Goal: Task Accomplishment & Management: Use online tool/utility

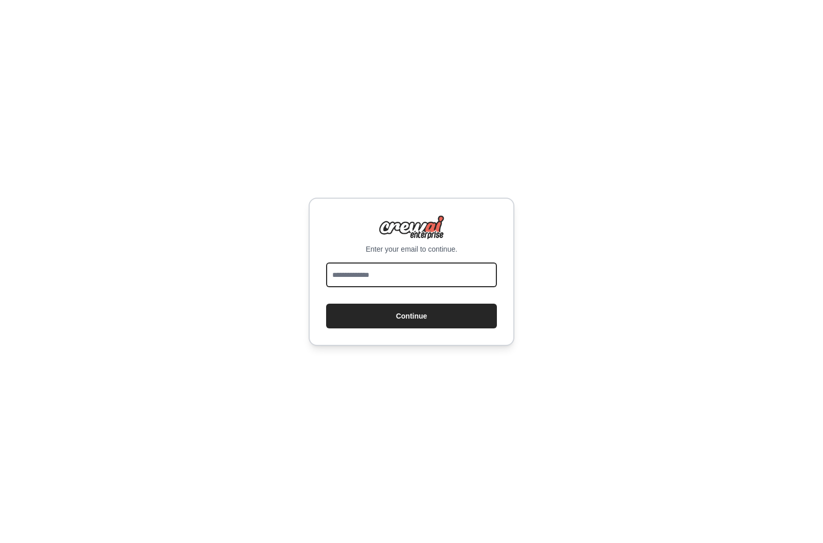
click at [403, 276] on input "email" at bounding box center [411, 274] width 171 height 25
type input "**********"
click at [412, 322] on button "Continue" at bounding box center [411, 315] width 171 height 25
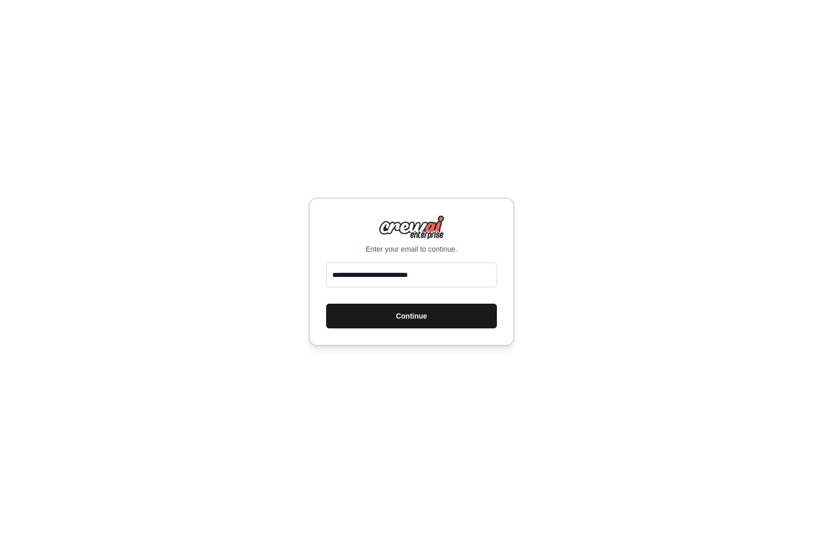
click at [429, 328] on button "Continue" at bounding box center [411, 315] width 171 height 25
click at [428, 328] on button "Continue" at bounding box center [411, 315] width 171 height 25
click at [418, 321] on button "Continue" at bounding box center [411, 315] width 171 height 25
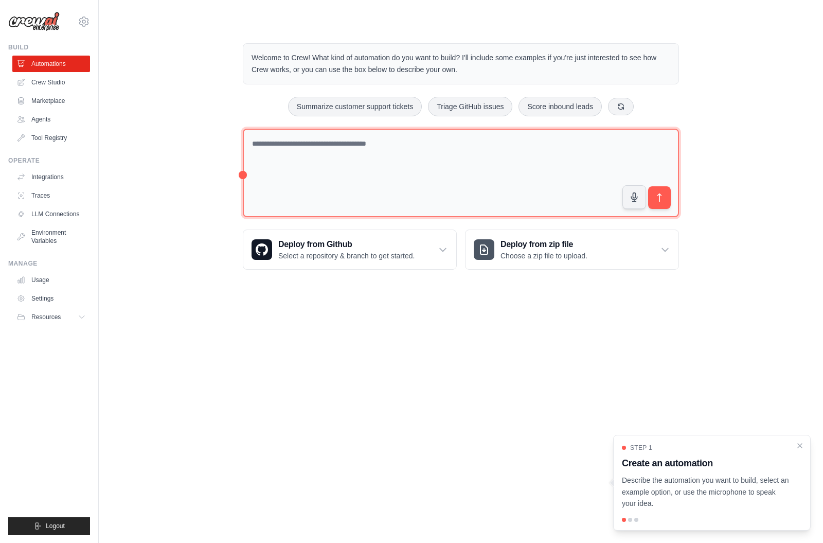
click at [479, 185] on textarea at bounding box center [461, 173] width 436 height 89
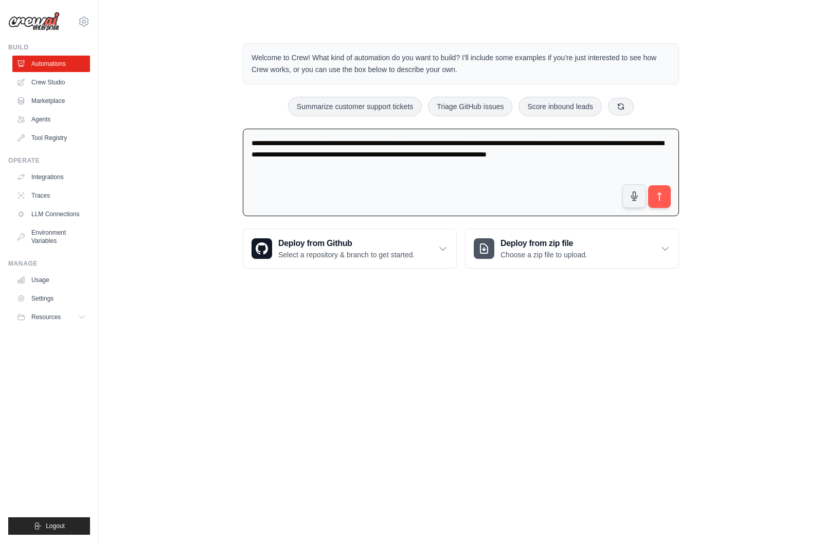
type textarea "**********"
click at [662, 217] on div "**********" at bounding box center [461, 175] width 436 height 92
click at [662, 195] on icon "submit" at bounding box center [659, 196] width 11 height 11
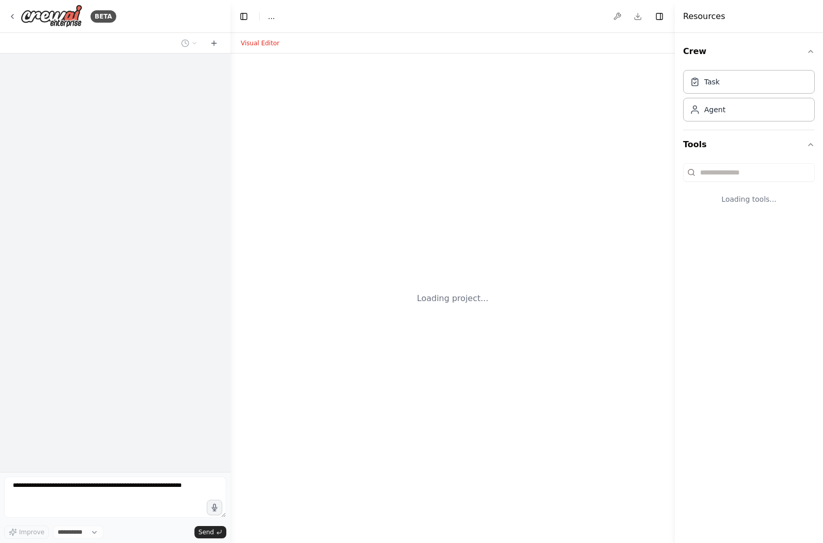
select select "****"
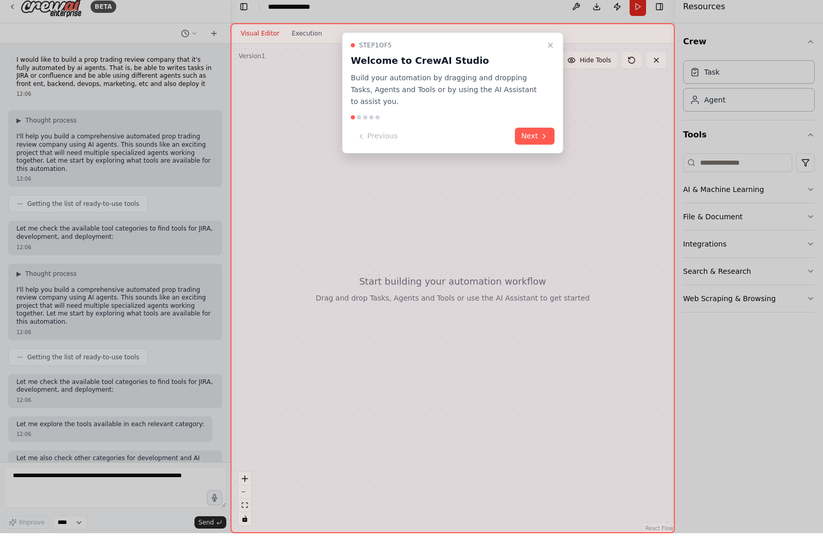
click at [544, 142] on icon at bounding box center [544, 146] width 8 height 8
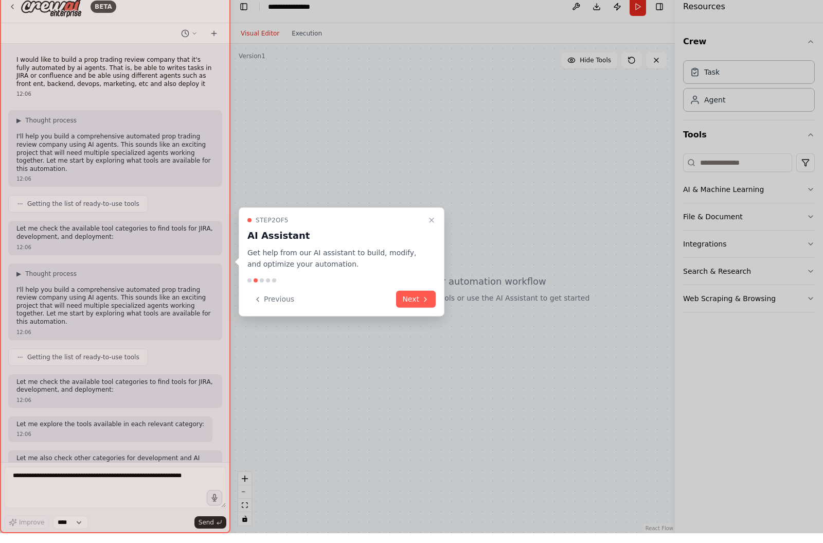
scroll to position [10, 0]
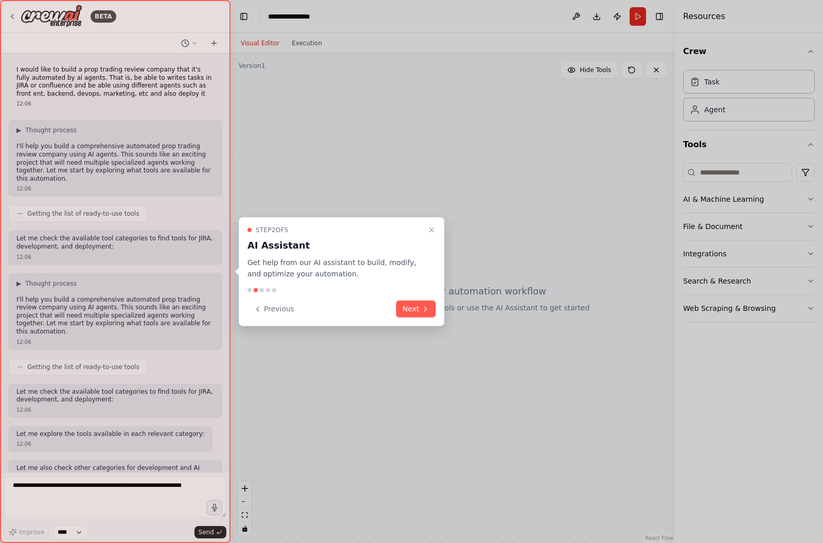
click at [424, 312] on icon at bounding box center [425, 309] width 8 height 8
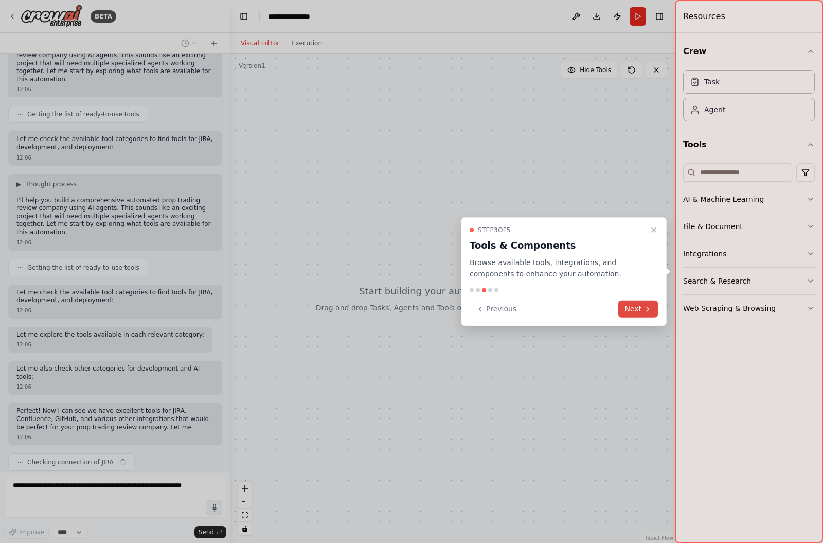
scroll to position [107, 0]
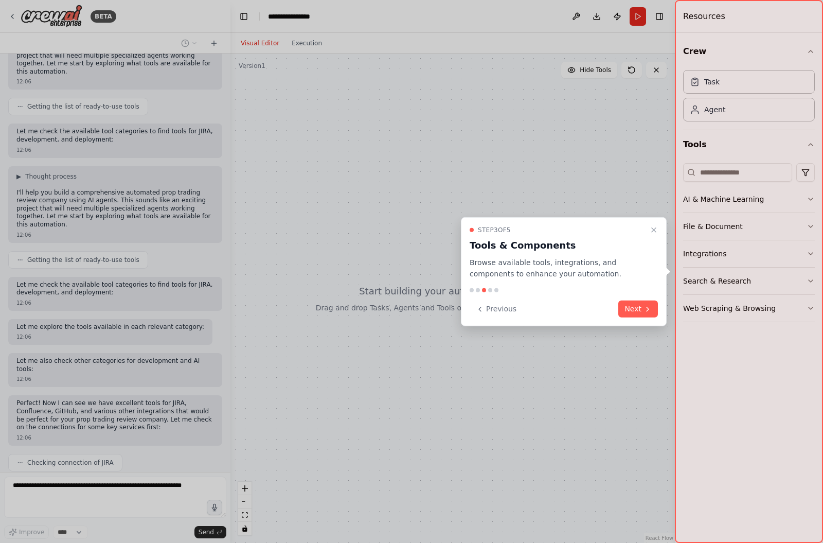
click at [647, 311] on icon at bounding box center [647, 309] width 8 height 8
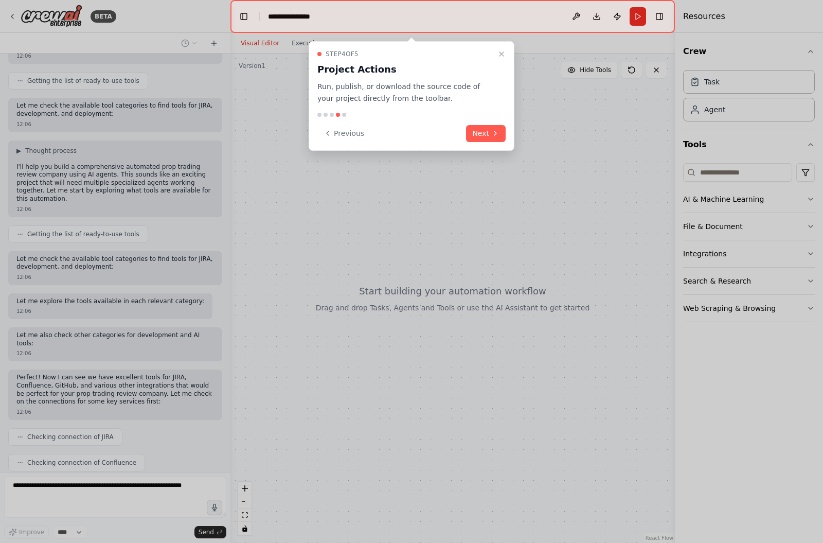
scroll to position [158, 0]
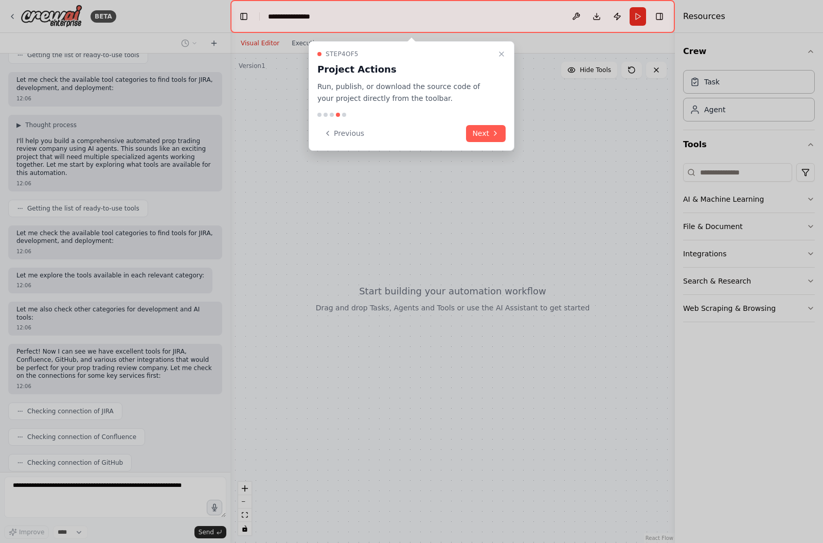
click at [483, 128] on button "Next" at bounding box center [486, 133] width 40 height 17
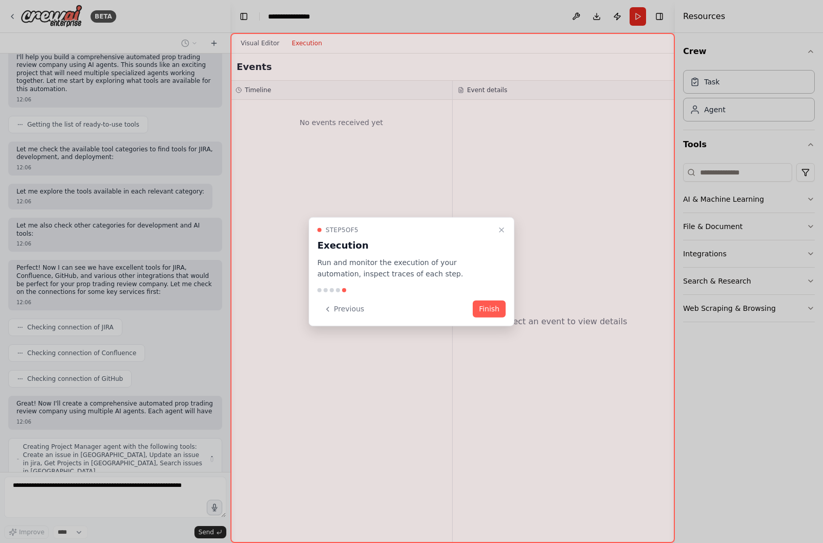
scroll to position [250, 0]
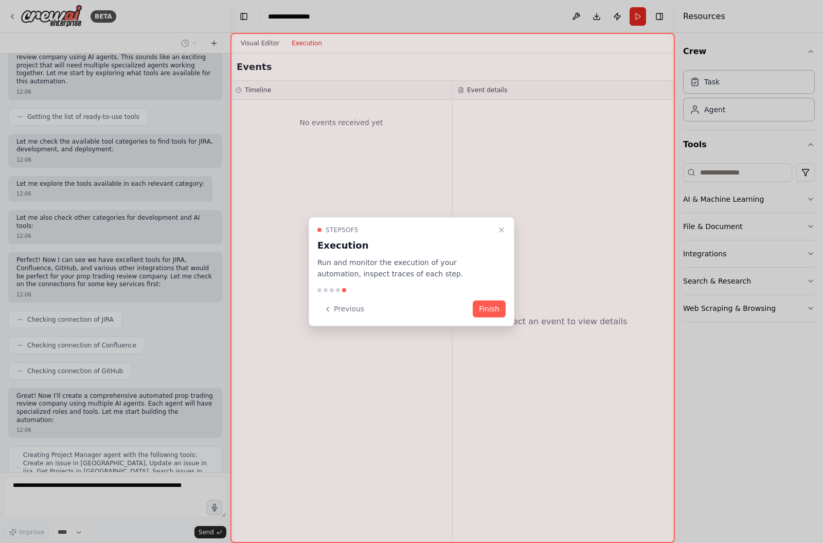
click at [488, 308] on button "Finish" at bounding box center [489, 308] width 33 height 17
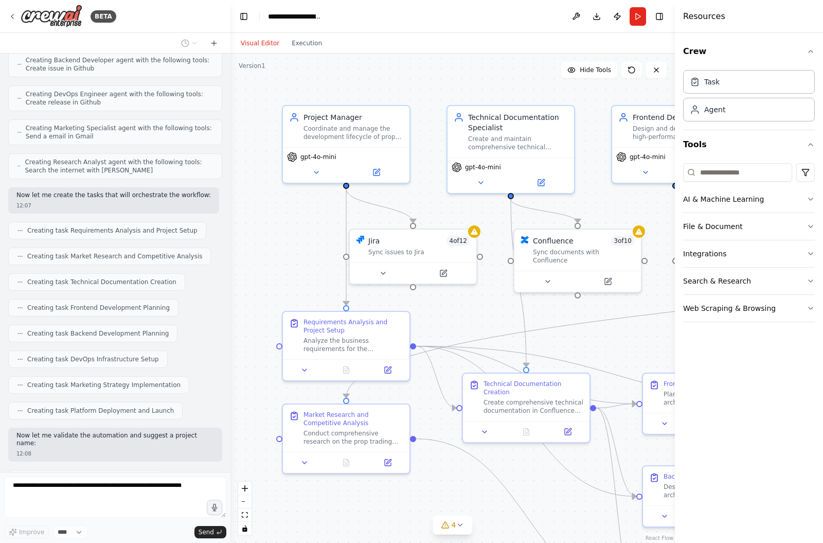
scroll to position [652, 0]
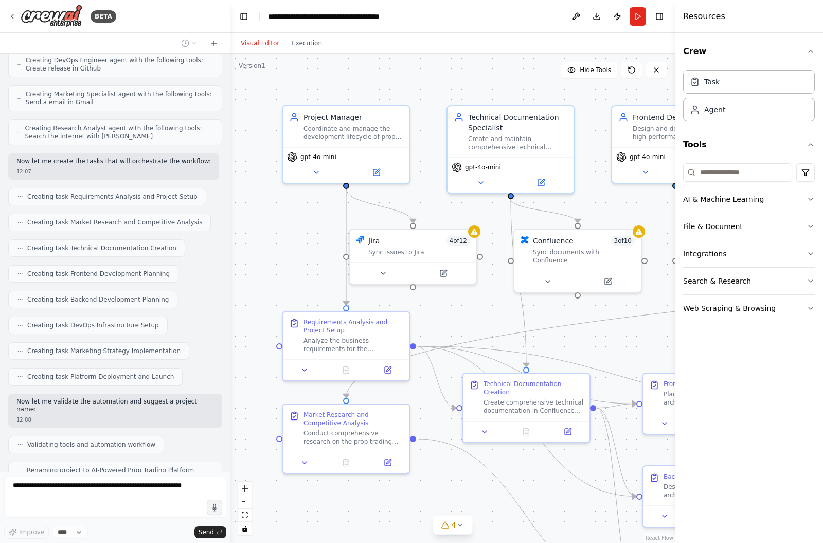
click at [731, 17] on div "Resources" at bounding box center [749, 16] width 148 height 33
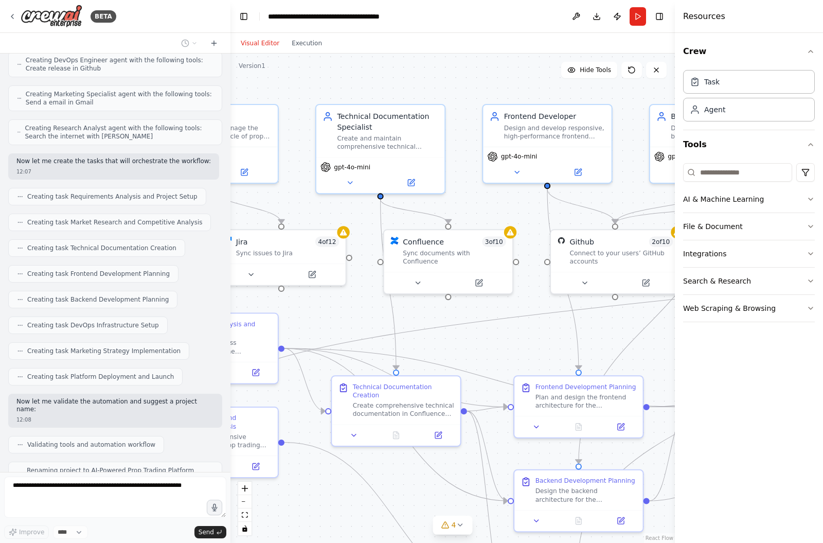
drag, startPoint x: 601, startPoint y: 96, endPoint x: 472, endPoint y: 95, distance: 129.1
click at [472, 95] on div ".deletable-edge-delete-btn { width: 20px; height: 20px; border: 0px solid #ffff…" at bounding box center [452, 297] width 444 height 489
click at [815, 253] on div "Crew Task Agent Tools AI & Machine Learning File & Document Integrations Search…" at bounding box center [749, 288] width 148 height 510
click at [812, 255] on icon "button" at bounding box center [811, 253] width 8 height 8
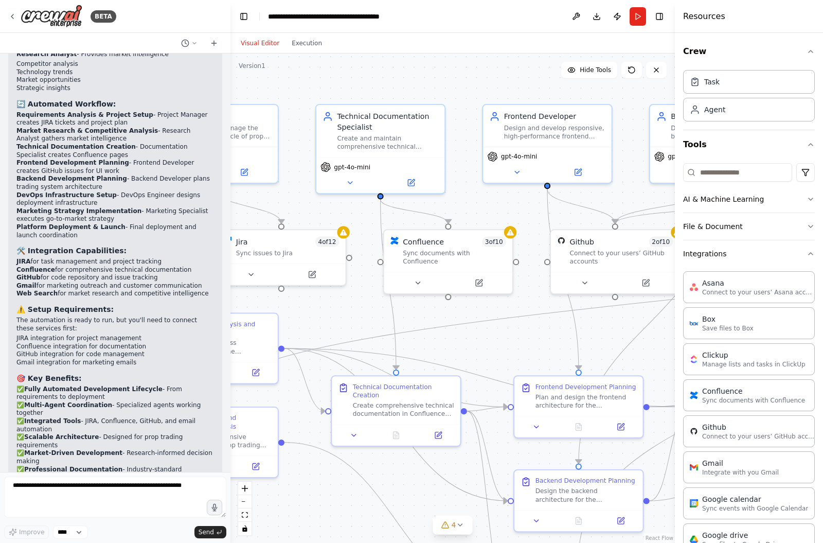
scroll to position [1460, 0]
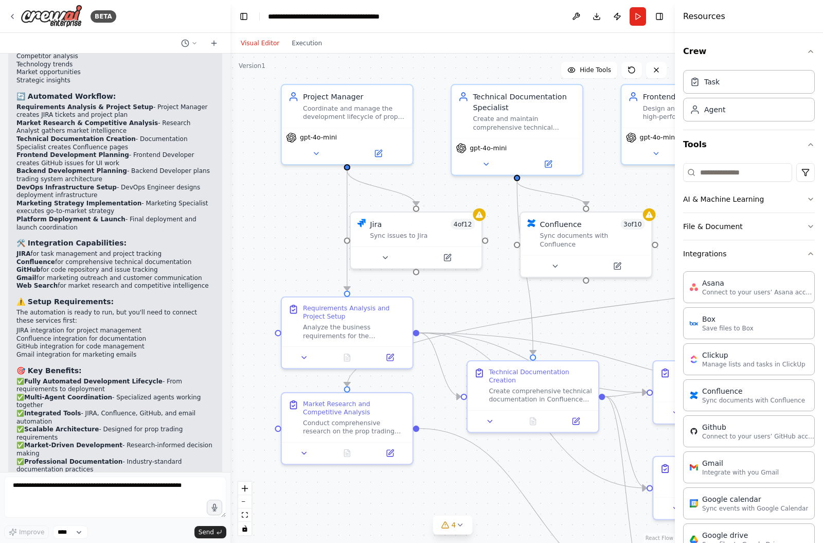
drag, startPoint x: 291, startPoint y: 192, endPoint x: 420, endPoint y: 172, distance: 130.1
click at [420, 172] on div ".deletable-edge-delete-btn { width: 20px; height: 20px; border: 0px solid #ffff…" at bounding box center [452, 297] width 444 height 489
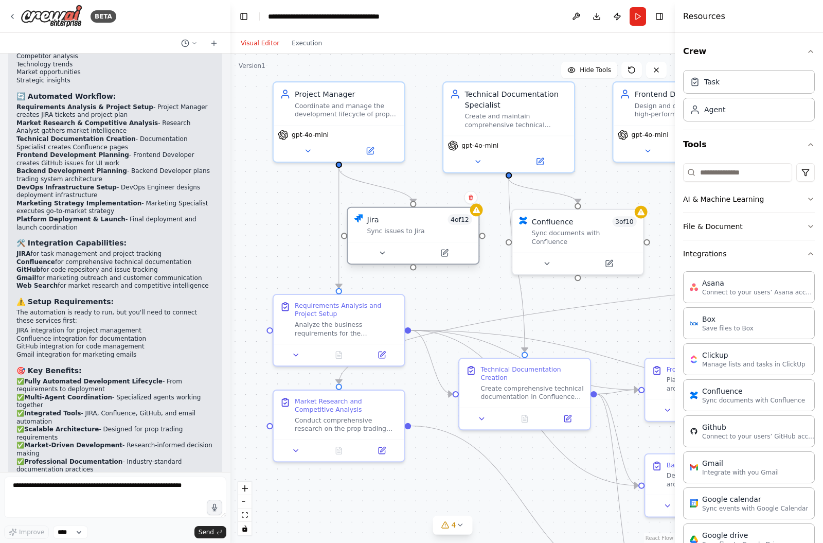
click at [378, 227] on div "Sync issues to Jira" at bounding box center [419, 231] width 105 height 9
click at [383, 242] on div at bounding box center [413, 253] width 131 height 22
click at [382, 248] on icon at bounding box center [382, 252] width 9 height 9
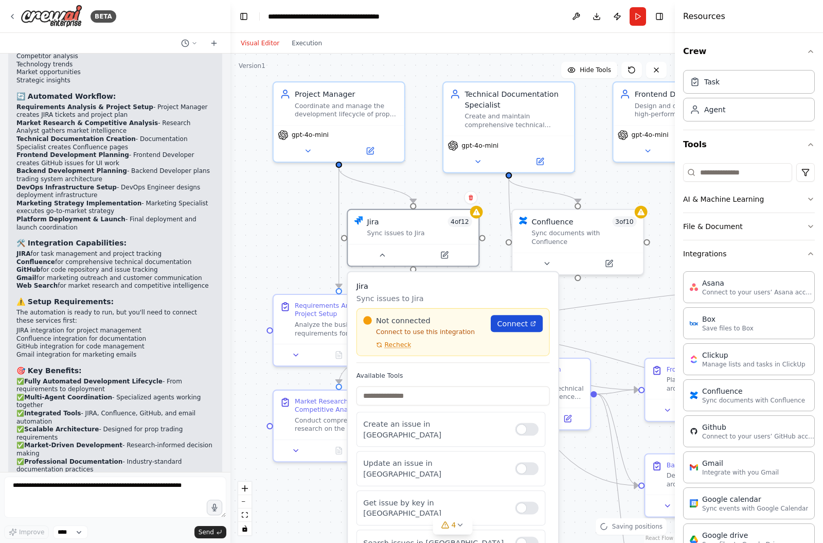
click at [512, 318] on span "Connect" at bounding box center [512, 323] width 31 height 11
click at [294, 239] on div ".deletable-edge-delete-btn { width: 20px; height: 20px; border: 0px solid #ffff…" at bounding box center [452, 297] width 444 height 489
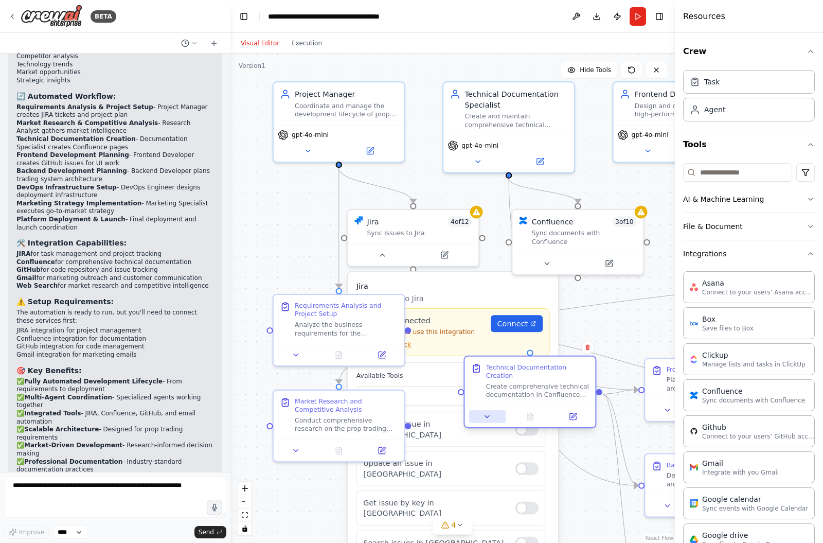
click at [484, 412] on icon at bounding box center [487, 416] width 9 height 9
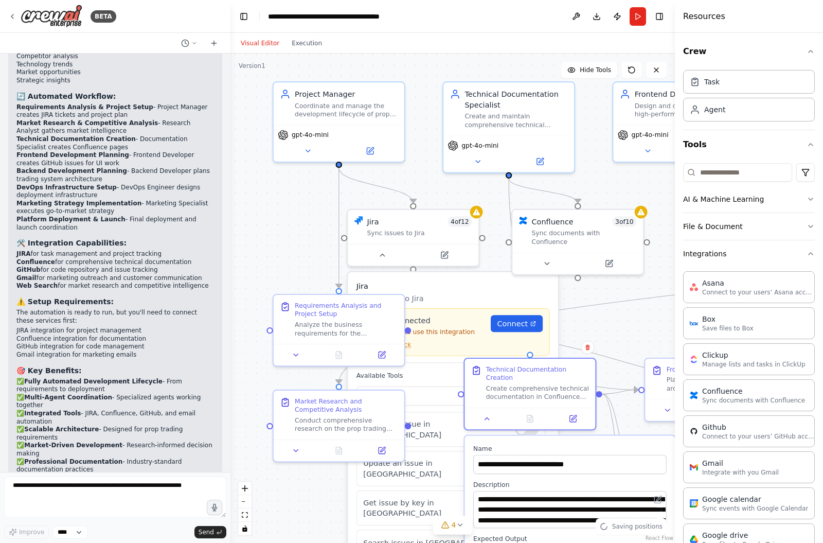
click at [469, 293] on p "Sync issues to Jira" at bounding box center [452, 298] width 193 height 11
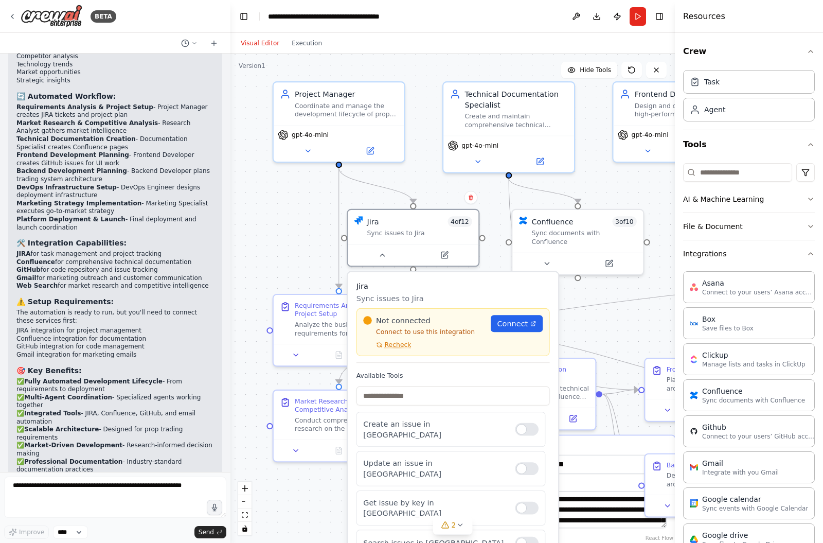
click at [469, 293] on p "Sync issues to Jira" at bounding box center [452, 298] width 193 height 11
click at [382, 253] on div at bounding box center [413, 253] width 131 height 22
click at [383, 248] on icon at bounding box center [382, 252] width 9 height 9
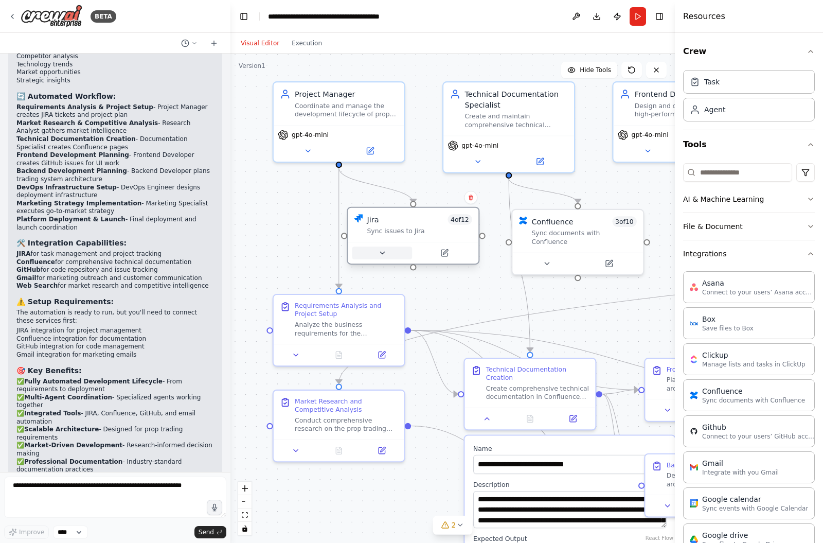
click at [383, 248] on icon at bounding box center [382, 252] width 9 height 9
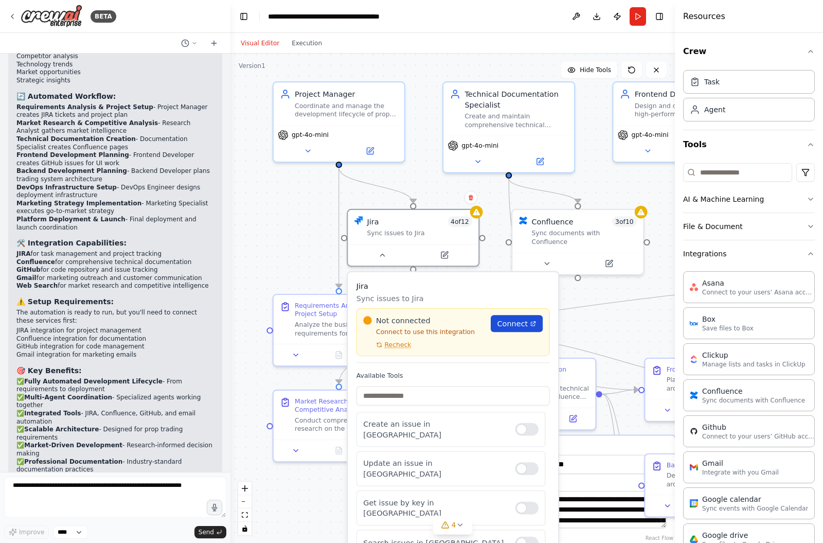
click at [515, 318] on span "Connect" at bounding box center [512, 323] width 31 height 11
click at [386, 341] on span "Recheck" at bounding box center [398, 345] width 27 height 9
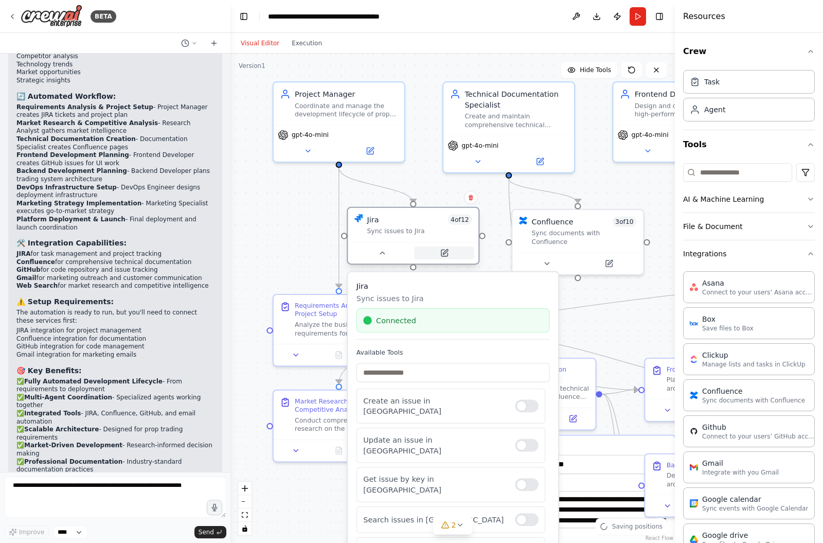
click at [417, 246] on button at bounding box center [444, 252] width 60 height 13
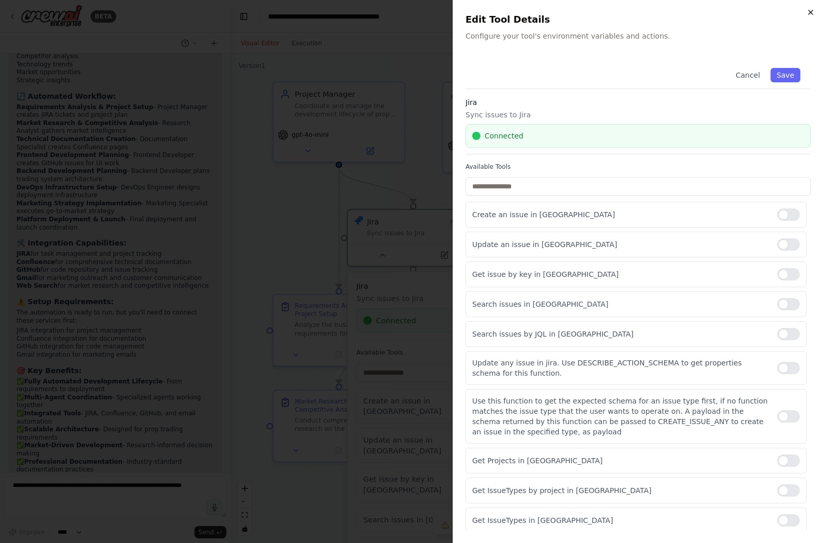
click at [811, 15] on icon "button" at bounding box center [811, 12] width 8 height 8
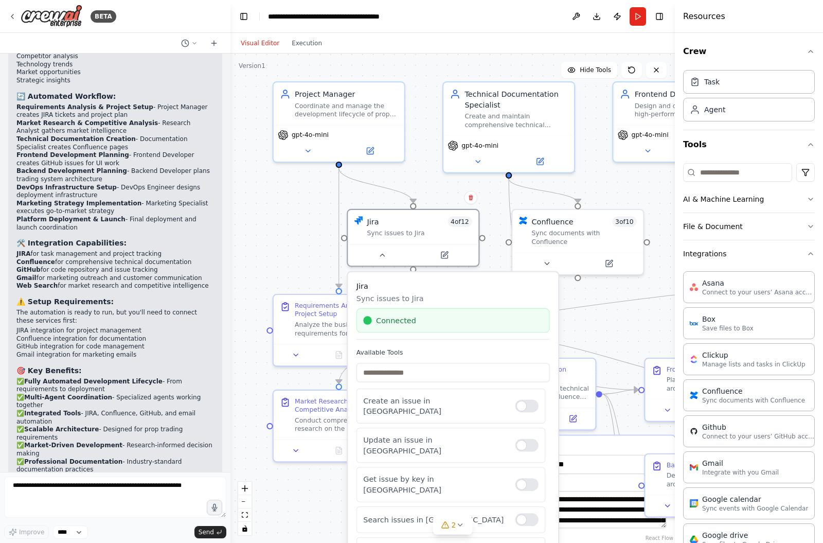
click at [439, 183] on div ".deletable-edge-delete-btn { width: 20px; height: 20px; border: 0px solid #ffff…" at bounding box center [452, 297] width 444 height 489
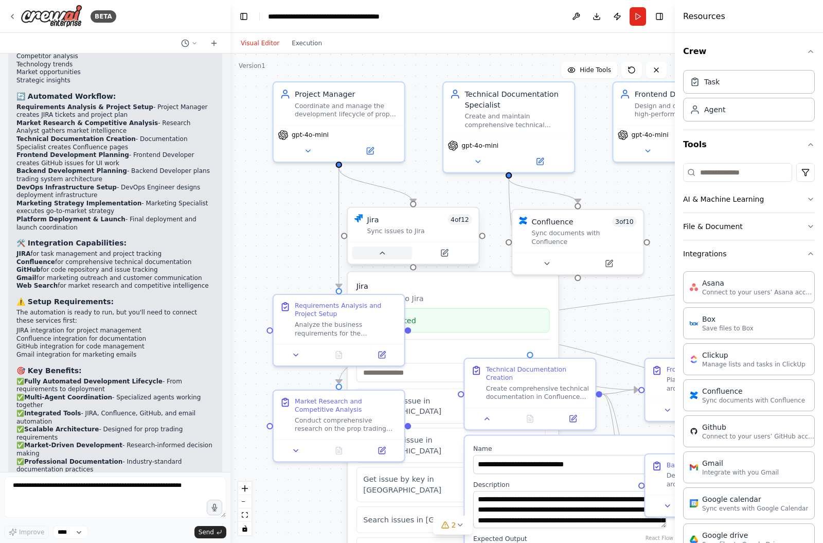
click at [381, 248] on icon at bounding box center [382, 252] width 9 height 9
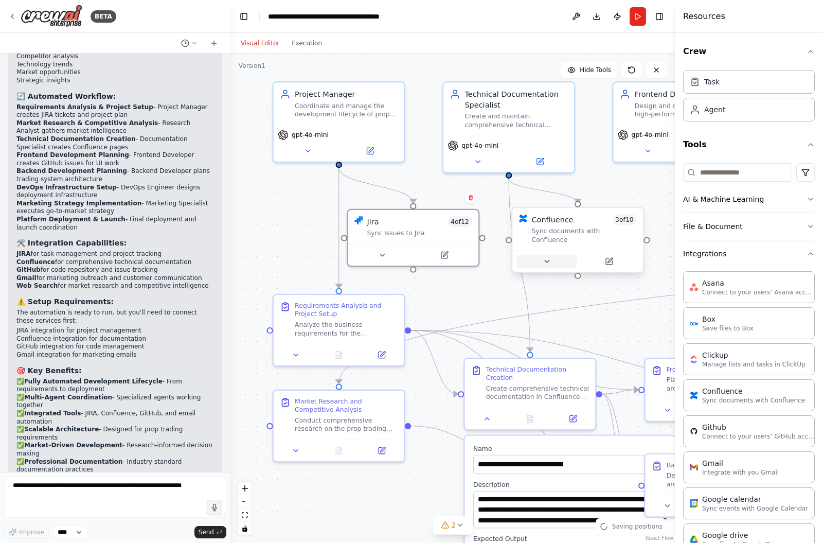
click at [548, 257] on icon at bounding box center [547, 261] width 9 height 9
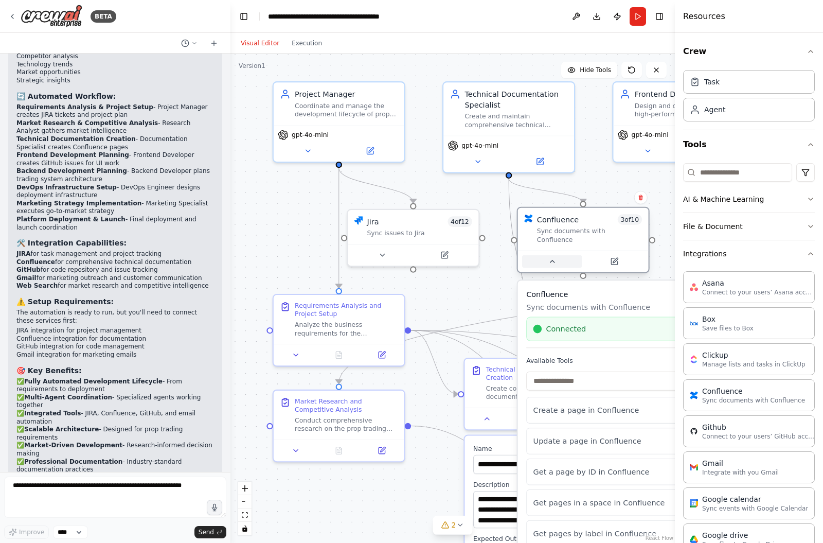
click at [548, 257] on icon at bounding box center [552, 261] width 9 height 9
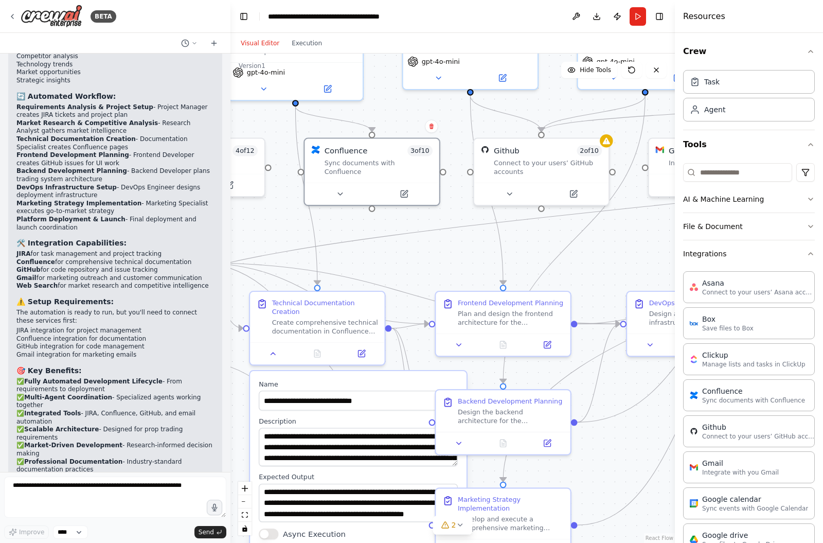
drag, startPoint x: 456, startPoint y: 291, endPoint x: 243, endPoint y: 222, distance: 223.7
click at [243, 222] on div ".deletable-edge-delete-btn { width: 20px; height: 20px; border: 0px solid #ffff…" at bounding box center [452, 297] width 444 height 489
click at [503, 185] on button at bounding box center [509, 191] width 62 height 13
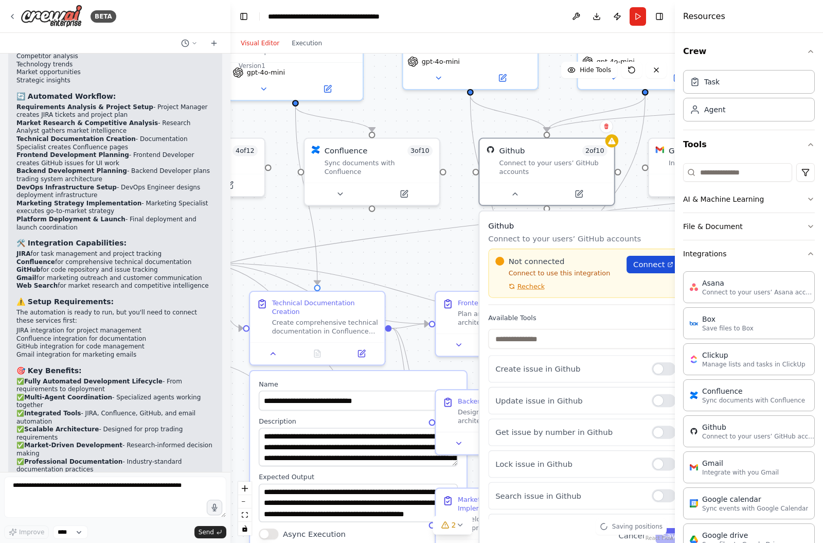
click at [634, 258] on link "Connect" at bounding box center [653, 264] width 53 height 17
click at [650, 259] on span "Connect" at bounding box center [648, 264] width 31 height 11
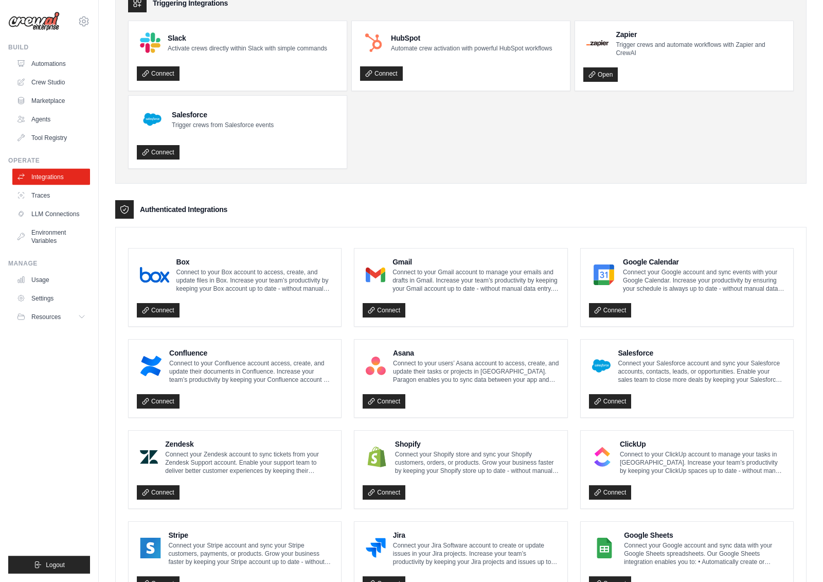
scroll to position [74, 0]
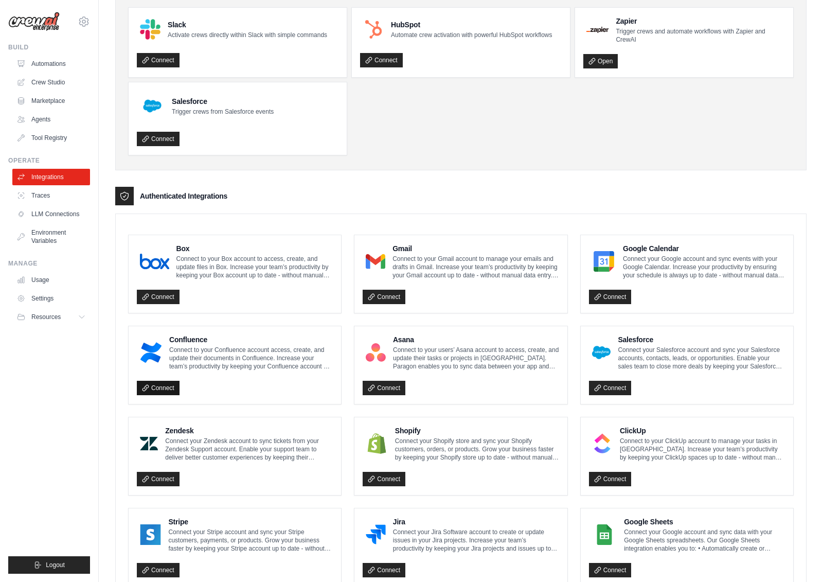
click at [152, 393] on link "Connect" at bounding box center [158, 388] width 43 height 14
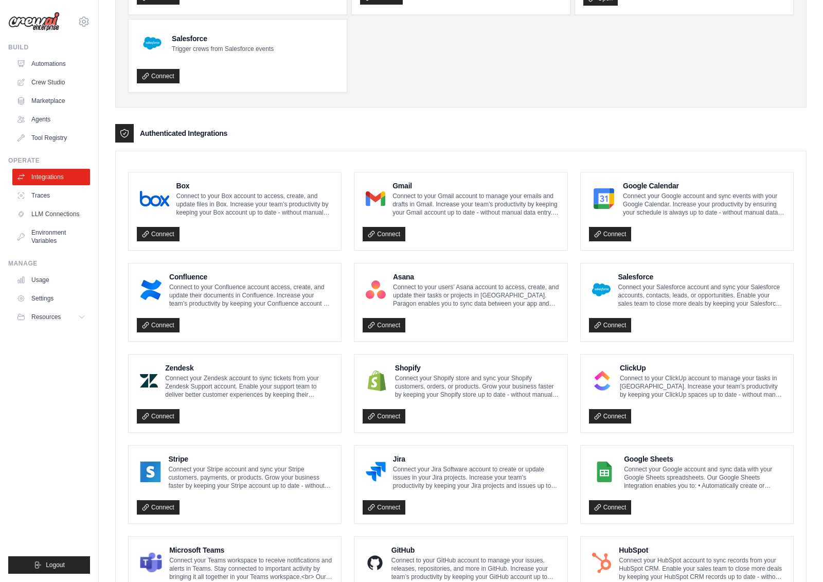
scroll to position [157, 0]
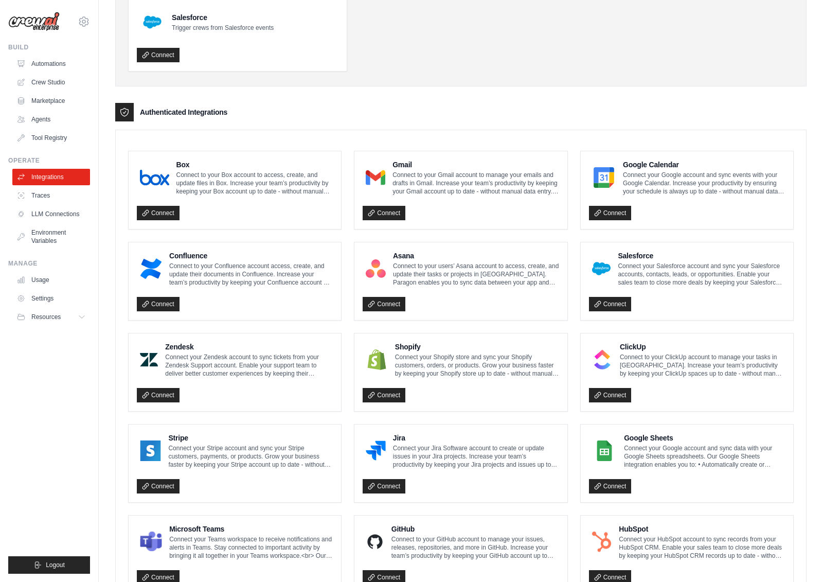
click at [378, 494] on div "Jira Connect your Jira Software account to create or update issues in your Jira…" at bounding box center [460, 463] width 212 height 78
click at [383, 486] on link "Connect" at bounding box center [384, 486] width 43 height 14
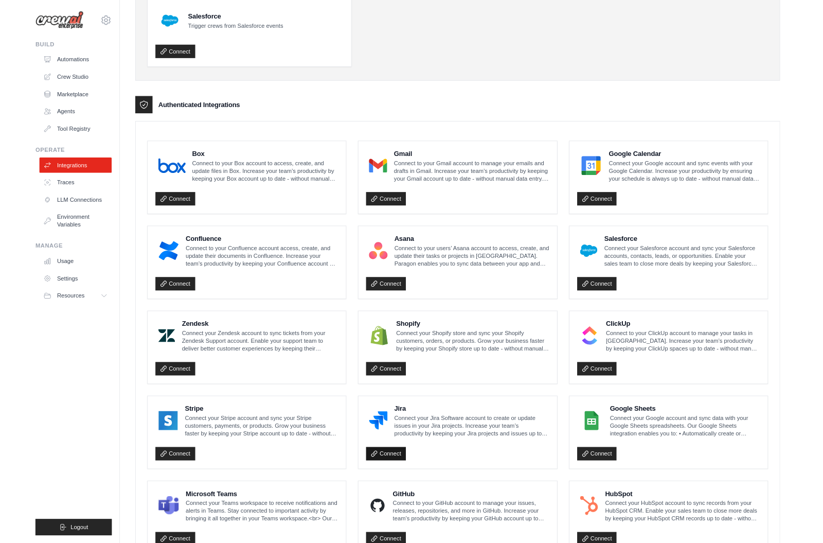
scroll to position [196, 0]
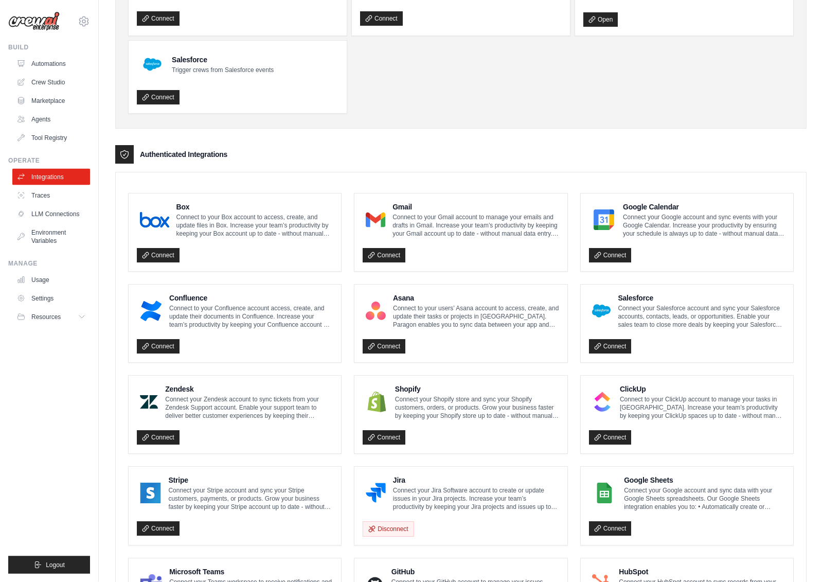
scroll to position [150, 0]
click at [158, 346] on link "Connect" at bounding box center [158, 346] width 43 height 14
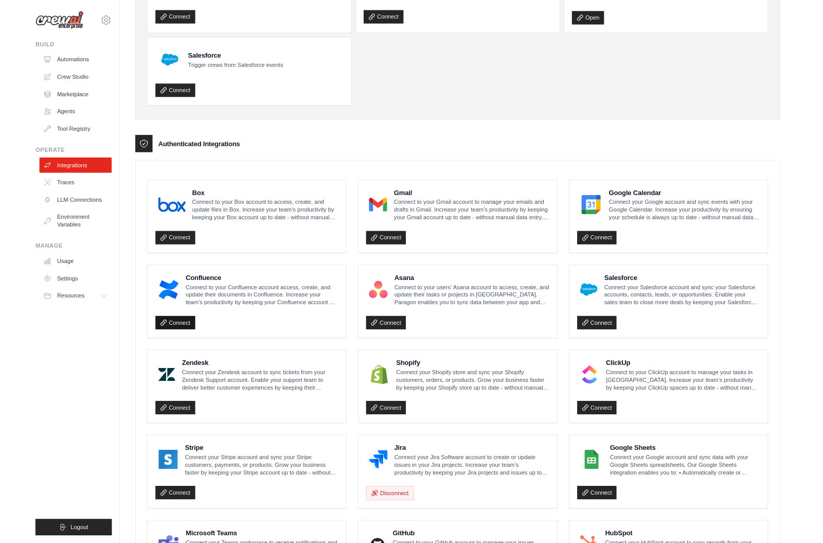
scroll to position [190, 0]
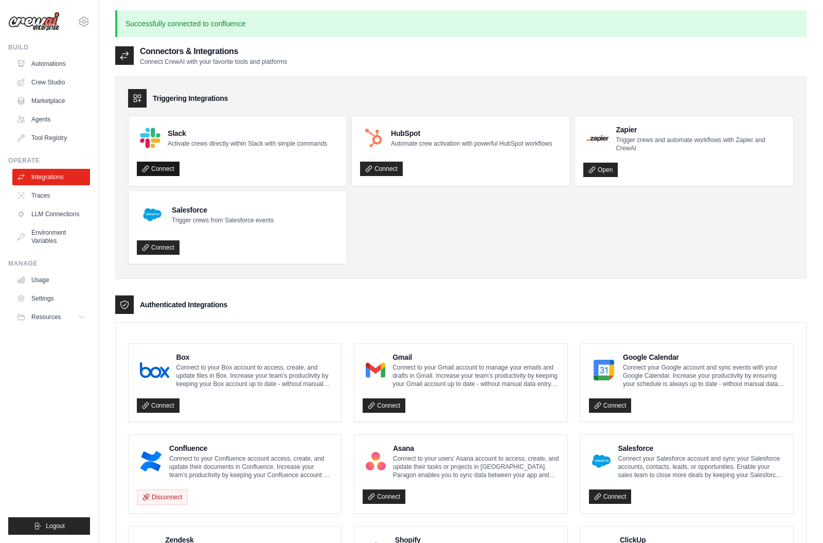
click at [160, 169] on link "Connect" at bounding box center [158, 169] width 43 height 14
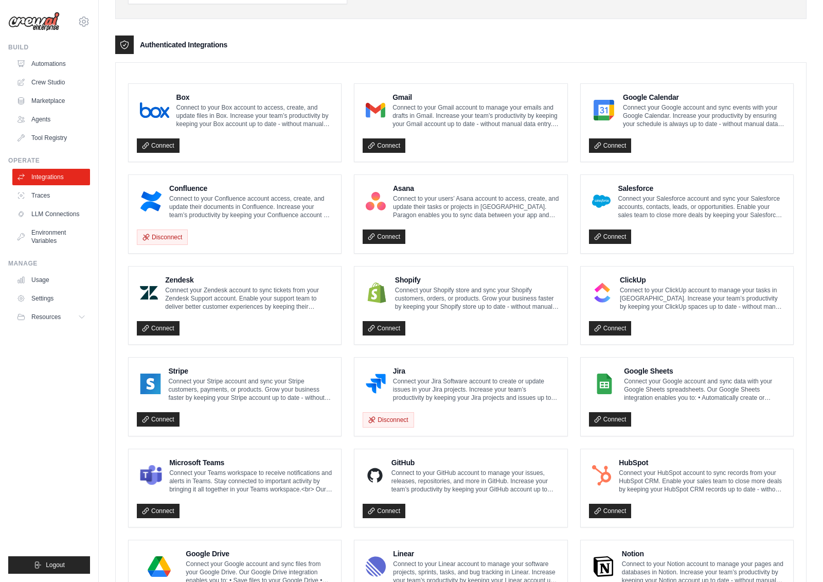
scroll to position [235, 0]
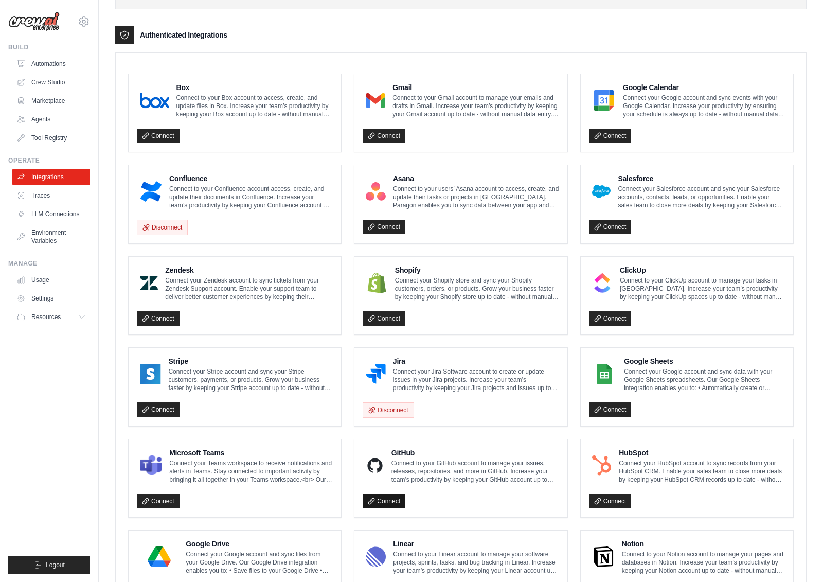
click at [392, 508] on link "Connect" at bounding box center [384, 501] width 43 height 14
click at [391, 504] on link "Connect" at bounding box center [384, 501] width 43 height 14
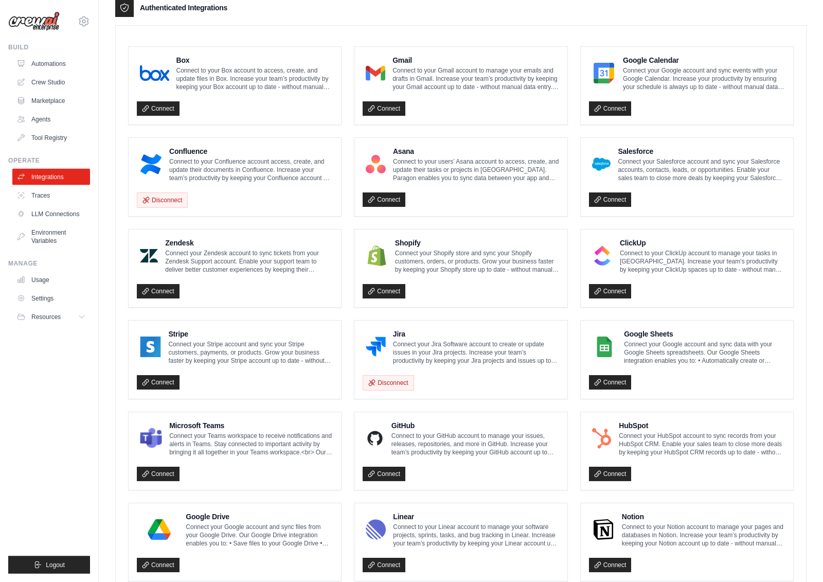
scroll to position [262, 0]
click at [383, 471] on link "Connect" at bounding box center [384, 473] width 43 height 14
click at [382, 469] on link "Connect" at bounding box center [384, 474] width 43 height 14
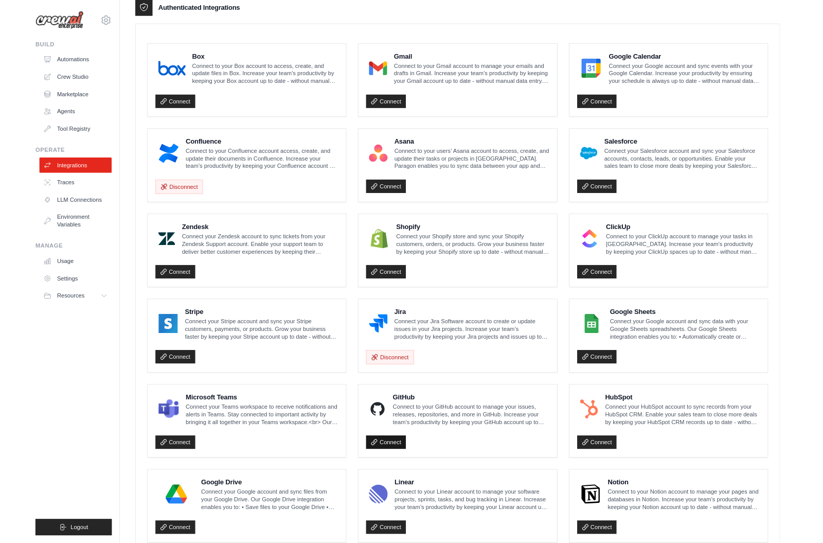
scroll to position [301, 0]
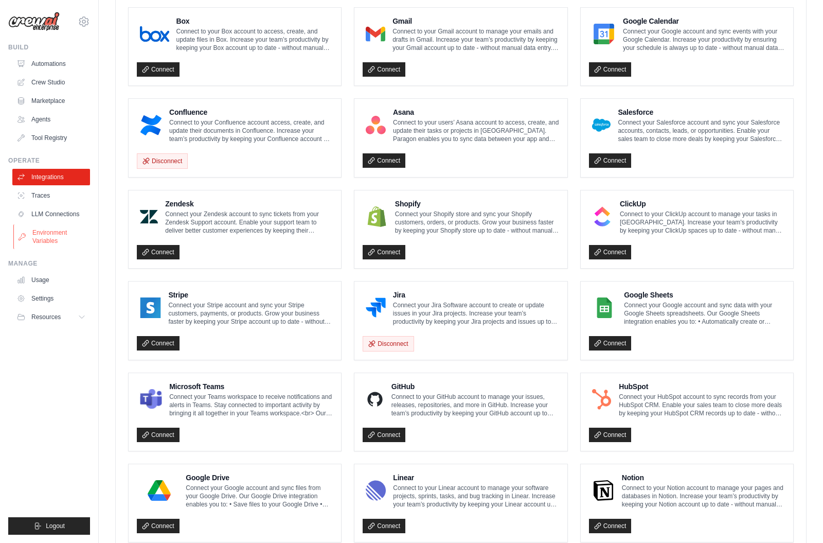
click at [52, 231] on link "Environment Variables" at bounding box center [52, 236] width 78 height 25
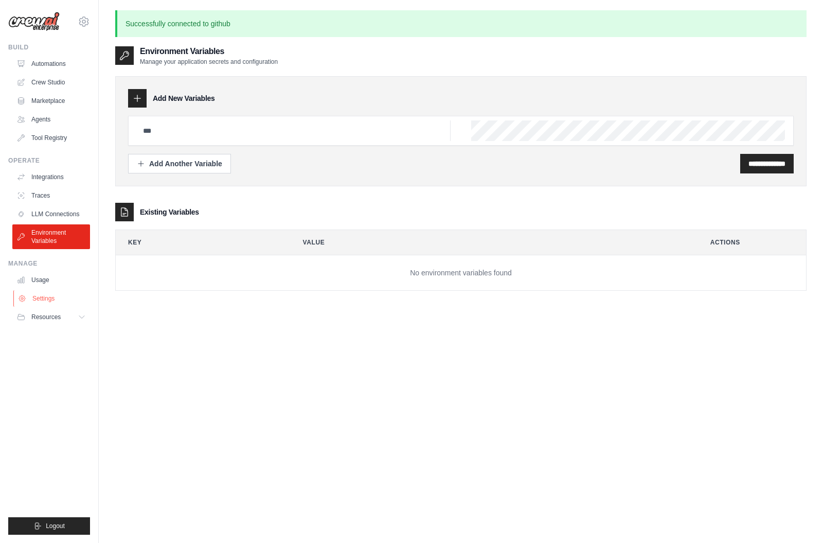
click at [49, 298] on link "Settings" at bounding box center [52, 298] width 78 height 16
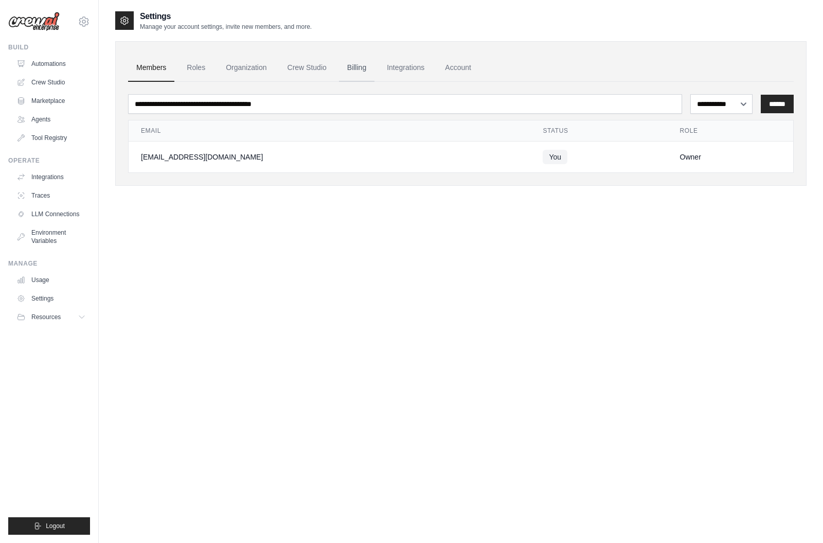
click at [355, 58] on link "Billing" at bounding box center [356, 68] width 35 height 28
click at [355, 67] on link "Billing" at bounding box center [356, 68] width 35 height 28
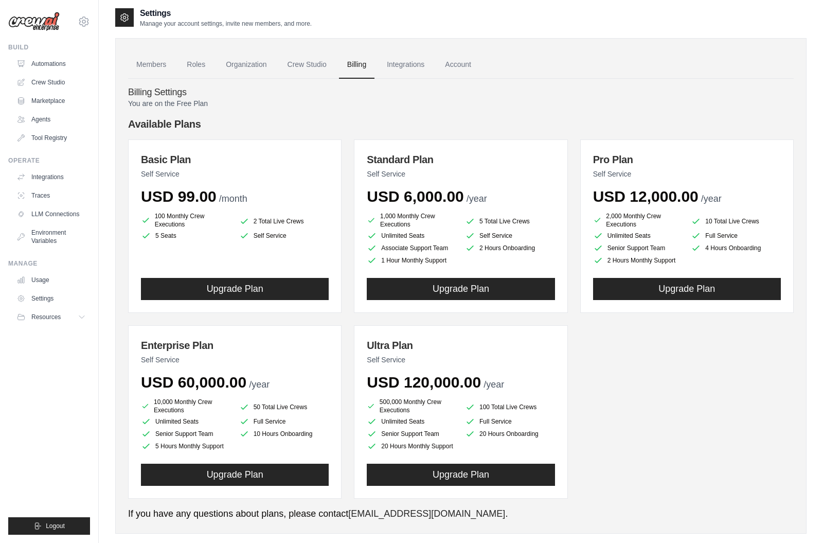
scroll to position [3, 0]
click at [199, 60] on link "Roles" at bounding box center [195, 65] width 35 height 28
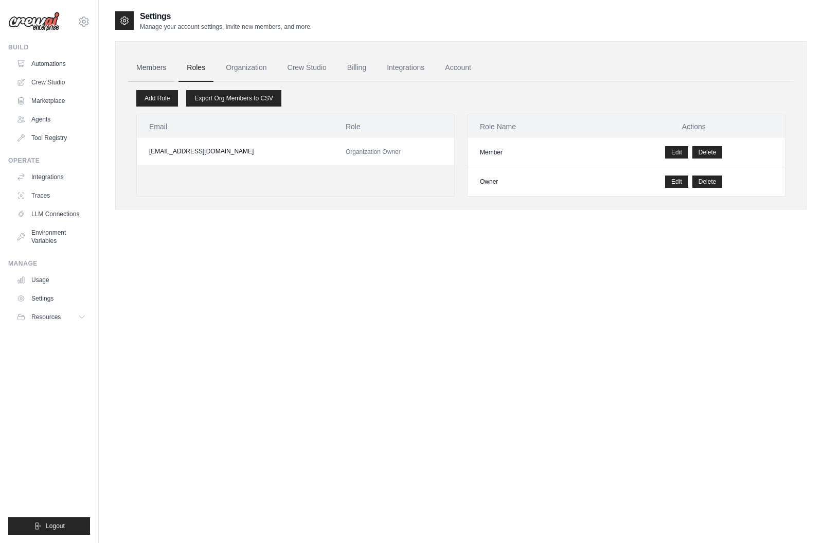
click at [164, 63] on link "Members" at bounding box center [151, 68] width 46 height 28
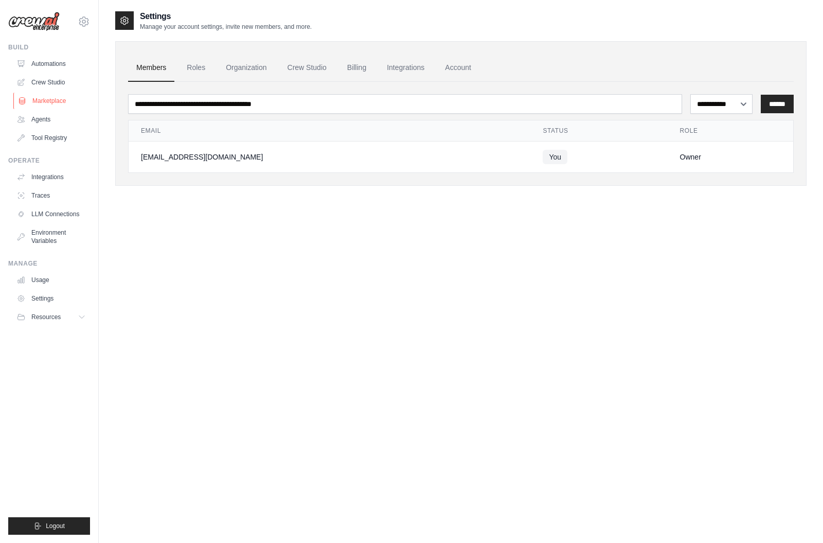
click at [58, 99] on link "Marketplace" at bounding box center [52, 101] width 78 height 16
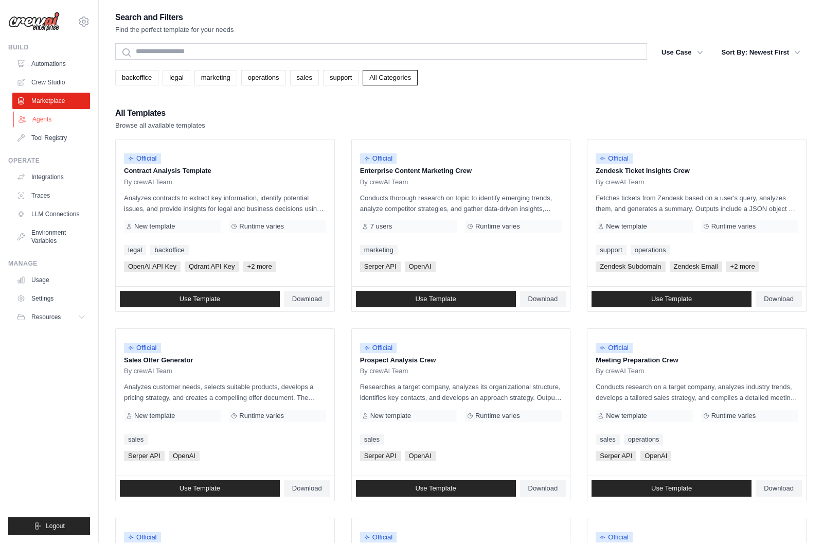
click at [28, 117] on link "Agents" at bounding box center [52, 119] width 78 height 16
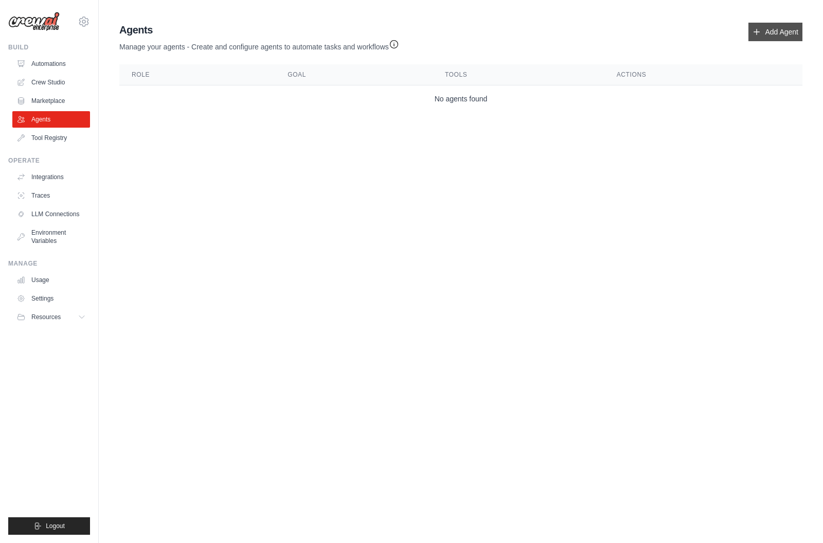
click at [794, 41] on link "Add Agent" at bounding box center [775, 32] width 54 height 19
click at [786, 34] on link "Add Agent" at bounding box center [775, 32] width 54 height 19
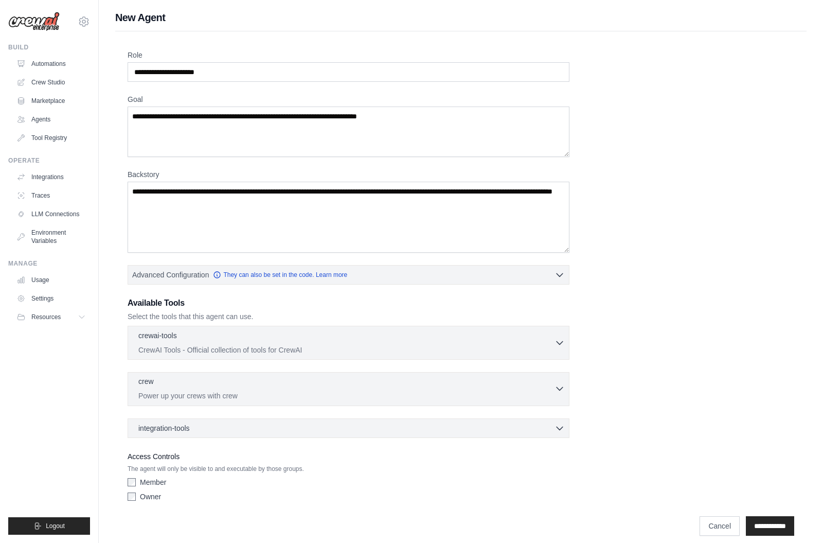
scroll to position [12, 0]
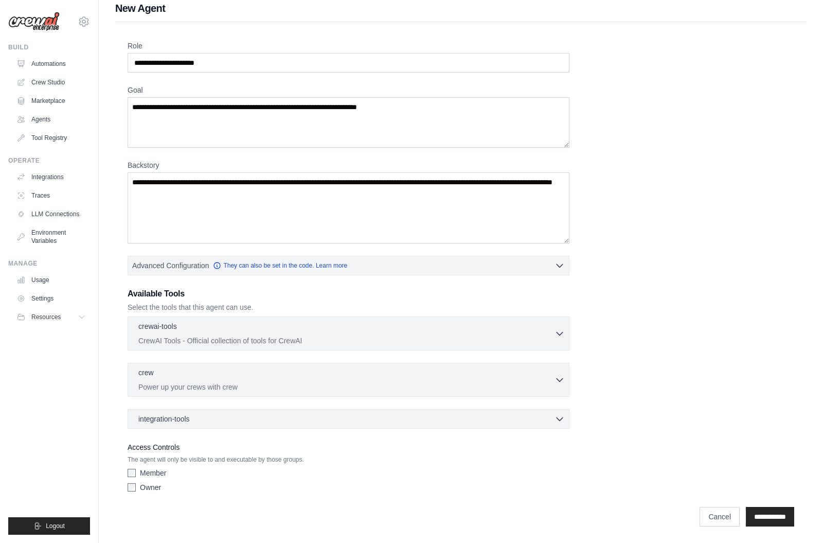
click at [218, 422] on div "integration-tools 0 selected Box Save files to Box Gmail" at bounding box center [349, 419] width 442 height 20
click at [219, 417] on div "integration-tools 0 selected" at bounding box center [351, 418] width 426 height 10
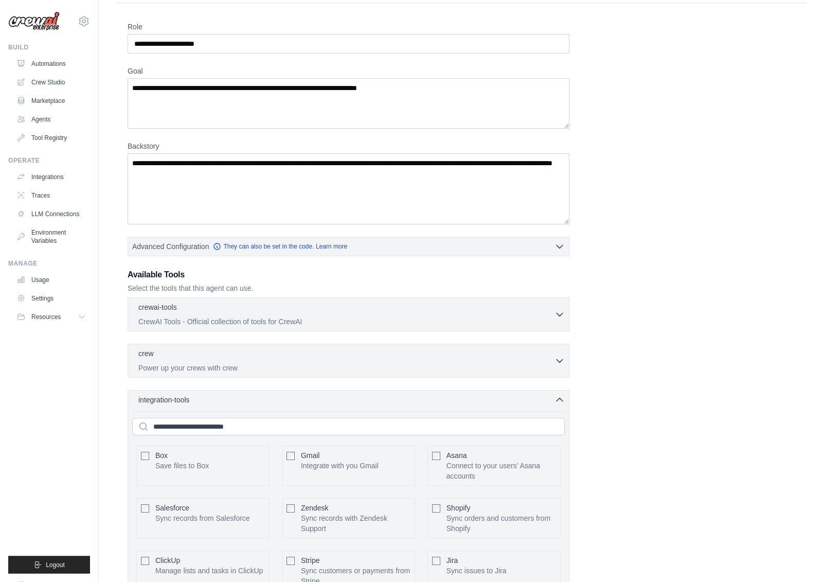
scroll to position [28, 0]
click at [209, 426] on input "text" at bounding box center [348, 426] width 433 height 17
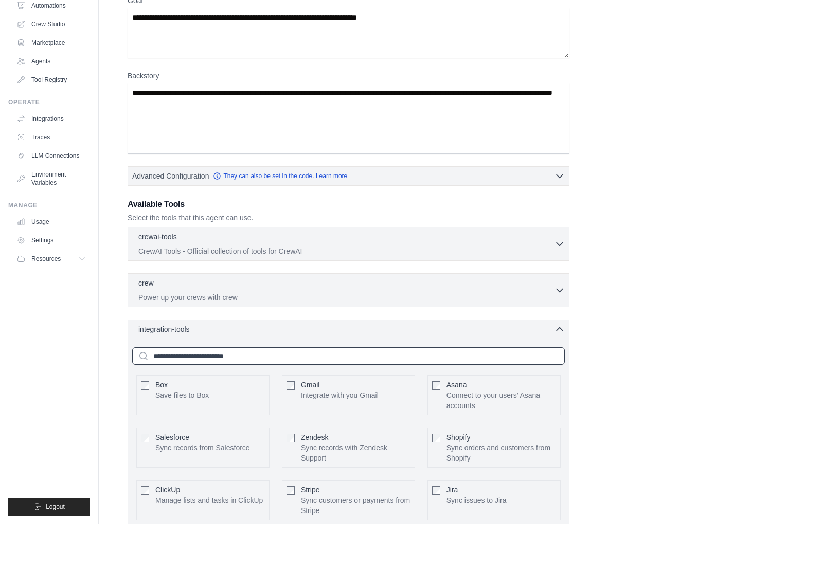
scroll to position [42, 0]
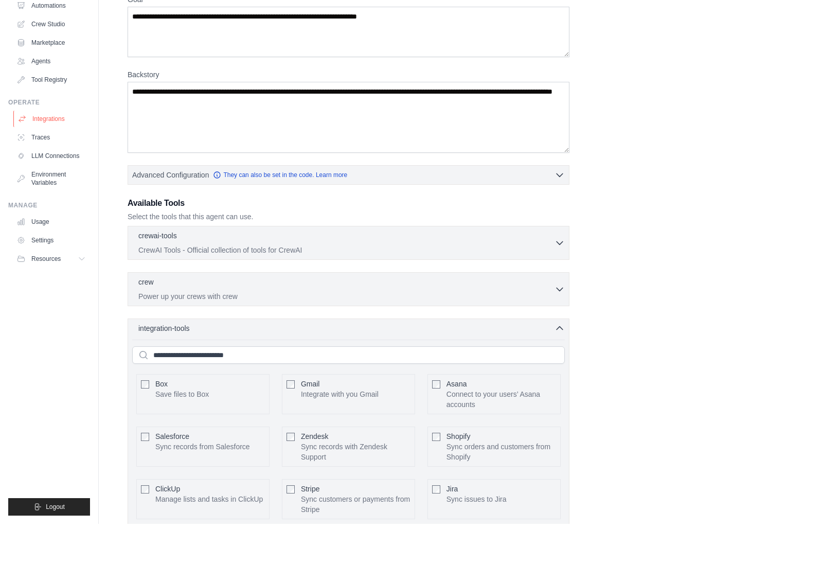
click at [33, 169] on link "Integrations" at bounding box center [52, 177] width 78 height 16
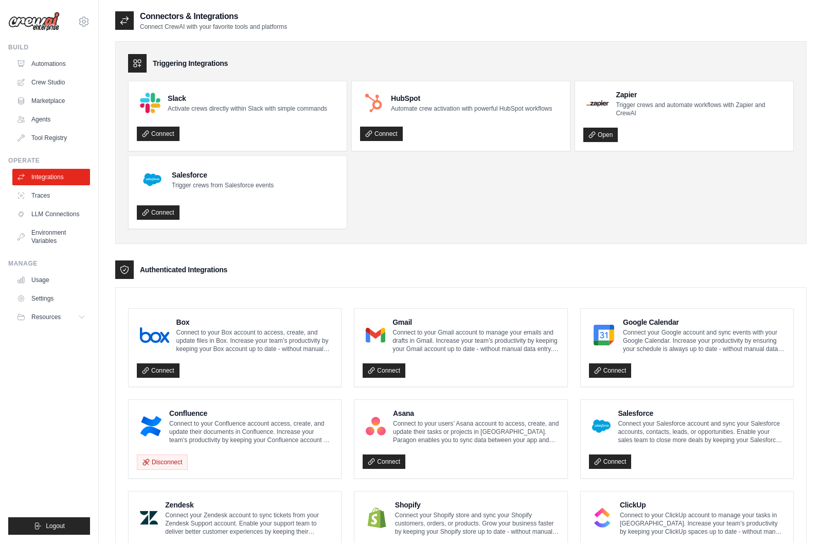
click at [374, 269] on div "Authenticated Integrations" at bounding box center [460, 269] width 691 height 19
click at [147, 264] on div "Authenticated Integrations" at bounding box center [460, 269] width 691 height 19
click at [130, 265] on div at bounding box center [124, 269] width 19 height 19
click at [48, 67] on link "Automations" at bounding box center [52, 64] width 78 height 16
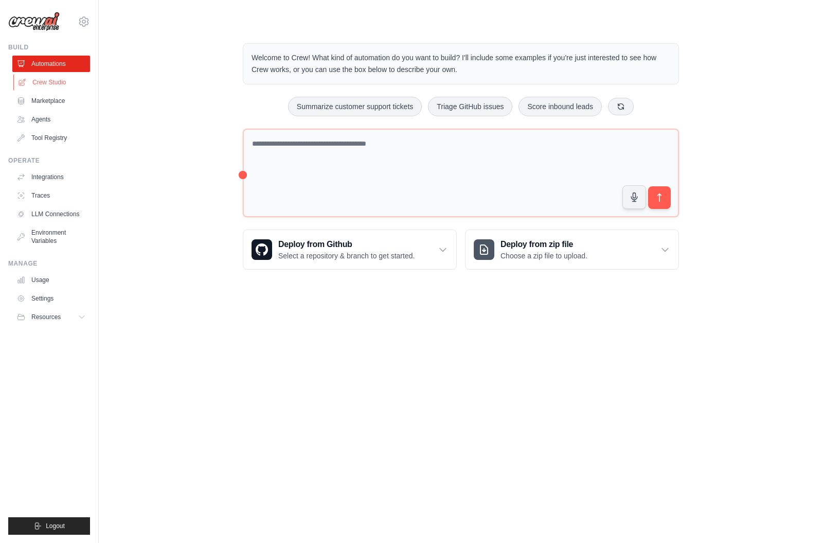
click at [40, 86] on link "Crew Studio" at bounding box center [52, 82] width 78 height 16
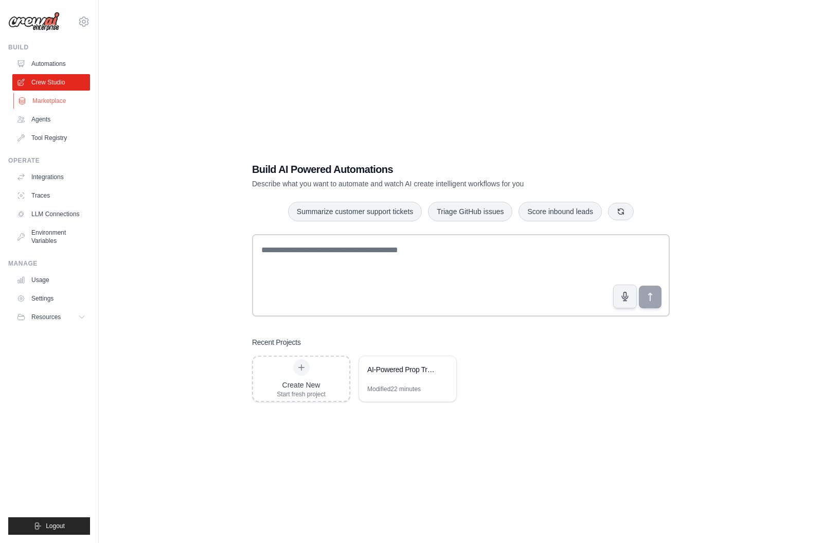
click at [39, 97] on link "Marketplace" at bounding box center [52, 101] width 78 height 16
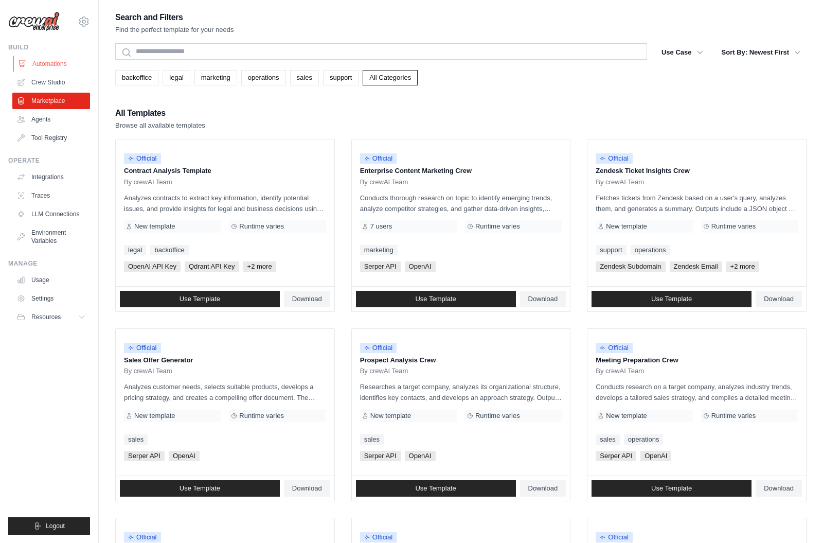
click at [46, 63] on link "Automations" at bounding box center [52, 64] width 78 height 16
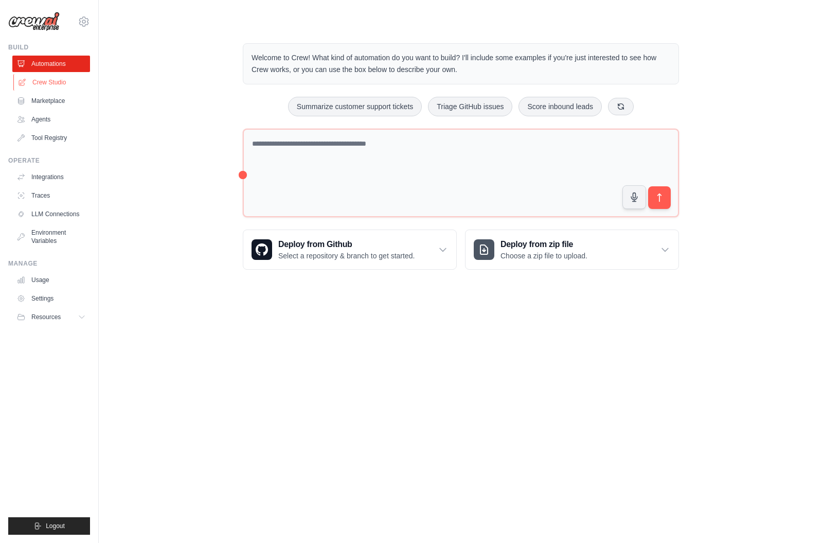
click at [46, 84] on link "Crew Studio" at bounding box center [52, 82] width 78 height 16
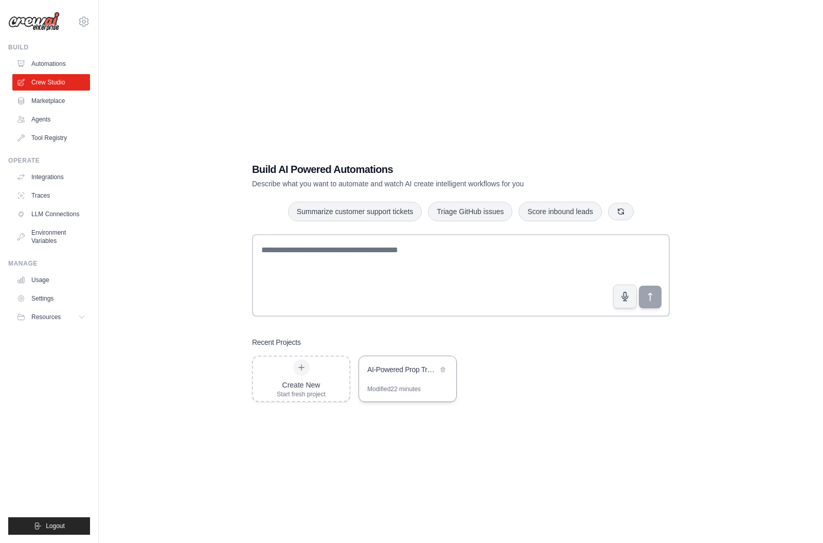
click at [414, 393] on div "Modified 22 minutes" at bounding box center [393, 389] width 53 height 8
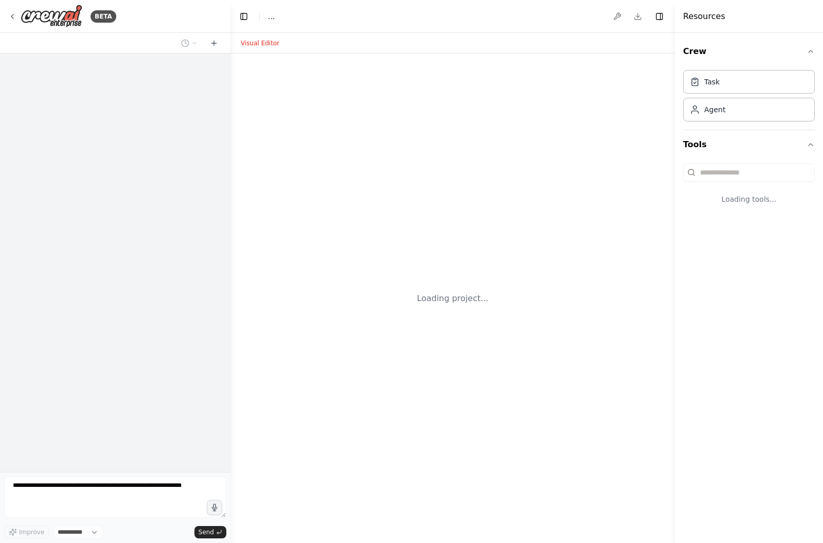
select select "****"
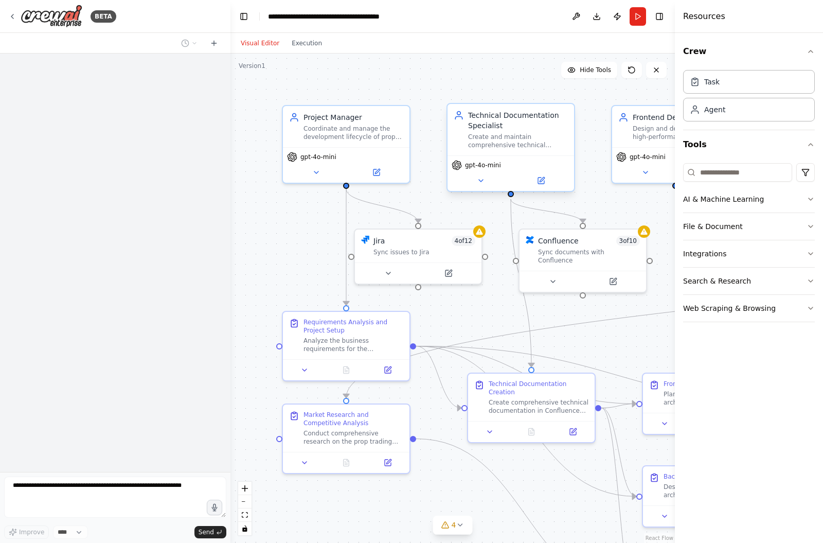
scroll to position [1450, 0]
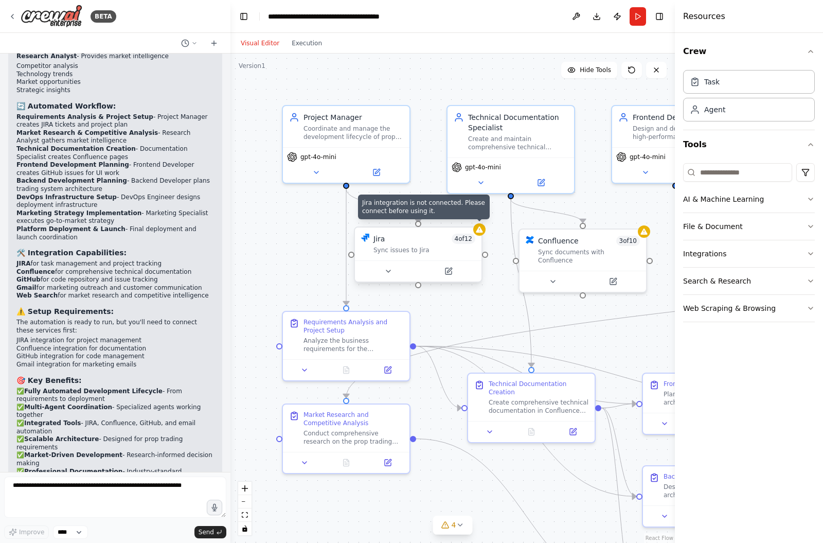
click at [485, 229] on div at bounding box center [479, 229] width 12 height 12
click at [401, 268] on button at bounding box center [388, 271] width 58 height 12
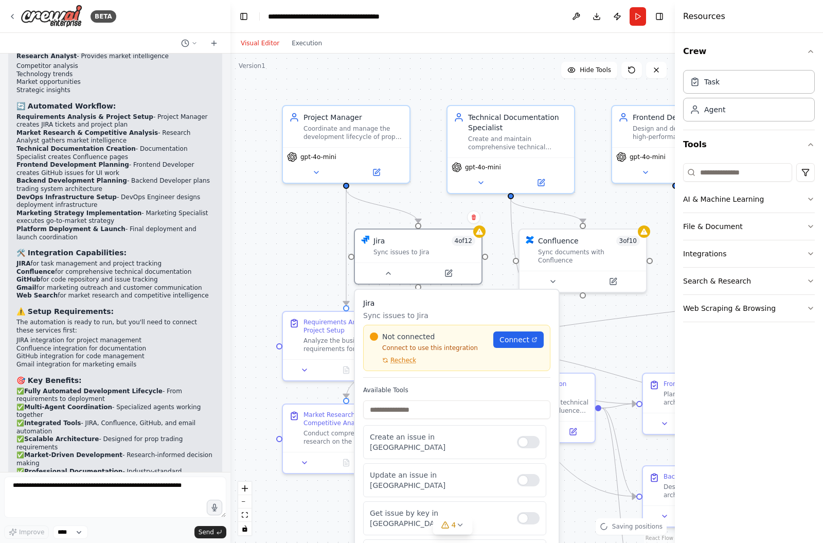
click at [403, 359] on span "Recheck" at bounding box center [403, 360] width 26 height 8
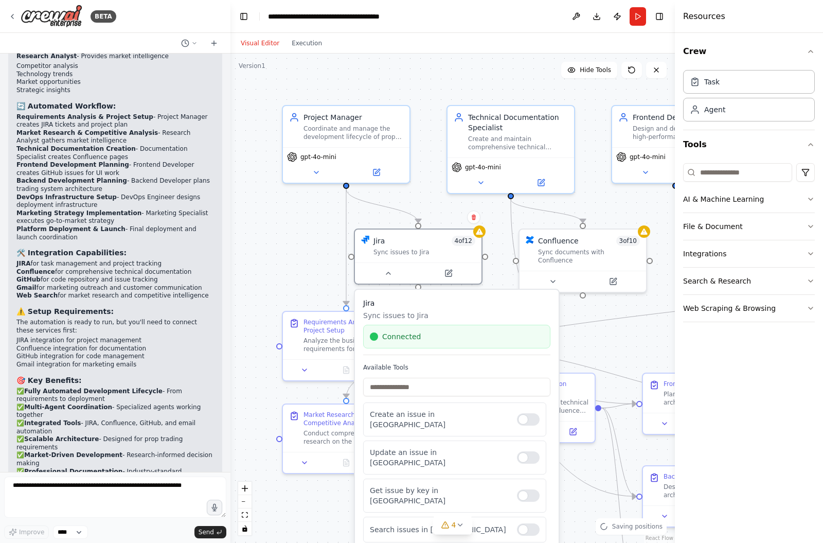
click at [442, 208] on div ".deletable-edge-delete-btn { width: 20px; height: 20px; border: 0px solid #ffff…" at bounding box center [452, 297] width 444 height 489
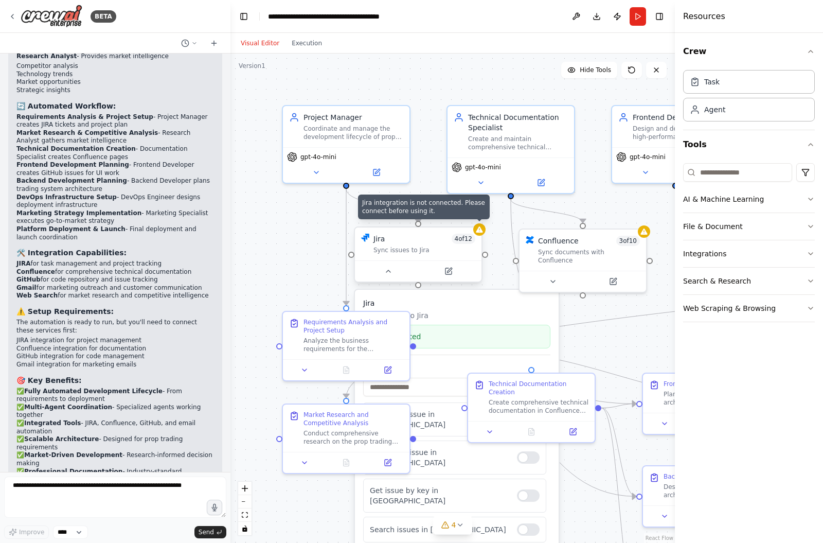
click at [479, 230] on icon at bounding box center [479, 229] width 7 height 6
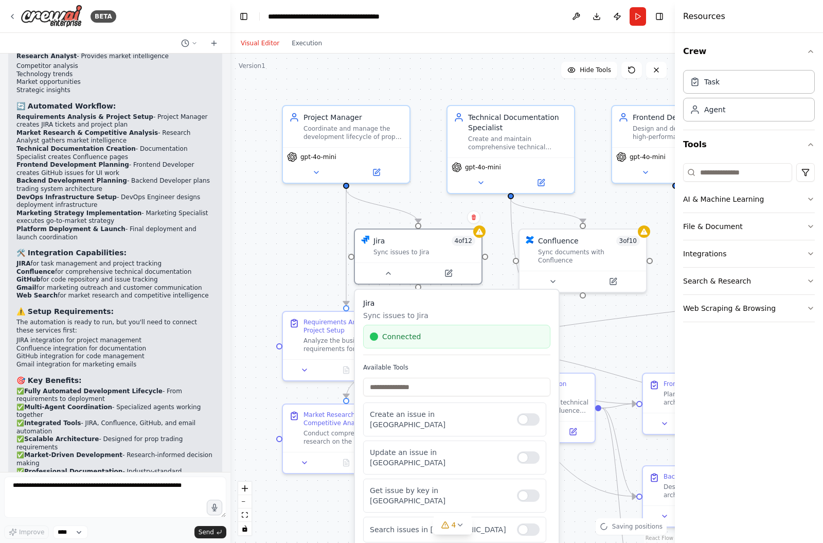
click at [321, 229] on div ".deletable-edge-delete-btn { width: 20px; height: 20px; border: 0px solid #ffff…" at bounding box center [452, 297] width 444 height 489
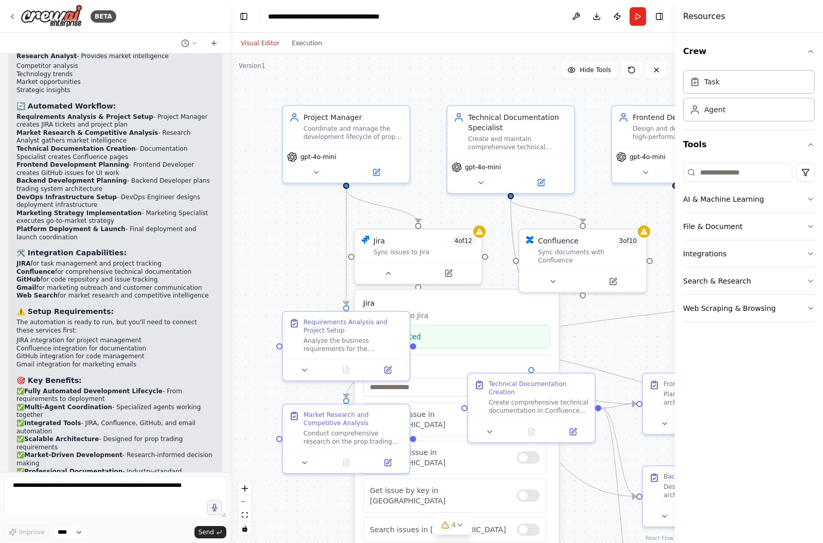
scroll to position [13, 0]
click at [291, 229] on div ".deletable-edge-delete-btn { width: 20px; height: 20px; border: 0px solid #ffff…" at bounding box center [452, 297] width 444 height 489
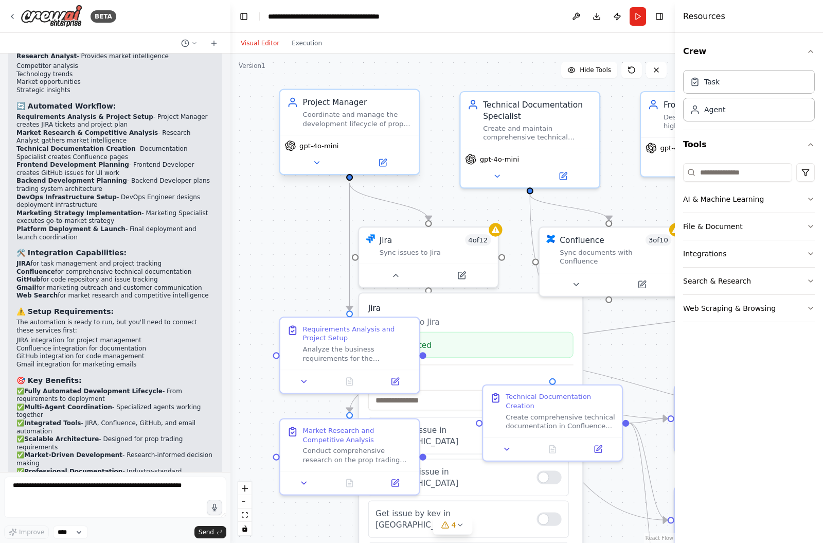
click at [321, 141] on span "gpt-4o-mini" at bounding box center [318, 145] width 39 height 9
click at [317, 158] on icon at bounding box center [316, 162] width 9 height 9
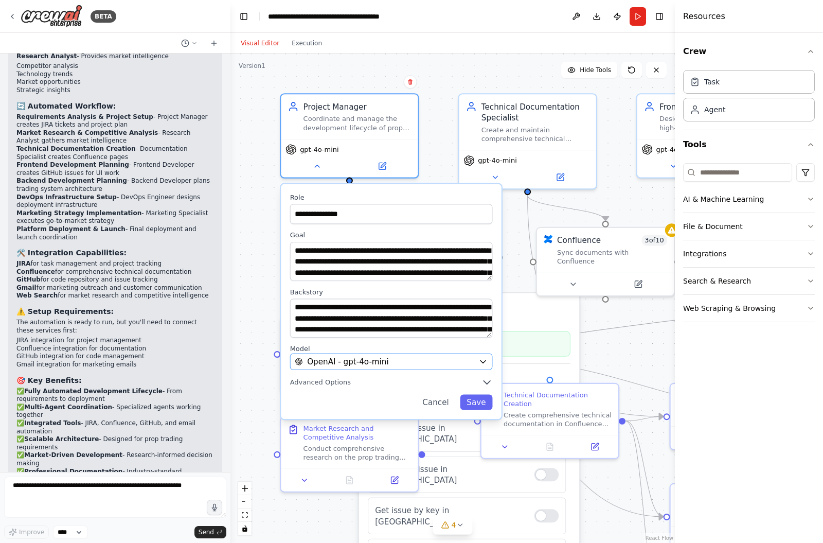
click at [336, 356] on span "OpenAI - gpt-4o-mini" at bounding box center [347, 361] width 81 height 11
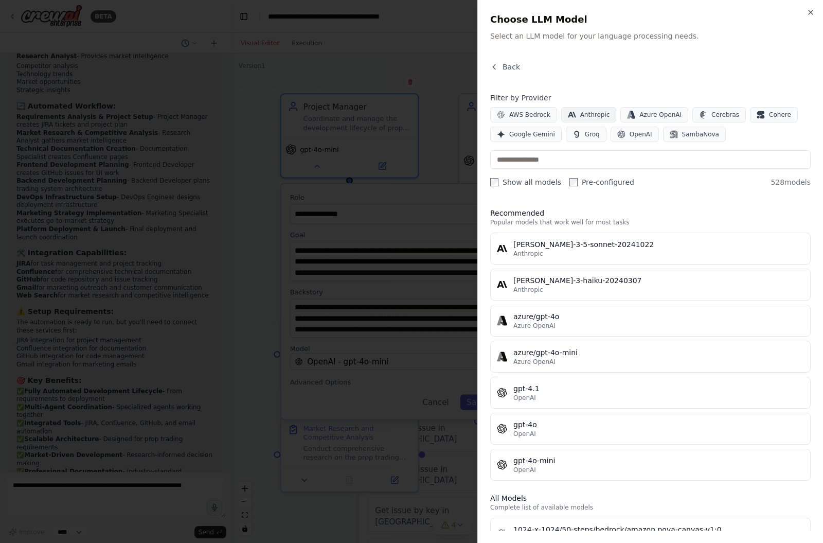
click at [587, 115] on span "Anthropic" at bounding box center [595, 115] width 30 height 8
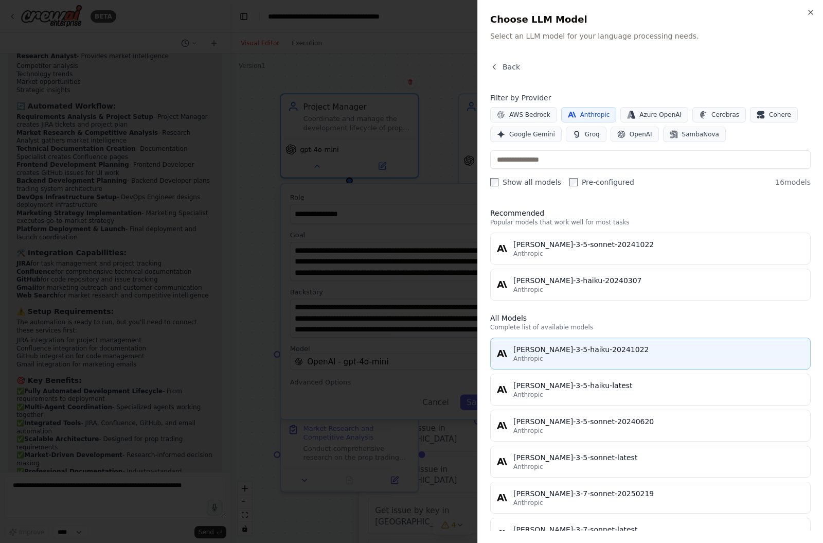
scroll to position [0, 0]
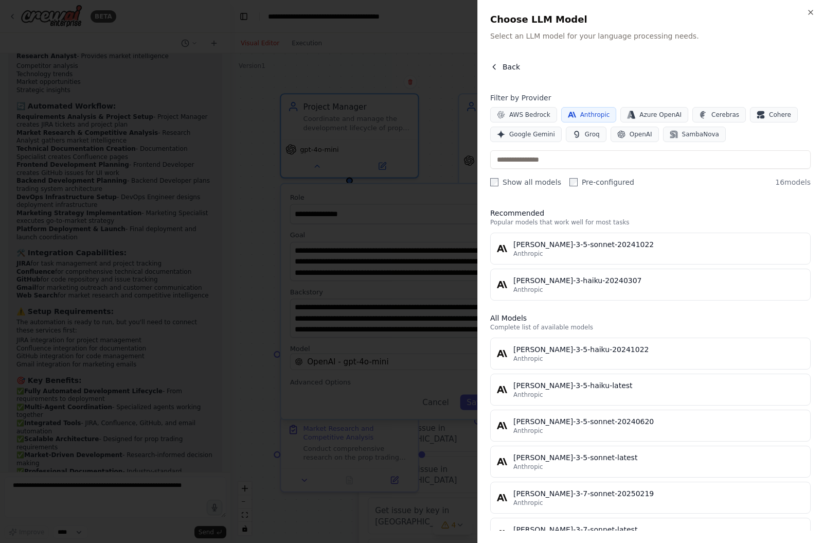
click at [498, 66] on button "Back" at bounding box center [505, 67] width 30 height 10
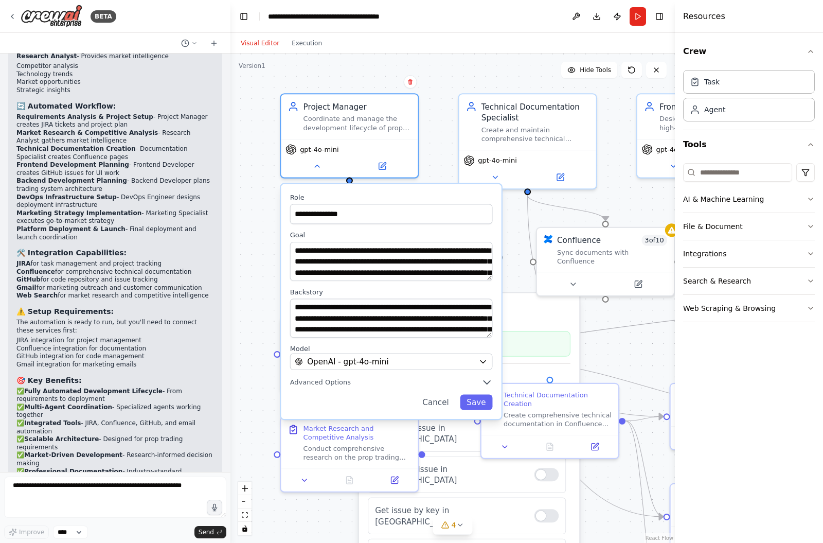
click at [612, 169] on div "**********" at bounding box center [452, 297] width 444 height 489
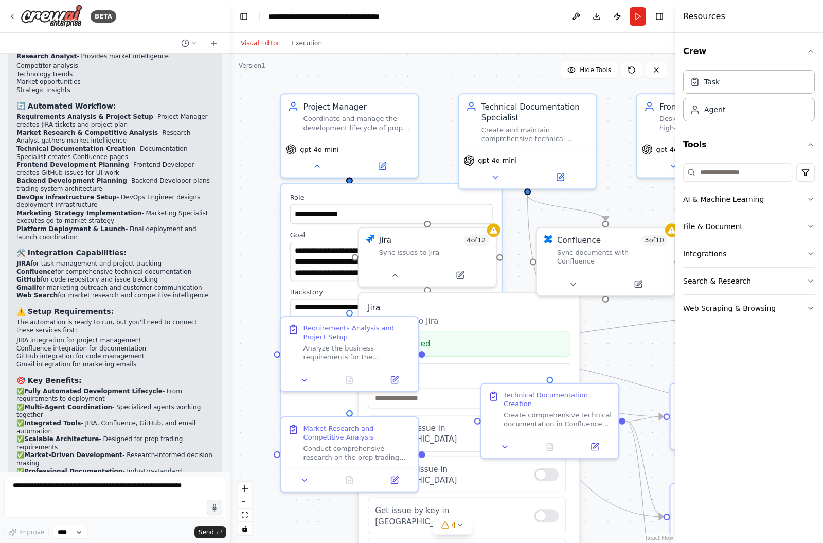
click at [425, 100] on div "**********" at bounding box center [452, 297] width 444 height 489
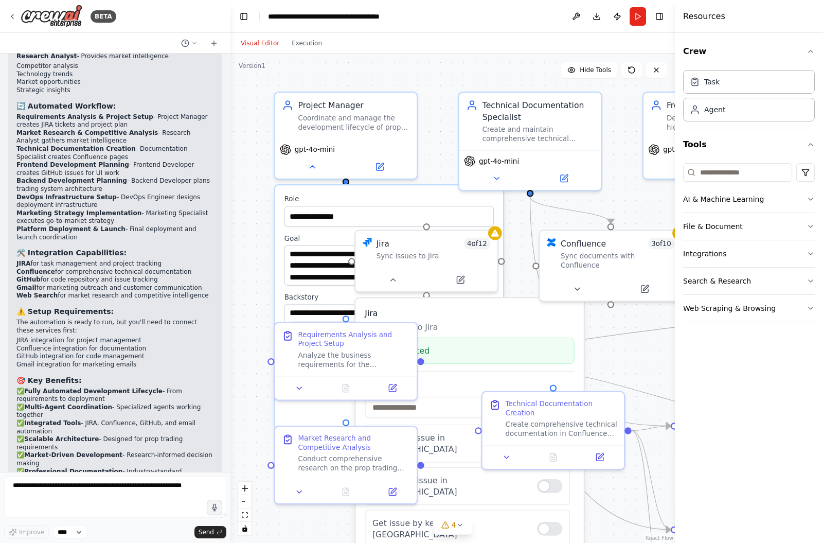
click at [431, 139] on div "**********" at bounding box center [452, 297] width 444 height 489
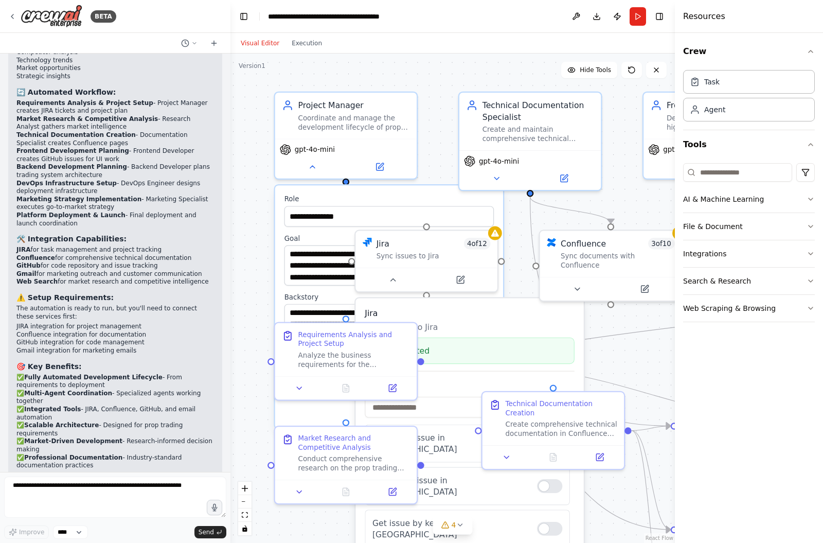
scroll to position [1463, 0]
click at [609, 332] on div "**********" at bounding box center [452, 297] width 444 height 489
click at [380, 194] on div "**********" at bounding box center [388, 210] width 209 height 32
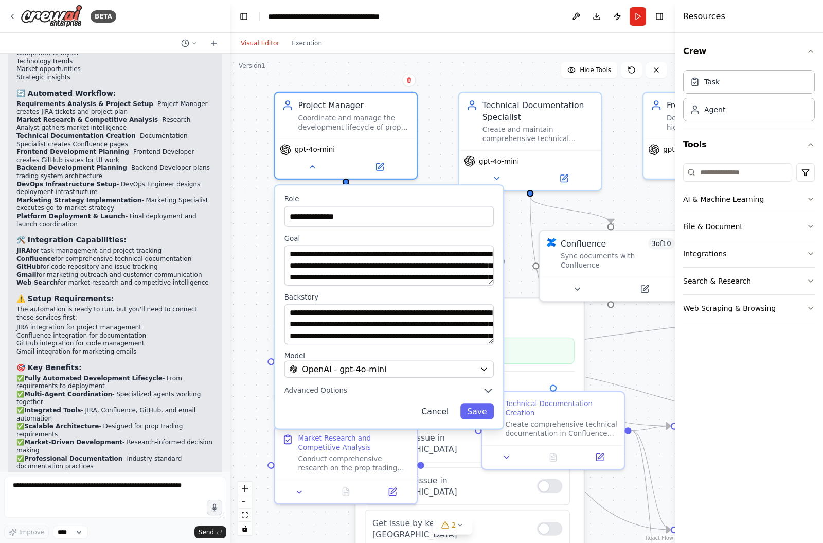
click at [443, 403] on button "Cancel" at bounding box center [435, 411] width 41 height 16
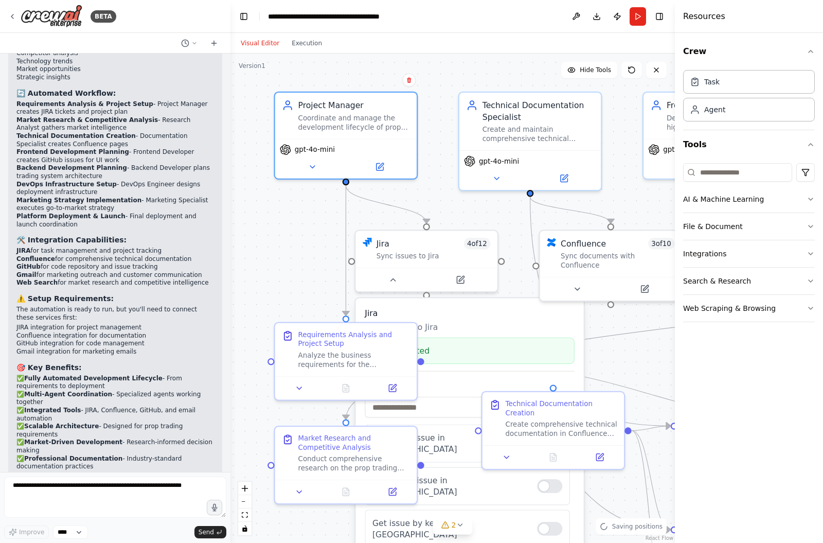
click at [617, 339] on div ".deletable-edge-delete-btn { width: 20px; height: 20px; border: 0px solid #ffff…" at bounding box center [452, 297] width 444 height 489
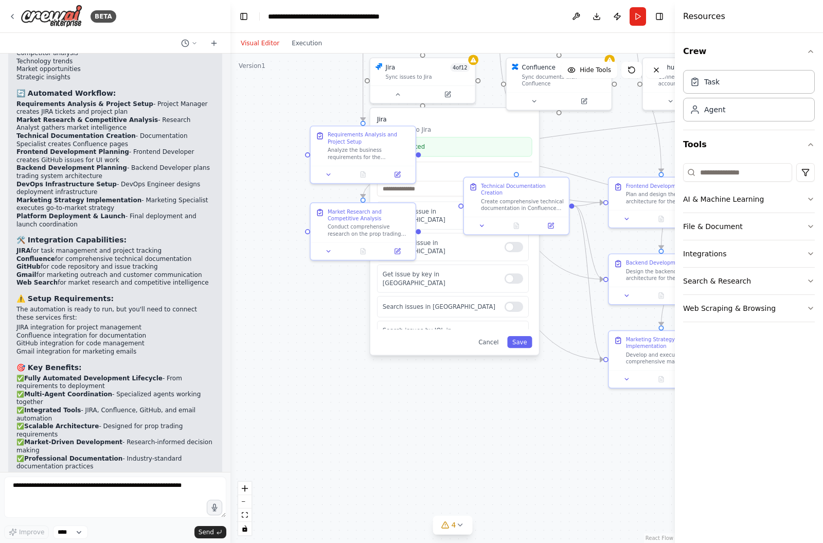
drag, startPoint x: 298, startPoint y: 465, endPoint x: 232, endPoint y: 295, distance: 182.1
click at [232, 295] on div ".deletable-edge-delete-btn { width: 20px; height: 20px; border: 0px solid #ffff…" at bounding box center [452, 297] width 444 height 489
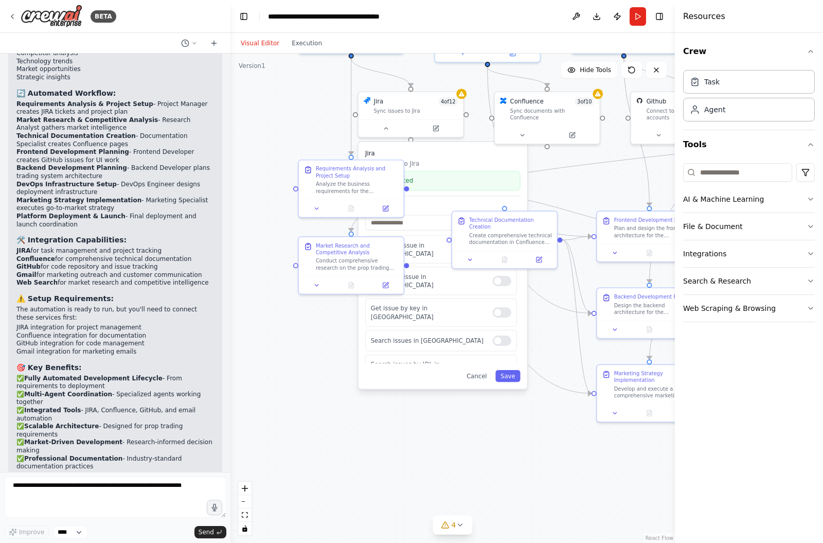
click at [488, 370] on button "Cancel" at bounding box center [476, 376] width 30 height 12
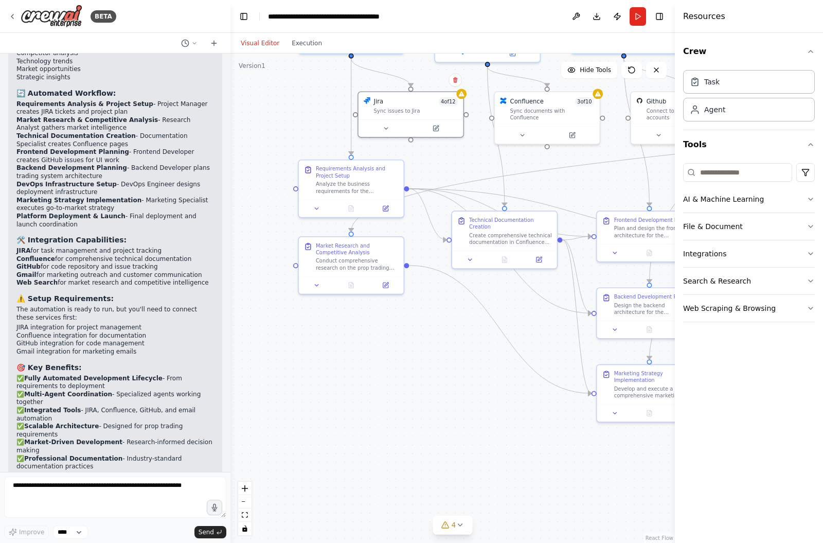
click at [460, 363] on div ".deletable-edge-delete-btn { width: 20px; height: 20px; border: 0px solid #ffff…" at bounding box center [452, 297] width 444 height 489
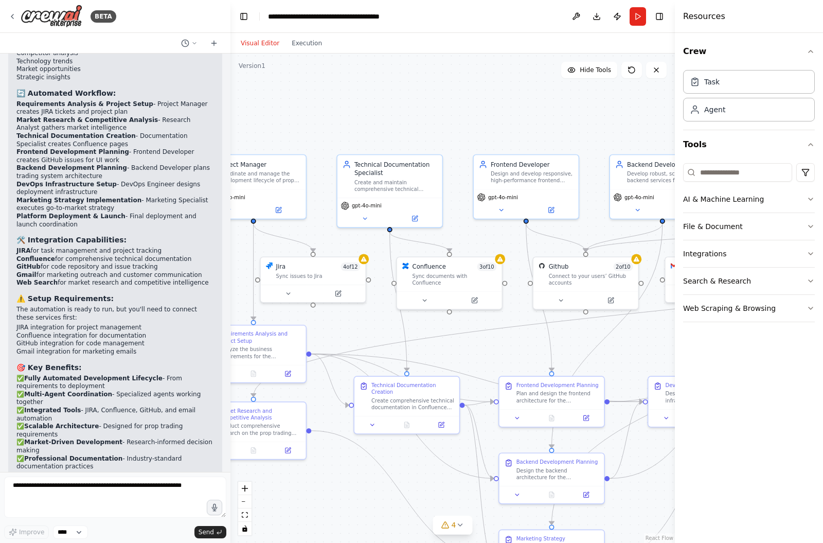
drag, startPoint x: 473, startPoint y: 372, endPoint x: 375, endPoint y: 537, distance: 191.4
click at [375, 537] on div ".deletable-edge-delete-btn { width: 20px; height: 20px; border: 0px solid #ffff…" at bounding box center [452, 297] width 444 height 489
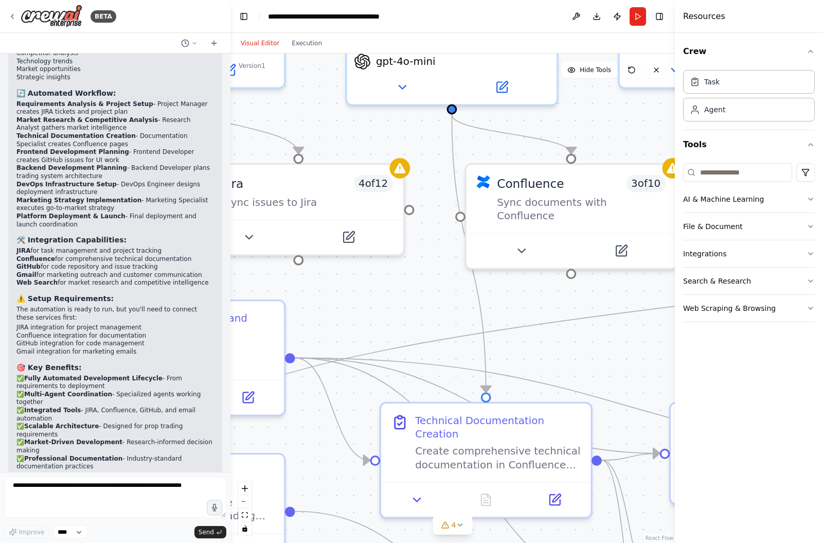
drag, startPoint x: 350, startPoint y: 95, endPoint x: 394, endPoint y: 294, distance: 203.9
click at [394, 294] on div ".deletable-edge-delete-btn { width: 20px; height: 20px; border: 0px solid #ffff…" at bounding box center [452, 297] width 444 height 489
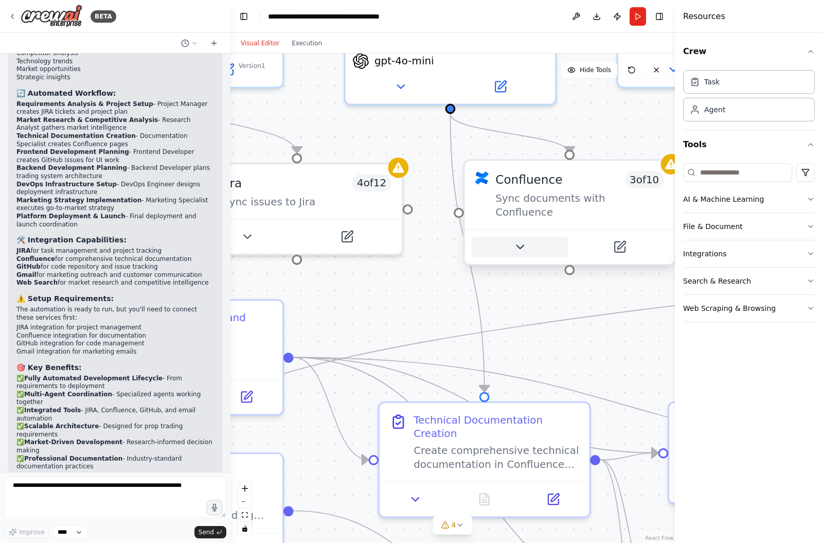
click at [511, 237] on button at bounding box center [520, 247] width 96 height 21
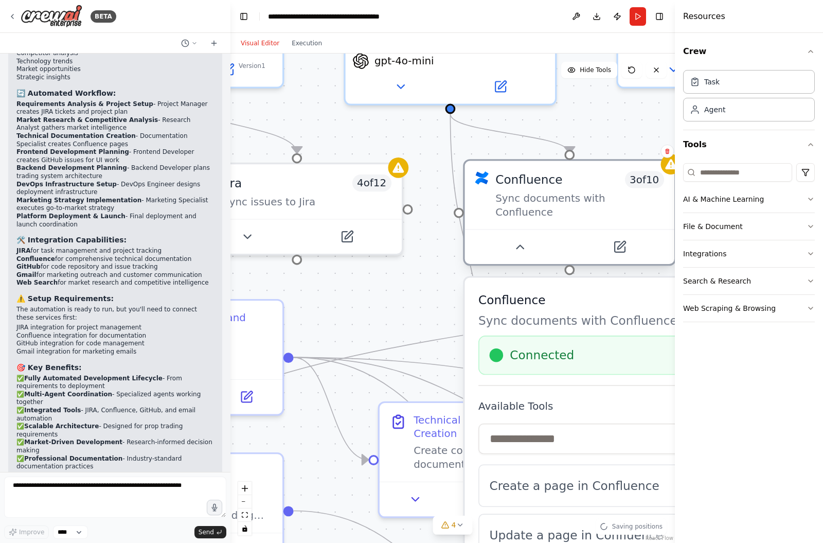
click at [518, 235] on div at bounding box center [569, 246] width 209 height 35
click at [518, 240] on icon at bounding box center [520, 247] width 14 height 14
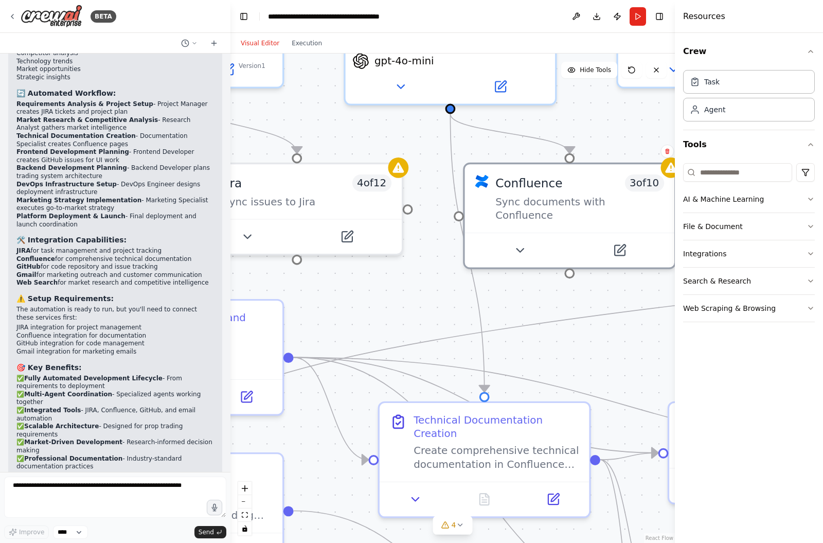
click at [421, 287] on div ".deletable-edge-delete-btn { width: 20px; height: 20px; border: 0px solid #ffff…" at bounding box center [452, 297] width 444 height 489
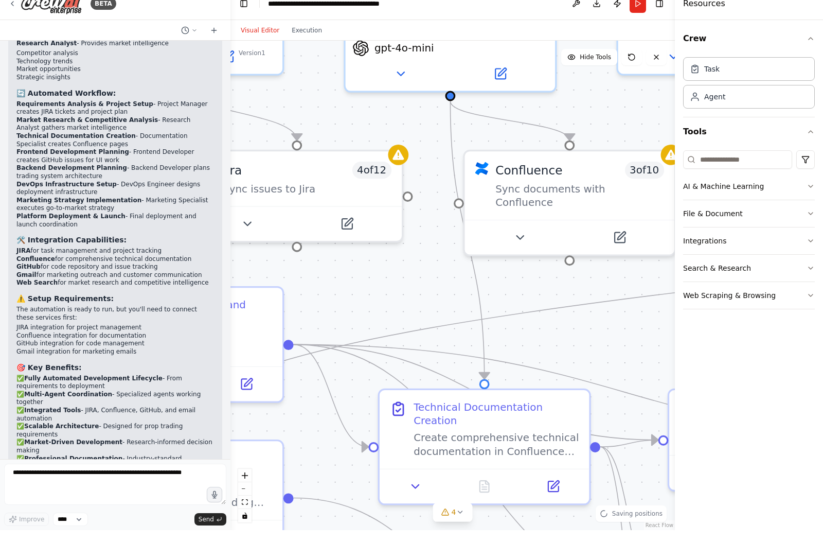
scroll to position [13, 0]
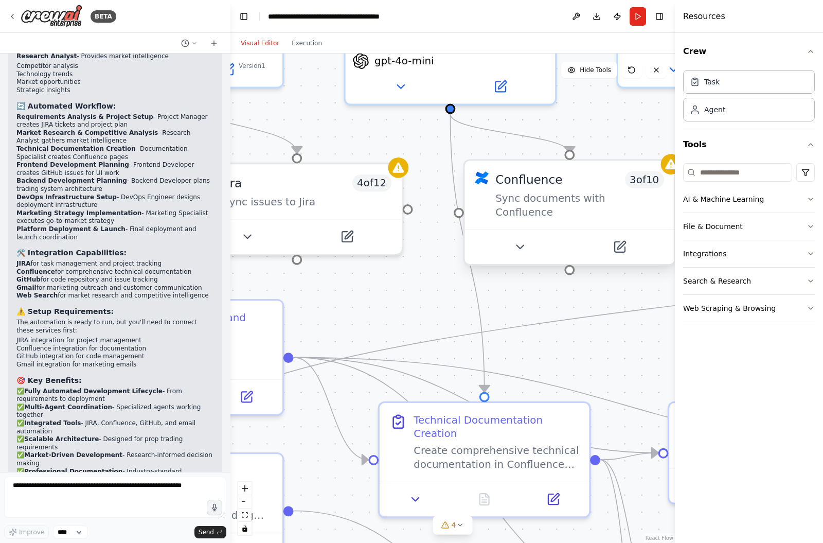
click at [566, 250] on div ".deletable-edge-delete-btn { width: 20px; height: 20px; border: 0px solid #ffff…" at bounding box center [452, 297] width 444 height 489
click at [547, 279] on div ".deletable-edge-delete-btn { width: 20px; height: 20px; border: 0px solid #ffff…" at bounding box center [452, 297] width 444 height 489
click at [248, 502] on button "zoom out" at bounding box center [244, 501] width 13 height 13
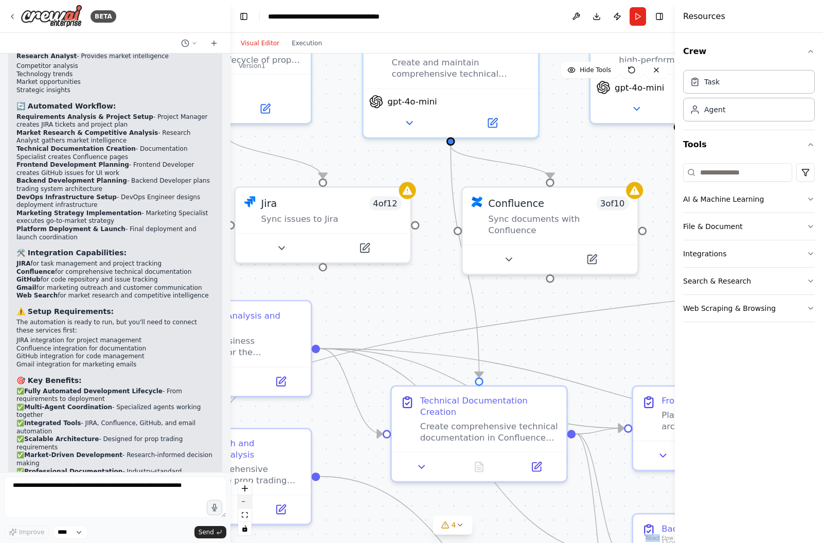
click at [248, 502] on button "zoom out" at bounding box center [244, 501] width 13 height 13
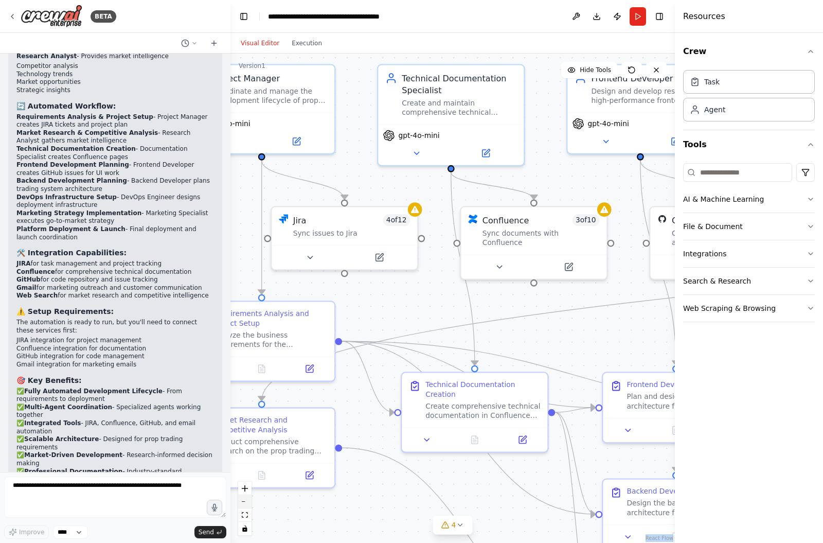
click at [248, 502] on button "zoom out" at bounding box center [244, 501] width 13 height 13
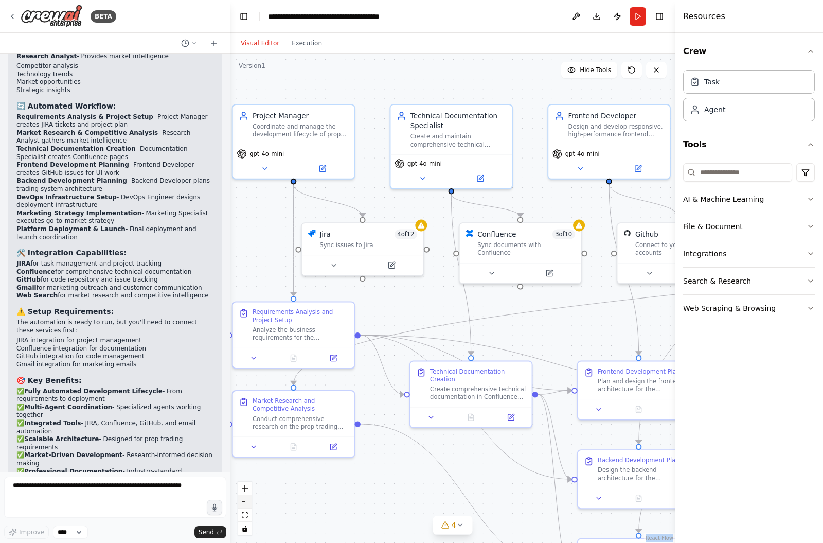
click at [248, 502] on button "zoom out" at bounding box center [244, 501] width 13 height 13
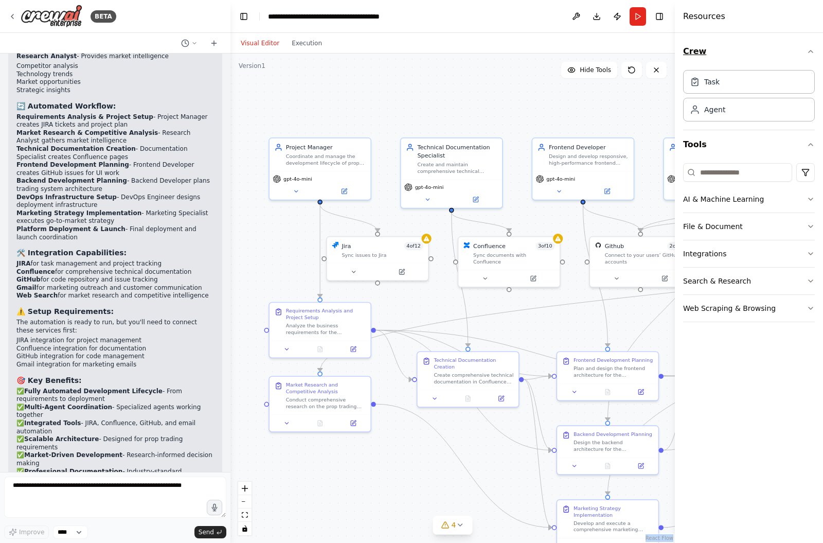
click at [811, 50] on icon "button" at bounding box center [811, 51] width 8 height 8
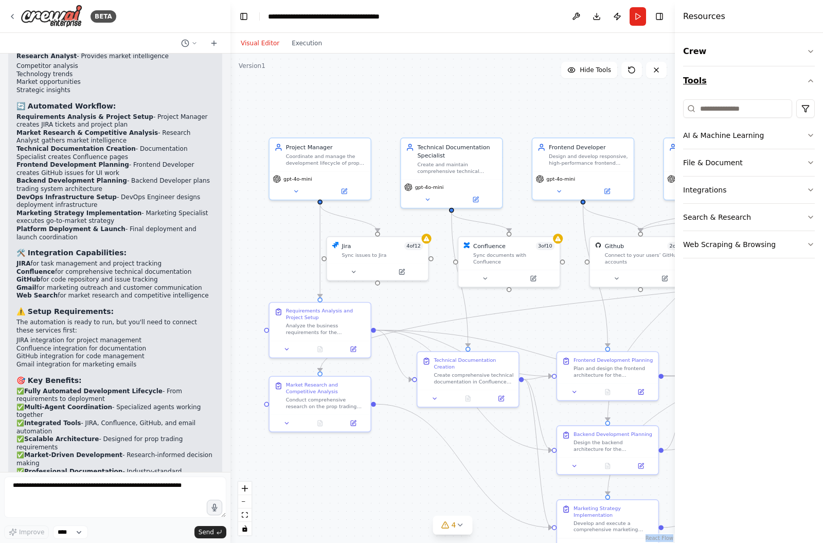
click at [811, 80] on icon "button" at bounding box center [811, 81] width 8 height 8
click at [632, 96] on div ".deletable-edge-delete-btn { width: 20px; height: 20px; border: 0px solid #ffff…" at bounding box center [452, 297] width 444 height 489
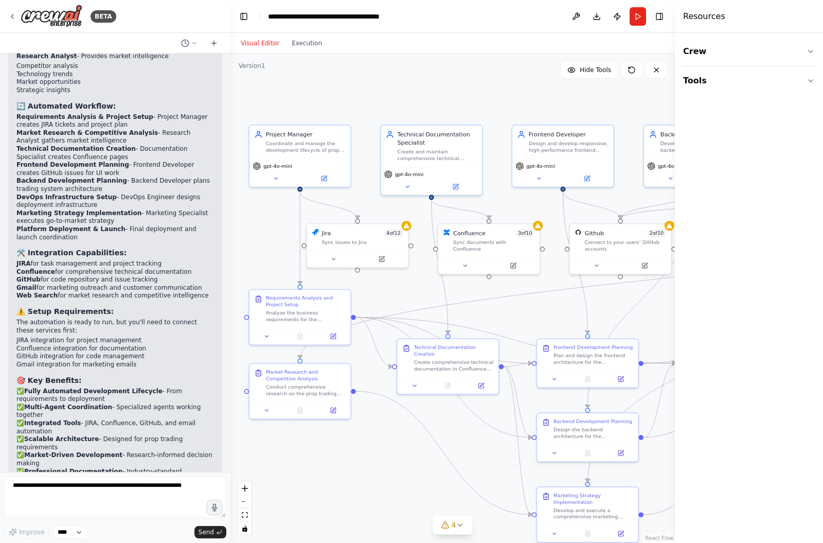
drag, startPoint x: 367, startPoint y: 84, endPoint x: 347, endPoint y: 71, distance: 23.8
click at [347, 71] on div ".deletable-edge-delete-btn { width: 20px; height: 20px; border: 0px solid #ffff…" at bounding box center [452, 297] width 444 height 489
click at [445, 521] on icon at bounding box center [445, 525] width 8 height 8
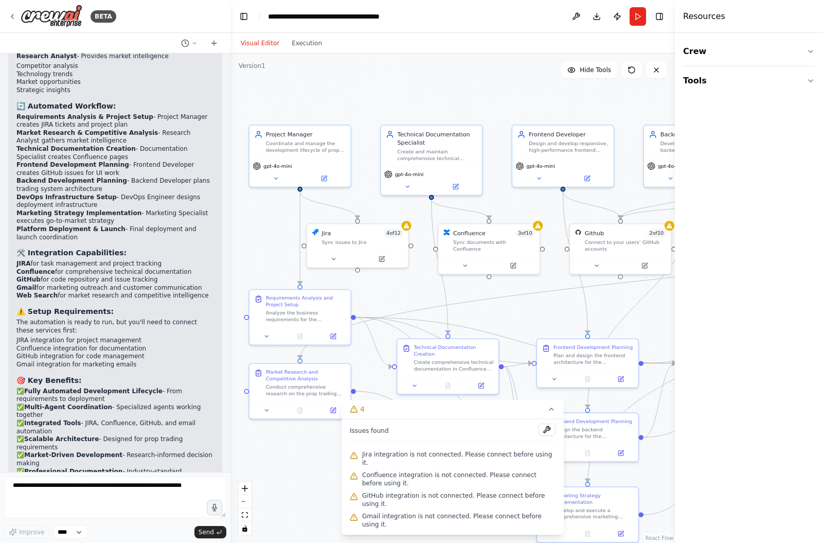
click at [550, 436] on button at bounding box center [546, 429] width 17 height 12
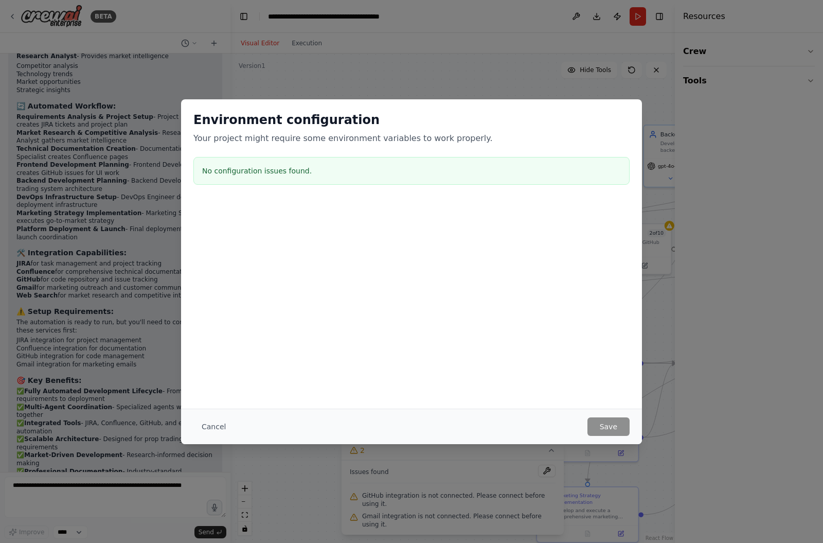
click at [218, 416] on div "Cancel Save" at bounding box center [411, 425] width 461 height 35
click at [211, 428] on button "Cancel" at bounding box center [213, 426] width 41 height 19
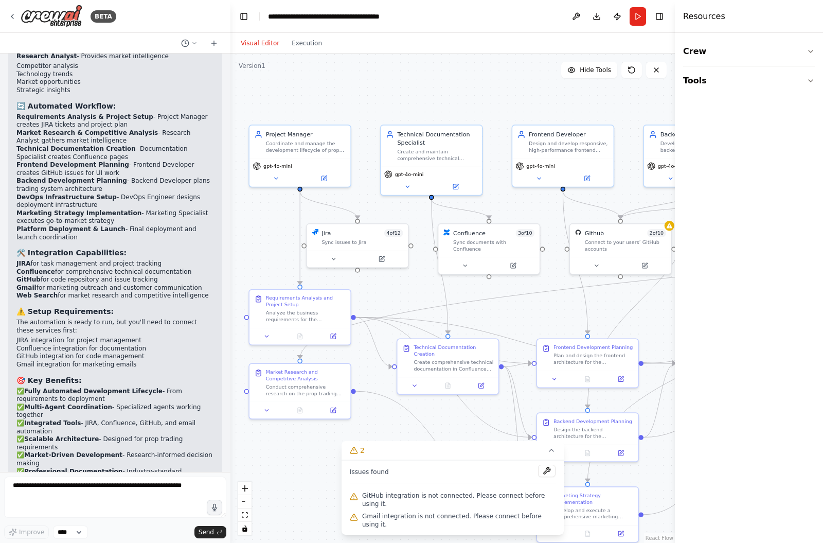
click at [454, 524] on span "Gmail integration is not connected. Please connect before using it." at bounding box center [458, 520] width 193 height 16
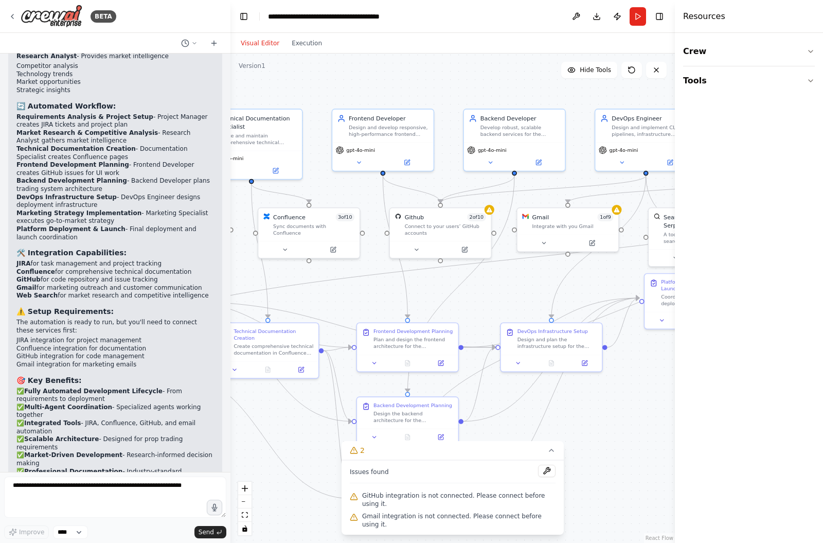
drag, startPoint x: 542, startPoint y: 291, endPoint x: 362, endPoint y: 275, distance: 180.7
click at [362, 275] on div ".deletable-edge-delete-btn { width: 20px; height: 20px; border: 0px solid #ffff…" at bounding box center [452, 297] width 444 height 489
click at [541, 237] on button at bounding box center [544, 242] width 46 height 10
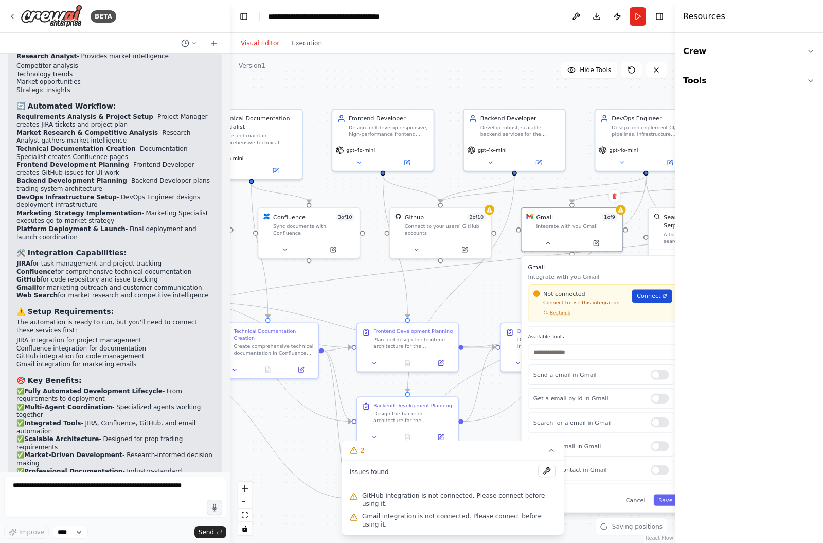
click at [644, 292] on span "Connect" at bounding box center [649, 296] width 24 height 8
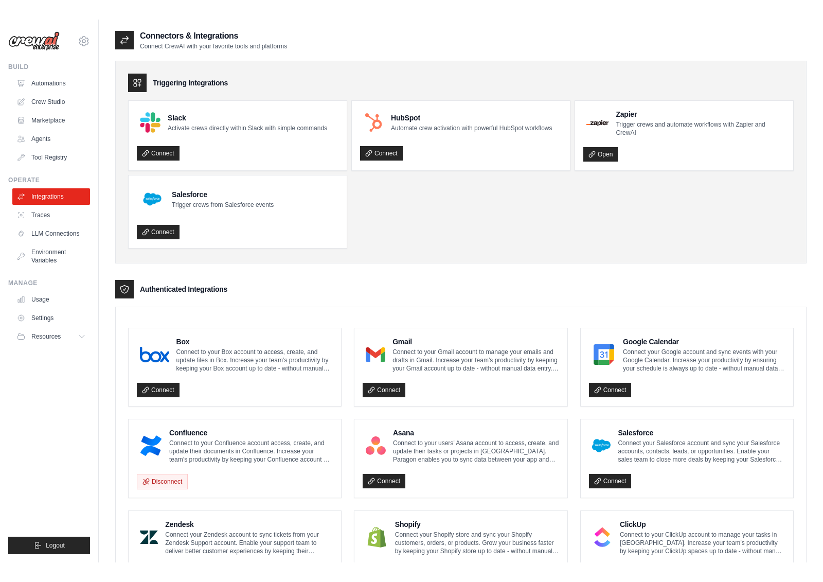
scroll to position [11, 0]
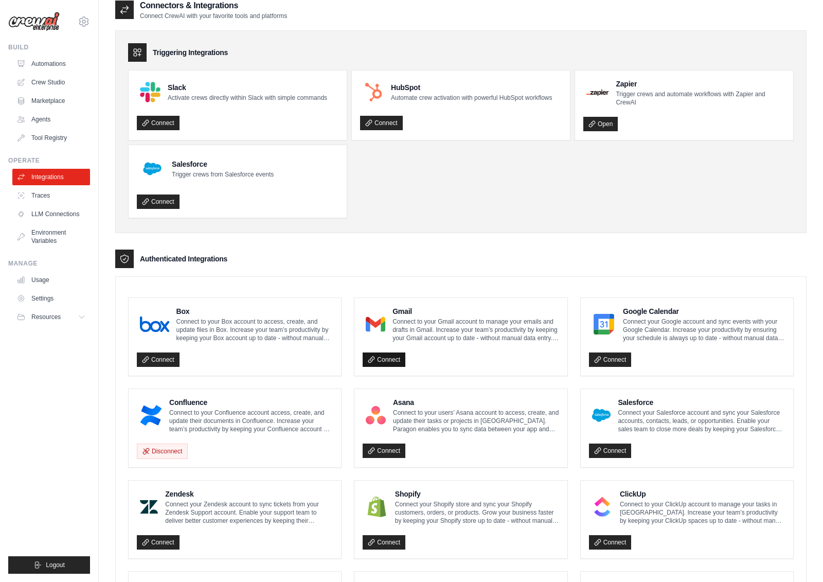
click at [390, 361] on link "Connect" at bounding box center [384, 359] width 43 height 14
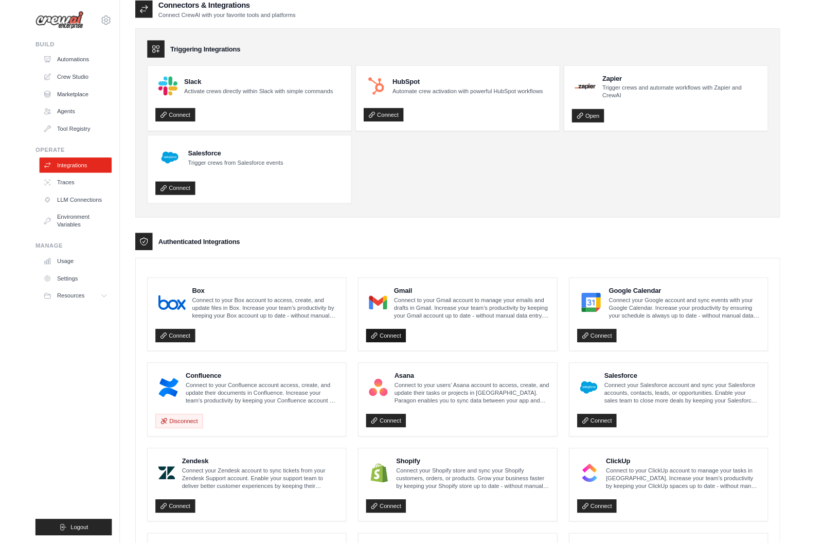
scroll to position [50, 0]
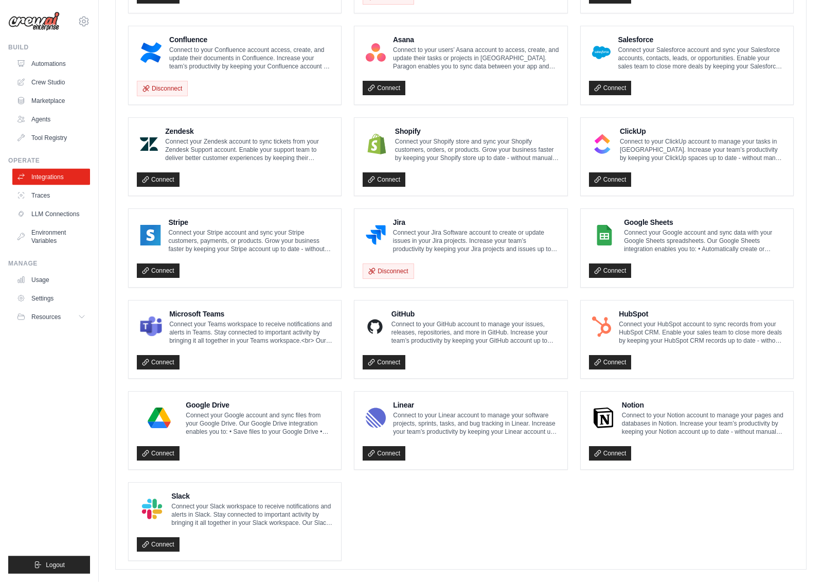
scroll to position [409, 0]
click at [385, 364] on link "Connect" at bounding box center [384, 362] width 43 height 14
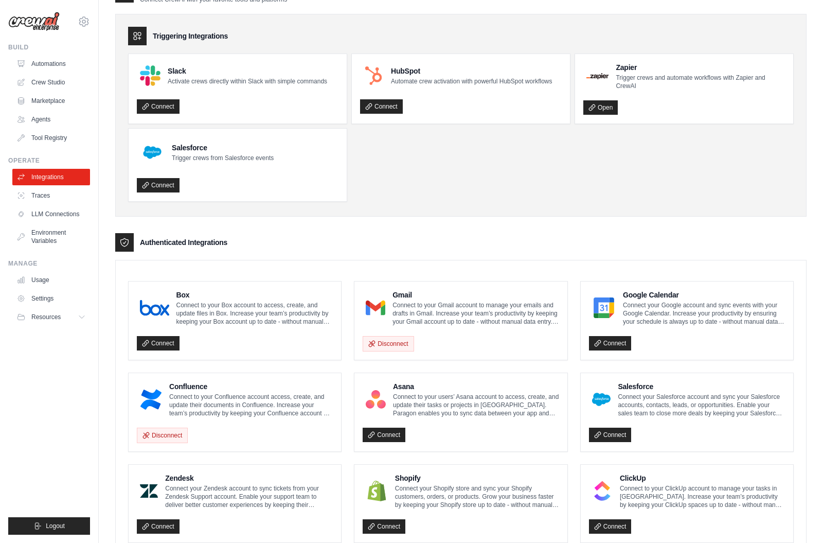
scroll to position [48, 0]
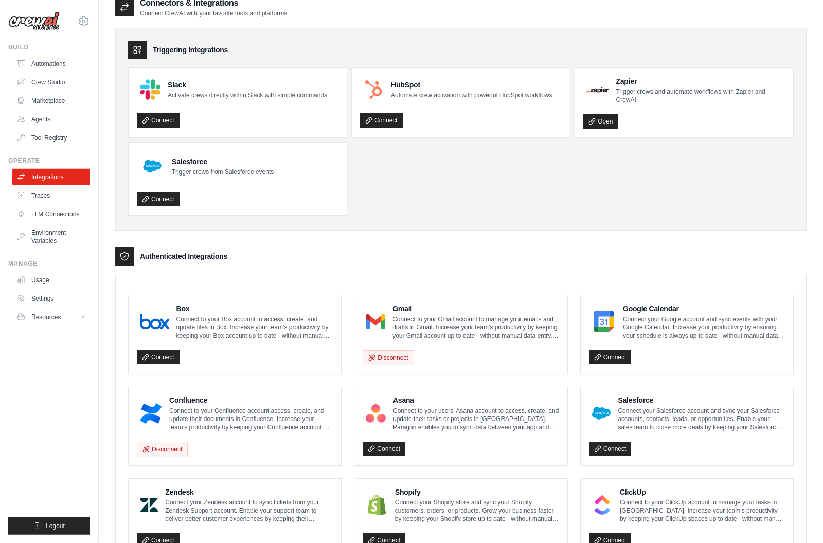
click at [186, 259] on h3 "Authenticated Integrations" at bounding box center [183, 257] width 87 height 10
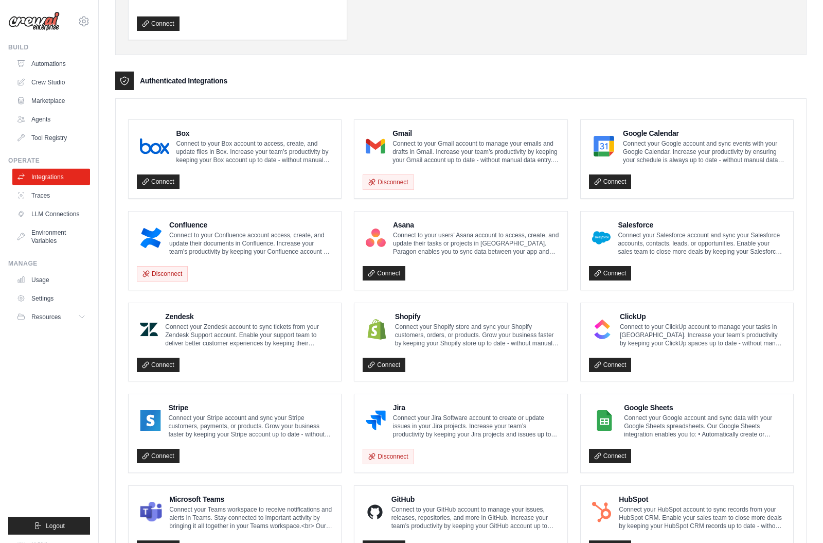
scroll to position [0, 0]
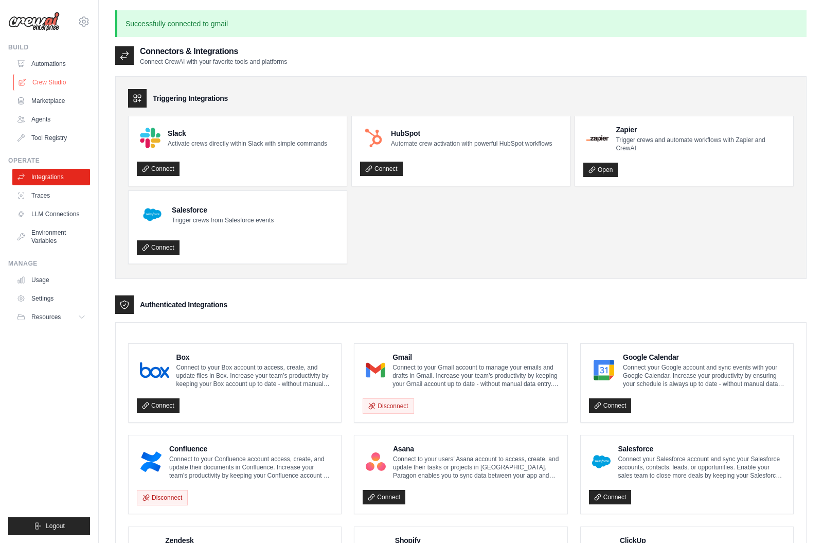
click at [39, 84] on link "Crew Studio" at bounding box center [52, 82] width 78 height 16
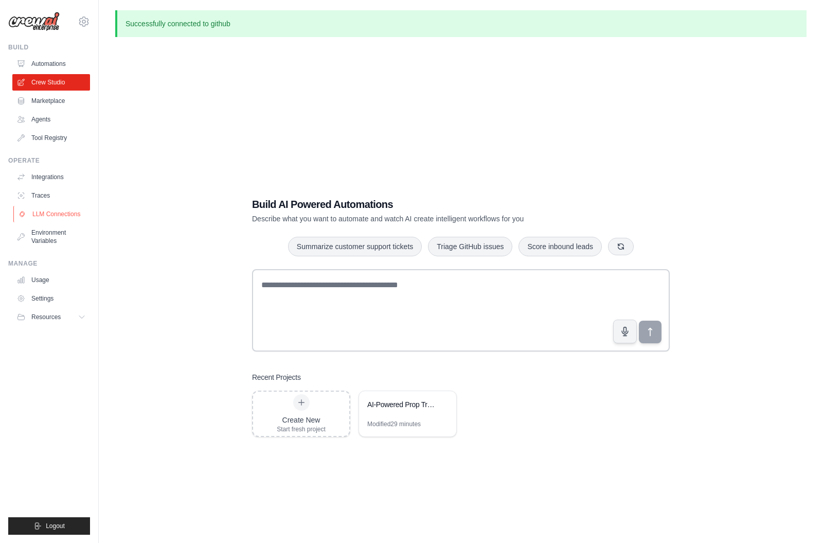
click at [45, 220] on link "LLM Connections" at bounding box center [52, 214] width 78 height 16
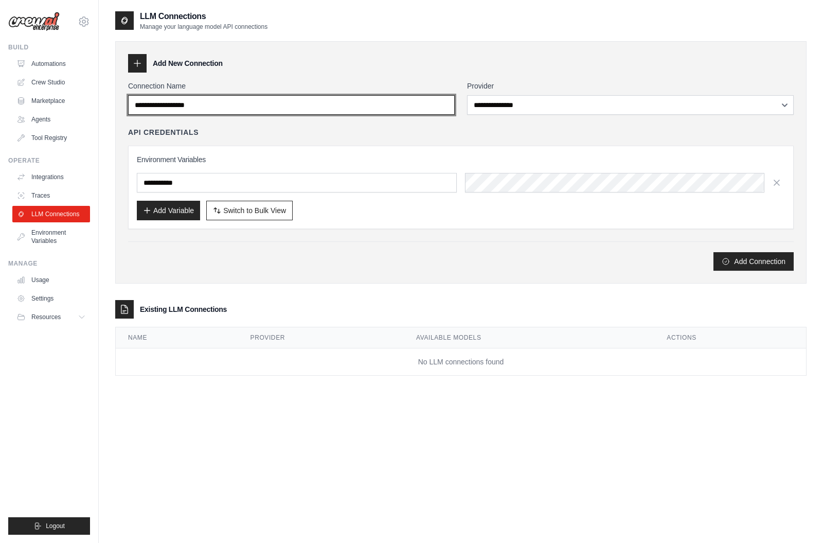
click at [196, 103] on input "Connection Name" at bounding box center [291, 105] width 327 height 20
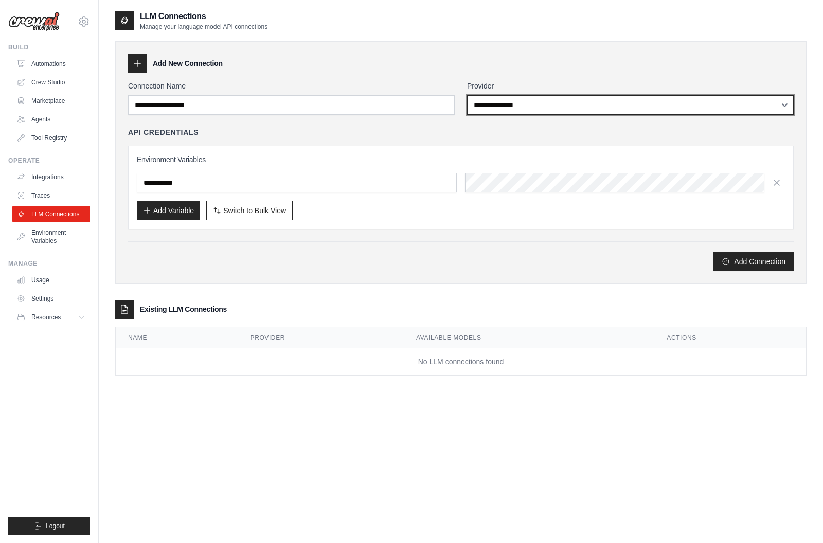
select select "*********"
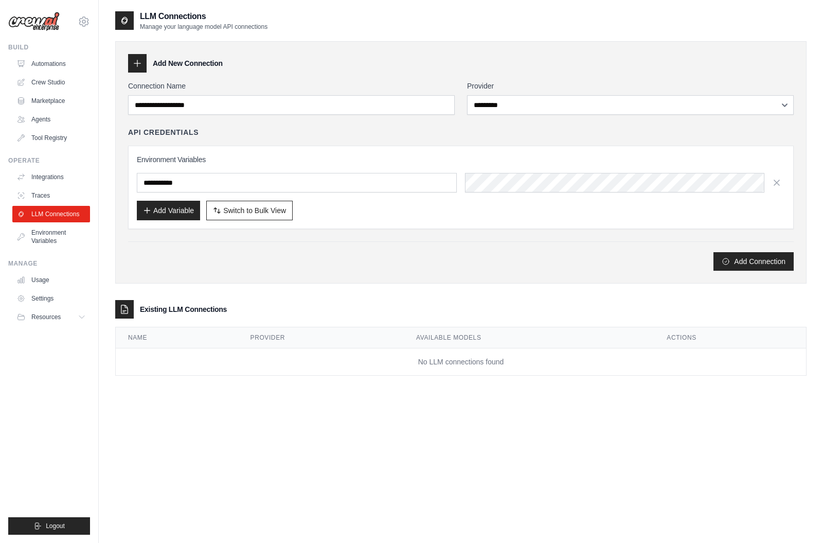
click at [530, 150] on div "Environment Variables Add Variable Switch to Bulk View Switch to Table View" at bounding box center [461, 187] width 666 height 83
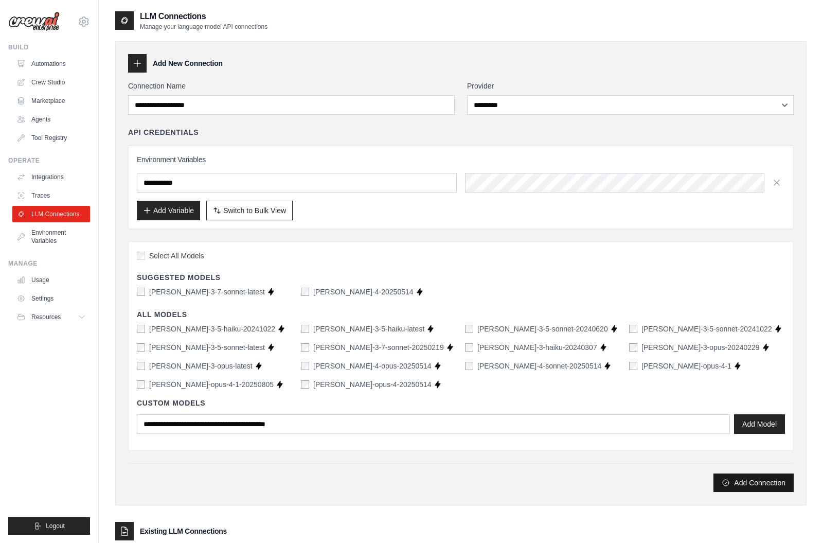
click at [774, 486] on button "Add Connection" at bounding box center [753, 482] width 80 height 19
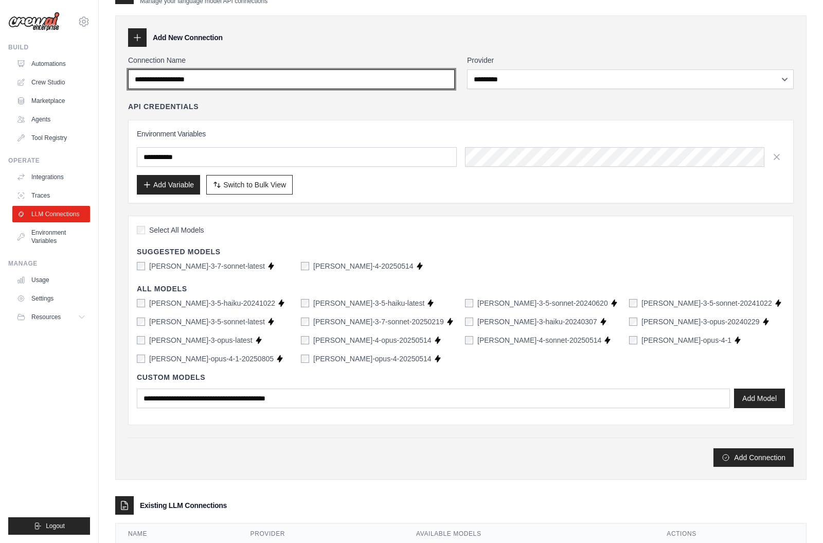
scroll to position [25, 0]
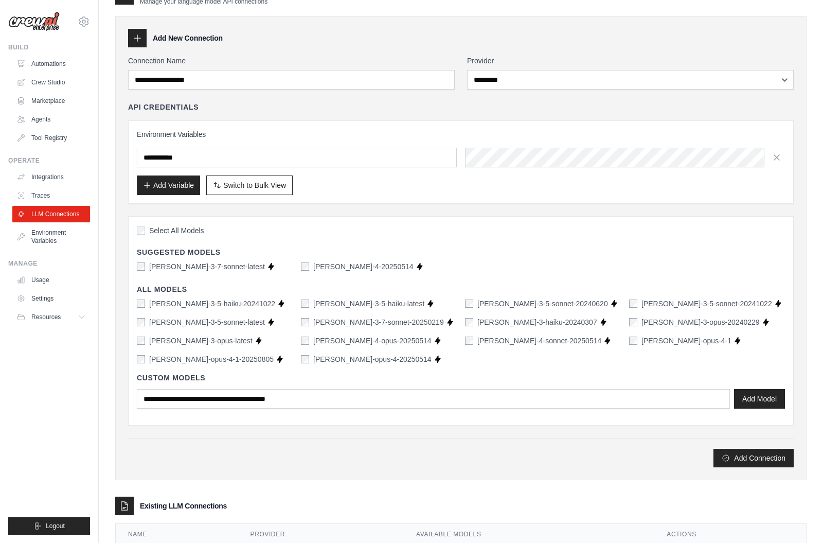
click at [469, 179] on div "Add Variable Switch to Bulk View Switch to Table View" at bounding box center [461, 185] width 648 height 20
click at [39, 194] on link "Traces" at bounding box center [52, 195] width 78 height 16
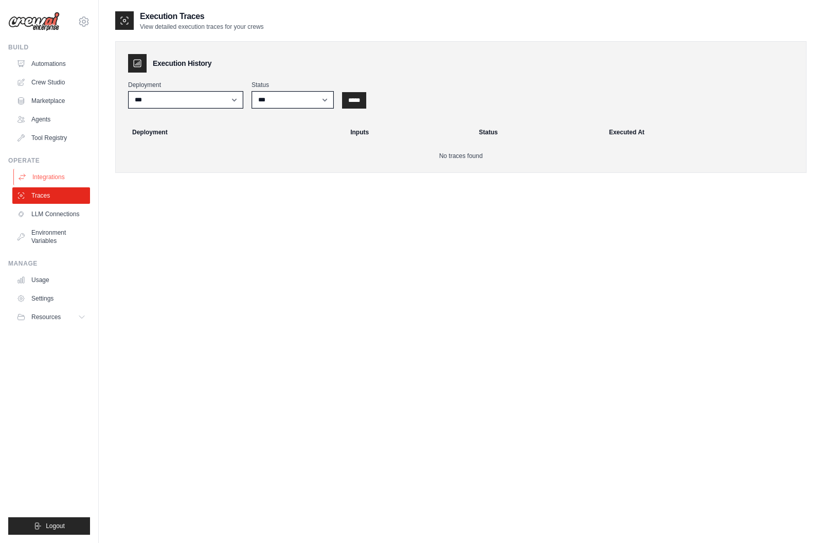
click at [43, 183] on link "Integrations" at bounding box center [52, 177] width 78 height 16
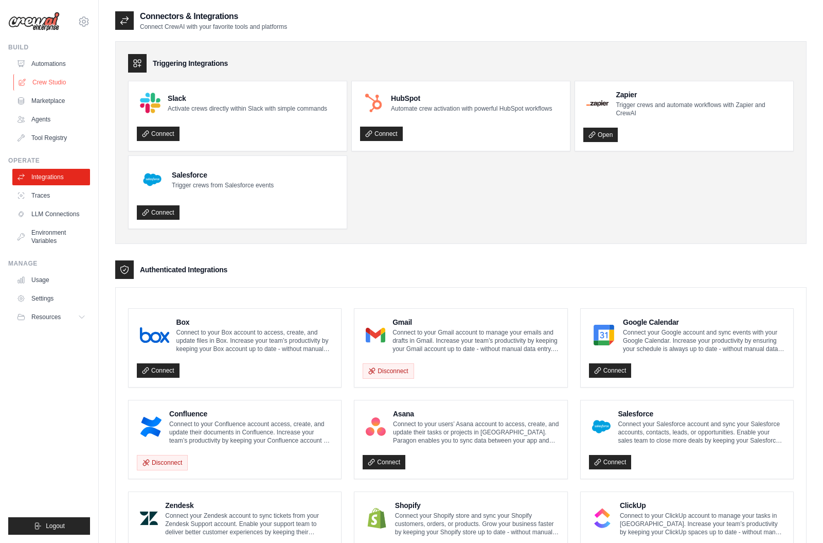
click at [41, 76] on link "Crew Studio" at bounding box center [52, 82] width 78 height 16
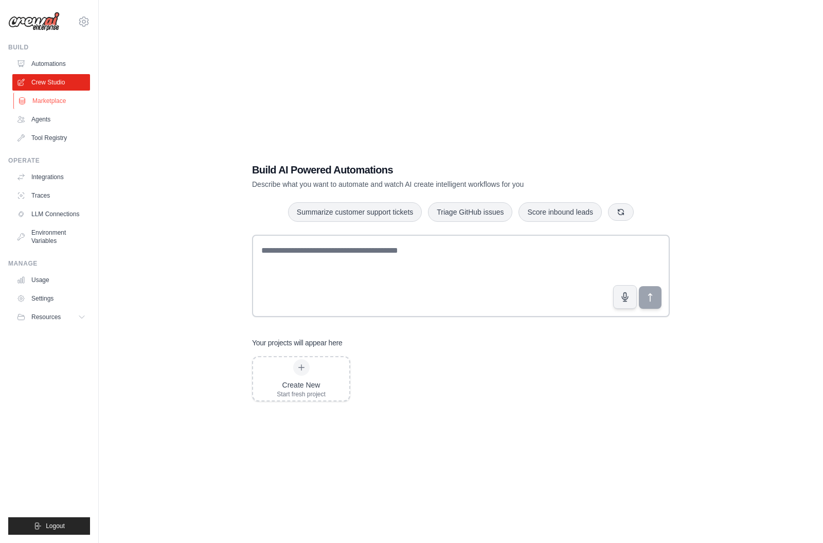
drag, startPoint x: 0, startPoint y: 0, endPoint x: 40, endPoint y: 101, distance: 109.0
click at [40, 101] on link "Marketplace" at bounding box center [52, 101] width 78 height 16
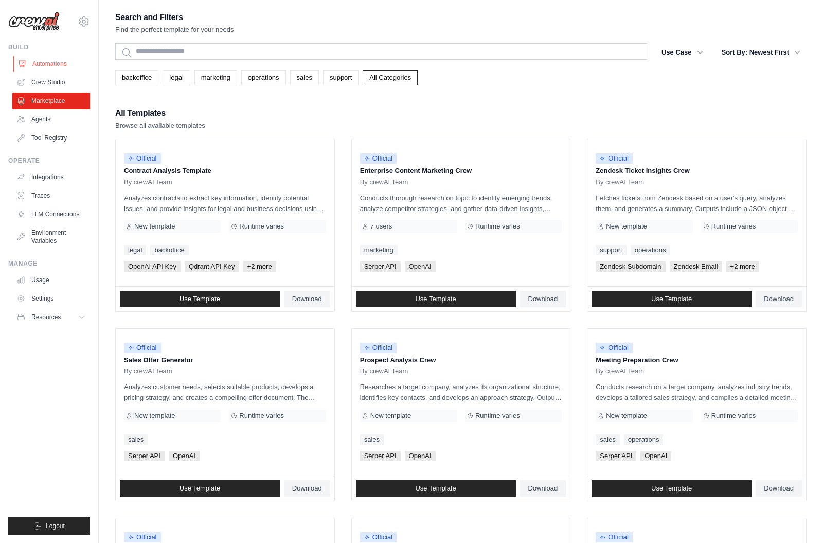
click at [50, 70] on link "Automations" at bounding box center [52, 64] width 78 height 16
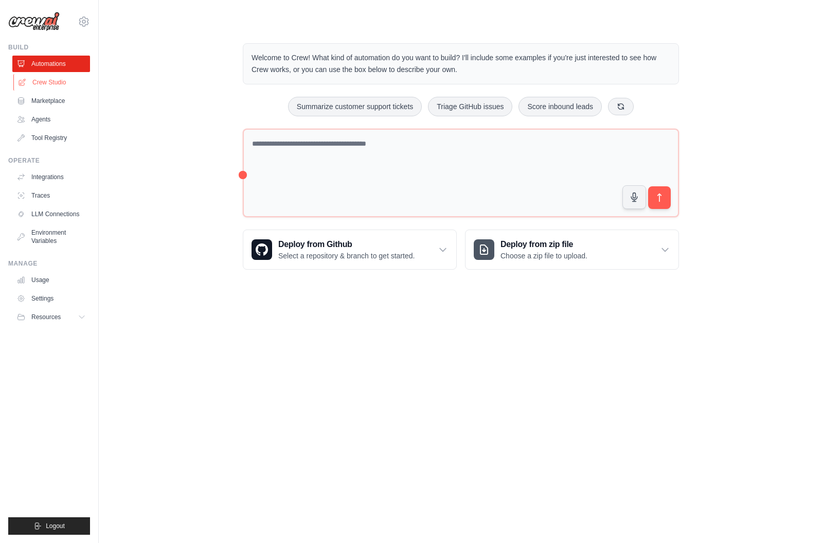
click at [50, 81] on link "Crew Studio" at bounding box center [52, 82] width 78 height 16
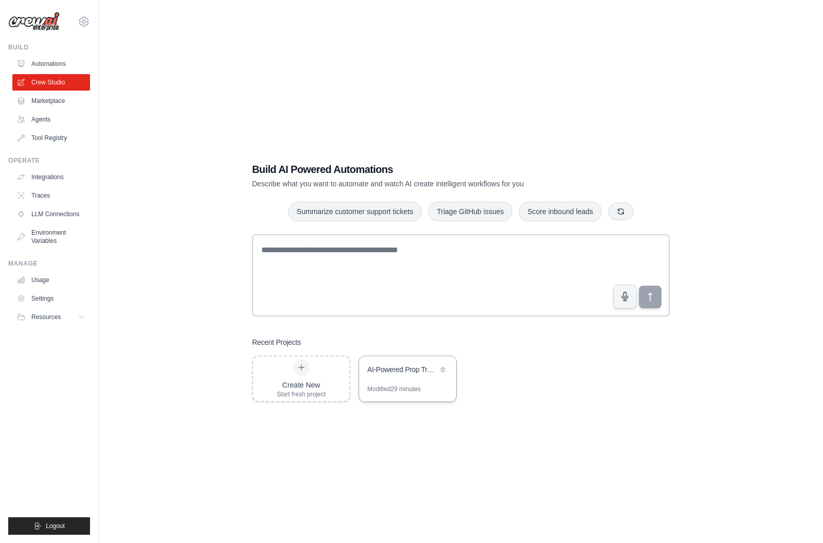
click at [397, 392] on div "Modified 29 minutes" at bounding box center [393, 389] width 53 height 8
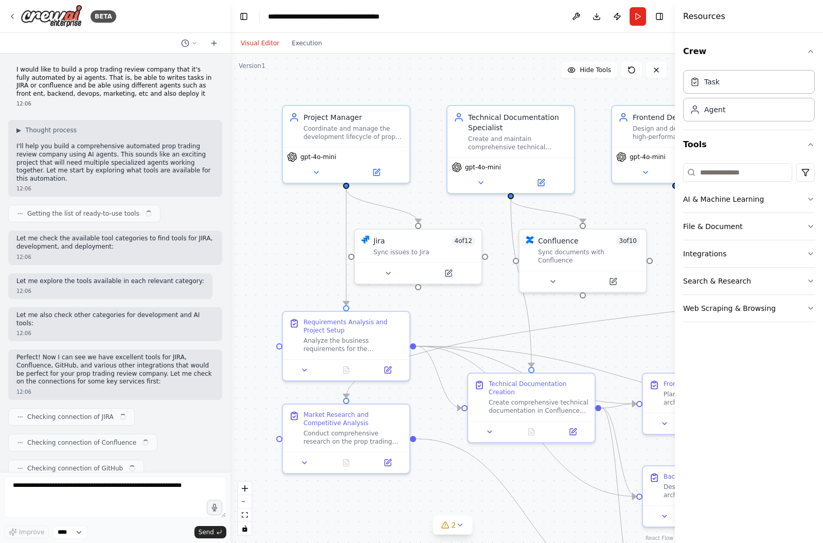
scroll to position [1450, 0]
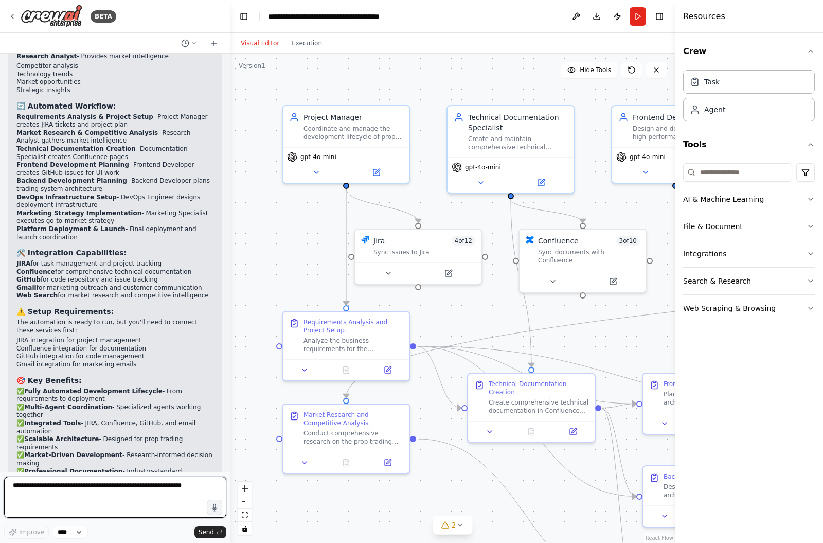
click at [36, 497] on textarea at bounding box center [115, 496] width 222 height 41
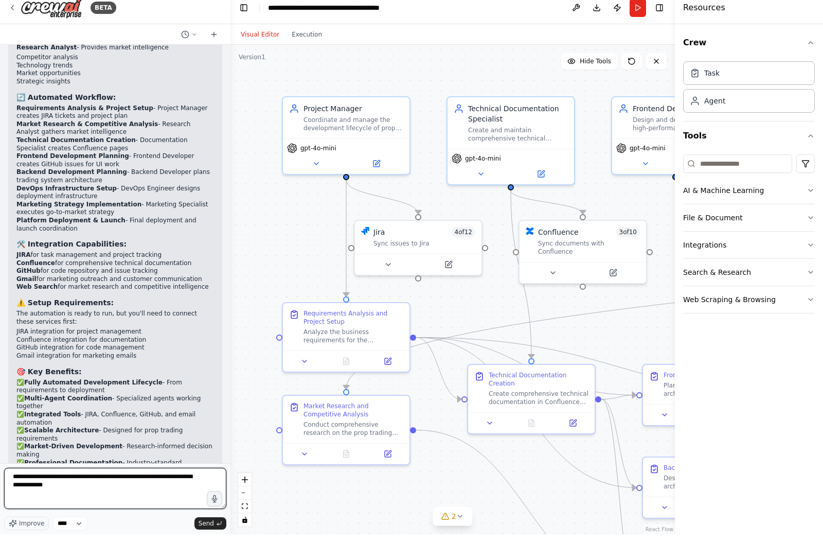
type textarea "**********"
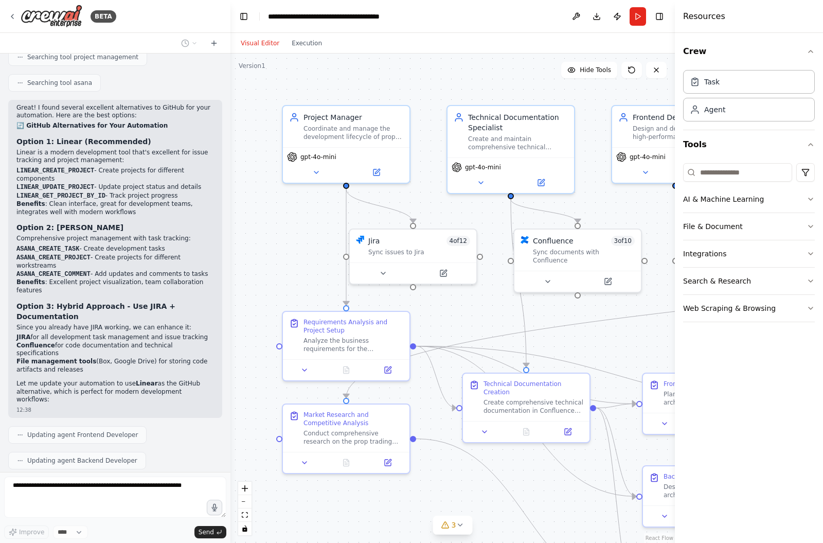
scroll to position [2237, 0]
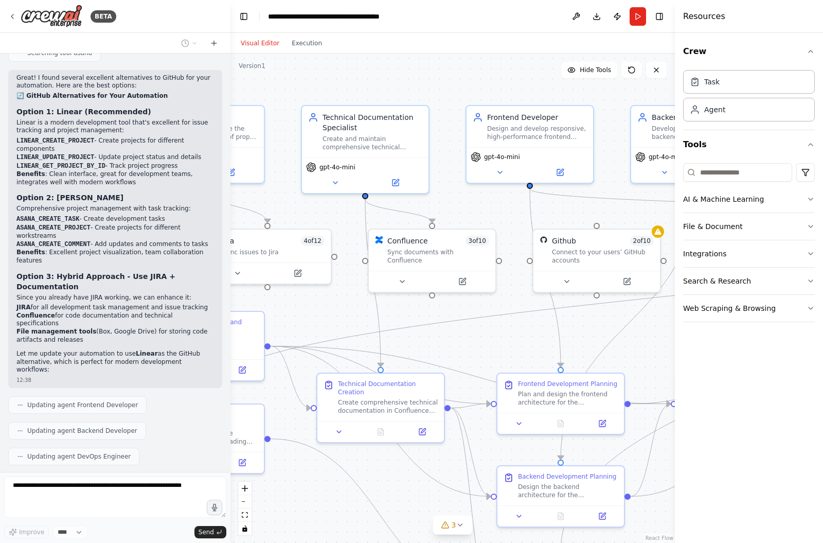
drag, startPoint x: 490, startPoint y: 73, endPoint x: 345, endPoint y: 72, distance: 145.6
click at [345, 72] on div ".deletable-edge-delete-btn { width: 20px; height: 20px; border: 0px solid #ffff…" at bounding box center [452, 297] width 444 height 489
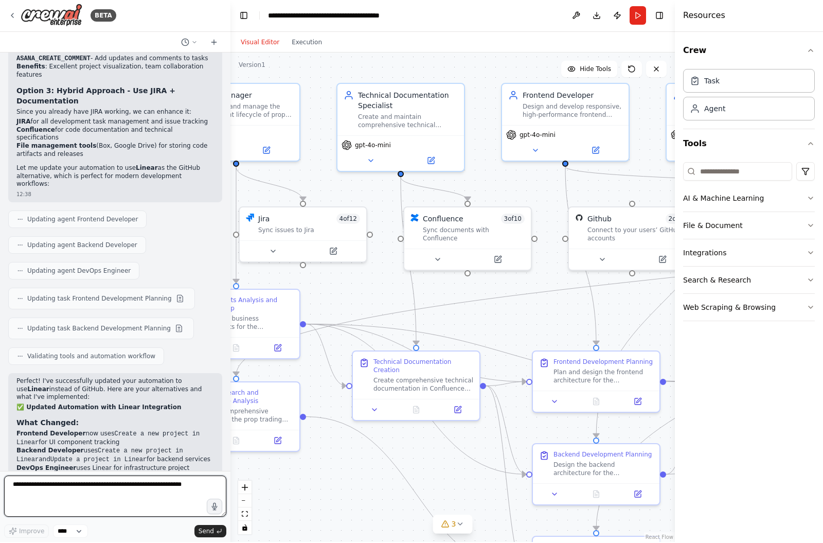
drag, startPoint x: 494, startPoint y: 84, endPoint x: 532, endPoint y: 61, distance: 44.1
click at [532, 61] on div ".deletable-edge-delete-btn { width: 20px; height: 20px; border: 0px solid #ffff…" at bounding box center [452, 297] width 444 height 489
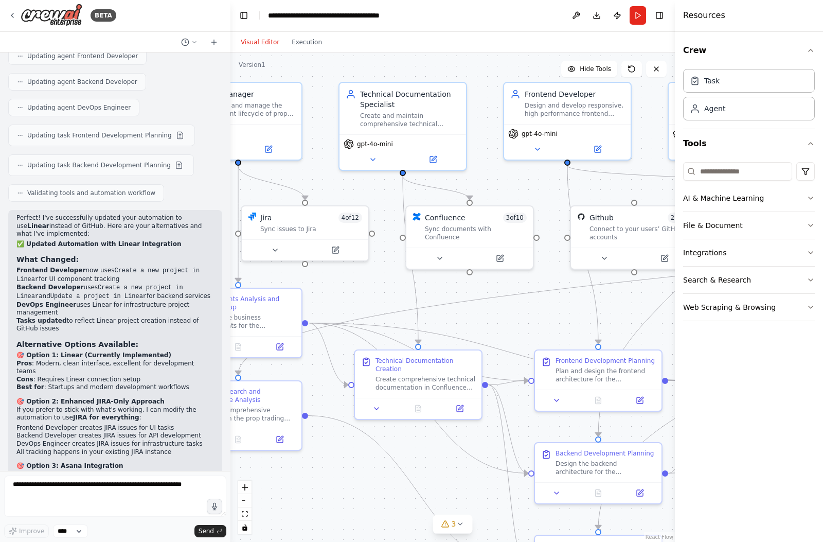
click at [164, 281] on div "Perfect! I've successfully updated your automation to use Linear instead of Git…" at bounding box center [115, 399] width 198 height 369
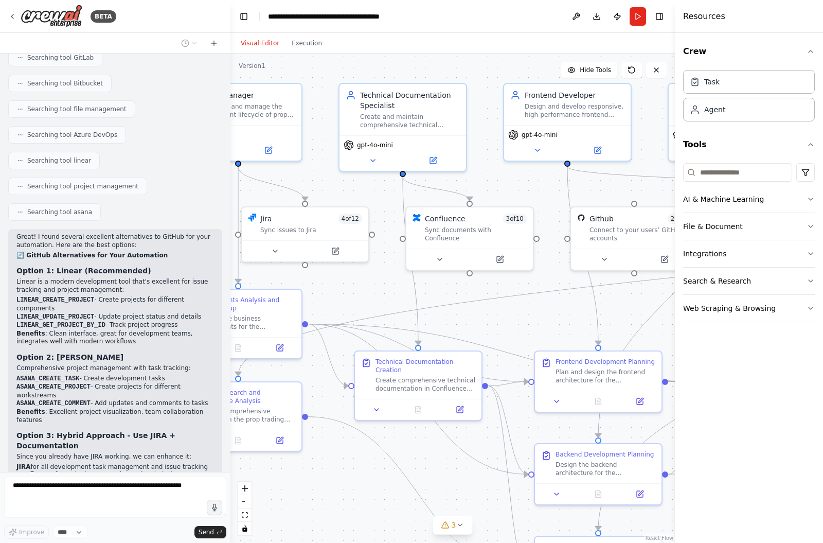
scroll to position [3302, 0]
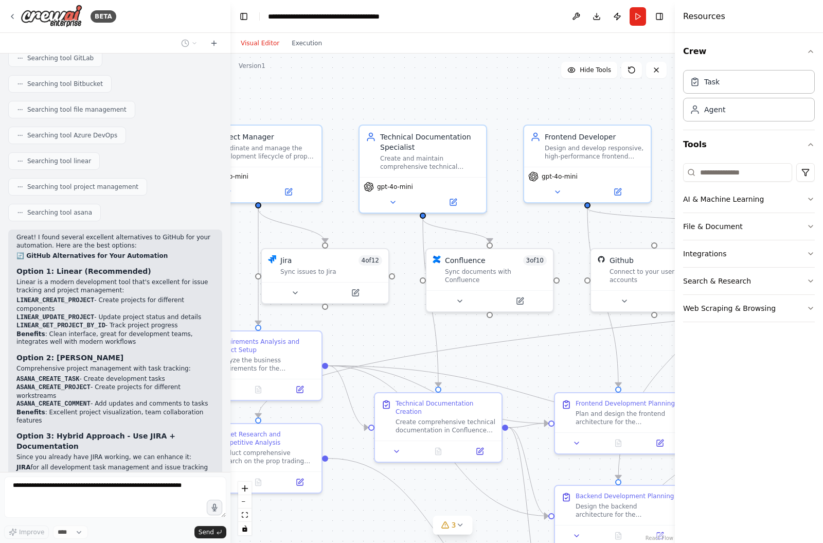
drag, startPoint x: 531, startPoint y: 309, endPoint x: 549, endPoint y: 349, distance: 44.7
click at [549, 349] on div ".deletable-edge-delete-btn { width: 20px; height: 20px; border: 0px solid #ffff…" at bounding box center [452, 297] width 444 height 489
click at [578, 62] on button "Hide Tools" at bounding box center [589, 70] width 56 height 16
click at [578, 66] on span "Show Tools" at bounding box center [594, 70] width 34 height 8
click at [578, 62] on button "Hide Tools" at bounding box center [589, 70] width 56 height 16
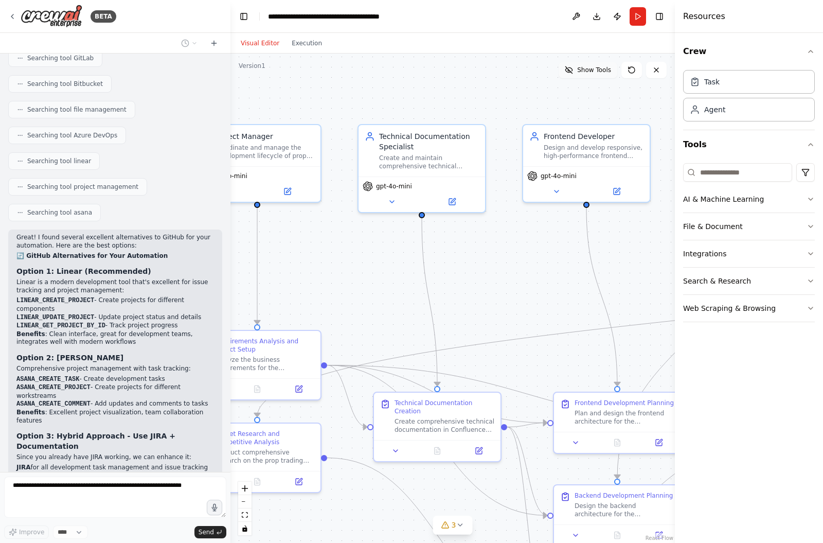
click at [578, 66] on span "Show Tools" at bounding box center [594, 70] width 34 height 8
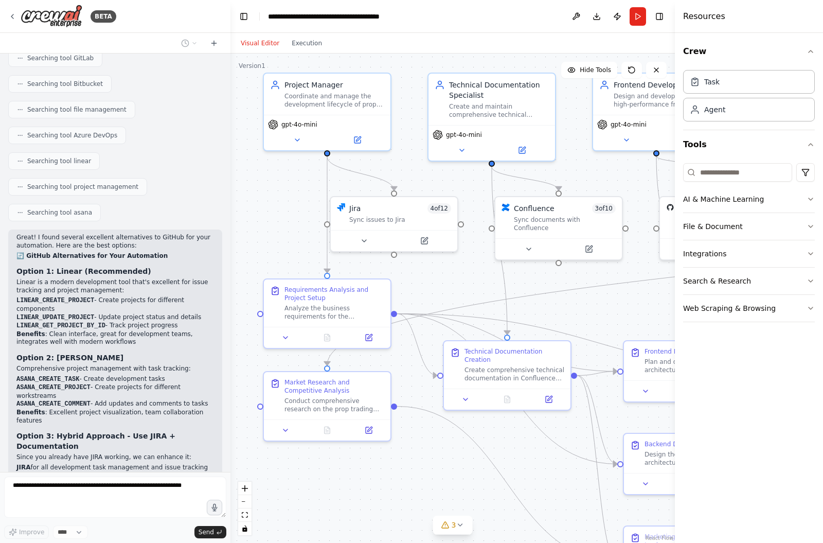
drag, startPoint x: 506, startPoint y: 349, endPoint x: 576, endPoint y: 298, distance: 86.8
click at [576, 298] on div ".deletable-edge-delete-btn { width: 20px; height: 20px; border: 0px solid #ffff…" at bounding box center [452, 297] width 444 height 489
click at [319, 302] on div "Analyze the business requirements for the {project_name} prop trading platform …" at bounding box center [334, 310] width 100 height 16
click at [292, 329] on button at bounding box center [285, 335] width 35 height 12
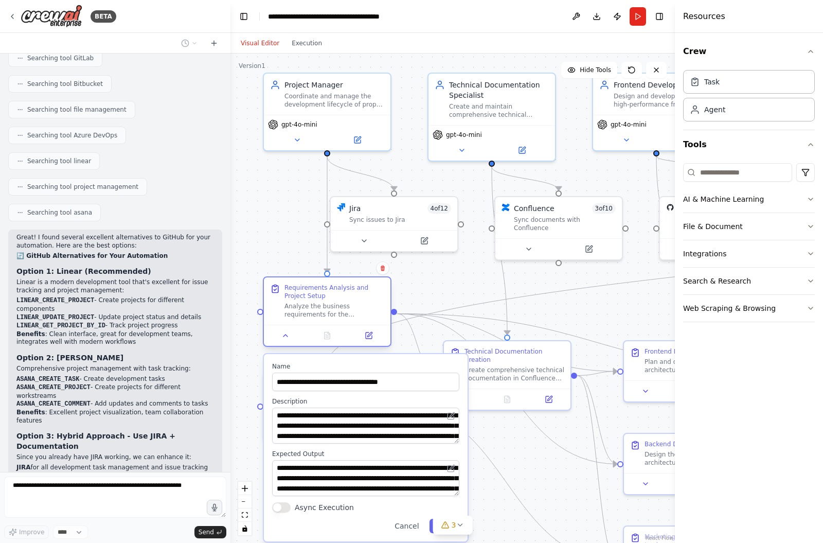
click at [282, 333] on div "Requirements Analysis and Project Setup Analyze the business requirements for t…" at bounding box center [327, 311] width 129 height 70
click at [284, 330] on div at bounding box center [327, 335] width 127 height 21
click at [277, 231] on div ".deletable-edge-delete-btn { width: 20px; height: 20px; border: 0px solid #ffff…" at bounding box center [452, 297] width 444 height 489
click at [286, 334] on icon at bounding box center [285, 335] width 4 height 2
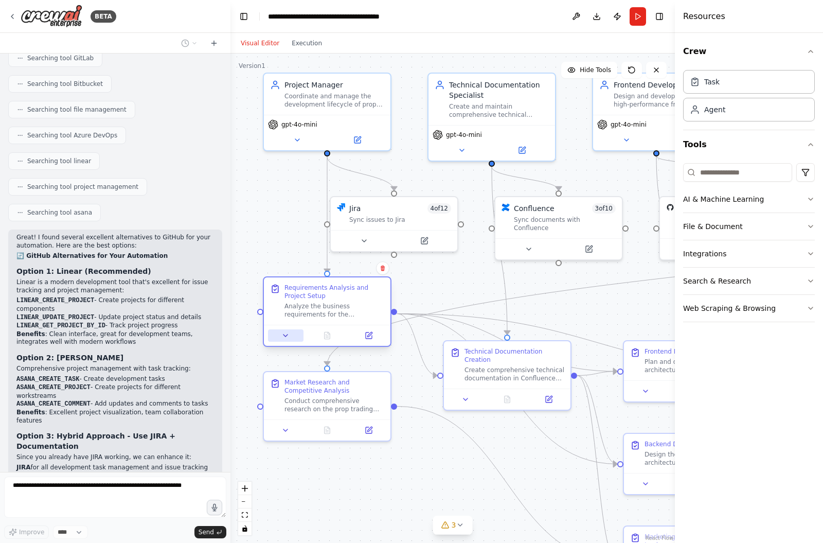
click at [286, 334] on icon at bounding box center [285, 335] width 4 height 2
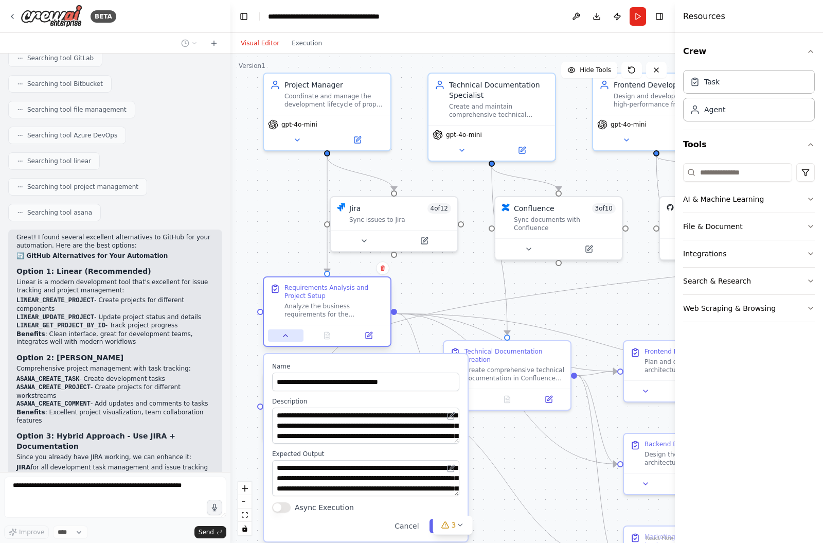
click at [286, 334] on icon at bounding box center [285, 335] width 4 height 2
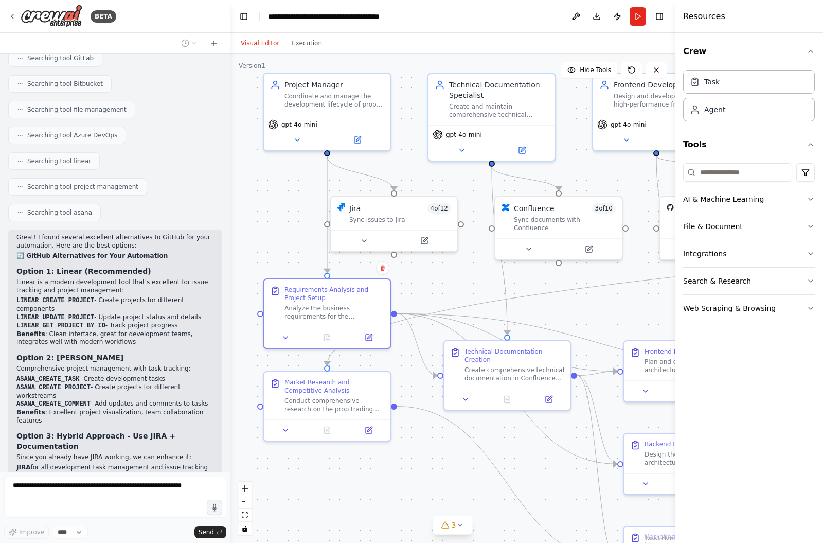
drag, startPoint x: 132, startPoint y: 386, endPoint x: 138, endPoint y: 353, distance: 33.5
click at [138, 353] on div "I would like to build a prop trading review company that it's fully automated b…" at bounding box center [115, 262] width 230 height 418
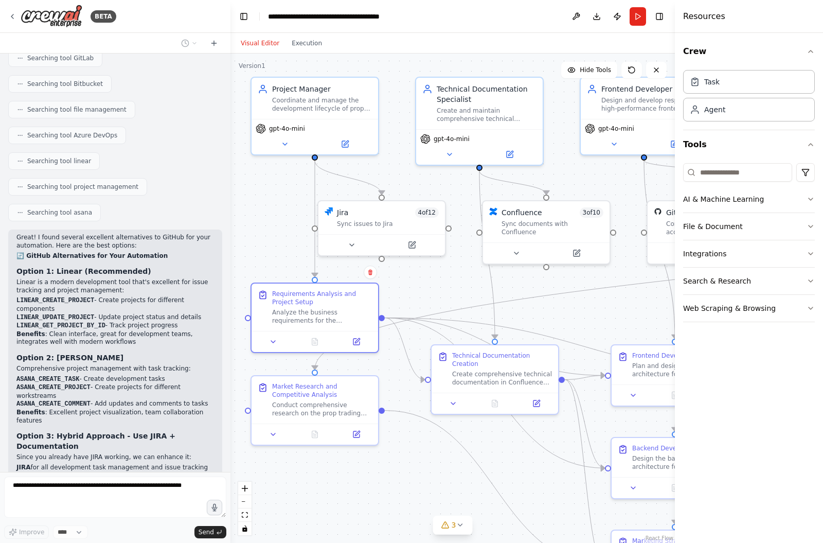
drag, startPoint x: 420, startPoint y: 460, endPoint x: 409, endPoint y: 466, distance: 12.4
click at [409, 466] on div ".deletable-edge-delete-btn { width: 20px; height: 20px; border: 0px solid #ffff…" at bounding box center [452, 297] width 444 height 489
click at [460, 523] on icon at bounding box center [460, 525] width 8 height 8
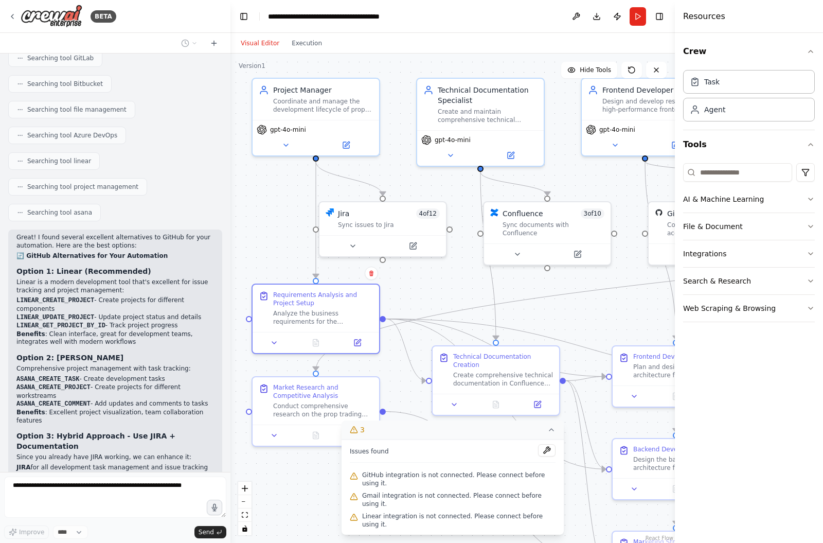
click at [325, 489] on div ".deletable-edge-delete-btn { width: 20px; height: 20px; border: 0px solid #ffff…" at bounding box center [452, 297] width 444 height 489
click at [551, 434] on icon at bounding box center [551, 429] width 8 height 8
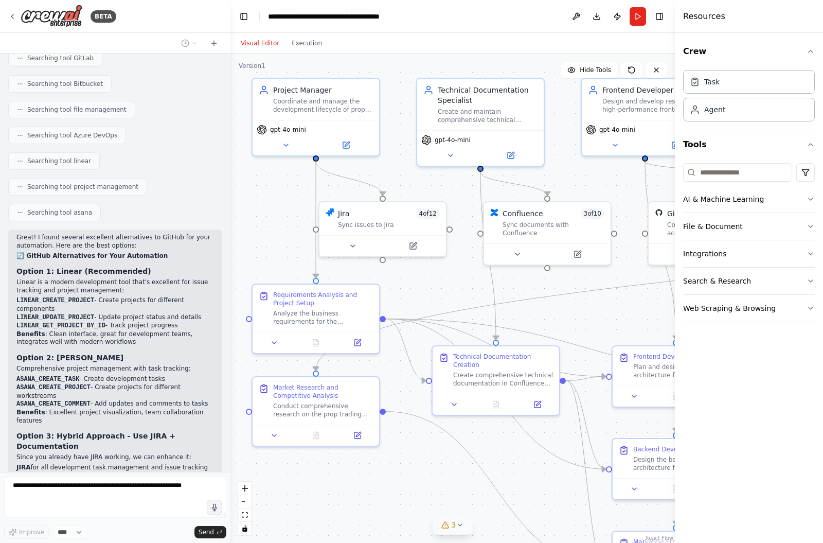
click at [529, 445] on div ".deletable-edge-delete-btn { width: 20px; height: 20px; border: 0px solid #ffff…" at bounding box center [452, 297] width 444 height 489
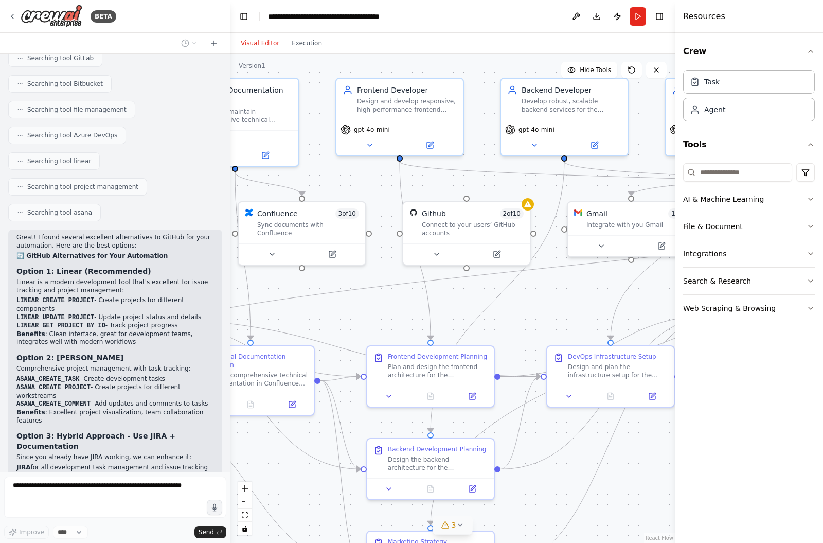
drag, startPoint x: 604, startPoint y: 303, endPoint x: 359, endPoint y: 303, distance: 245.4
click at [359, 303] on div ".deletable-edge-delete-btn { width: 20px; height: 20px; border: 0px solid #ffff…" at bounding box center [452, 297] width 444 height 489
click at [374, 123] on span "gpt-4o-mini" at bounding box center [372, 127] width 36 height 8
click at [370, 142] on icon at bounding box center [370, 143] width 4 height 2
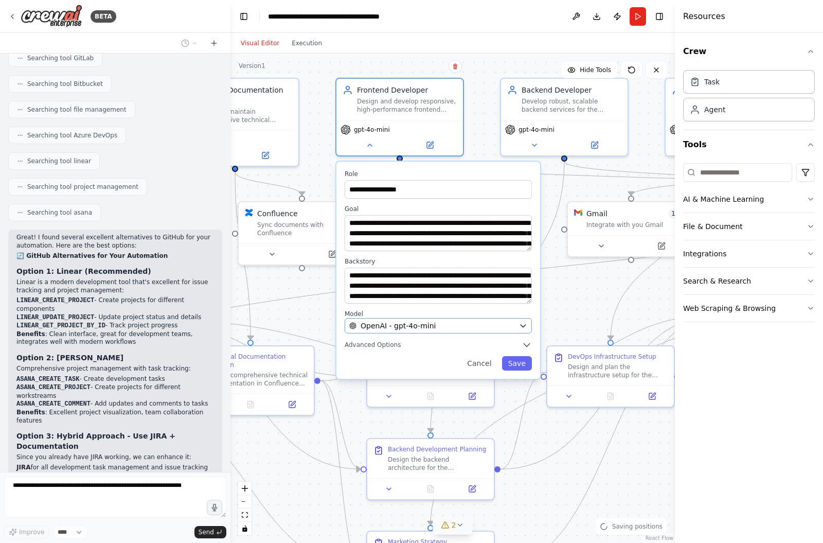
click at [408, 320] on span "OpenAI - gpt-4o-mini" at bounding box center [398, 325] width 75 height 10
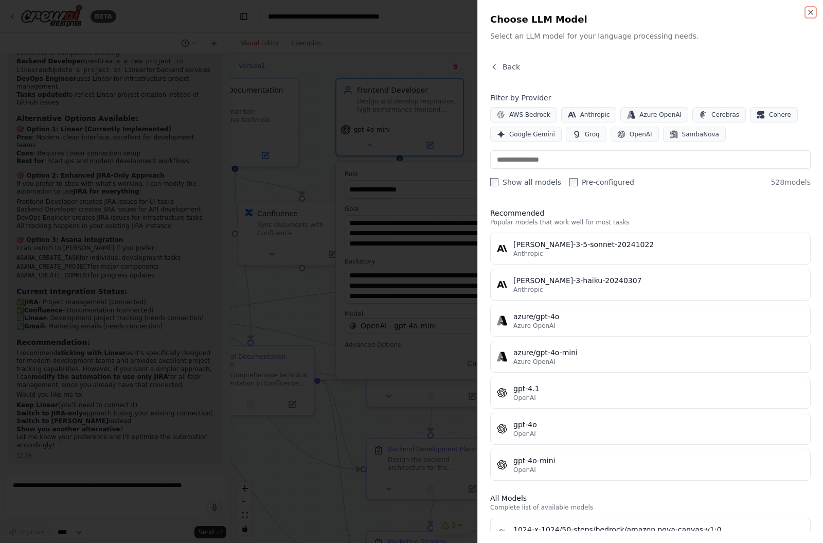
scroll to position [2677, 0]
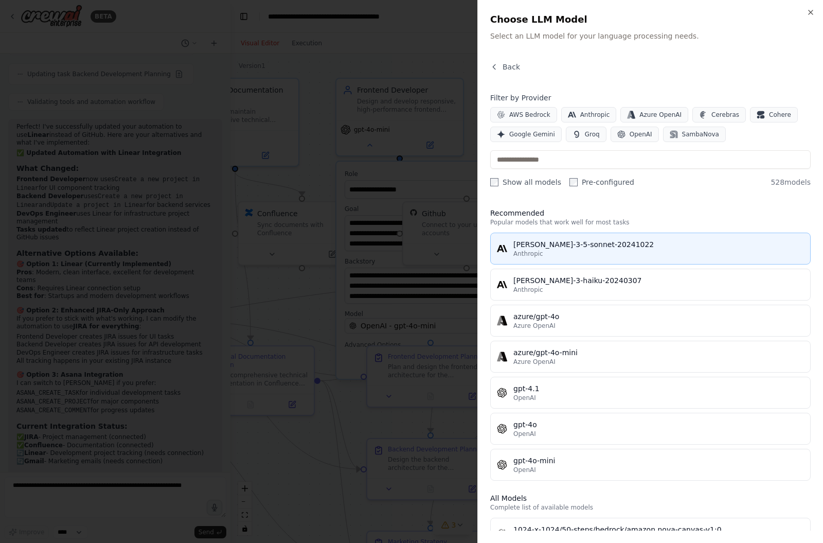
click at [586, 246] on div "claude-3-5-sonnet-20241022" at bounding box center [658, 244] width 291 height 10
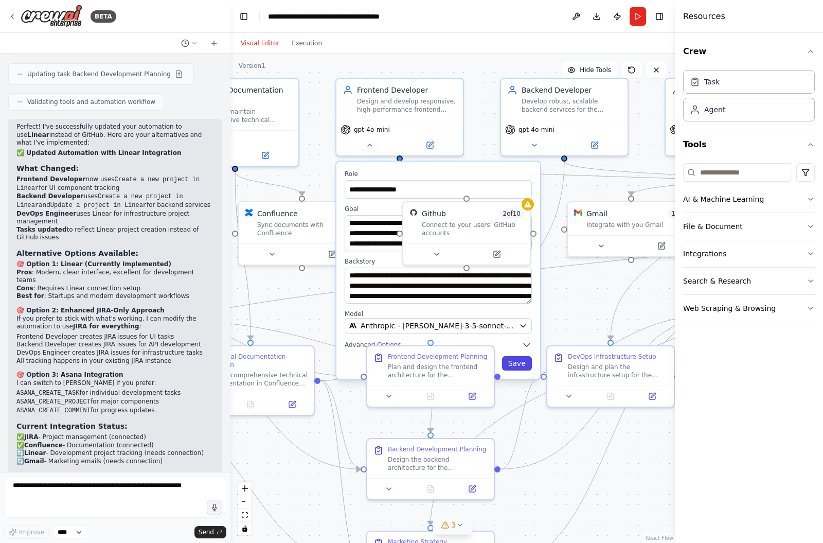
click at [521, 356] on button "Save" at bounding box center [517, 363] width 30 height 14
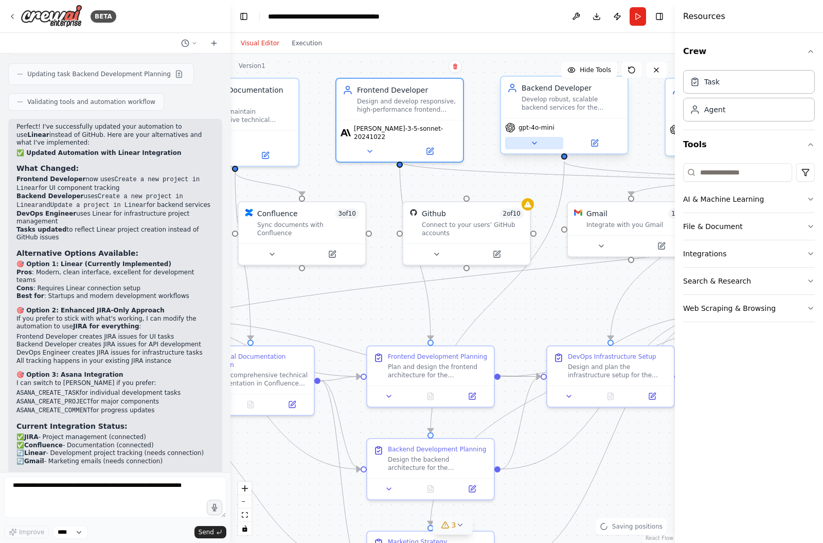
click at [539, 137] on button at bounding box center [534, 143] width 58 height 12
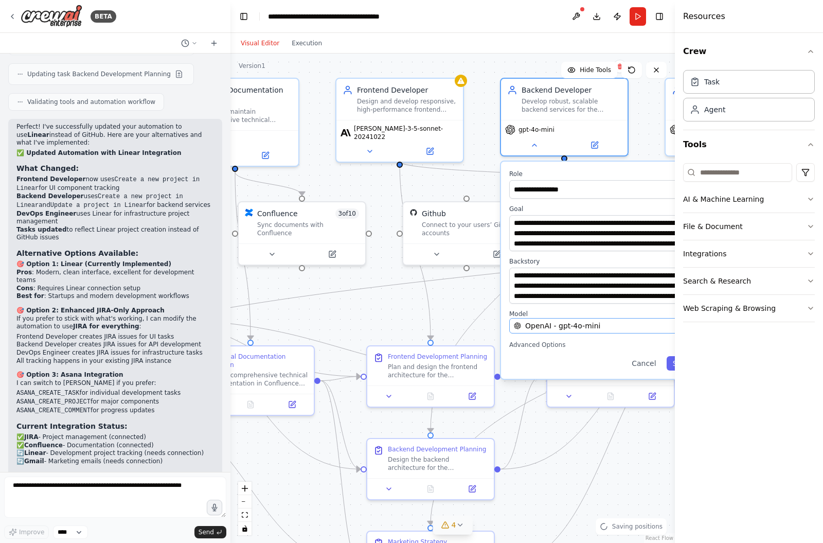
click at [544, 320] on span "OpenAI - gpt-4o-mini" at bounding box center [562, 325] width 75 height 10
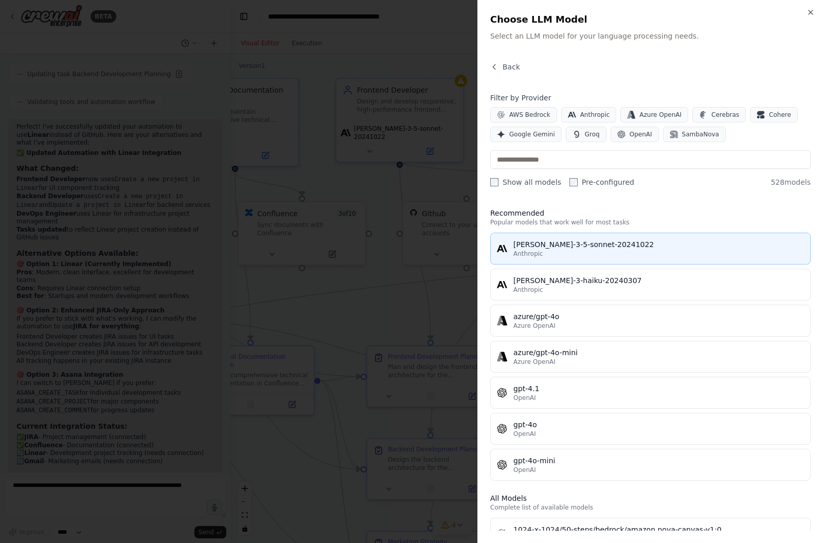
click at [602, 251] on div "Anthropic" at bounding box center [658, 253] width 291 height 8
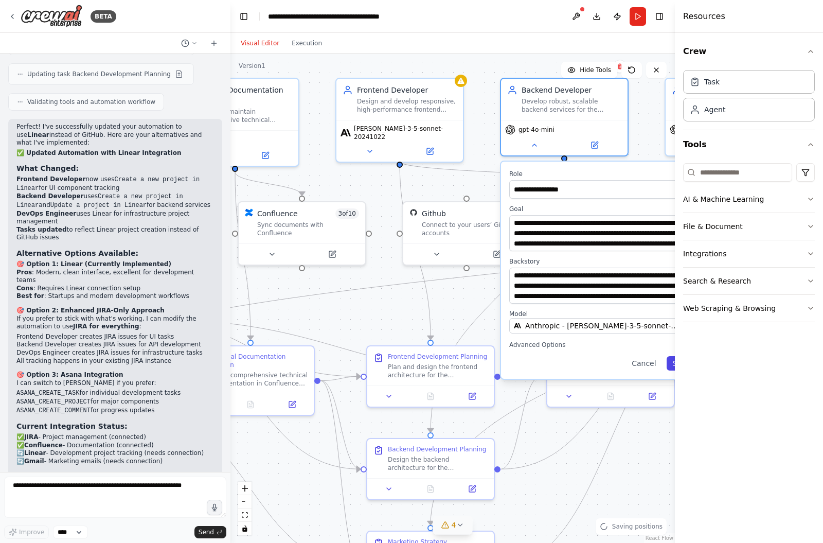
click at [668, 356] on button "Save" at bounding box center [682, 363] width 30 height 14
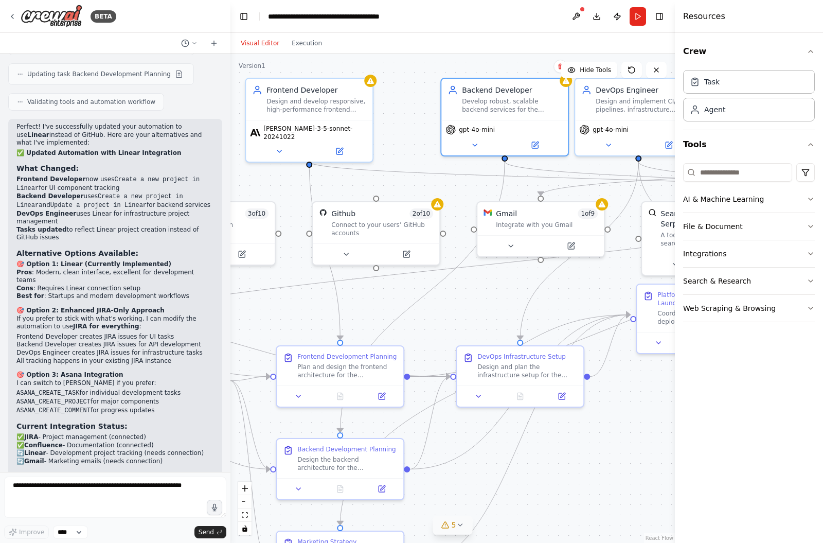
drag, startPoint x: 531, startPoint y: 177, endPoint x: 472, endPoint y: 177, distance: 59.2
click at [472, 177] on div ".deletable-edge-delete-btn { width: 20px; height: 20px; border: 0px solid #ffff…" at bounding box center [452, 297] width 444 height 489
click at [497, 122] on div "gpt-4o-mini" at bounding box center [504, 127] width 118 height 10
click at [476, 139] on icon at bounding box center [475, 143] width 8 height 8
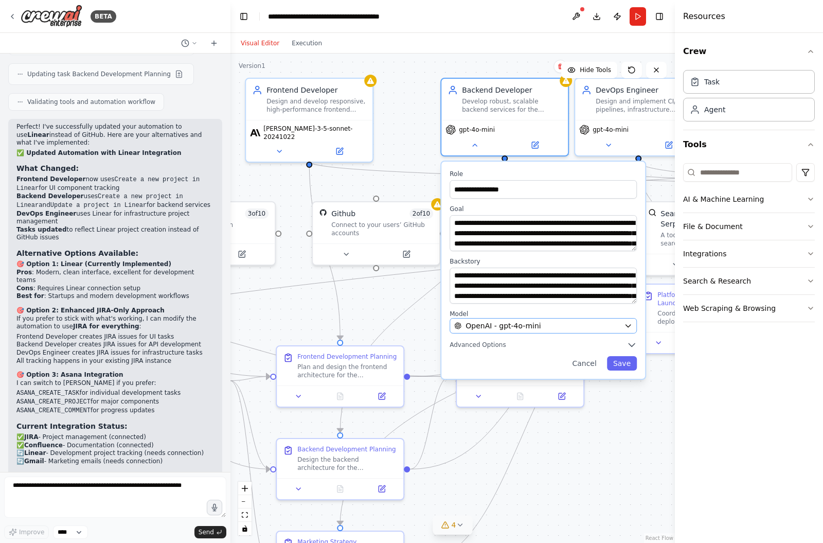
click at [590, 320] on div "OpenAI - gpt-4o-mini" at bounding box center [537, 325] width 166 height 10
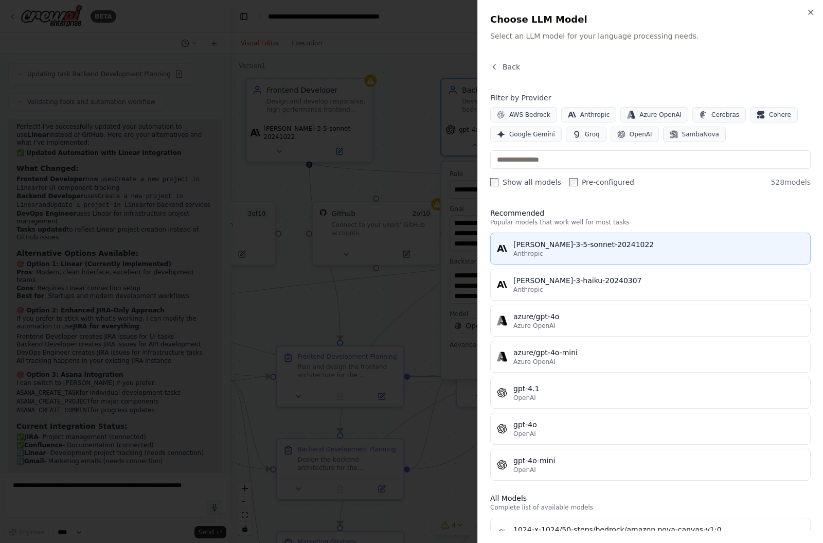
click at [565, 247] on div "claude-3-5-sonnet-20241022" at bounding box center [658, 244] width 291 height 10
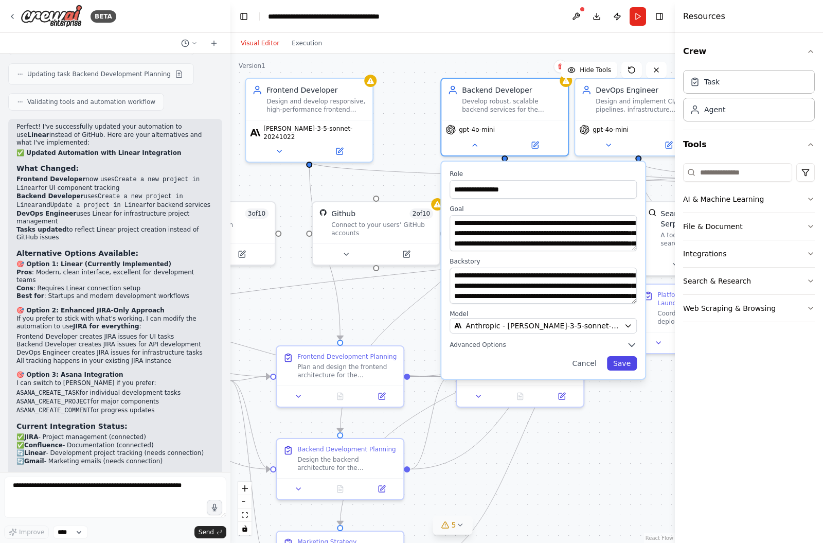
click at [620, 356] on button "Save" at bounding box center [622, 363] width 30 height 14
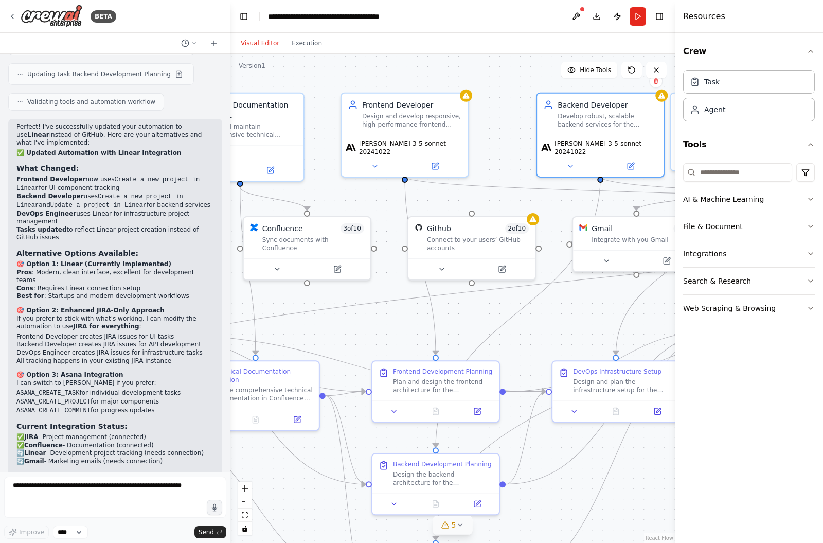
drag, startPoint x: 475, startPoint y: 307, endPoint x: 561, endPoint y: 323, distance: 88.0
click at [566, 323] on div ".deletable-edge-delete-btn { width: 20px; height: 20px; border: 0px solid #ffff…" at bounding box center [452, 297] width 444 height 489
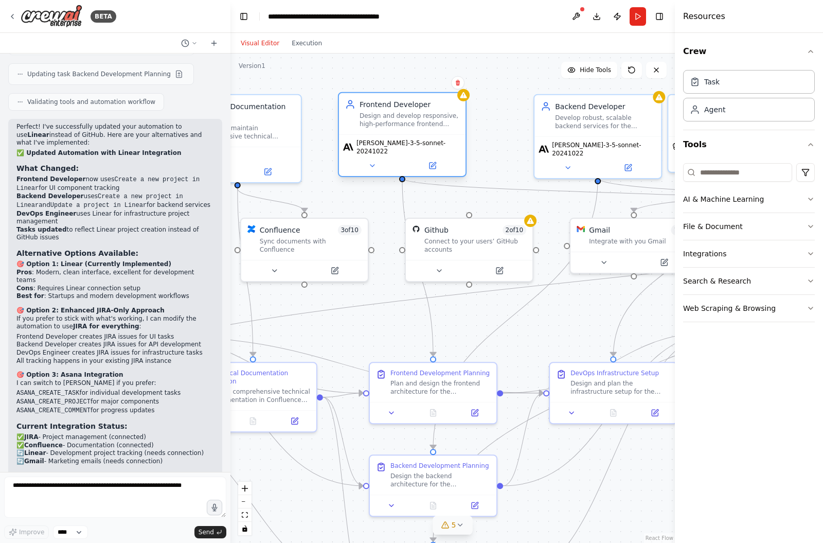
click at [418, 139] on span "claude-3-5-sonnet-20241022" at bounding box center [408, 147] width 105 height 16
click at [375, 162] on icon at bounding box center [372, 166] width 8 height 8
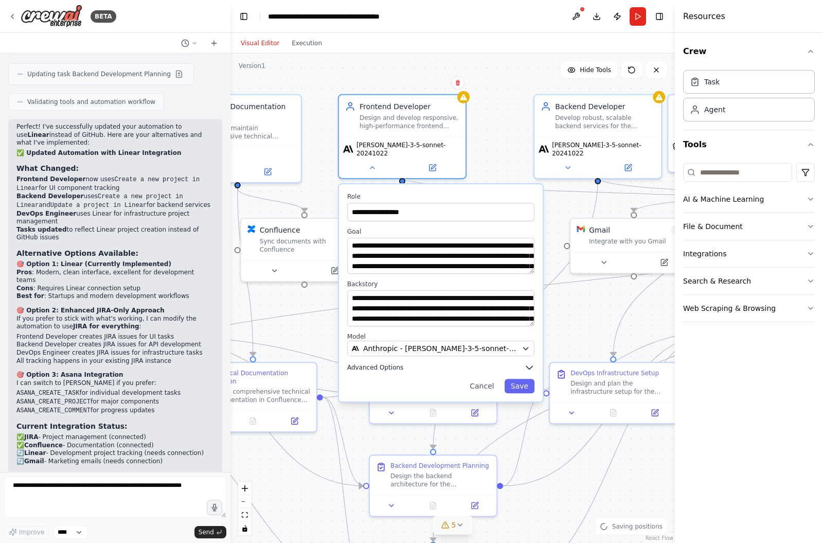
click at [388, 363] on span "Advanced Options" at bounding box center [375, 367] width 56 height 8
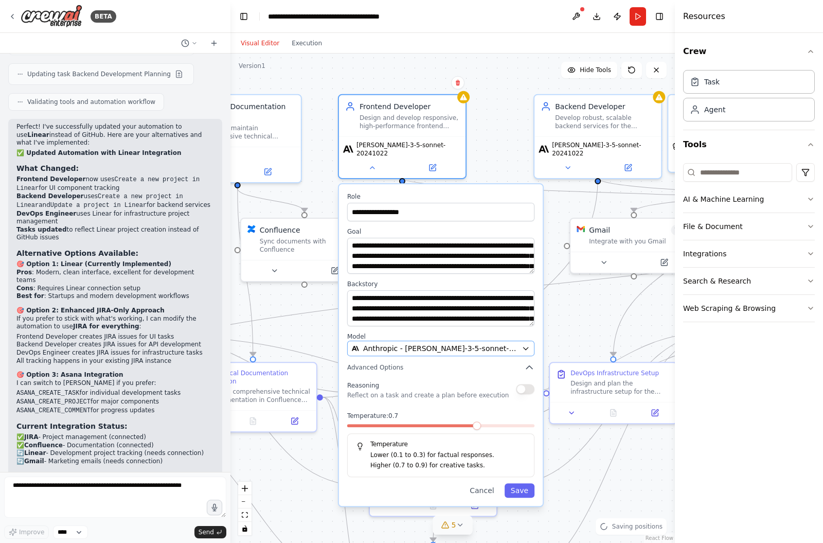
click at [394, 343] on span "Anthropic - claude-3-5-sonnet-20241022" at bounding box center [440, 348] width 154 height 10
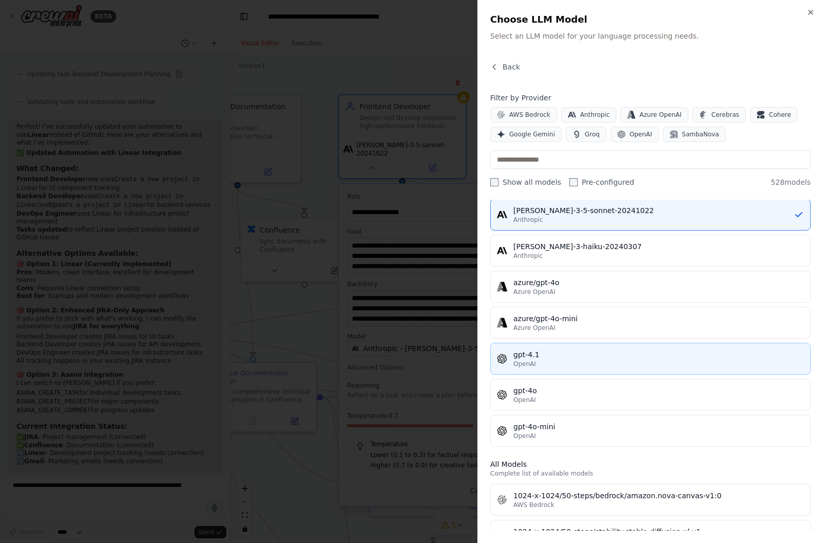
scroll to position [33, 0]
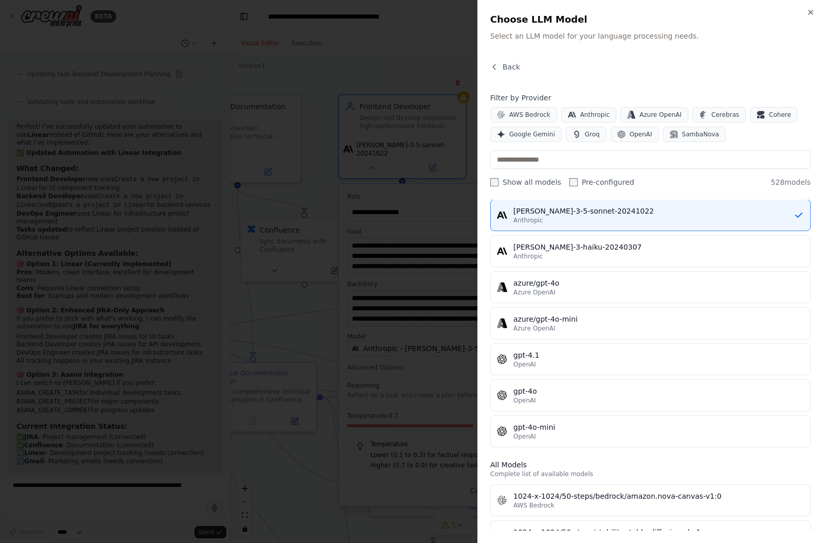
click at [297, 327] on div at bounding box center [411, 271] width 823 height 543
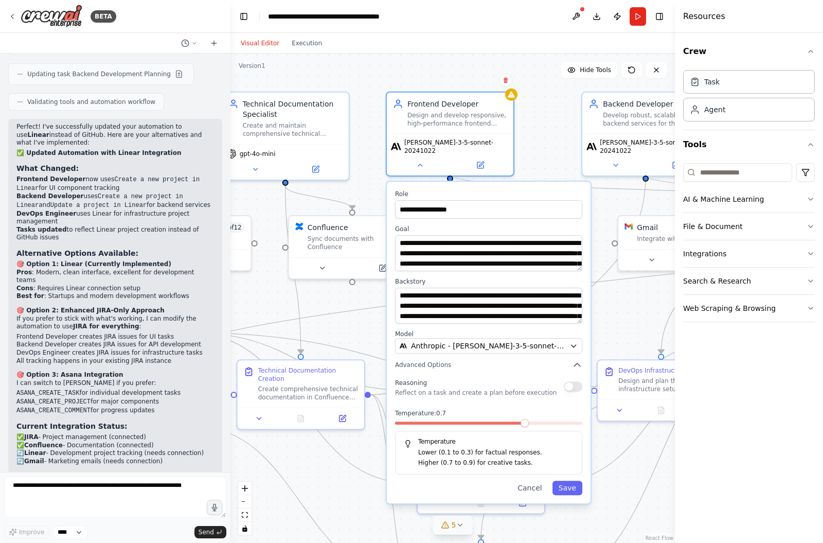
drag, startPoint x: 297, startPoint y: 327, endPoint x: 341, endPoint y: 323, distance: 44.4
click at [342, 323] on div ".deletable-edge-delete-btn { width: 20px; height: 20px; border: 0px solid #ffff…" at bounding box center [452, 297] width 444 height 489
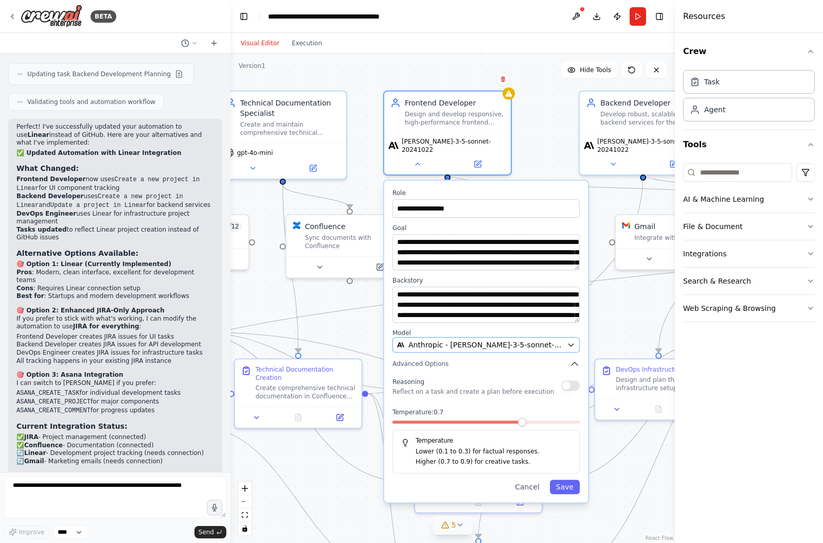
click at [505, 339] on span "Anthropic - claude-3-5-sonnet-20241022" at bounding box center [485, 344] width 154 height 10
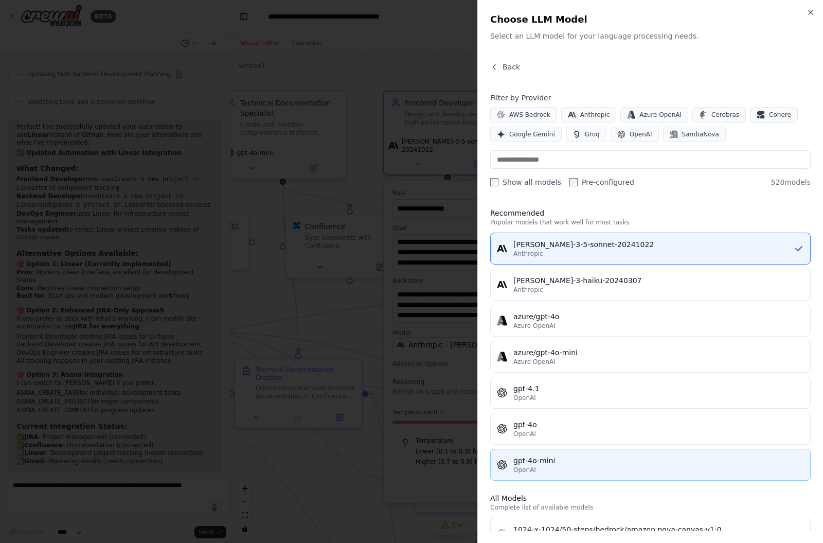
click at [547, 467] on div "OpenAI" at bounding box center [658, 470] width 291 height 8
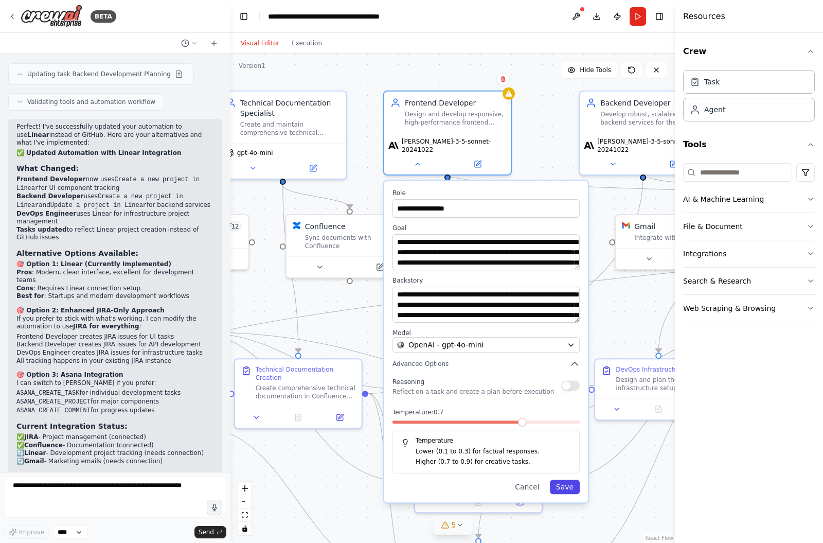
click at [566, 479] on button "Save" at bounding box center [565, 486] width 30 height 14
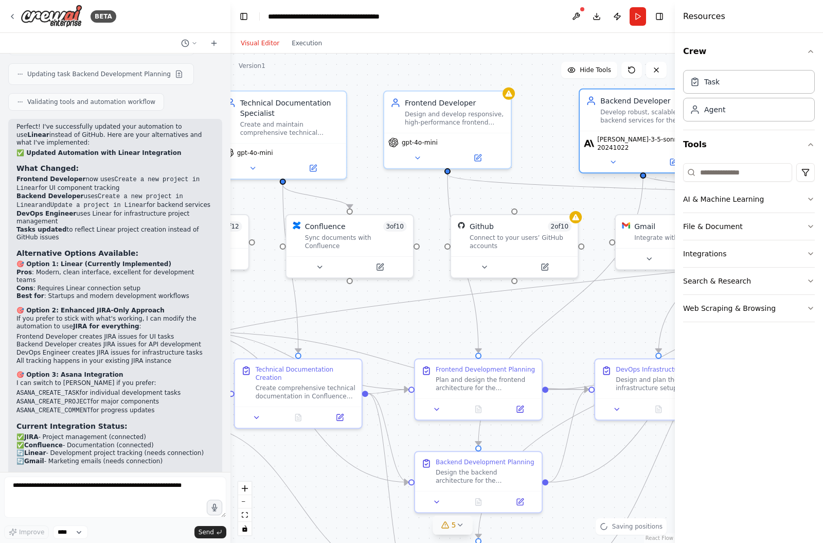
click at [641, 135] on span "claude-3-5-sonnet-20241022" at bounding box center [649, 143] width 105 height 16
click at [625, 135] on span "claude-3-5-sonnet-20241022" at bounding box center [649, 143] width 105 height 16
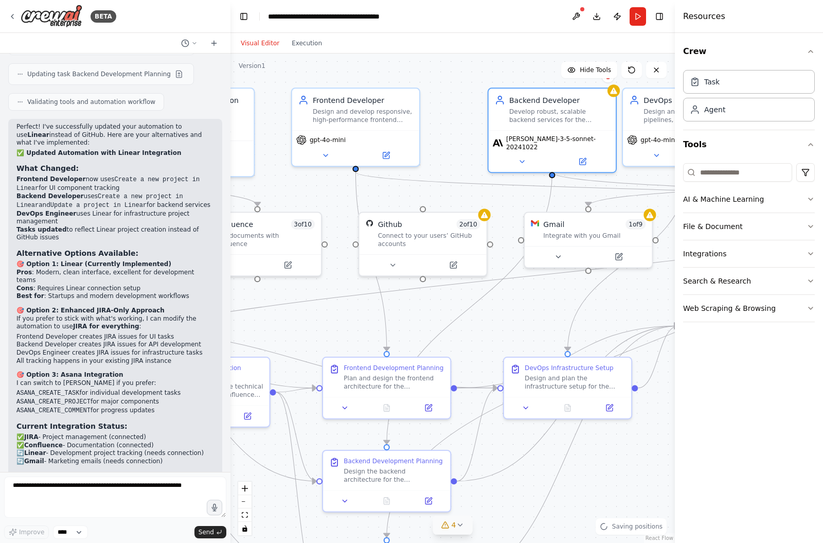
drag, startPoint x: 576, startPoint y: 158, endPoint x: 485, endPoint y: 155, distance: 91.1
click at [485, 155] on div ".deletable-edge-delete-btn { width: 20px; height: 20px; border: 0px solid #ffff…" at bounding box center [452, 297] width 444 height 489
click at [575, 133] on span "claude-3-5-sonnet-20241022" at bounding box center [558, 141] width 105 height 16
click at [524, 158] on icon at bounding box center [522, 159] width 4 height 2
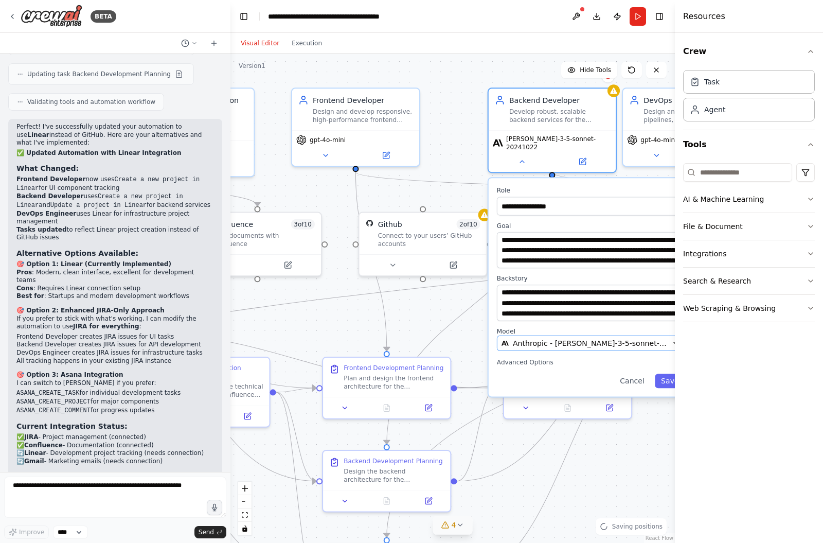
click at [533, 338] on span "Anthropic - claude-3-5-sonnet-20241022" at bounding box center [590, 343] width 155 height 10
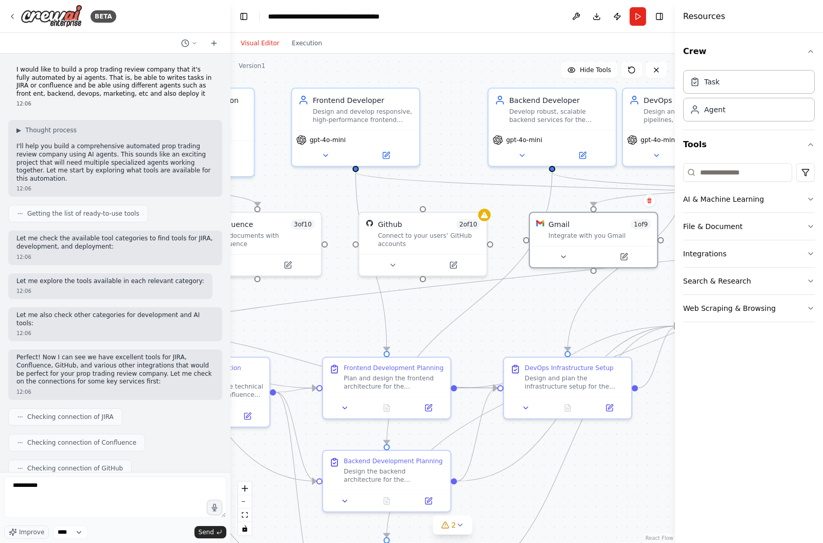
scroll to position [2677, 0]
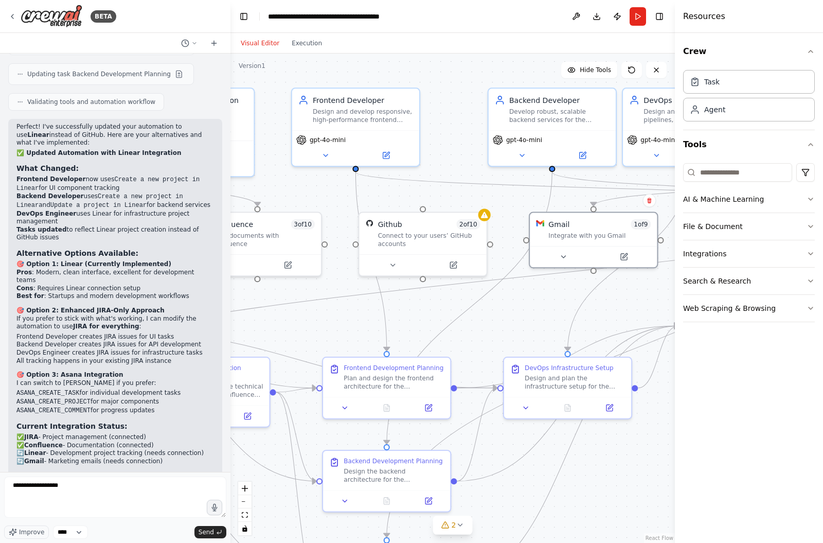
click at [455, 114] on div ".deletable-edge-delete-btn { width: 20px; height: 20px; border: 0px solid #ffff…" at bounding box center [452, 297] width 444 height 489
click at [407, 257] on button at bounding box center [393, 263] width 59 height 12
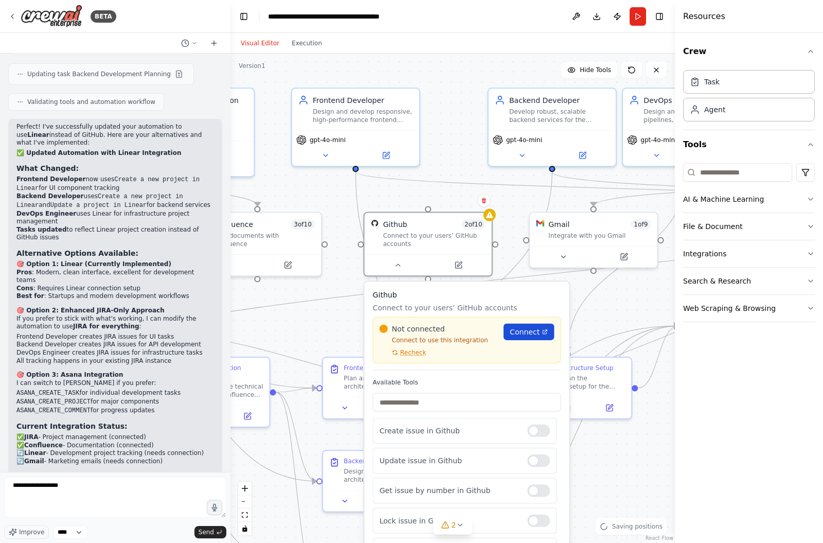
click at [518, 325] on link "Connect" at bounding box center [529, 332] width 50 height 16
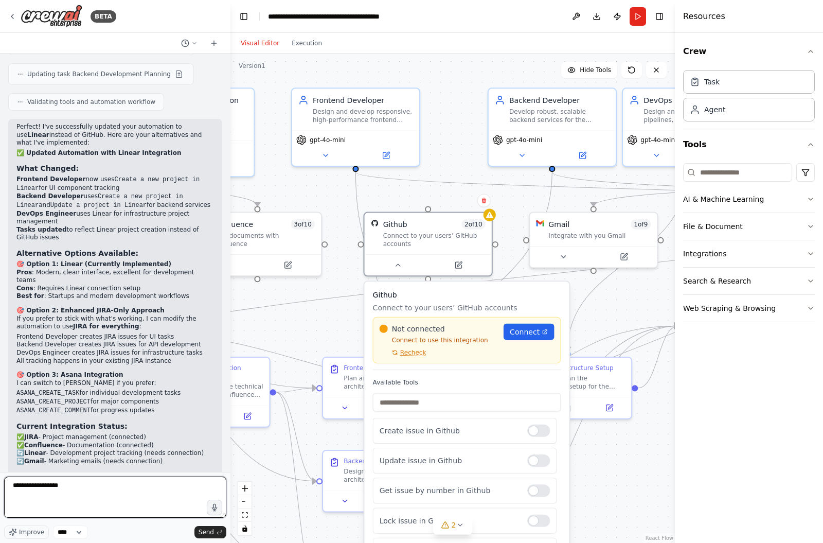
click at [81, 514] on textarea "**********" at bounding box center [115, 496] width 222 height 41
type textarea "**********"
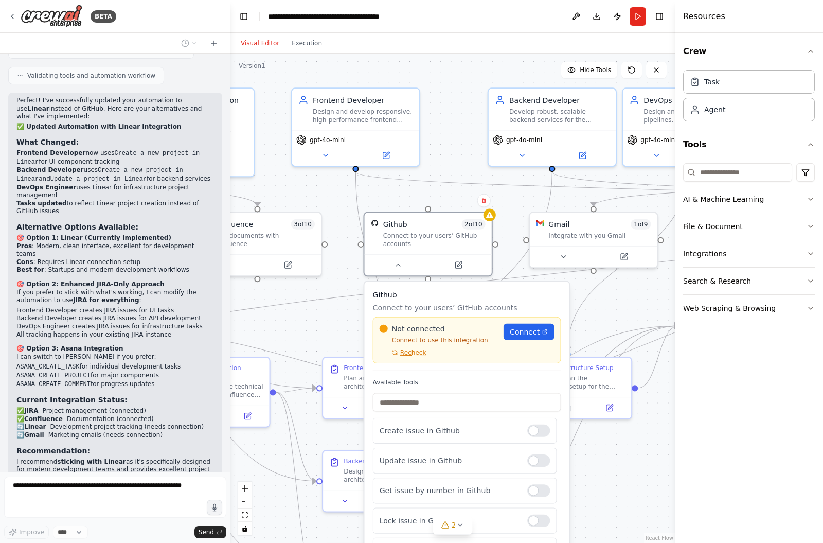
scroll to position [2738, 0]
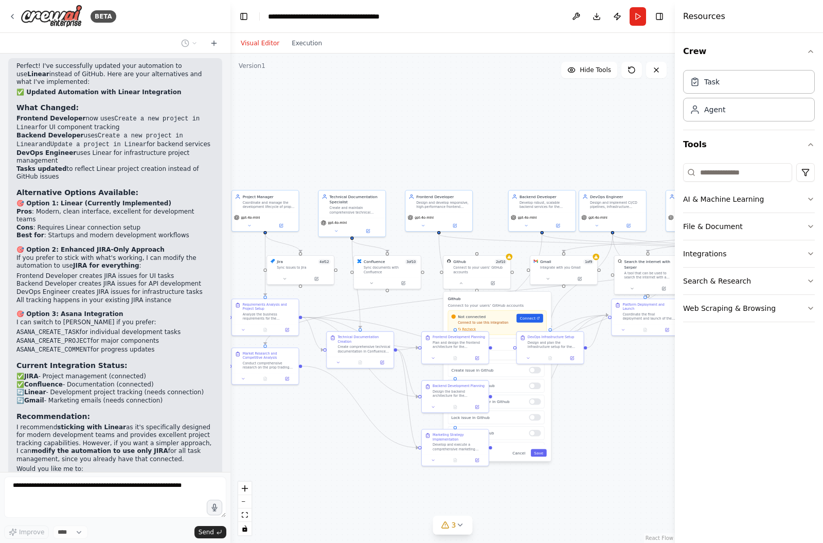
click at [560, 487] on div ".deletable-edge-delete-btn { width: 20px; height: 20px; border: 0px solid #ffff…" at bounding box center [452, 297] width 444 height 489
click at [519, 449] on button "Cancel" at bounding box center [519, 453] width 20 height 8
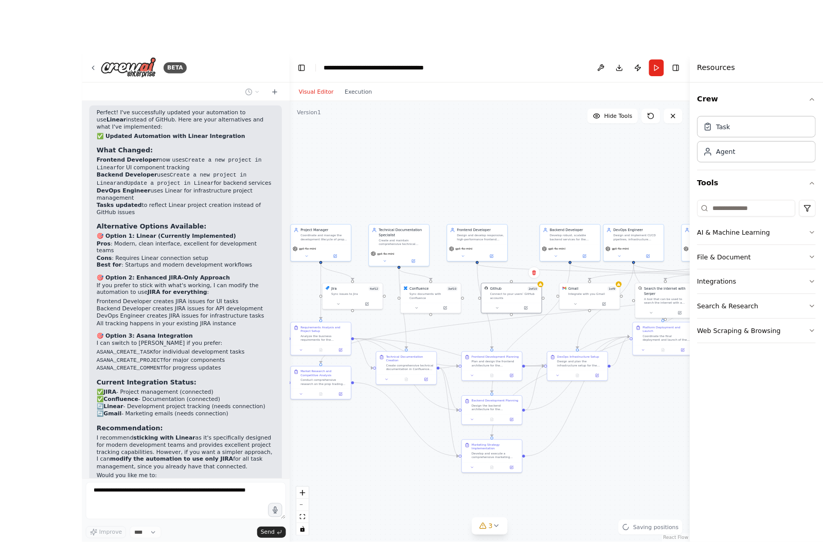
scroll to position [2725, 0]
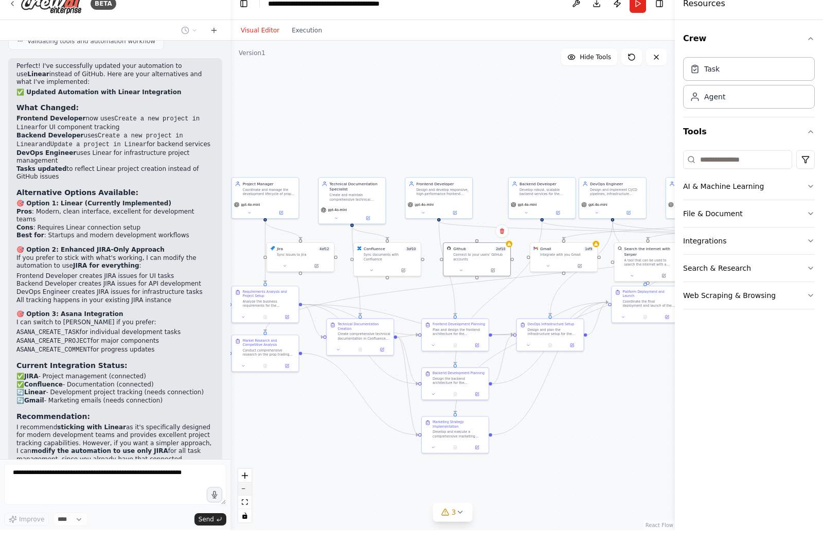
click at [244, 506] on button "zoom out" at bounding box center [244, 501] width 13 height 13
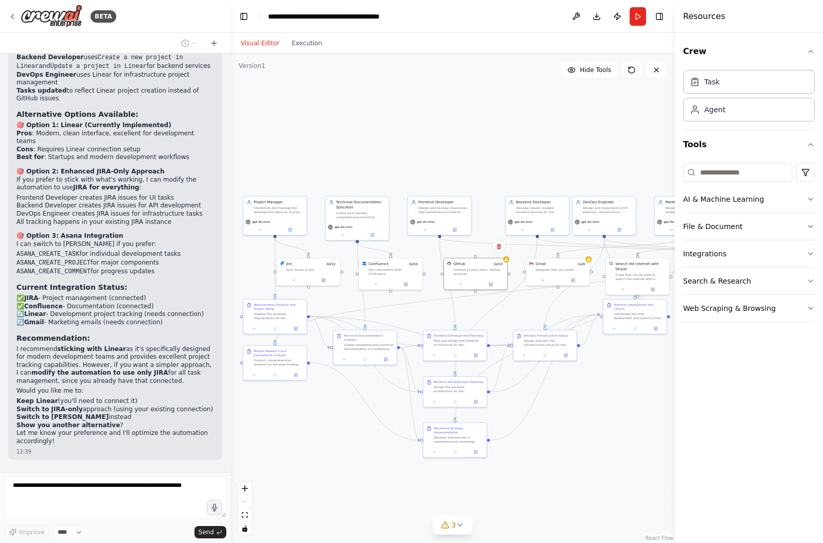
click at [244, 506] on div "React Flow controls" at bounding box center [244, 507] width 13 height 53
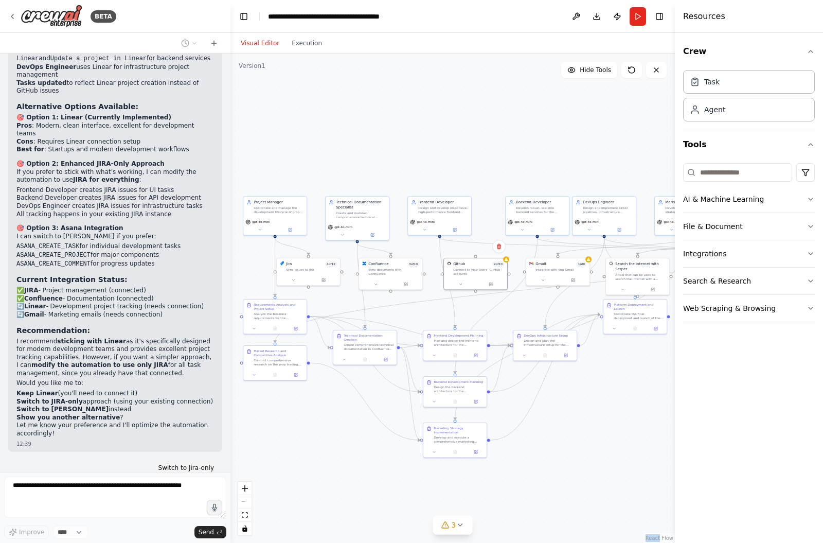
click at [244, 506] on div "React Flow controls" at bounding box center [244, 507] width 13 height 53
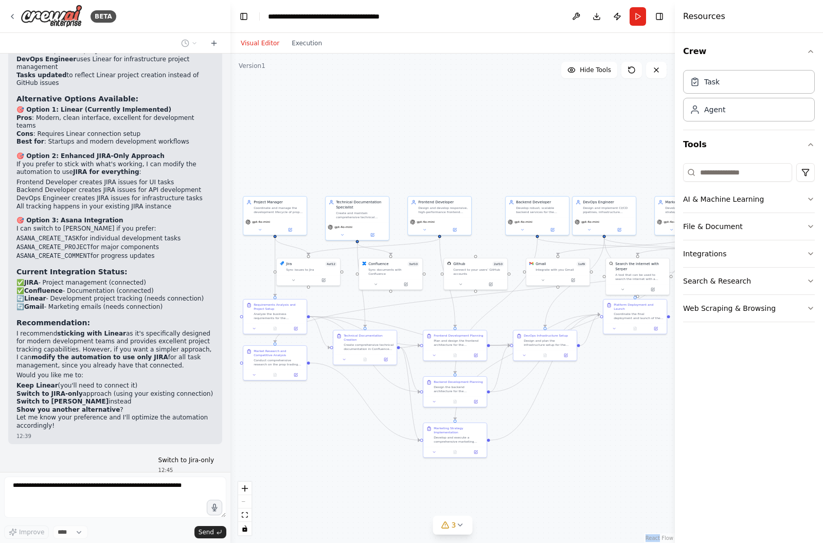
scroll to position [2839, 0]
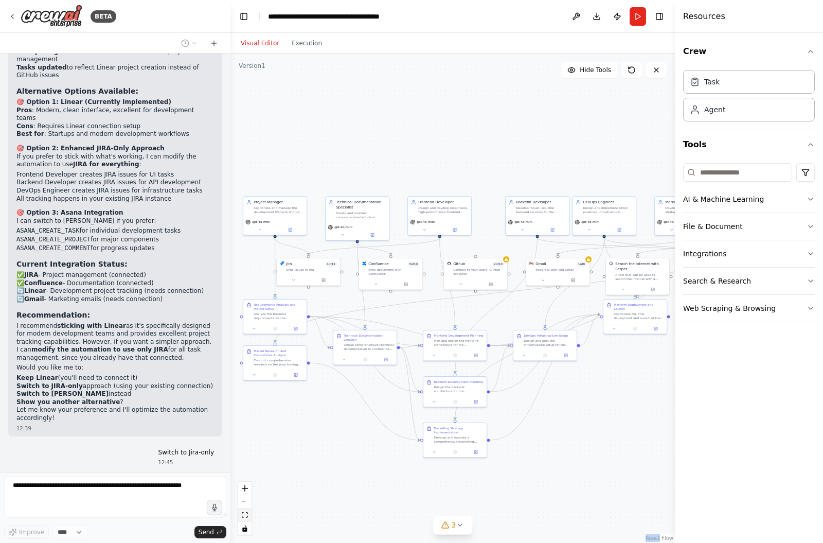
click at [245, 512] on icon "fit view" at bounding box center [245, 515] width 6 height 6
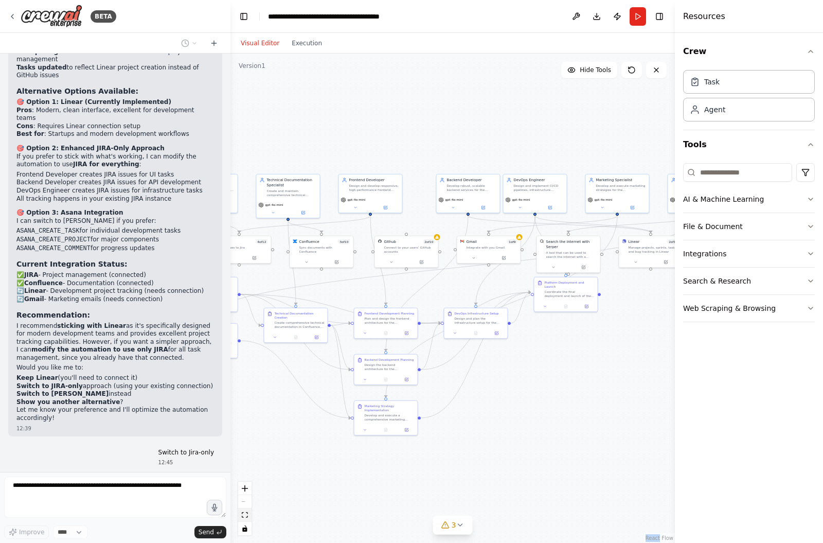
click at [247, 516] on icon "fit view" at bounding box center [245, 515] width 6 height 6
click at [245, 516] on icon "fit view" at bounding box center [245, 515] width 6 height 6
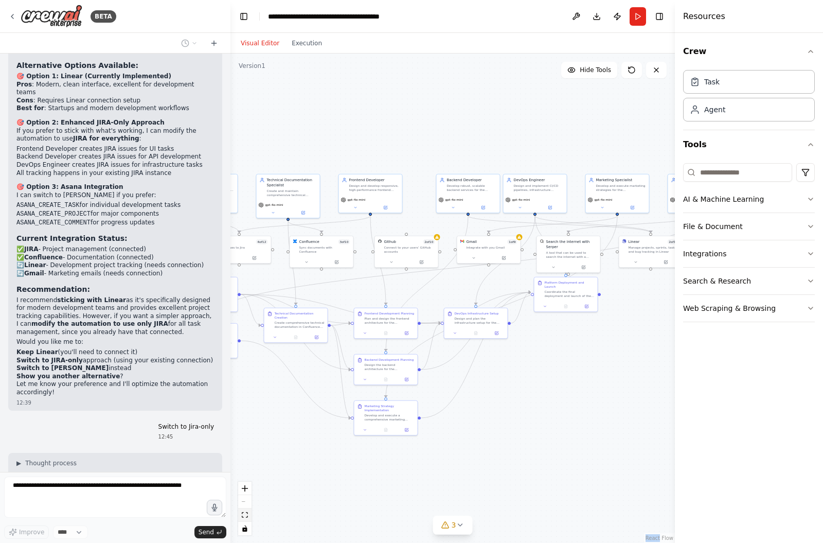
click at [245, 516] on icon "fit view" at bounding box center [245, 515] width 6 height 6
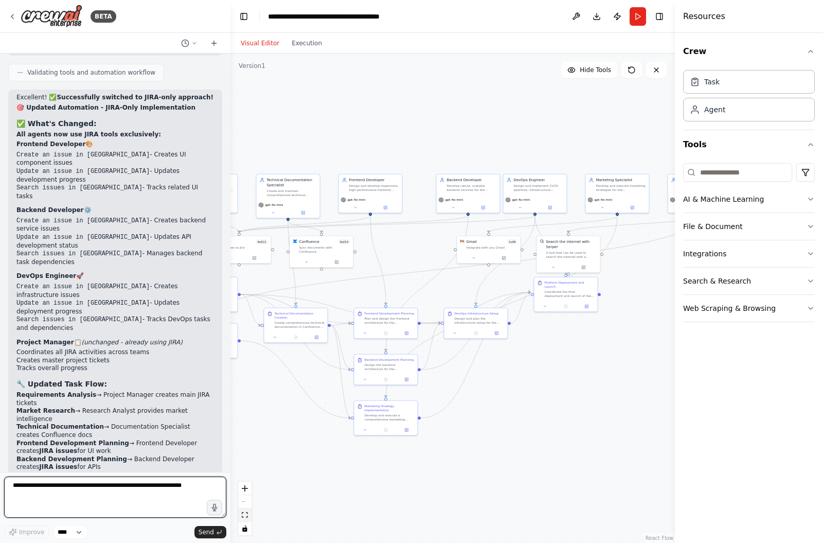
scroll to position [3742, 0]
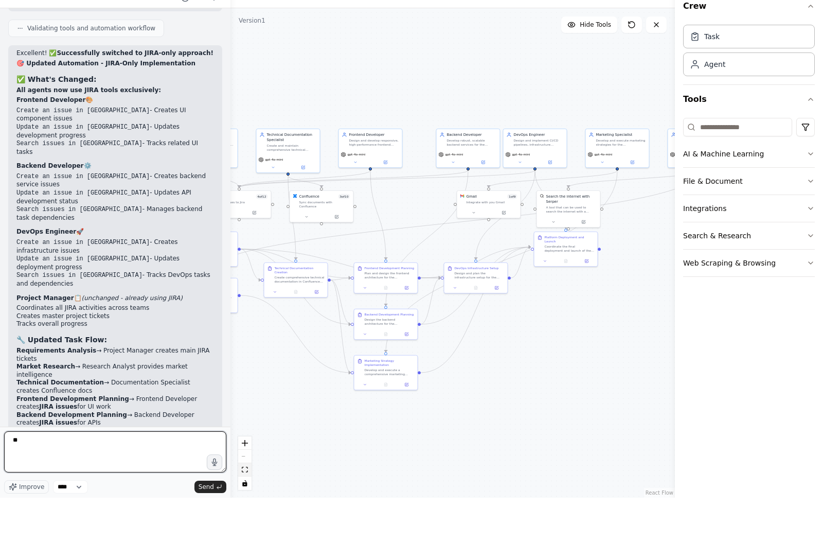
type textarea "*"
type textarea "**********"
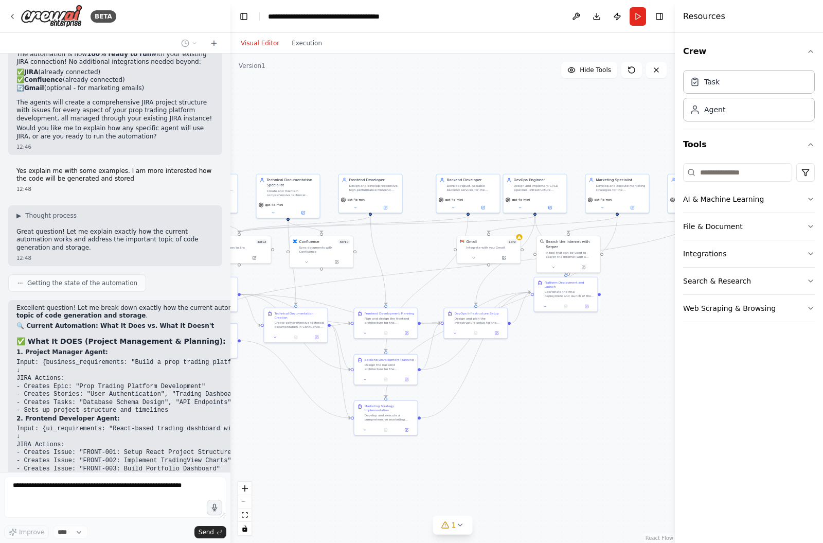
scroll to position [4313, 0]
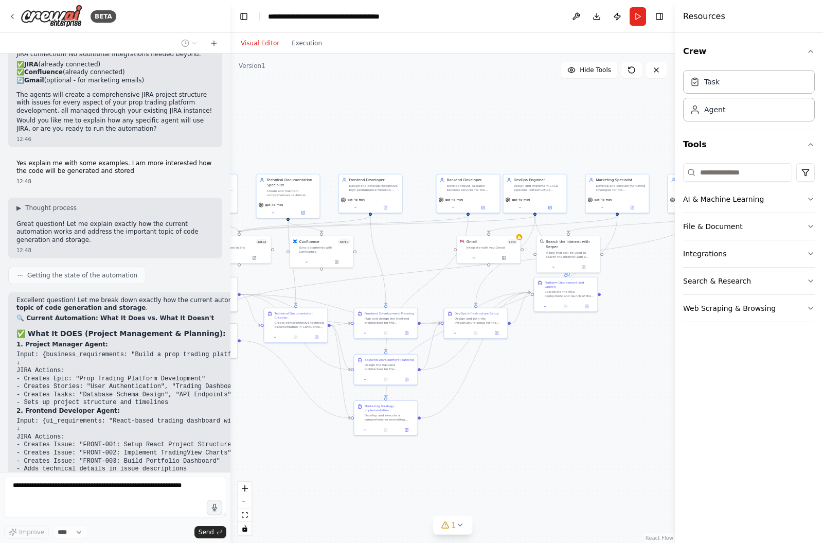
drag, startPoint x: 205, startPoint y: 315, endPoint x: 163, endPoint y: 312, distance: 42.8
drag, startPoint x: 163, startPoint y: 312, endPoint x: 71, endPoint y: 311, distance: 91.6
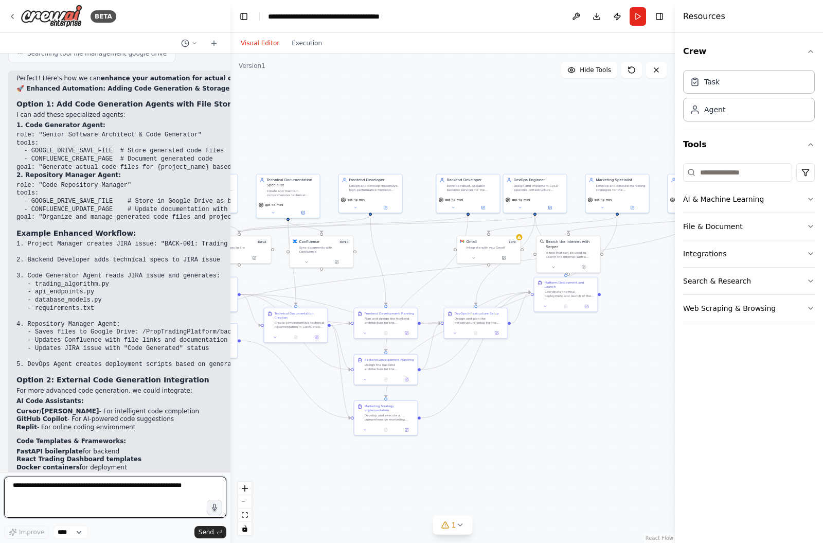
scroll to position [4953, 0]
click at [61, 481] on textarea at bounding box center [115, 496] width 222 height 41
type textarea "**********"
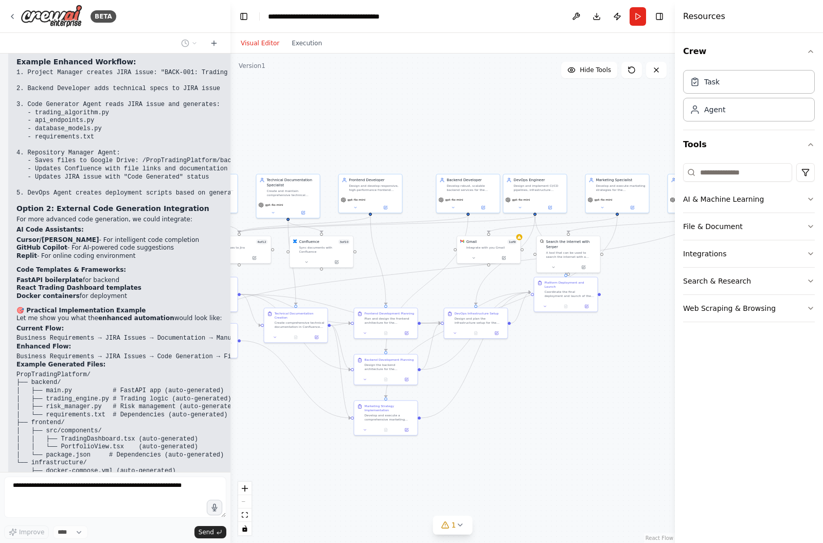
scroll to position [5151, 0]
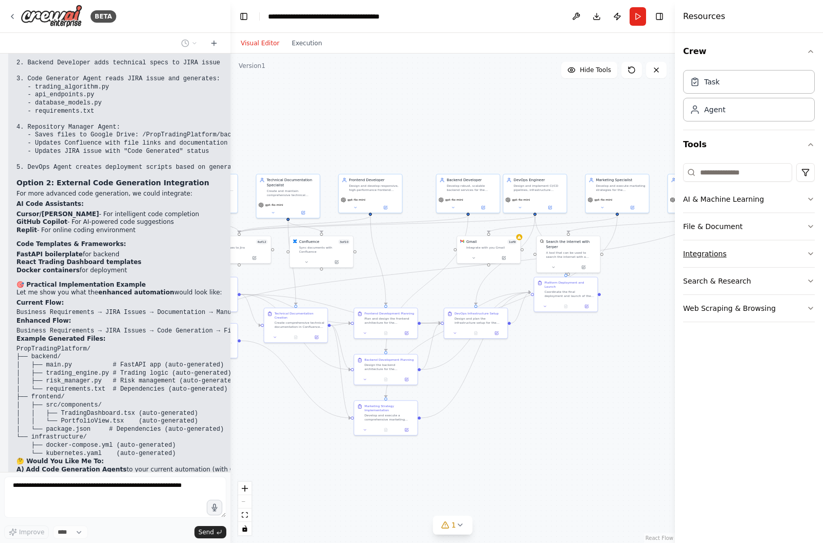
click at [799, 259] on button "Integrations" at bounding box center [749, 253] width 132 height 27
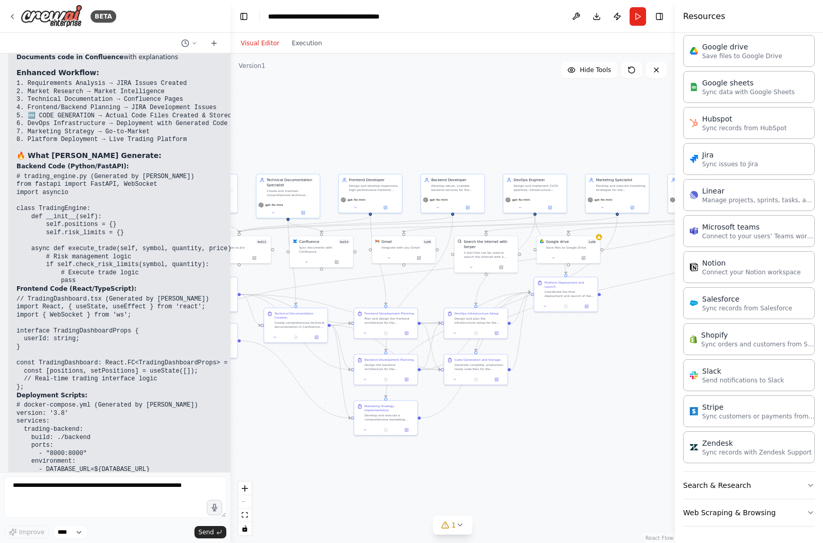
scroll to position [6423, 0]
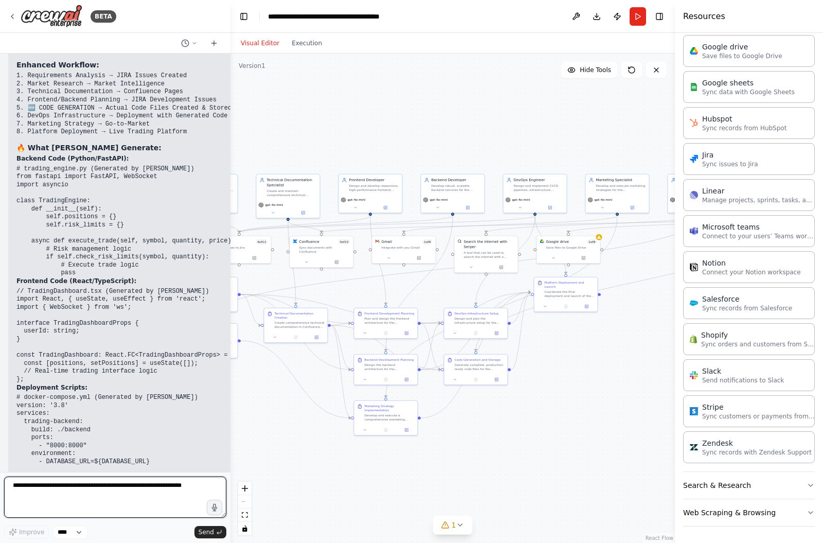
click at [100, 485] on textarea at bounding box center [115, 496] width 222 height 41
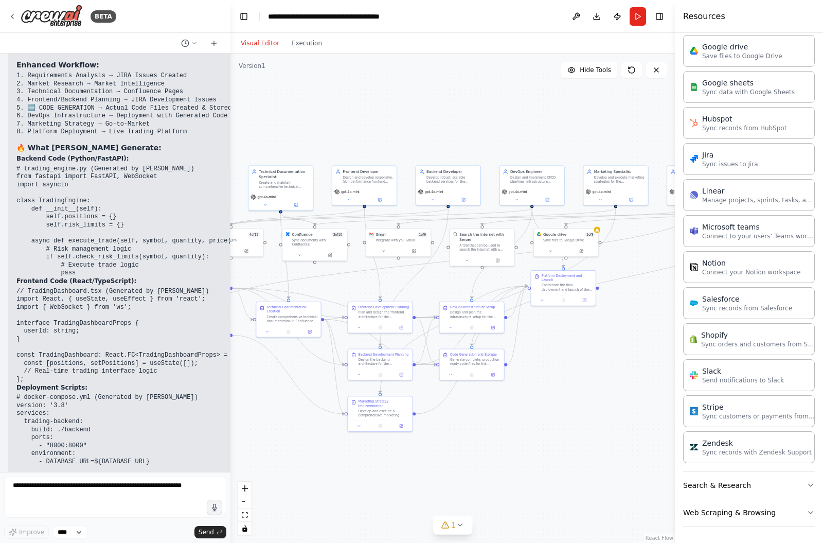
drag, startPoint x: 613, startPoint y: 362, endPoint x: 610, endPoint y: 355, distance: 7.1
click at [610, 355] on div ".deletable-edge-delete-btn { width: 20px; height: 20px; border: 0px solid #ffff…" at bounding box center [452, 297] width 444 height 489
click at [467, 525] on button "1" at bounding box center [453, 524] width 40 height 19
click at [470, 521] on span "Google Drive integration is not connected. Please connect before using it." at bounding box center [458, 520] width 193 height 16
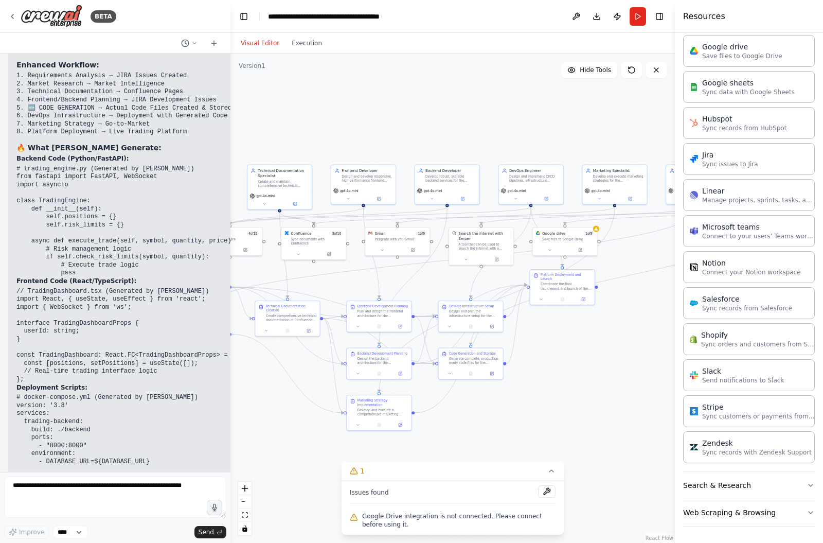
click at [580, 437] on div ".deletable-edge-delete-btn { width: 20px; height: 20px; border: 0px solid #ffff…" at bounding box center [452, 297] width 444 height 489
click at [554, 246] on button at bounding box center [549, 249] width 29 height 6
click at [612, 281] on span "Connect" at bounding box center [616, 283] width 15 height 5
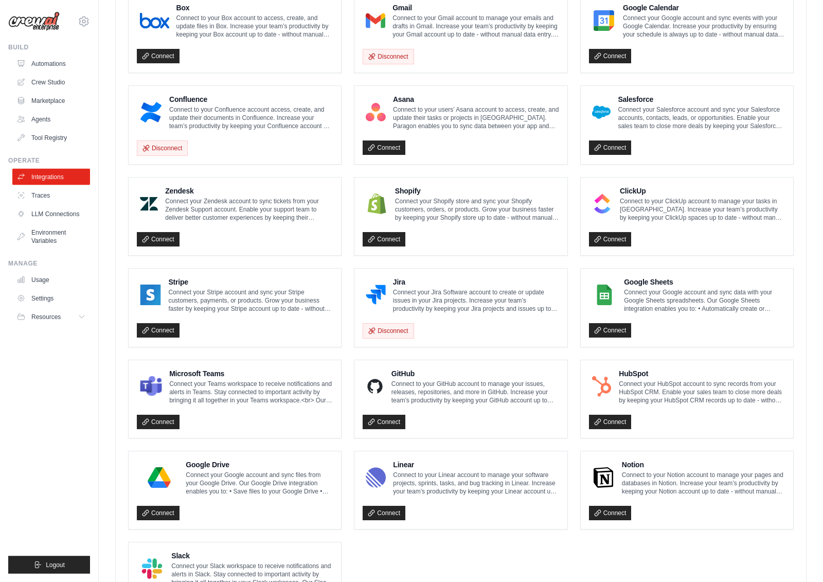
scroll to position [316, 0]
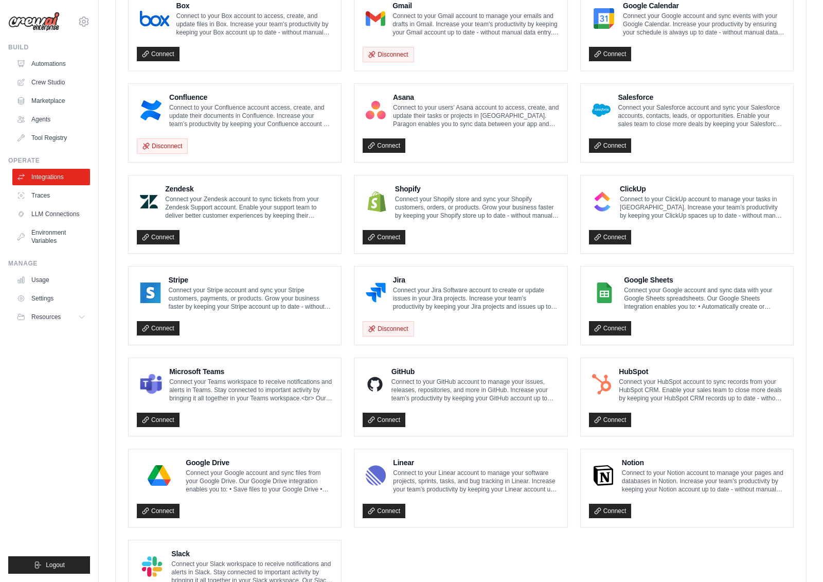
click at [391, 410] on div "Connect" at bounding box center [461, 416] width 196 height 21
click at [389, 420] on link "Connect" at bounding box center [384, 420] width 43 height 14
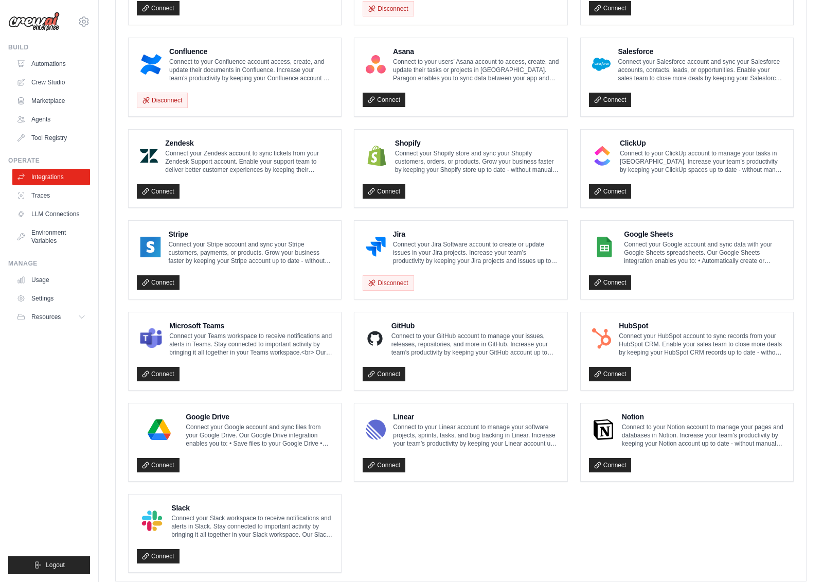
scroll to position [423, 0]
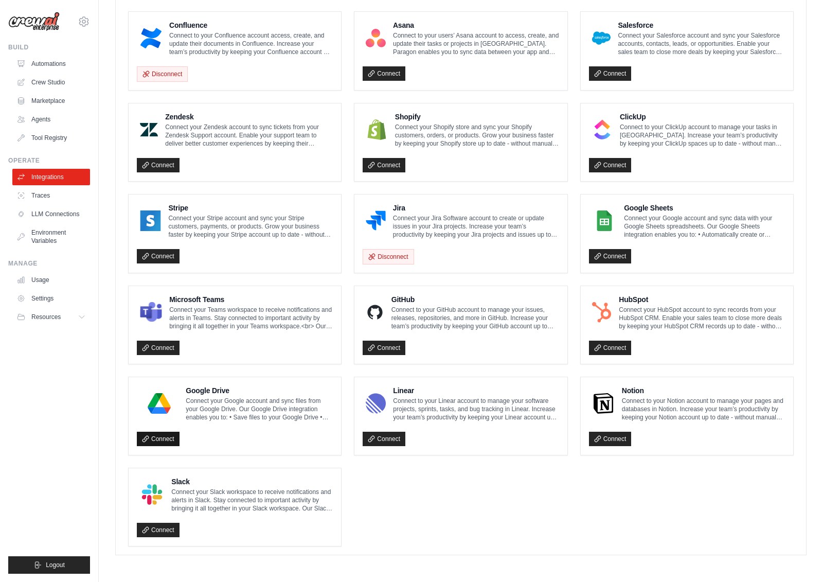
click at [148, 434] on link "Connect" at bounding box center [158, 439] width 43 height 14
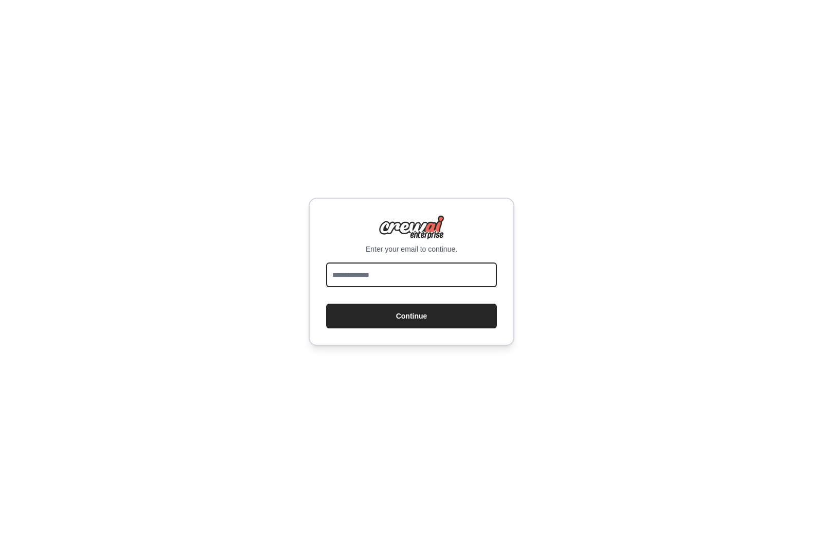
click at [373, 282] on input "email" at bounding box center [411, 274] width 171 height 25
type input "**********"
click at [412, 322] on button "Continue" at bounding box center [411, 315] width 171 height 25
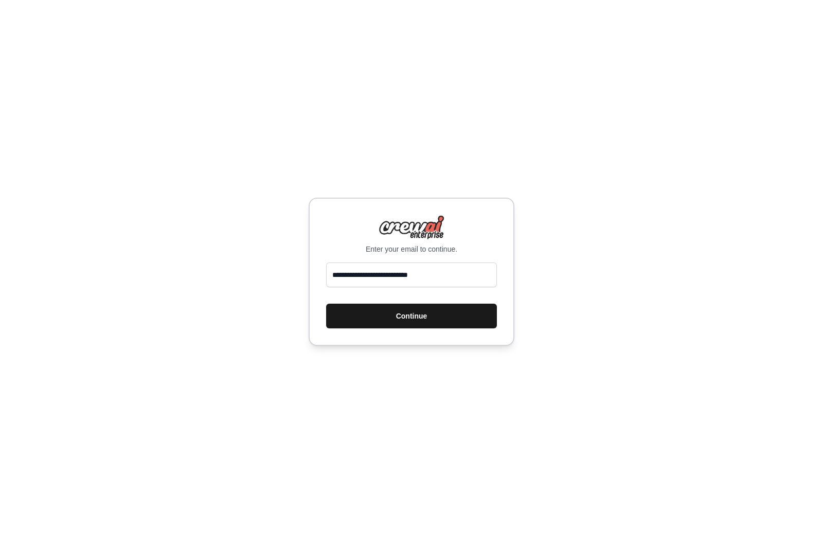
click at [428, 328] on button "Continue" at bounding box center [411, 315] width 171 height 25
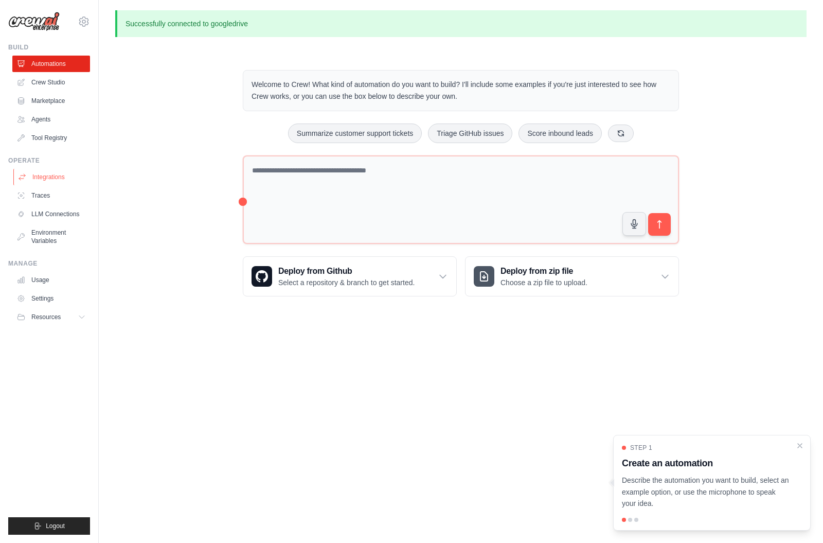
click at [56, 175] on link "Integrations" at bounding box center [52, 177] width 78 height 16
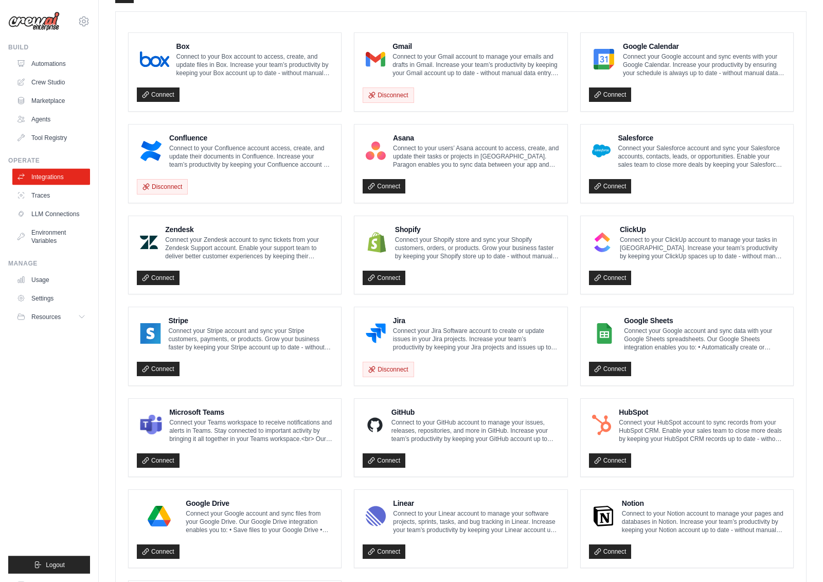
scroll to position [276, 0]
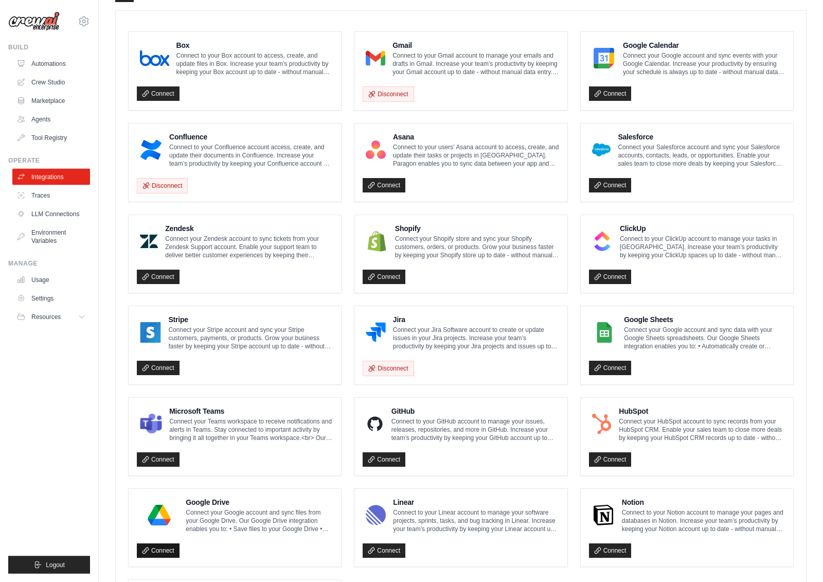
click at [168, 542] on link "Connect" at bounding box center [158, 551] width 43 height 14
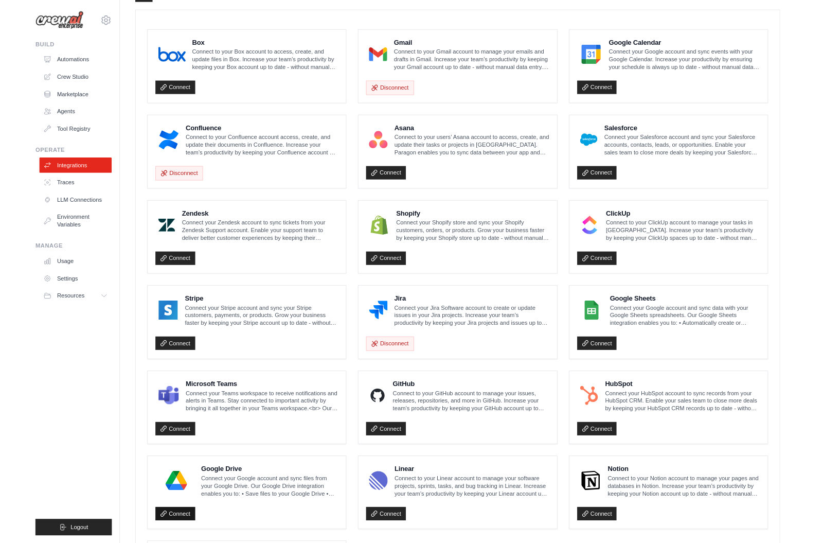
scroll to position [316, 0]
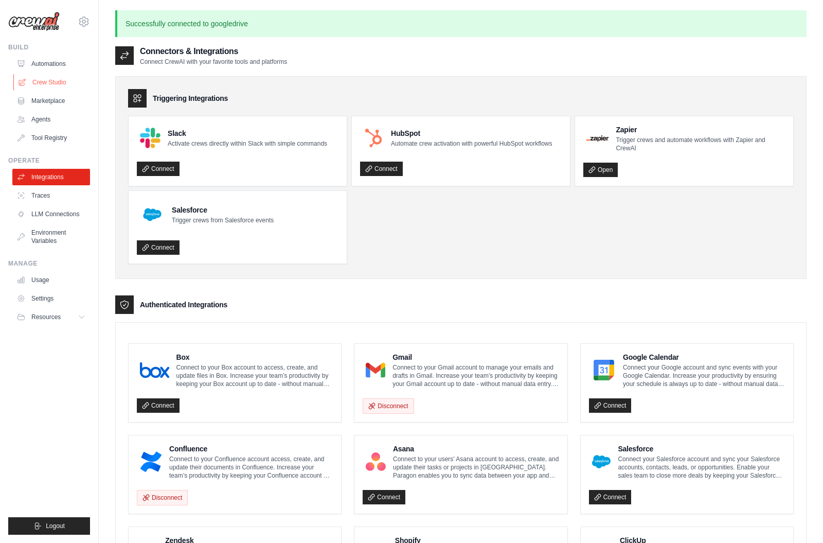
click at [60, 81] on link "Crew Studio" at bounding box center [52, 82] width 78 height 16
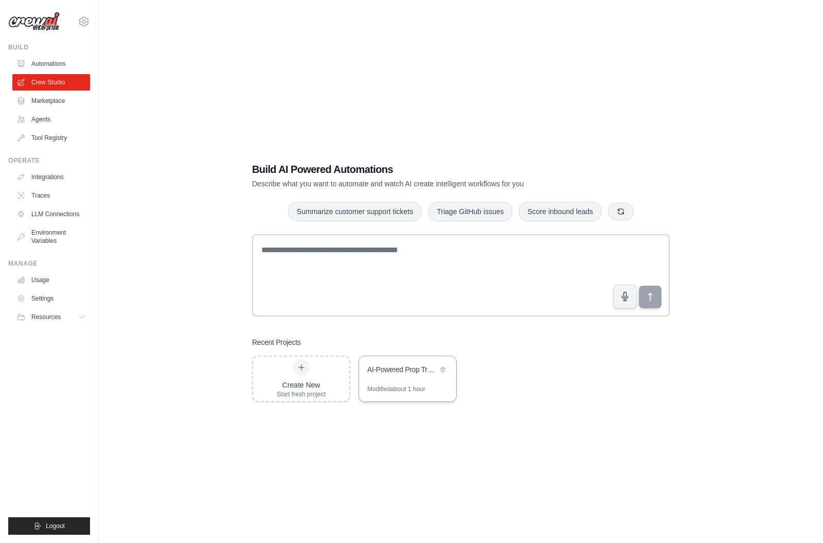
click at [380, 400] on div "Modified about 1 hour" at bounding box center [407, 393] width 97 height 16
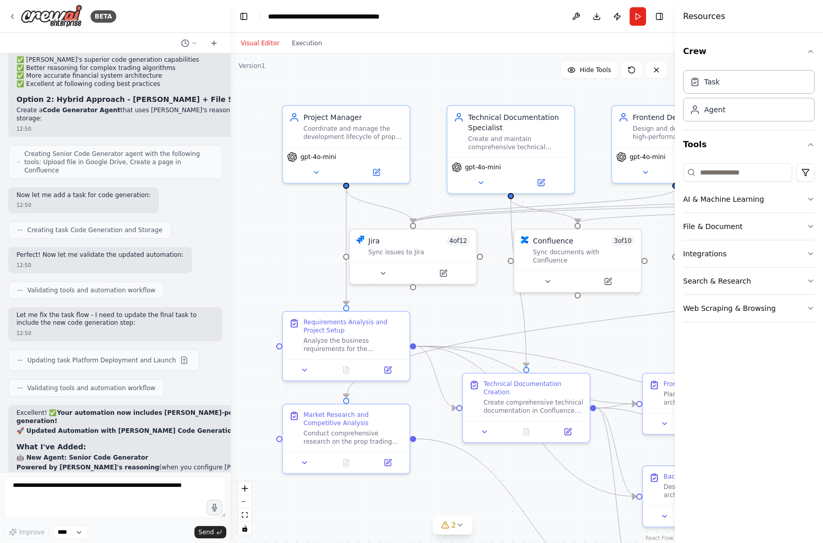
scroll to position [5971, 0]
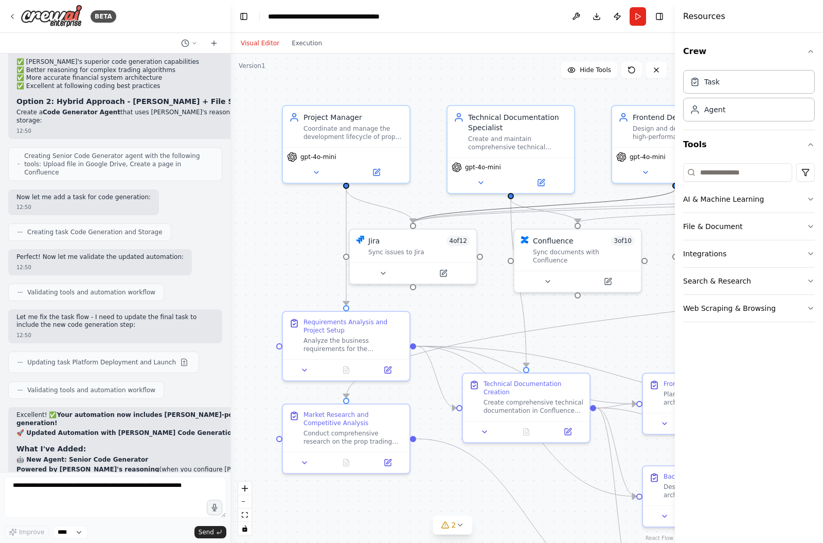
drag, startPoint x: 589, startPoint y: 200, endPoint x: 464, endPoint y: 211, distance: 126.0
click at [230, 53] on div ".deletable-edge-delete-btn { width: 20px; height: 20px; border: 0px solid #ffff…" at bounding box center [230, 53] width 0 height 0
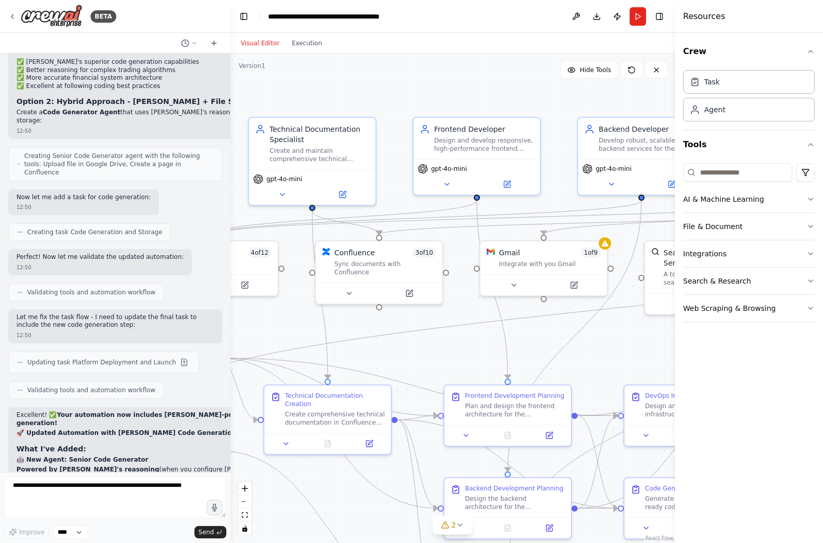
drag, startPoint x: 597, startPoint y: 169, endPoint x: 398, endPoint y: 182, distance: 199.4
click at [398, 182] on div ".deletable-edge-delete-btn { width: 20px; height: 20px; border: 0px solid #ffff…" at bounding box center [452, 297] width 444 height 489
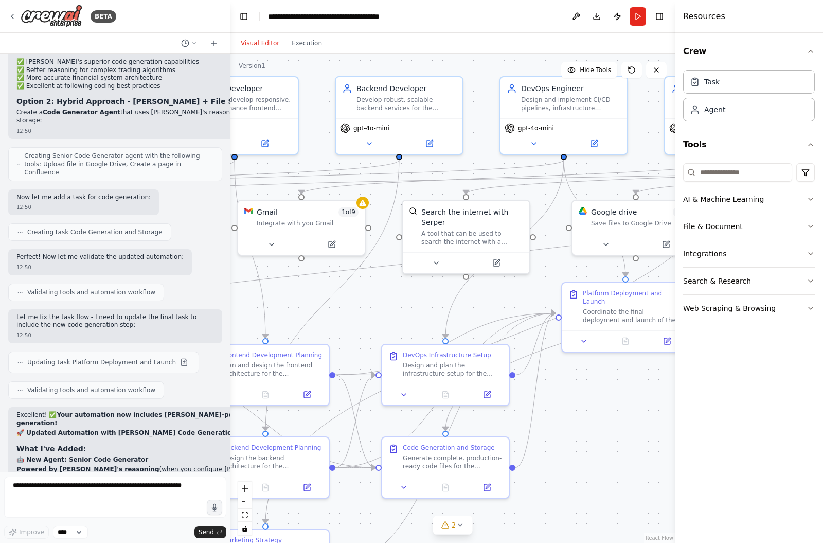
drag, startPoint x: 605, startPoint y: 362, endPoint x: 357, endPoint y: 323, distance: 251.0
click at [357, 323] on div ".deletable-edge-delete-btn { width: 20px; height: 20px; border: 0px solid #ffff…" at bounding box center [452, 297] width 444 height 489
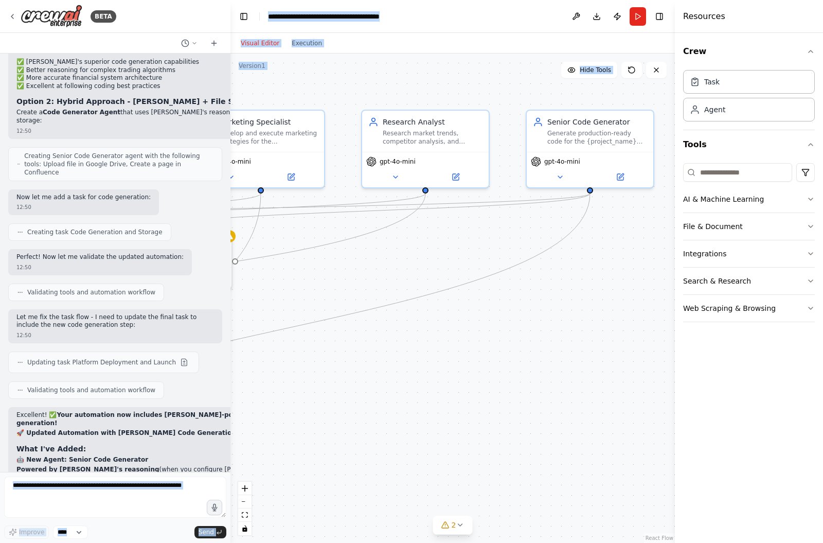
drag, startPoint x: 625, startPoint y: 439, endPoint x: 164, endPoint y: 471, distance: 462.5
click at [164, 471] on div "BETA I would like to build a prop trading review company that it's fully automa…" at bounding box center [411, 271] width 823 height 543
click at [600, 126] on div "Senior Code Generator Generate production-ready code for the {project_name} pro…" at bounding box center [597, 129] width 100 height 29
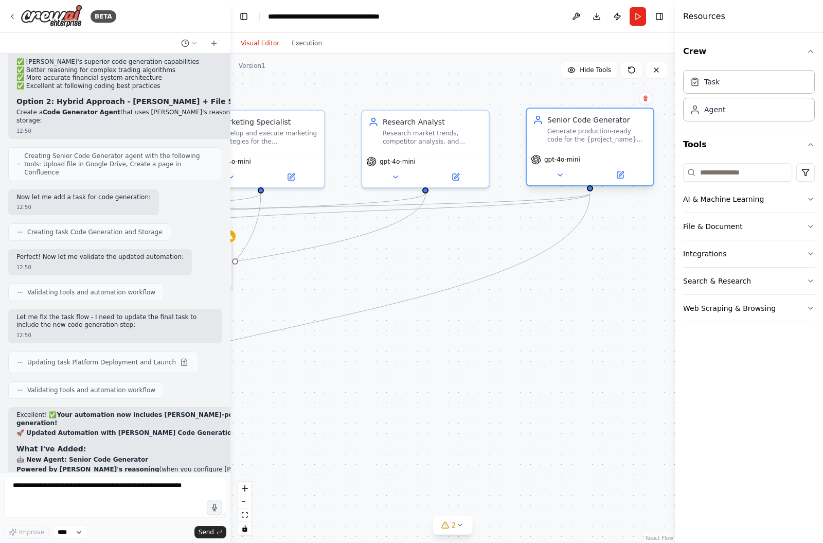
click at [589, 140] on div "Generate production-ready code for the {project_name} prop trading platform. Cr…" at bounding box center [597, 135] width 100 height 16
click at [55, 506] on textarea at bounding box center [115, 496] width 222 height 41
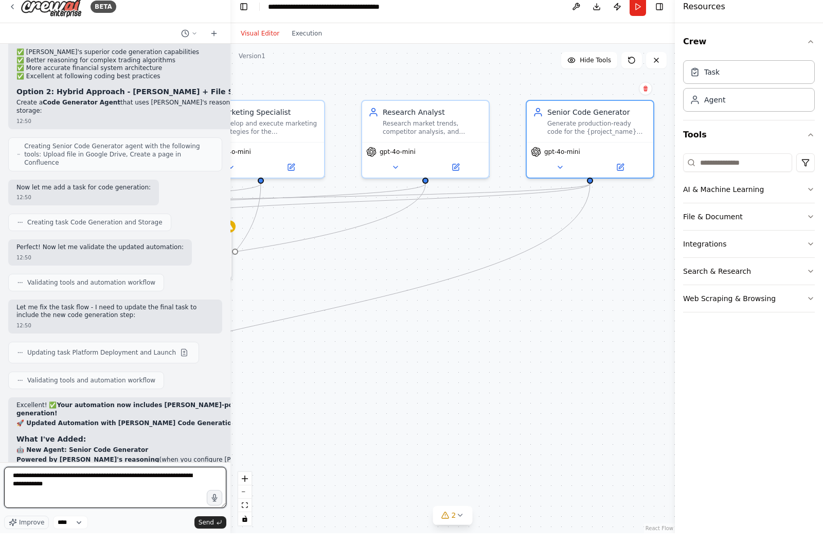
click at [60, 486] on textarea "**********" at bounding box center [115, 496] width 222 height 41
type textarea "**********"
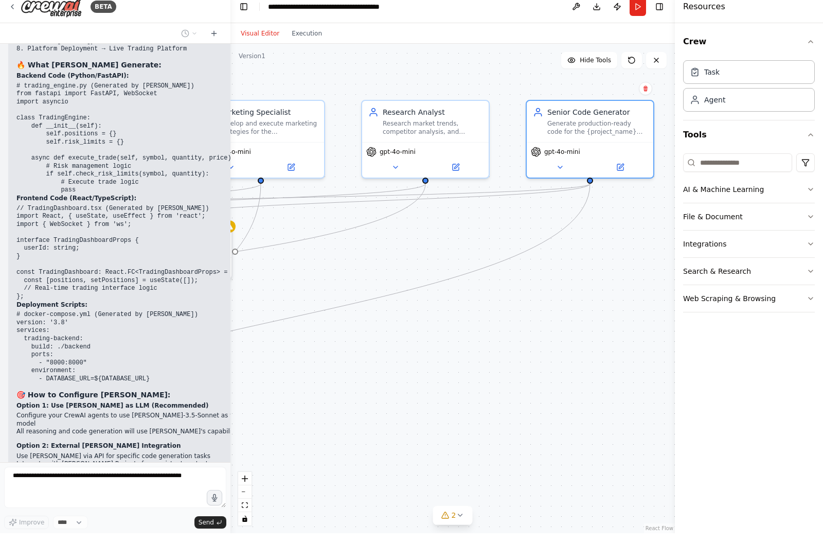
scroll to position [10, 0]
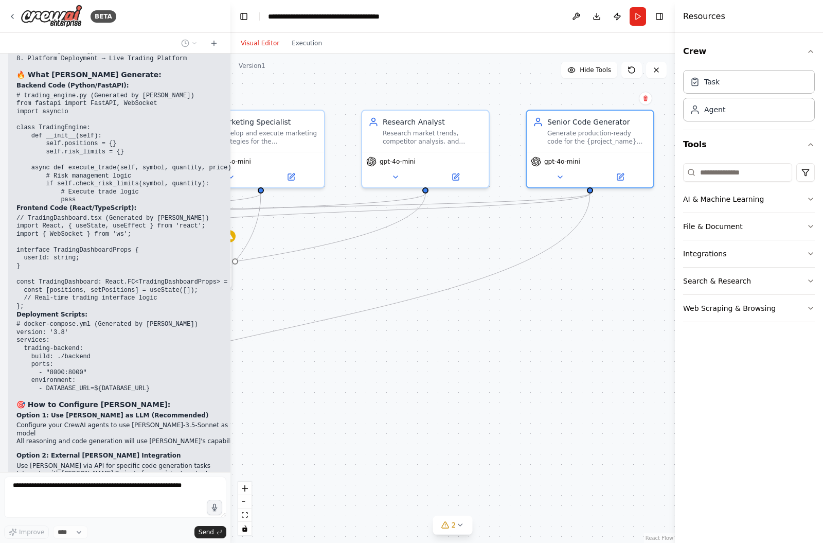
click at [557, 409] on div ".deletable-edge-delete-btn { width: 20px; height: 20px; border: 0px solid #ffff…" at bounding box center [452, 297] width 444 height 489
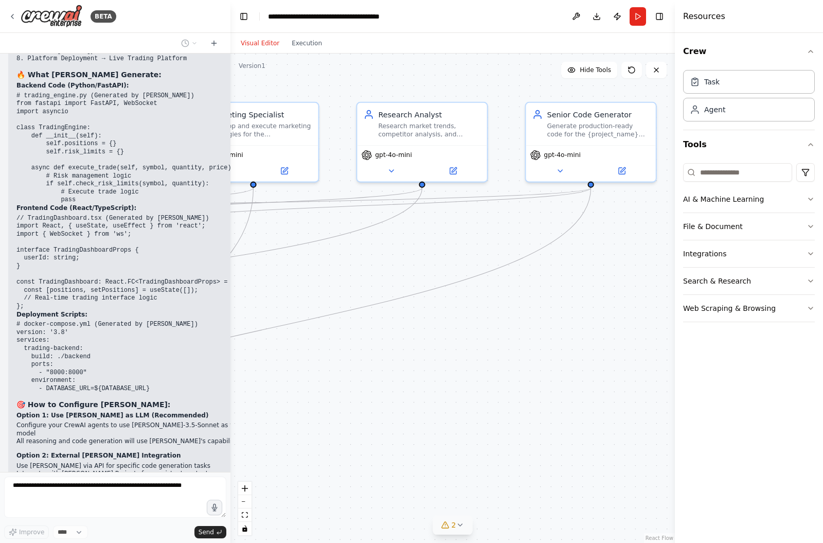
click at [453, 527] on span "2" at bounding box center [454, 525] width 5 height 10
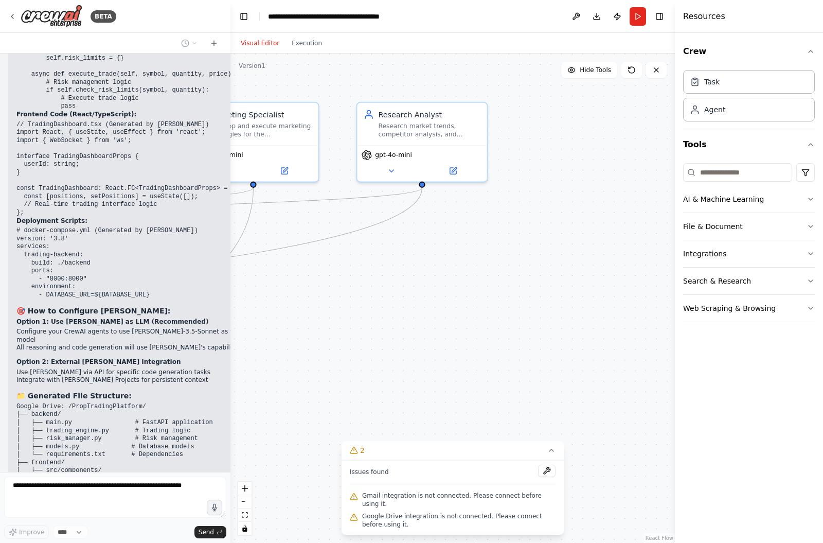
scroll to position [6597, 0]
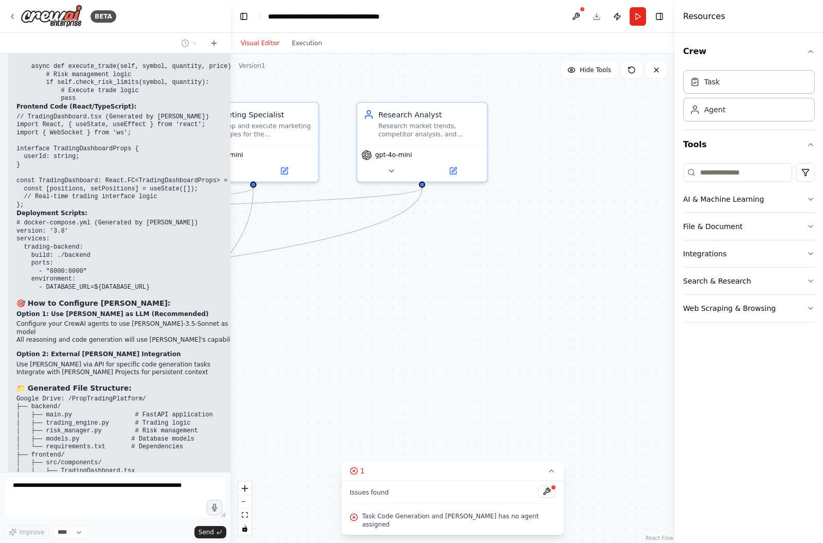
click at [438, 434] on div ".deletable-edge-delete-btn { width: 20px; height: 20px; border: 0px solid #ffff…" at bounding box center [452, 297] width 444 height 489
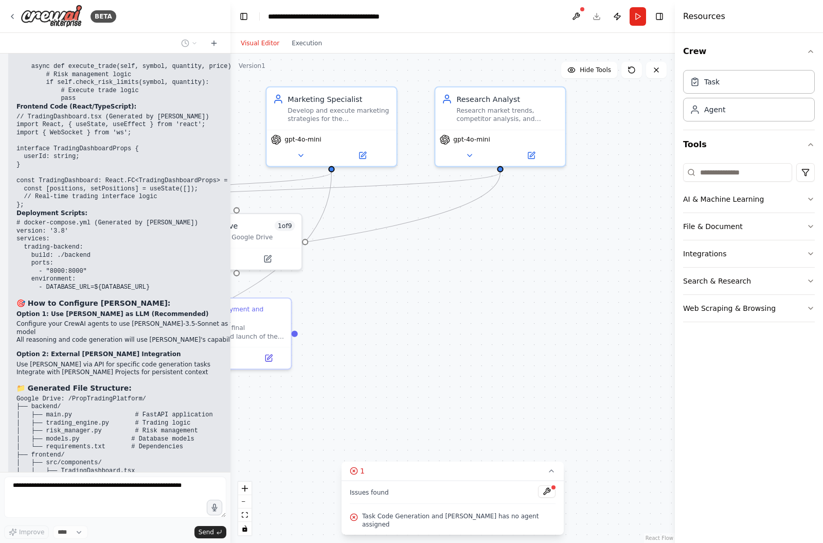
drag, startPoint x: 373, startPoint y: 431, endPoint x: 569, endPoint y: 386, distance: 201.1
click at [569, 386] on div ".deletable-edge-delete-btn { width: 20px; height: 20px; border: 0px solid #ffff…" at bounding box center [452, 297] width 444 height 489
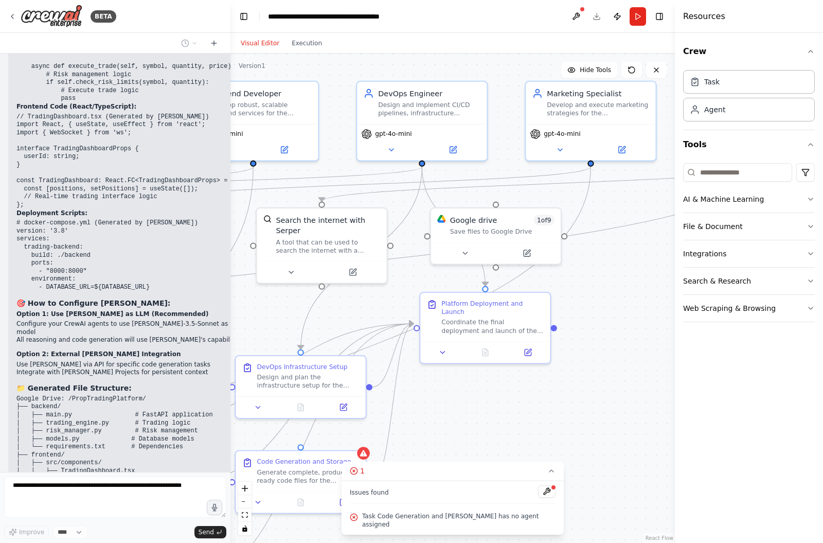
drag, startPoint x: 455, startPoint y: 402, endPoint x: 594, endPoint y: 425, distance: 140.8
click at [594, 425] on div ".deletable-edge-delete-btn { width: 20px; height: 20px; border: 0px solid #ffff…" at bounding box center [452, 297] width 444 height 489
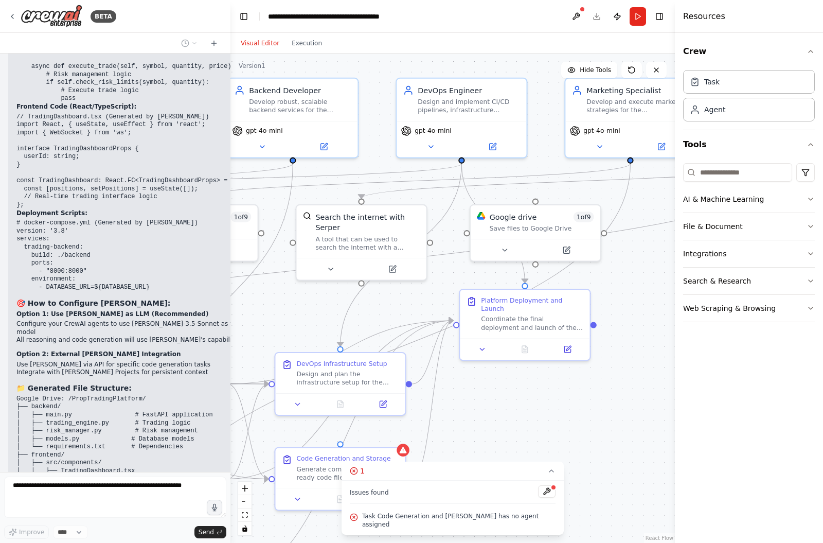
scroll to position [6674, 0]
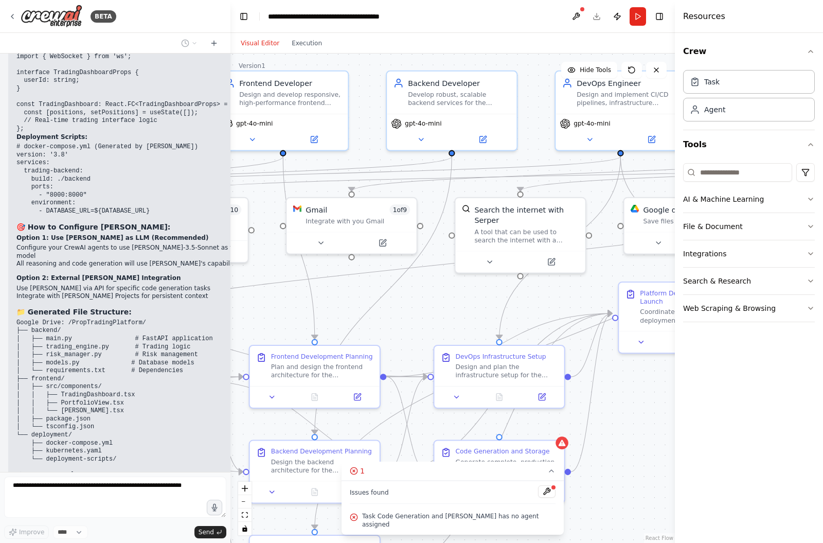
drag, startPoint x: 457, startPoint y: 405, endPoint x: 656, endPoint y: 394, distance: 199.4
click at [656, 394] on div ".deletable-edge-delete-btn { width: 20px; height: 20px; border: 0px solid #ffff…" at bounding box center [452, 297] width 444 height 489
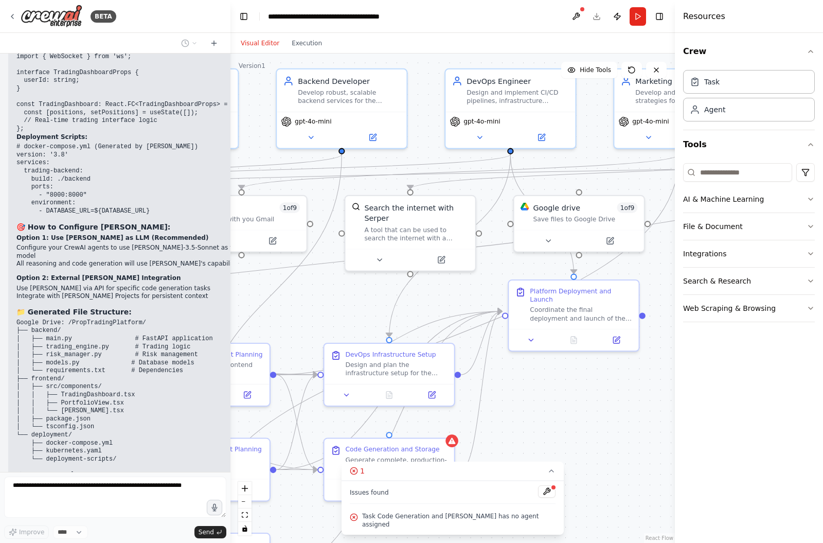
scroll to position [6716, 0]
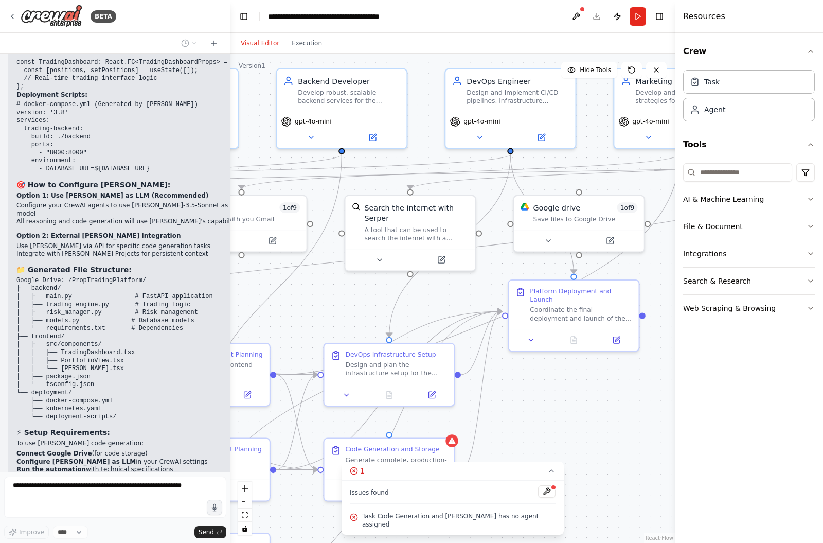
drag, startPoint x: 601, startPoint y: 257, endPoint x: 477, endPoint y: 257, distance: 123.5
click at [477, 257] on div ".deletable-edge-delete-btn { width: 20px; height: 20px; border: 0px solid #ffff…" at bounding box center [452, 297] width 444 height 489
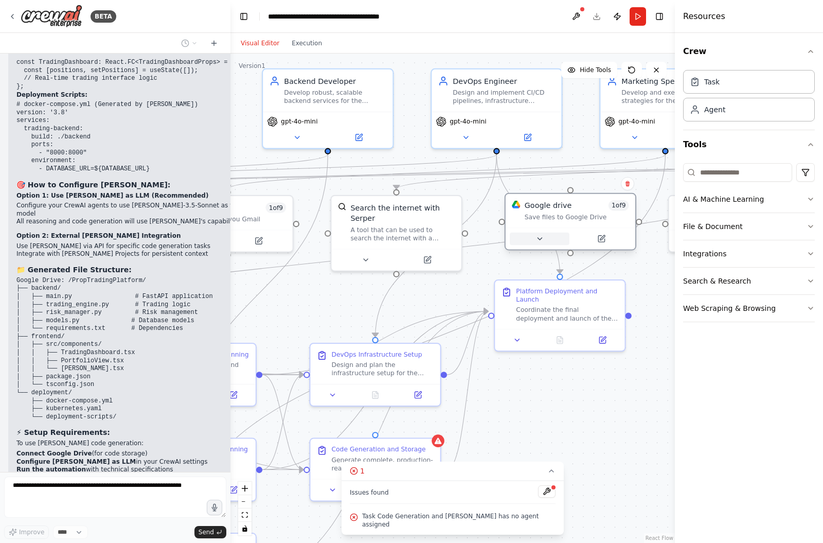
click at [541, 235] on button at bounding box center [540, 238] width 60 height 13
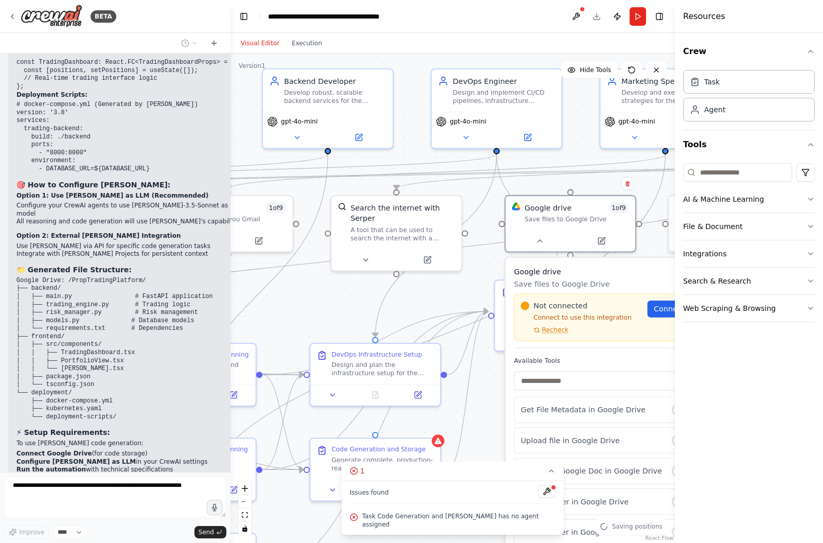
click at [551, 326] on span "Recheck" at bounding box center [555, 330] width 27 height 8
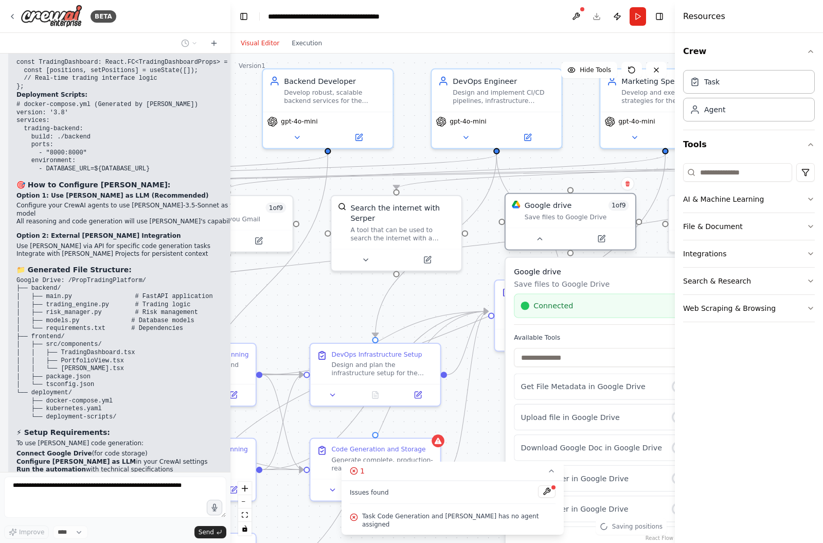
click at [542, 238] on div at bounding box center [571, 238] width 130 height 22
click at [543, 235] on icon at bounding box center [539, 239] width 8 height 8
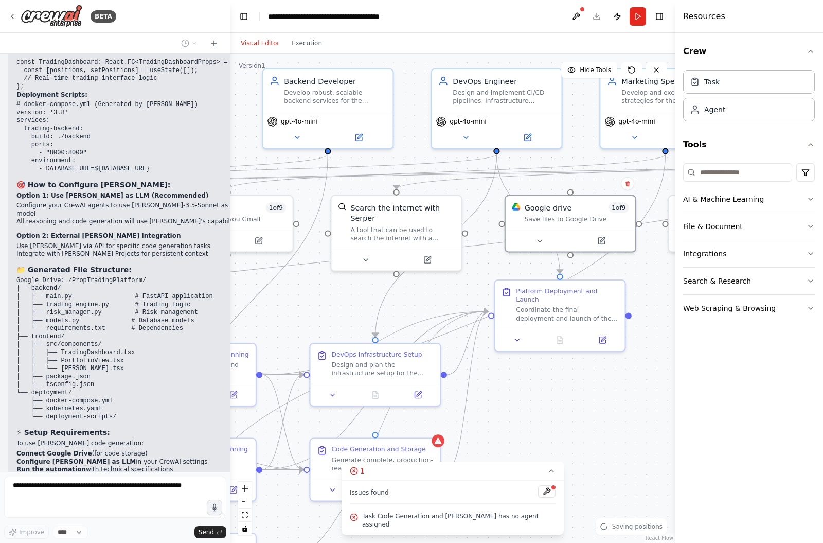
scroll to position [6758, 0]
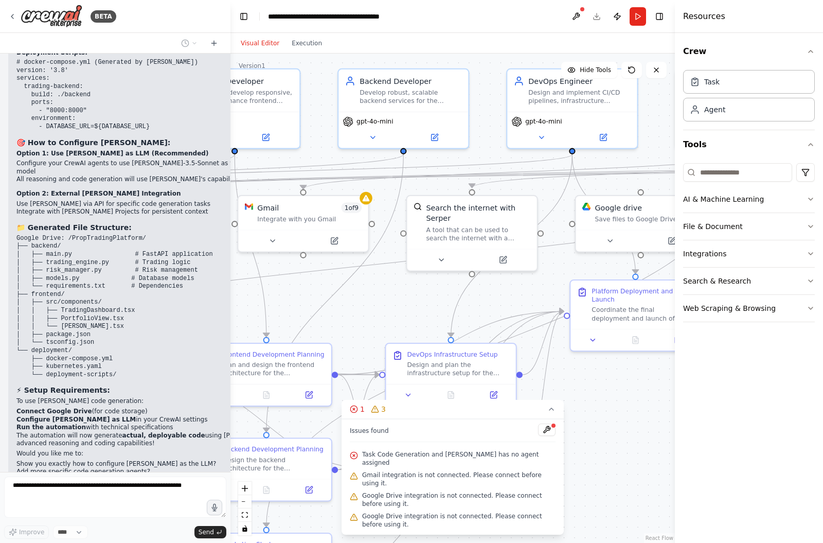
drag, startPoint x: 337, startPoint y: 277, endPoint x: 414, endPoint y: 277, distance: 76.6
click at [414, 277] on div ".deletable-edge-delete-btn { width: 20px; height: 20px; border: 0px solid #ffff…" at bounding box center [452, 297] width 444 height 489
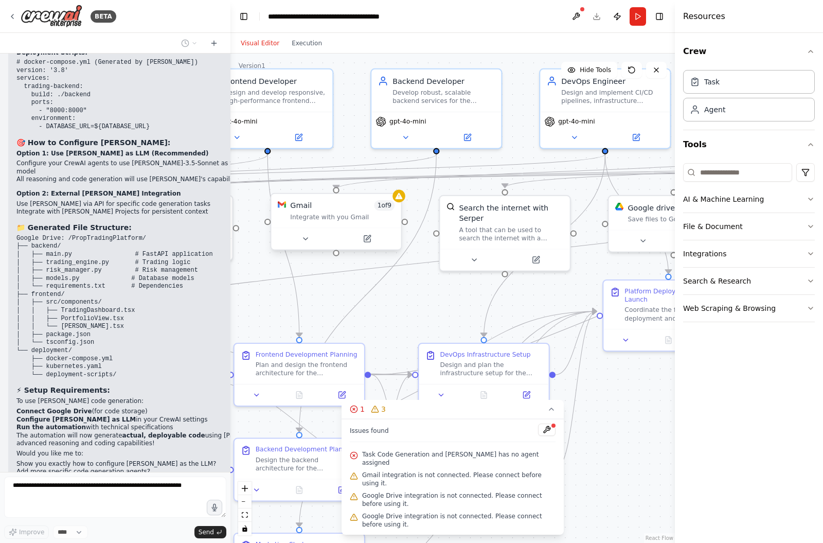
click at [308, 237] on div at bounding box center [336, 238] width 130 height 22
click at [312, 235] on icon at bounding box center [311, 239] width 8 height 8
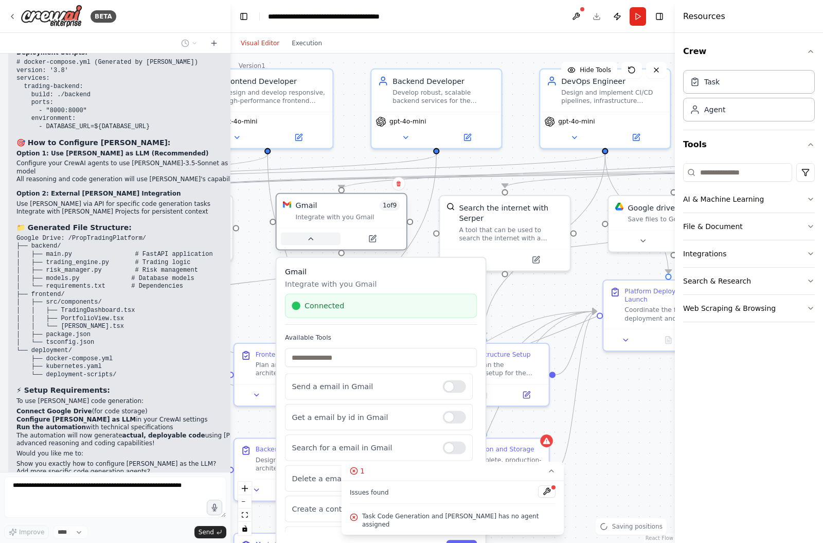
click at [310, 235] on button at bounding box center [311, 238] width 60 height 13
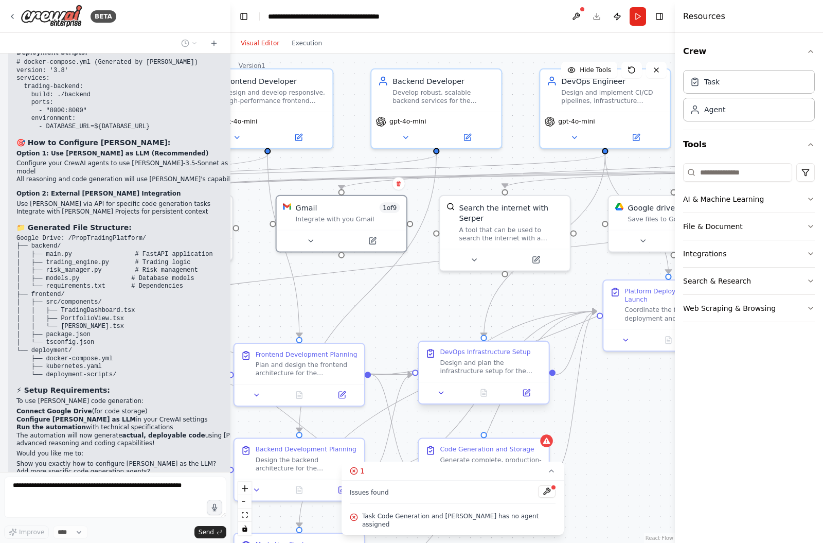
scroll to position [6800, 0]
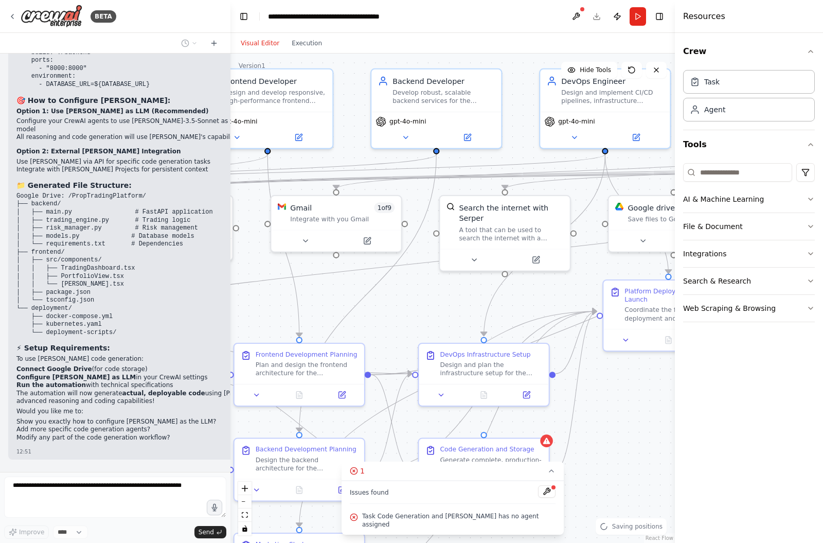
click at [629, 511] on div ".deletable-edge-delete-btn { width: 20px; height: 20px; border: 0px solid #ffff…" at bounding box center [452, 297] width 444 height 489
click at [626, 442] on div ".deletable-edge-delete-btn { width: 20px; height: 20px; border: 0px solid #ffff…" at bounding box center [452, 297] width 444 height 489
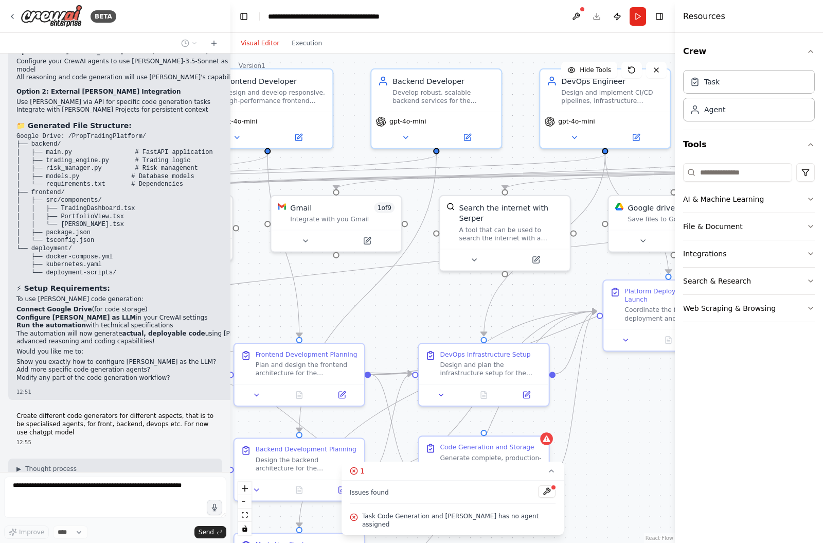
scroll to position [6867, 0]
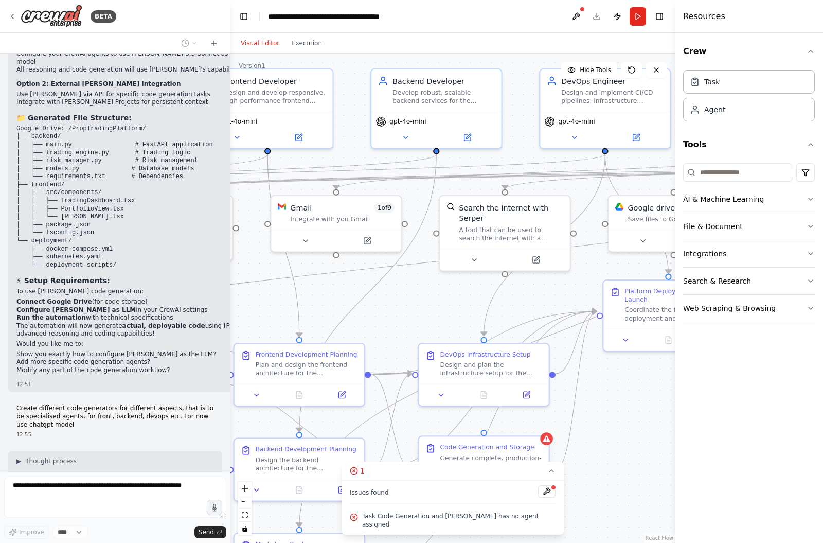
click at [547, 475] on icon at bounding box center [551, 471] width 8 height 8
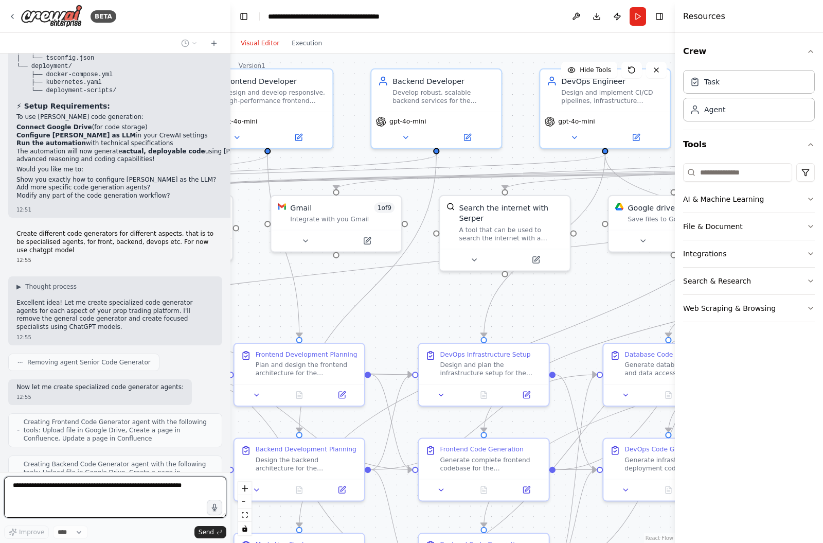
scroll to position [7093, 0]
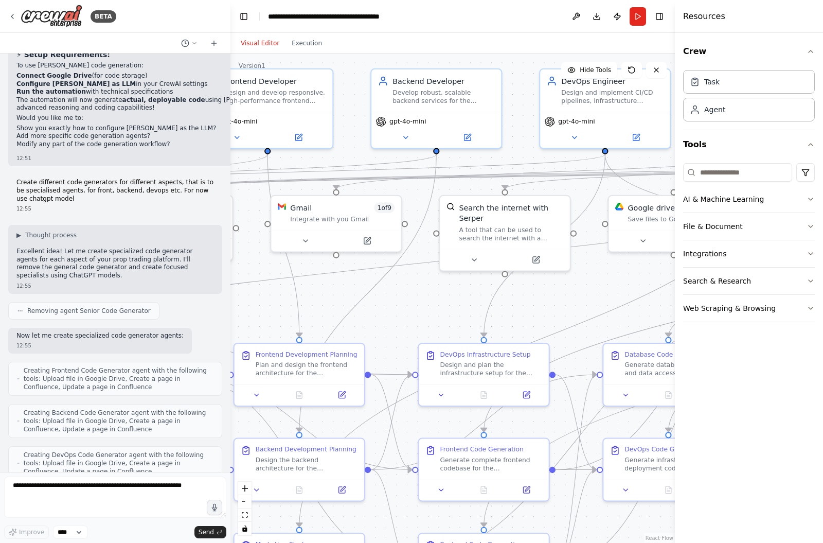
click at [528, 303] on div ".deletable-edge-delete-btn { width: 20px; height: 20px; border: 0px solid #ffff…" at bounding box center [452, 297] width 444 height 489
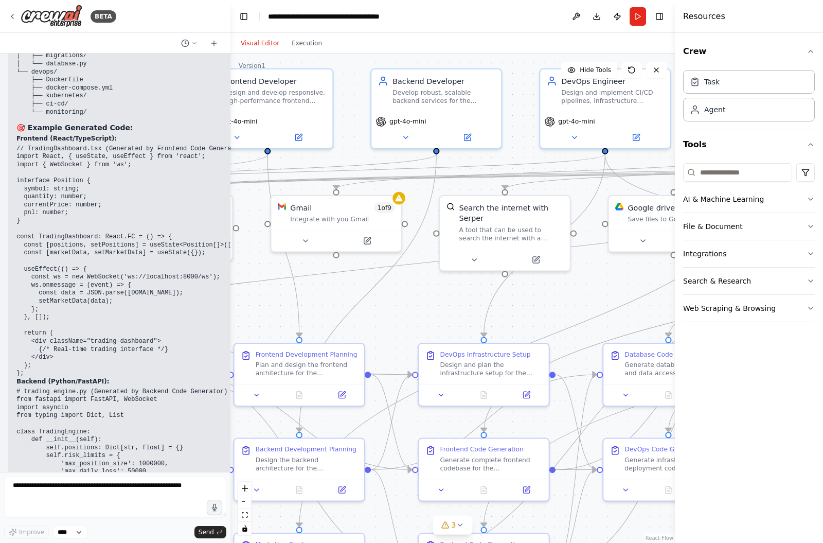
scroll to position [8590, 0]
drag, startPoint x: 149, startPoint y: 453, endPoint x: 140, endPoint y: 453, distance: 8.2
click at [140, 453] on div "Perfect! ✅ I've successfully created specialized code generator agents using Ch…" at bounding box center [161, 126] width 306 height 1580
drag, startPoint x: 186, startPoint y: 452, endPoint x: 163, endPoint y: 452, distance: 23.2
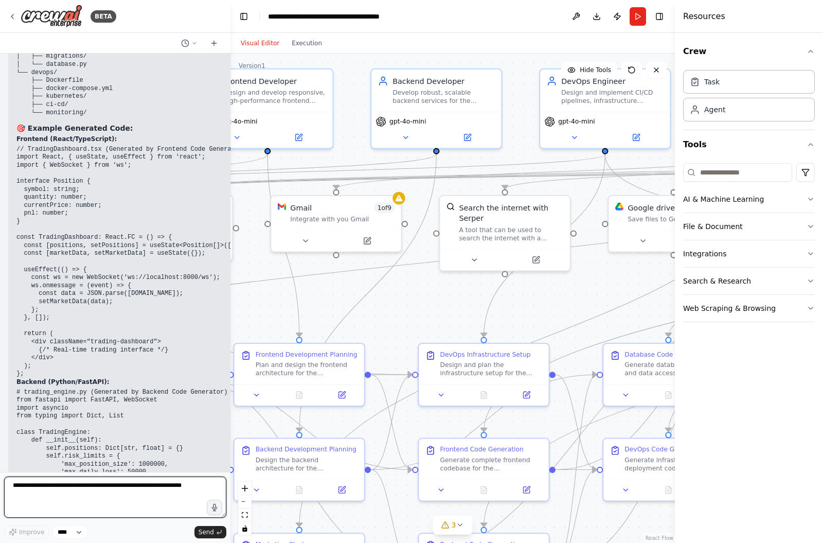
click at [149, 492] on textarea at bounding box center [115, 496] width 222 height 41
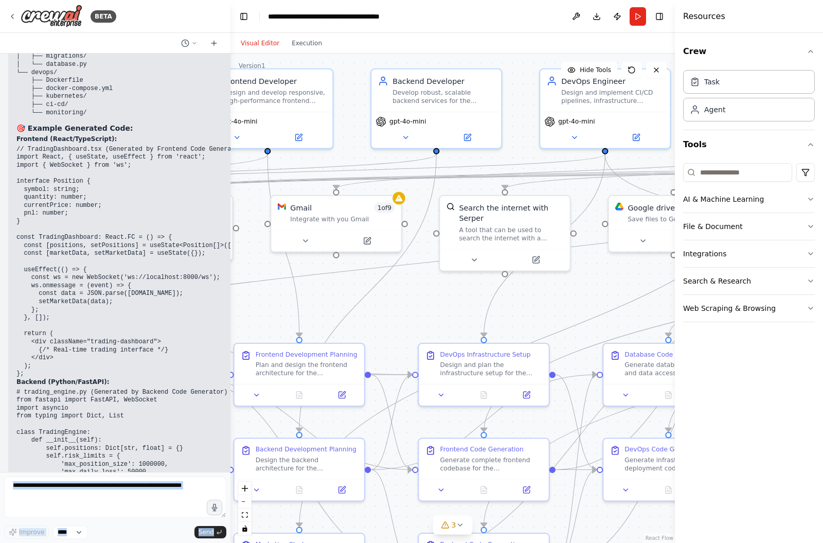
drag, startPoint x: 155, startPoint y: 443, endPoint x: 0, endPoint y: 435, distance: 155.6
click at [0, 435] on div "BETA I would like to build a prop trading review company that it's fully automa…" at bounding box center [115, 271] width 230 height 543
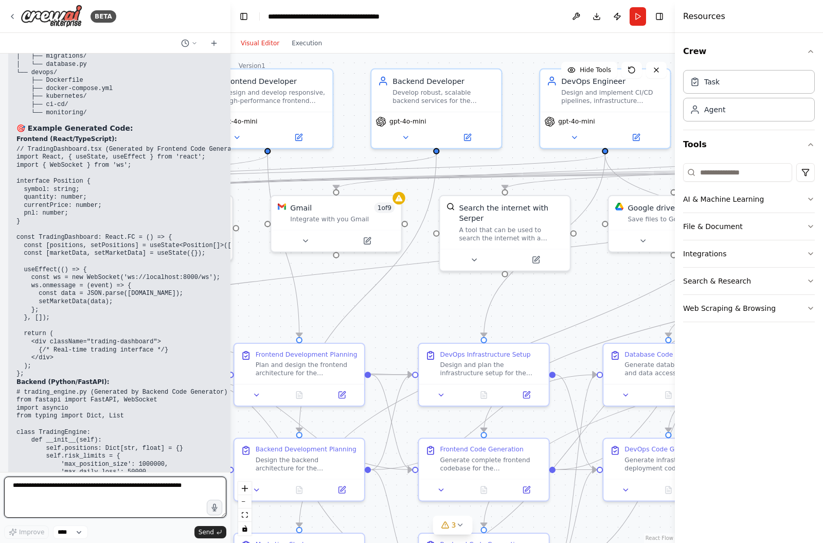
click at [94, 509] on textarea at bounding box center [115, 496] width 222 height 41
type textarea "**********"
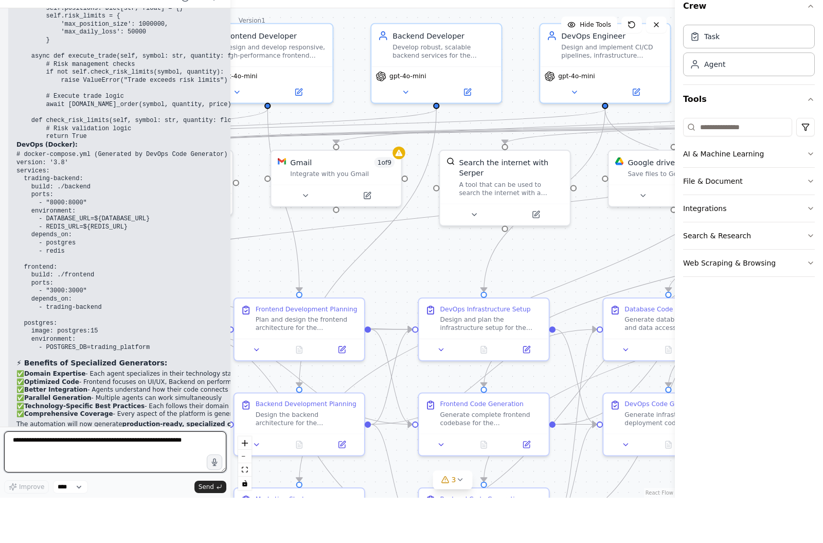
scroll to position [8984, 0]
click at [95, 476] on textarea at bounding box center [115, 496] width 222 height 41
type textarea "**********"
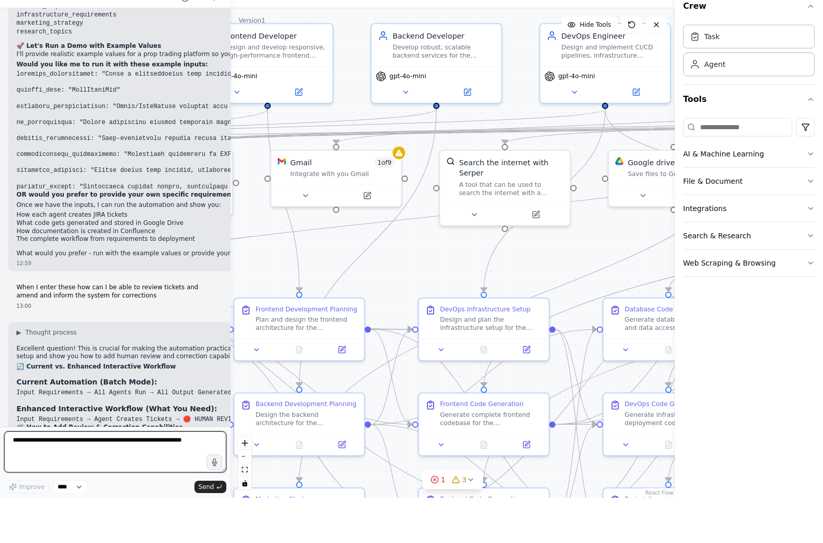
scroll to position [9597, 0]
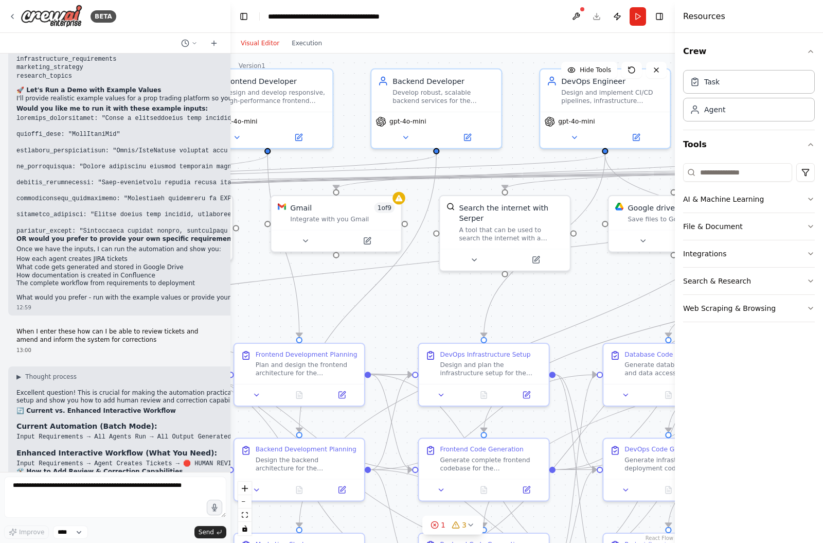
drag, startPoint x: 162, startPoint y: 192, endPoint x: 242, endPoint y: 192, distance: 79.7
click at [242, 192] on div "BETA I would like to build a prop trading review company that it's fully automa…" at bounding box center [411, 271] width 823 height 543
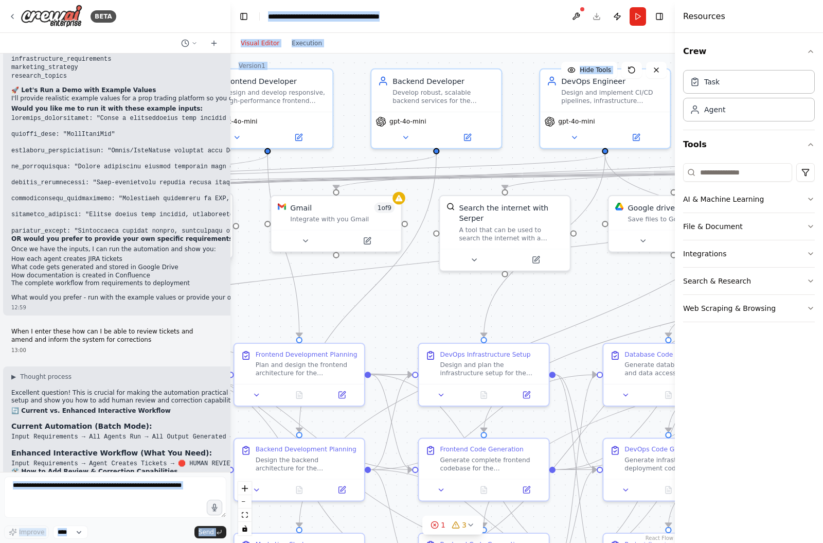
drag, startPoint x: 194, startPoint y: 232, endPoint x: 232, endPoint y: 230, distance: 37.6
click at [232, 230] on div "BETA I would like to build a prop trading review company that it's fully automa…" at bounding box center [411, 271] width 823 height 543
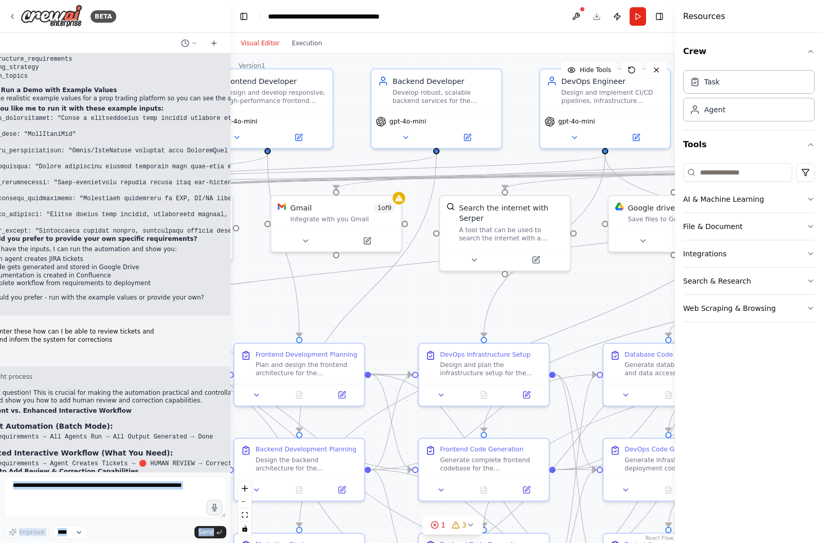
scroll to position [9597, 15]
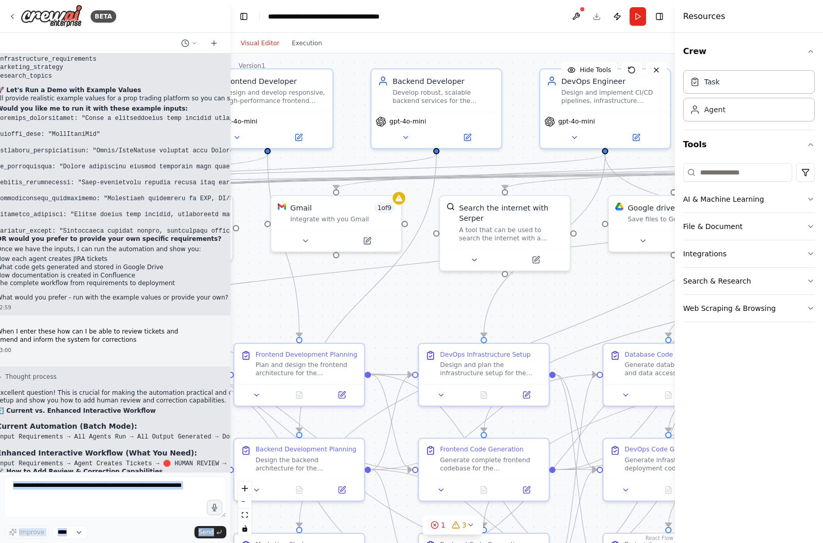
drag, startPoint x: 167, startPoint y: 224, endPoint x: 1, endPoint y: 239, distance: 166.3
click at [1, 239] on div "BETA I would like to build a prop trading review company that it's fully automa…" at bounding box center [115, 271] width 230 height 543
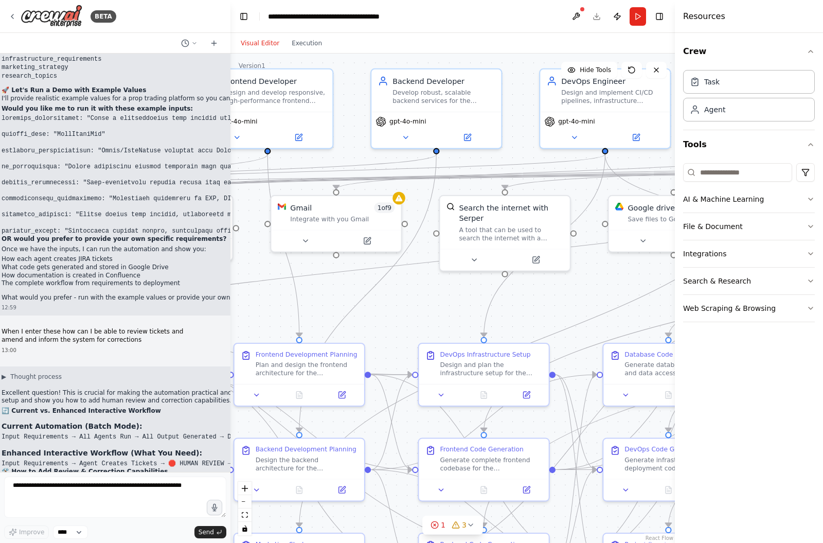
drag, startPoint x: 110, startPoint y: 334, endPoint x: 118, endPoint y: 305, distance: 29.8
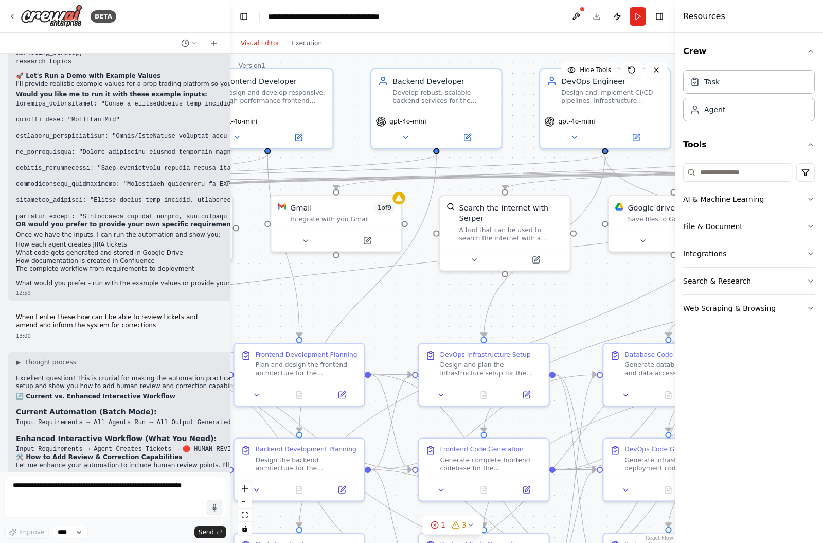
scroll to position [9723, 1]
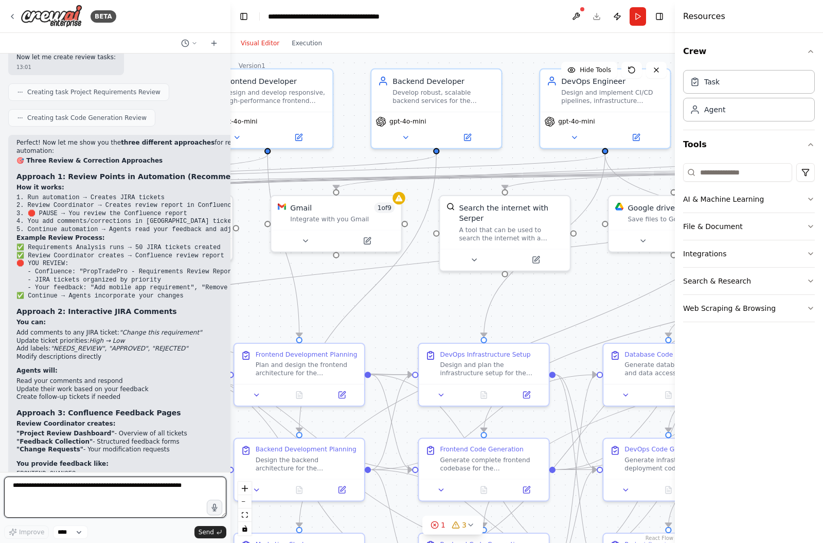
click at [69, 478] on textarea at bounding box center [115, 496] width 222 height 41
type textarea "**********"
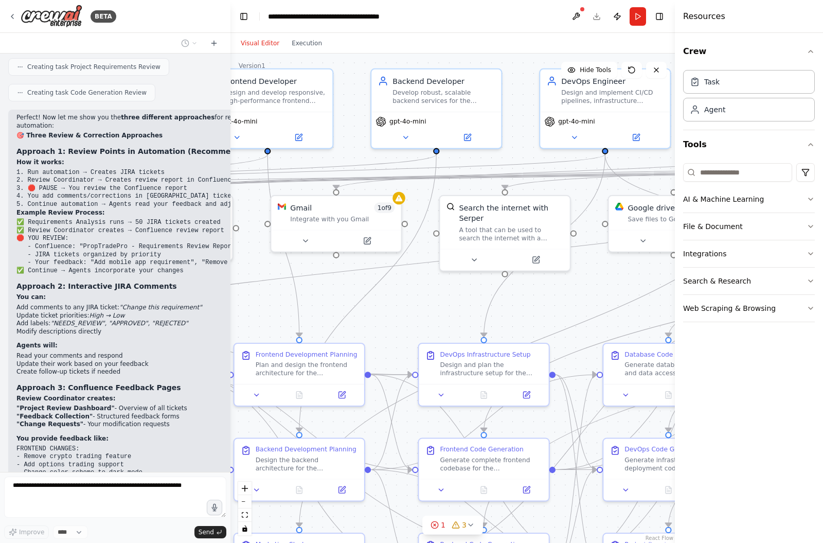
scroll to position [10164, 0]
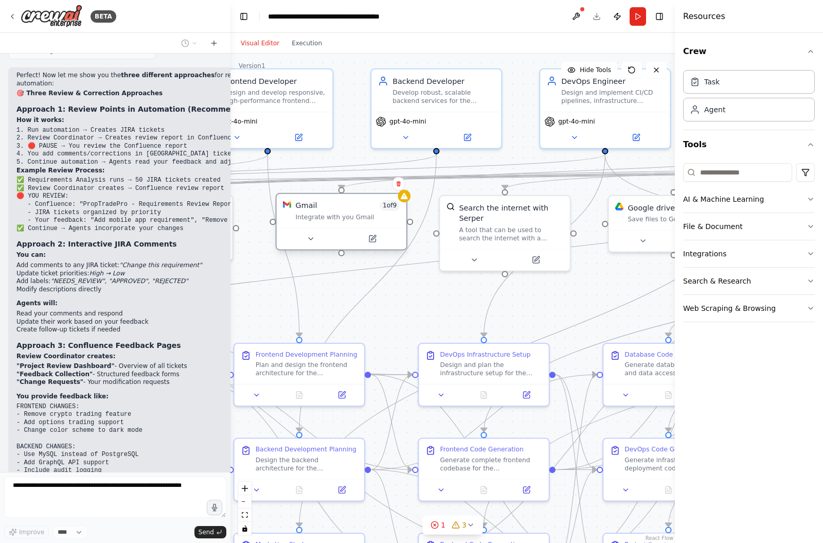
click at [307, 235] on div at bounding box center [342, 238] width 130 height 22
click at [311, 235] on icon at bounding box center [311, 239] width 8 height 8
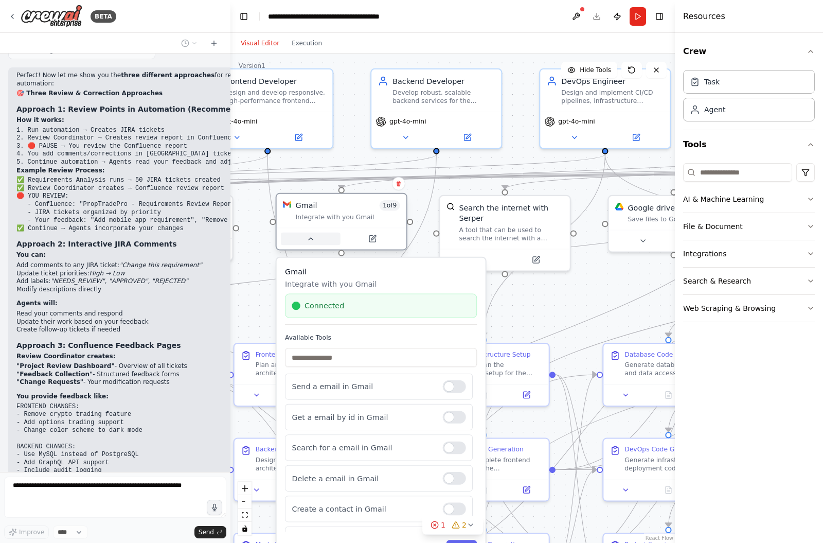
click at [308, 235] on icon at bounding box center [311, 239] width 8 height 8
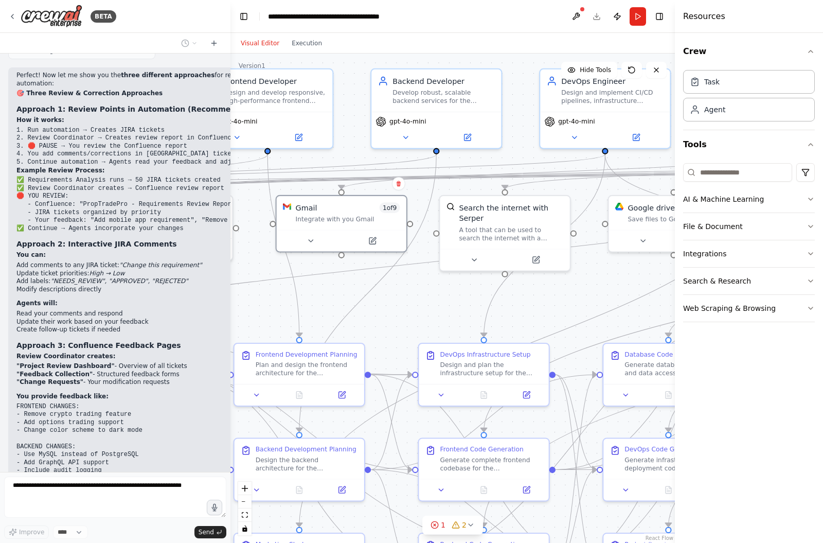
click at [341, 281] on div ".deletable-edge-delete-btn { width: 20px; height: 20px; border: 0px solid #ffff…" at bounding box center [452, 297] width 444 height 489
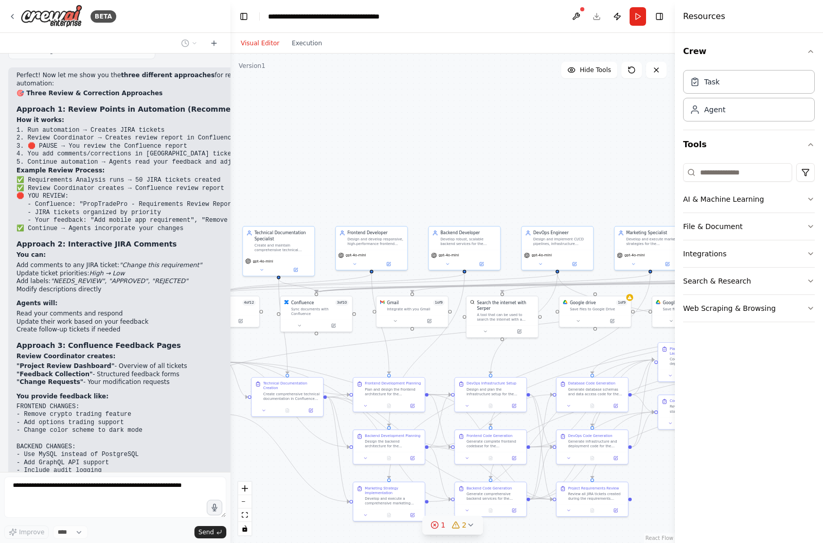
click at [472, 523] on icon at bounding box center [471, 525] width 8 height 8
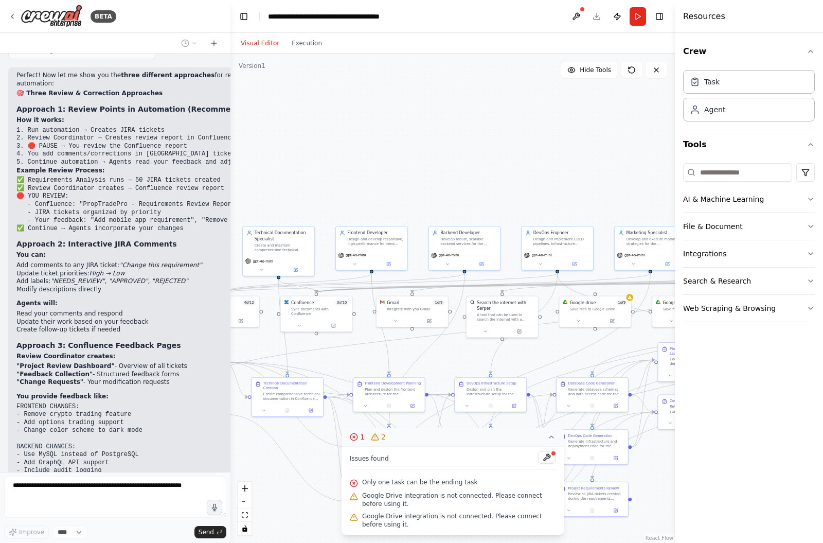
click at [275, 464] on div ".deletable-edge-delete-btn { width: 20px; height: 20px; border: 0px solid #ffff…" at bounding box center [452, 297] width 444 height 489
click at [579, 316] on button at bounding box center [581, 319] width 33 height 7
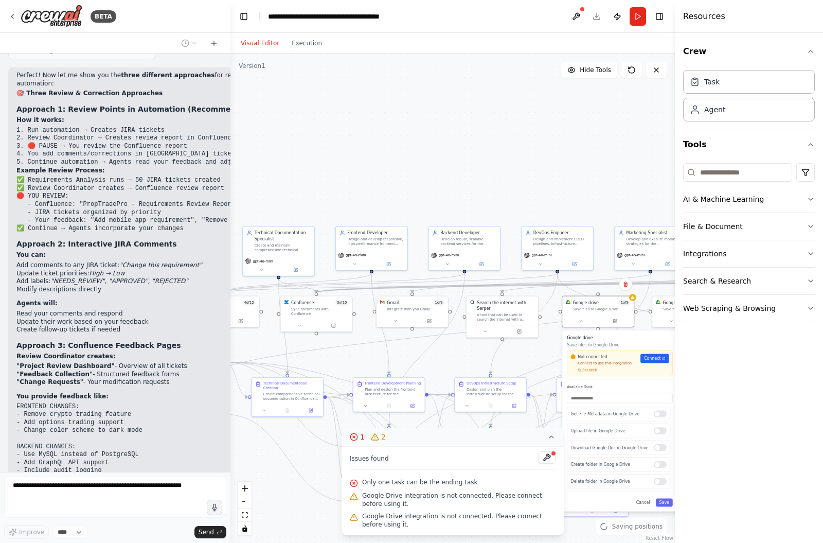
click at [586, 368] on span "Recheck" at bounding box center [589, 370] width 14 height 5
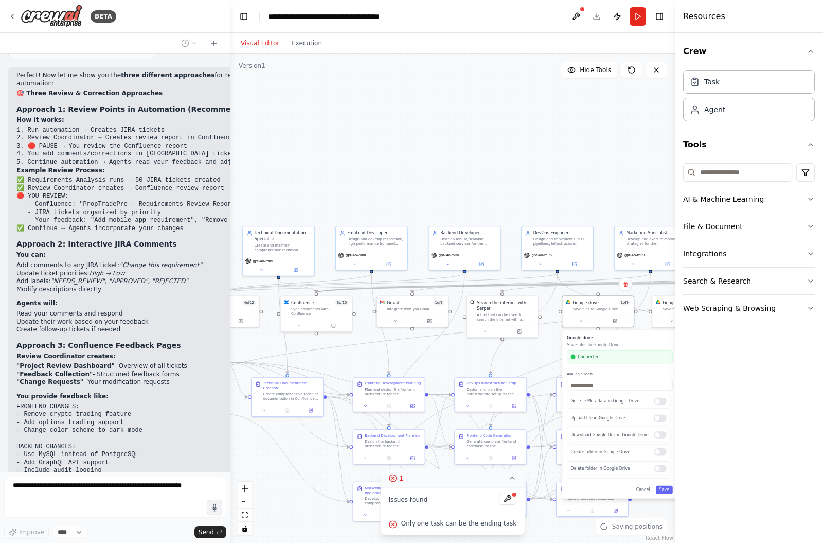
click at [320, 472] on div ".deletable-edge-delete-btn { width: 20px; height: 20px; border: 0px solid #ffff…" at bounding box center [452, 297] width 444 height 489
click at [512, 475] on icon at bounding box center [512, 478] width 8 height 8
click at [643, 486] on button "Cancel" at bounding box center [643, 490] width 21 height 8
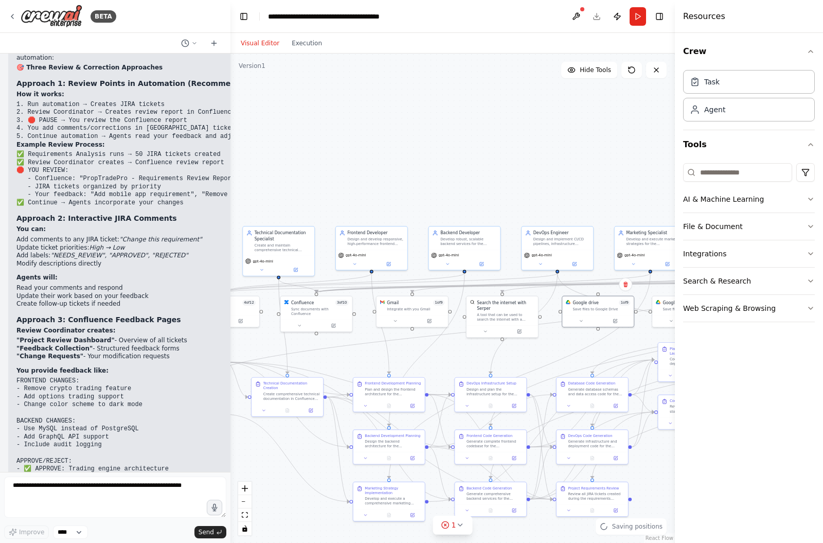
click at [578, 328] on div ".deletable-edge-delete-btn { width: 20px; height: 20px; border: 0px solid #ffff…" at bounding box center [452, 297] width 444 height 489
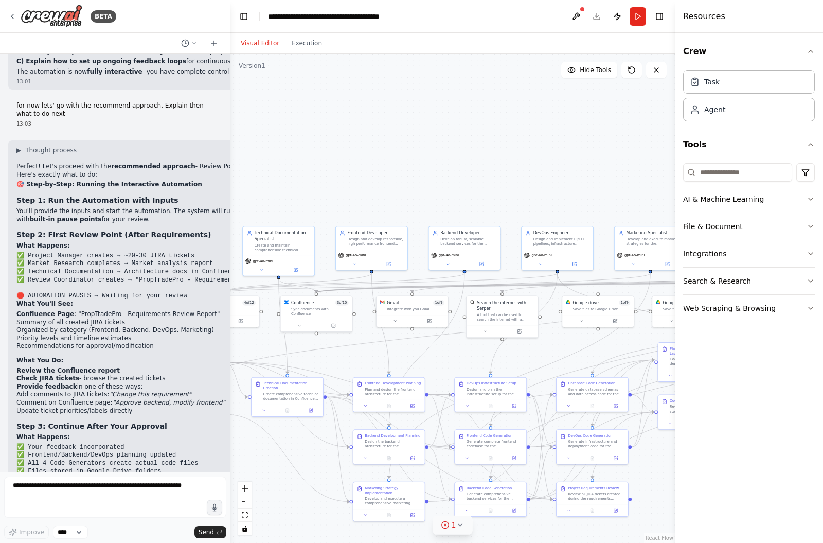
click at [450, 526] on icon at bounding box center [445, 525] width 8 height 8
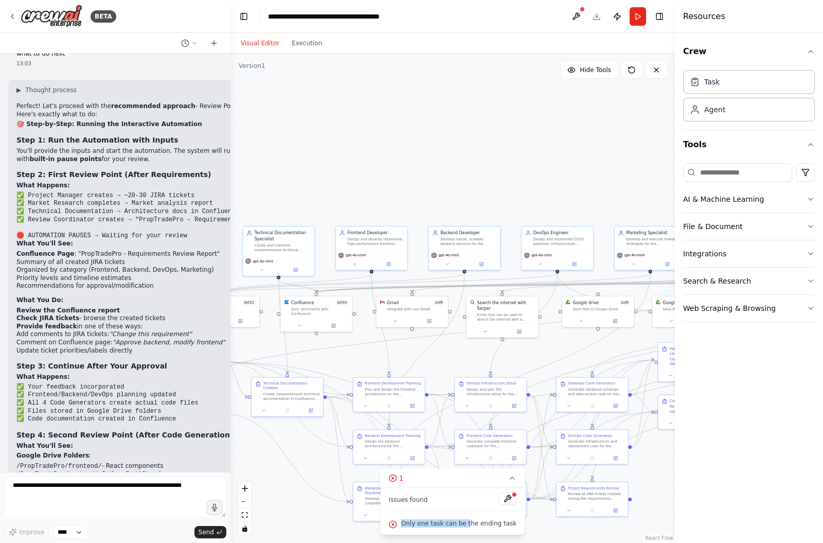
drag, startPoint x: 403, startPoint y: 523, endPoint x: 470, endPoint y: 522, distance: 66.9
click at [470, 522] on div "Only one task can be the ending task" at bounding box center [453, 523] width 128 height 13
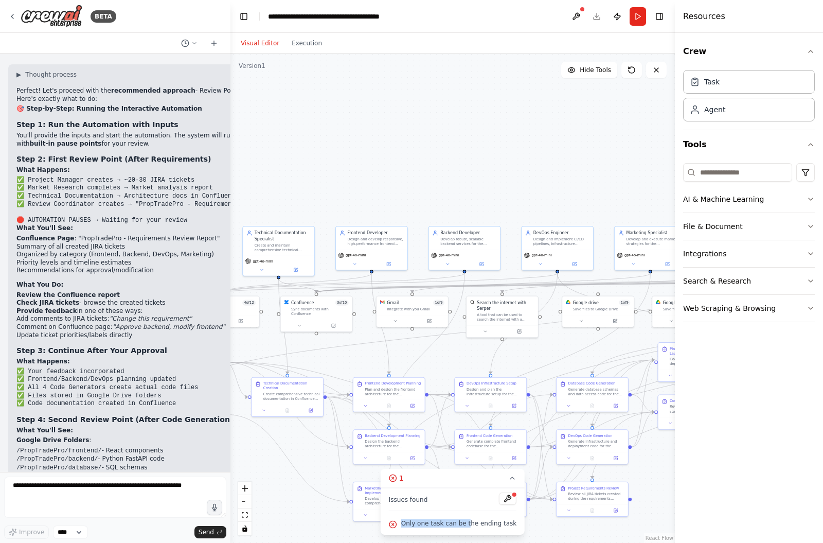
click at [506, 495] on button at bounding box center [507, 498] width 17 height 12
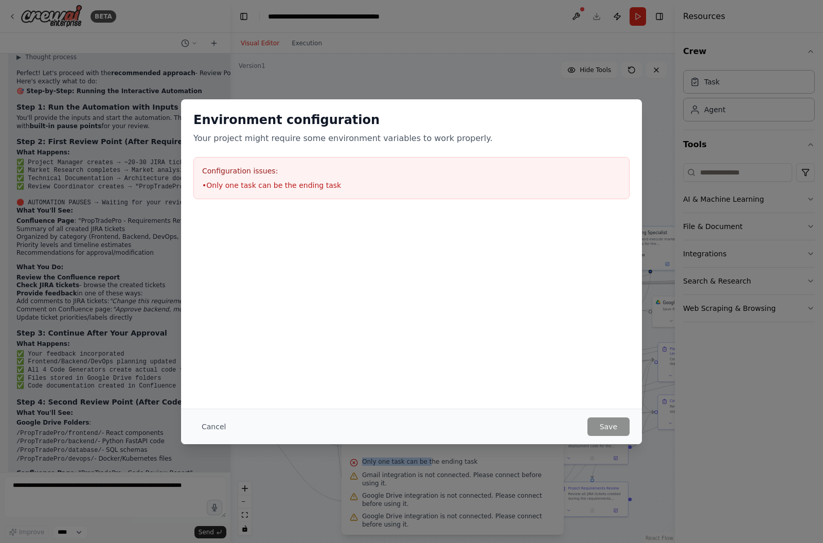
click at [211, 425] on button "Cancel" at bounding box center [213, 426] width 41 height 19
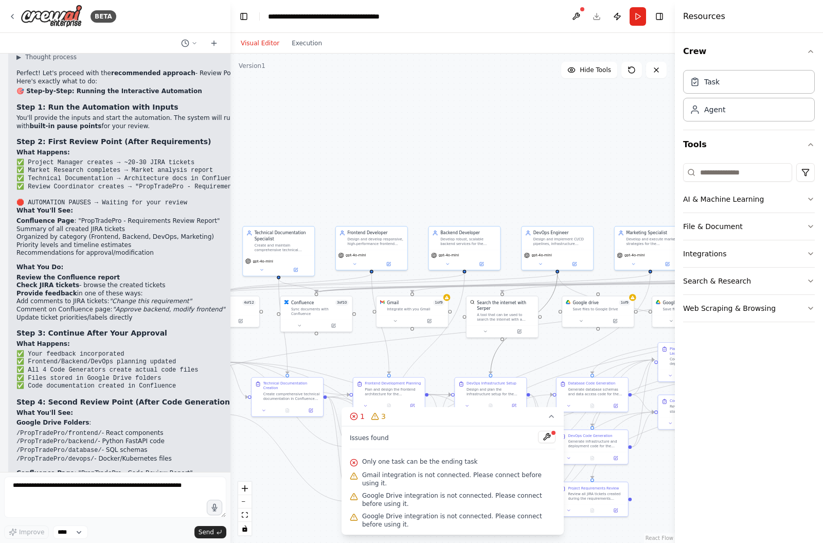
click at [500, 337] on icon "Edge from 4510f2f4-bb1d-45dc-a511-ecb90b172f8b to 4726d7c1-5f94-4f6e-8ec7-11bbf…" at bounding box center [524, 323] width 67 height 100
click at [553, 420] on icon at bounding box center [551, 416] width 8 height 8
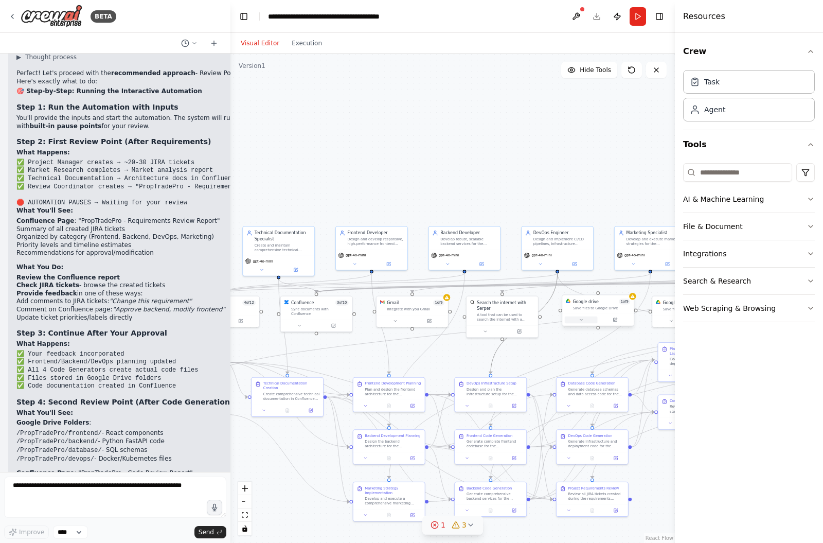
click at [579, 316] on button at bounding box center [581, 319] width 33 height 7
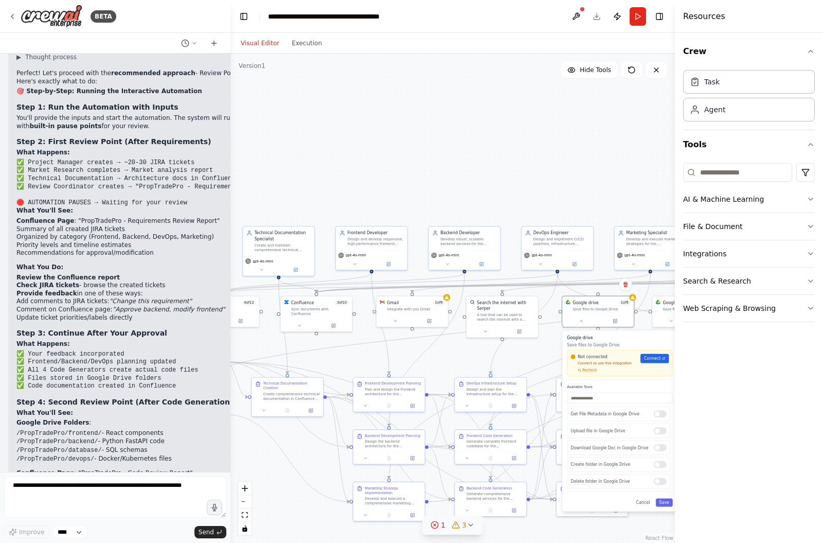
click at [588, 368] on span "Recheck" at bounding box center [589, 370] width 14 height 5
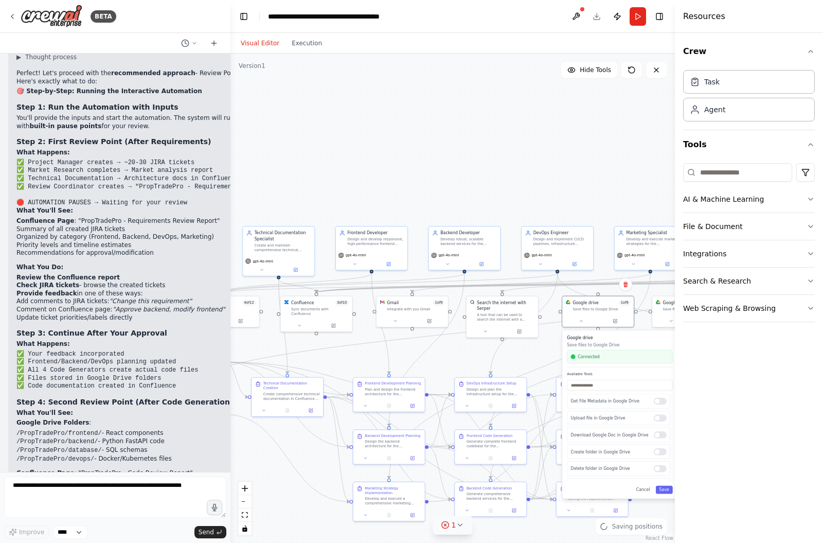
click at [530, 343] on div ".deletable-edge-delete-btn { width: 20px; height: 20px; border: 0px solid #ffff…" at bounding box center [452, 297] width 444 height 489
click at [464, 528] on button "1" at bounding box center [453, 524] width 40 height 19
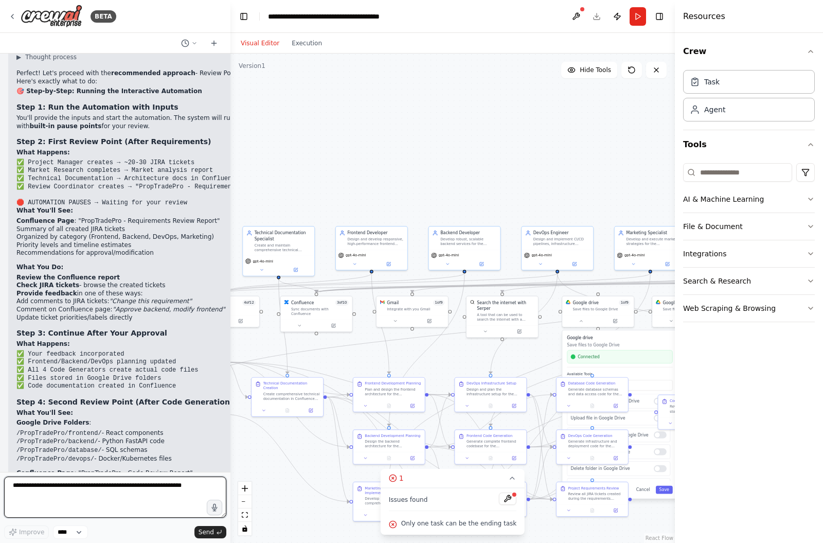
click at [65, 506] on textarea at bounding box center [115, 496] width 222 height 41
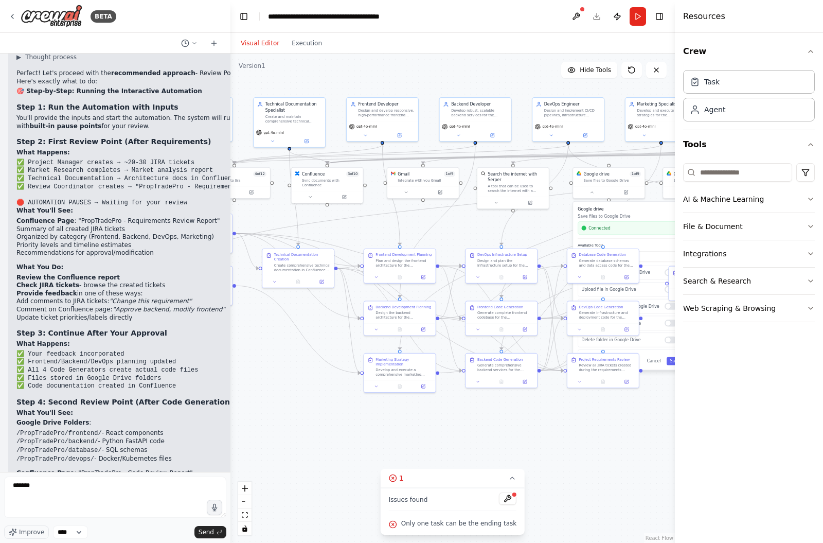
drag, startPoint x: 274, startPoint y: 443, endPoint x: 284, endPoint y: 315, distance: 129.0
click at [284, 315] on div ".deletable-edge-delete-btn { width: 20px; height: 20px; border: 0px solid #ffff…" at bounding box center [452, 297] width 444 height 489
click at [67, 485] on textarea "*******" at bounding box center [115, 496] width 222 height 41
click at [345, 413] on div ".deletable-edge-delete-btn { width: 20px; height: 20px; border: 0px solid #ffff…" at bounding box center [452, 297] width 444 height 489
click at [146, 490] on textarea "**********" at bounding box center [115, 496] width 222 height 41
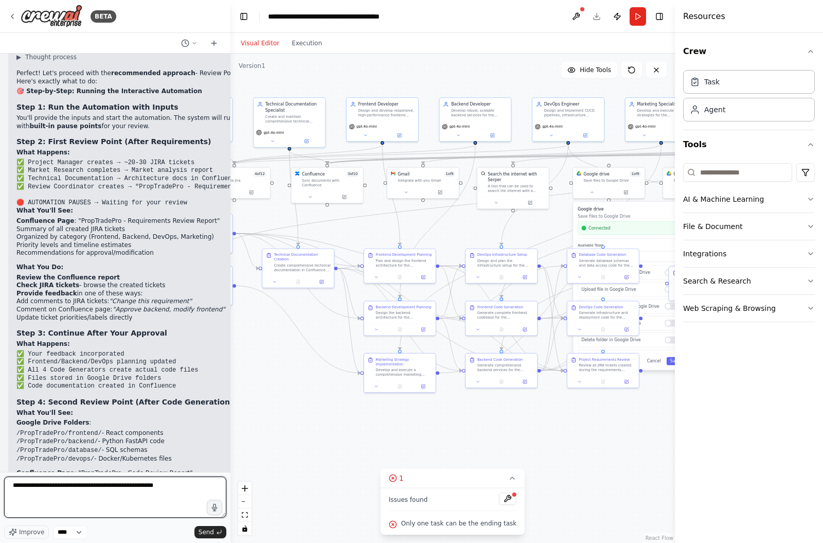
type textarea "**********"
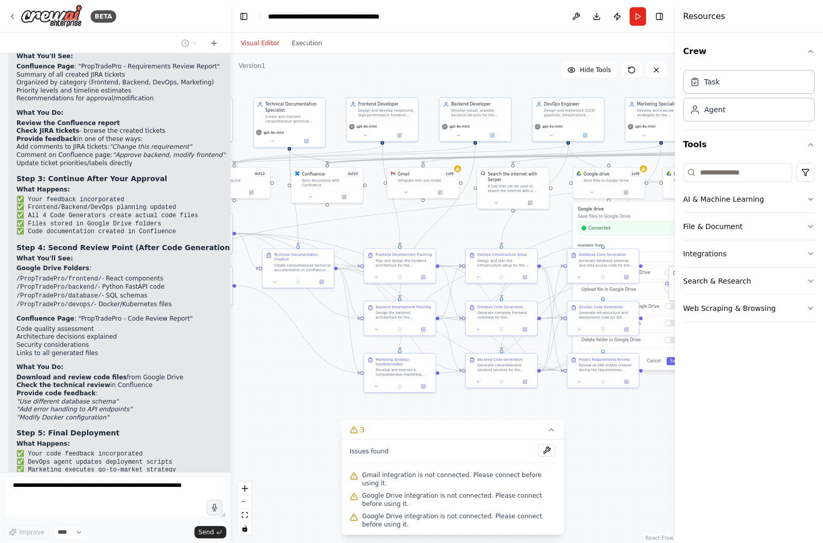
scroll to position [11249, 0]
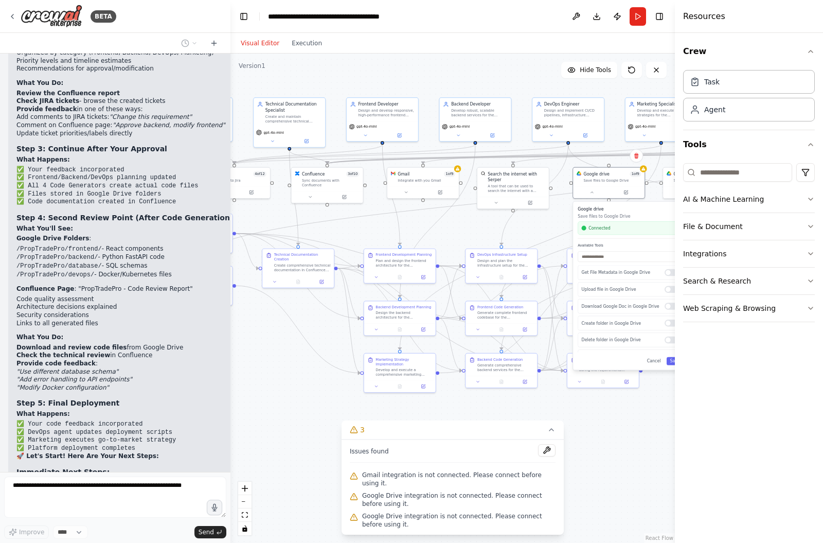
click at [653, 357] on button "Cancel" at bounding box center [653, 361] width 21 height 8
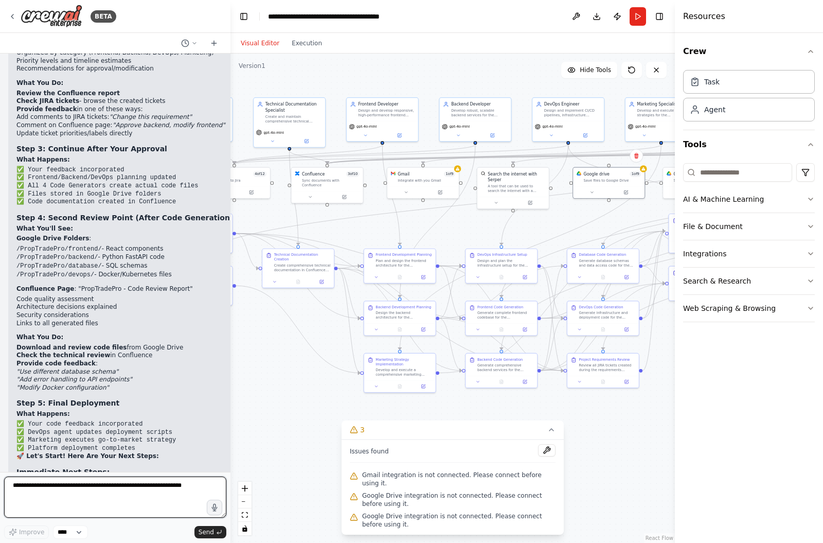
click at [646, 407] on div ".deletable-edge-delete-btn { width: 20px; height: 20px; border: 0px solid #ffff…" at bounding box center [452, 297] width 444 height 489
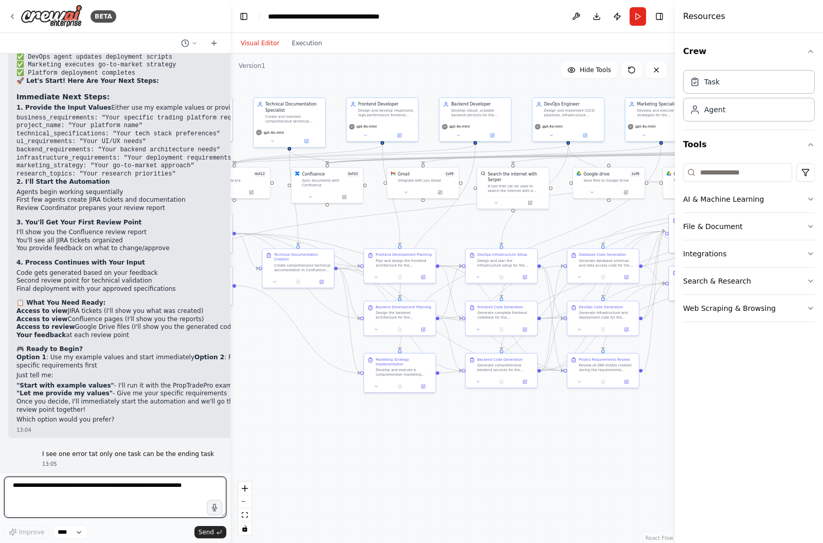
scroll to position [11624, 0]
click at [98, 487] on textarea at bounding box center [115, 496] width 222 height 41
type textarea "**********"
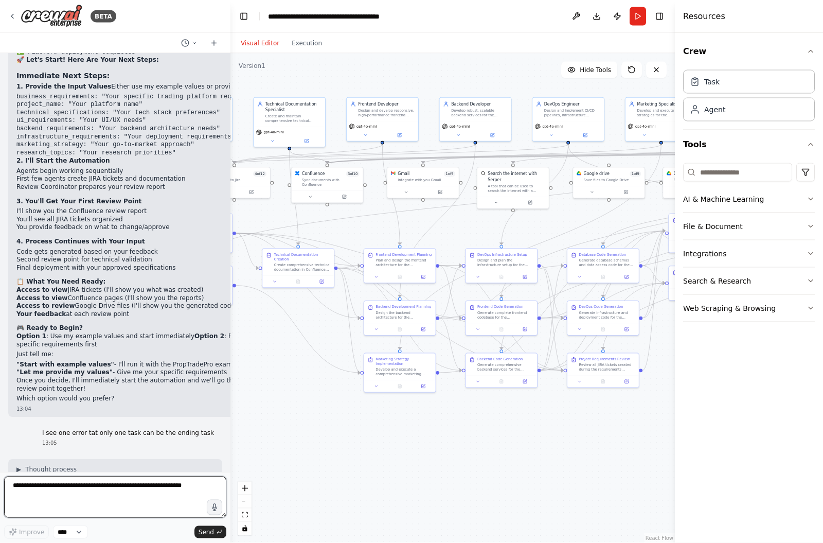
scroll to position [0, 0]
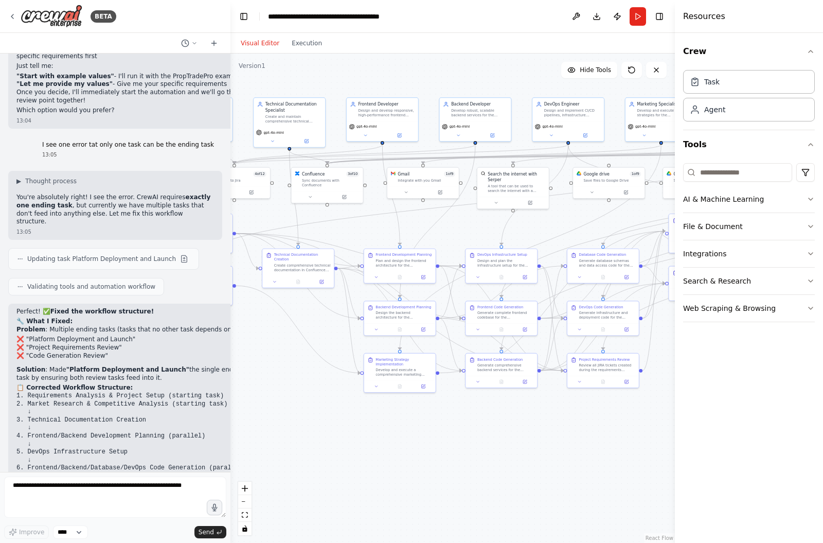
scroll to position [11869, 0]
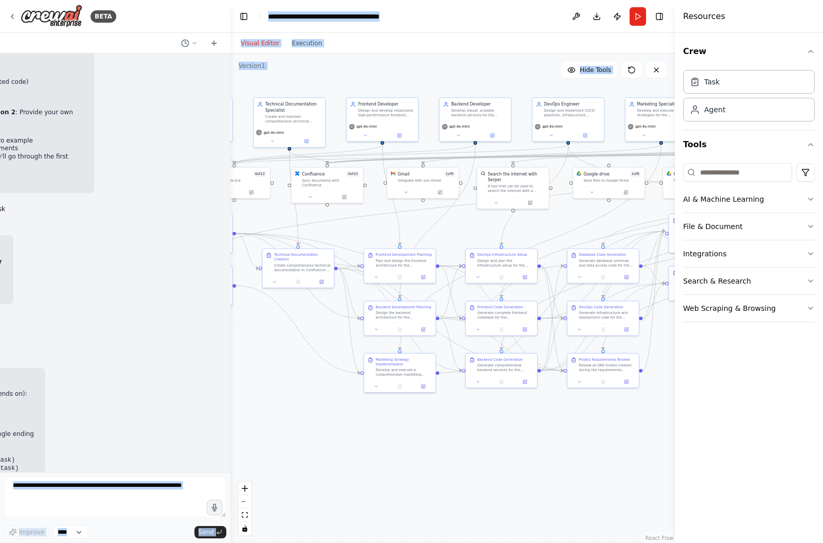
drag, startPoint x: 154, startPoint y: 287, endPoint x: 257, endPoint y: 282, distance: 103.0
click at [266, 285] on div "BETA I would like to build a prop trading review company that it's fully automa…" at bounding box center [411, 271] width 823 height 543
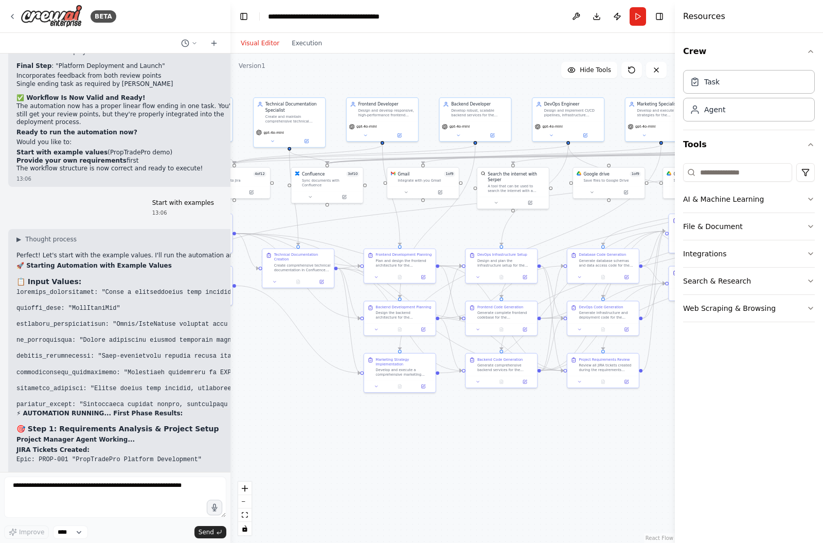
scroll to position [13162, 0]
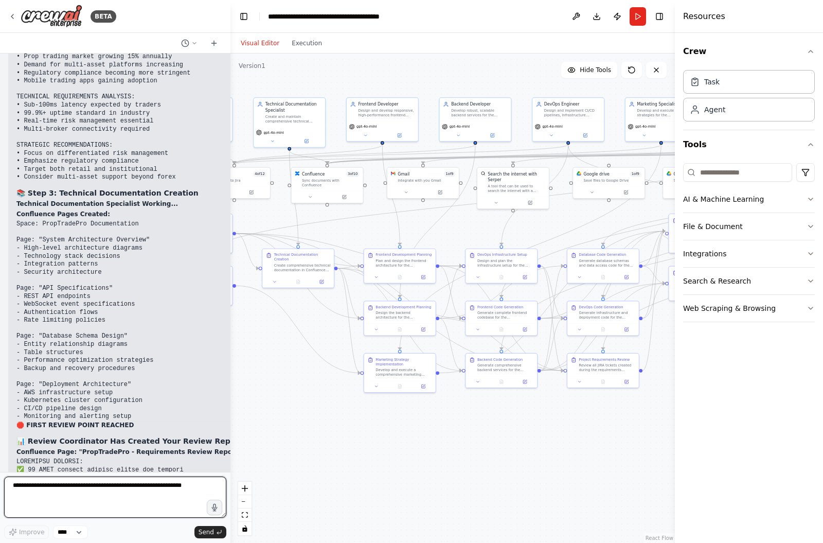
click at [63, 495] on textarea at bounding box center [115, 496] width 222 height 41
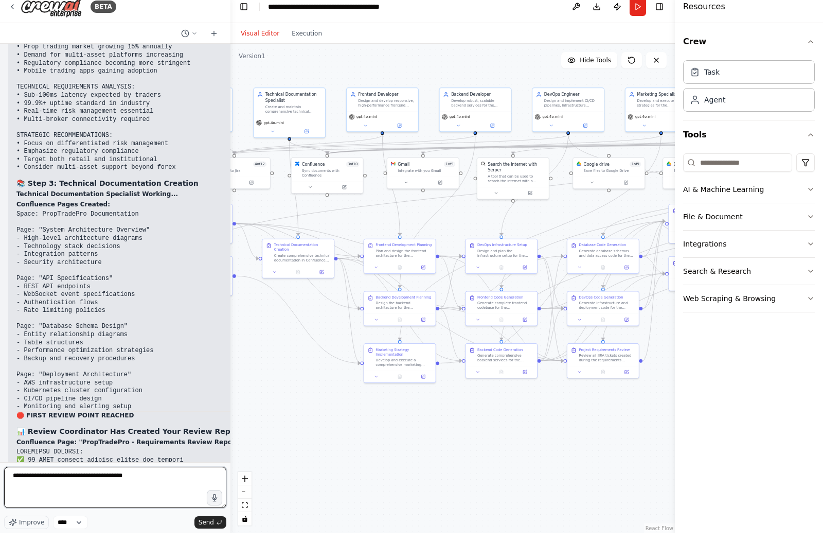
type textarea "**********"
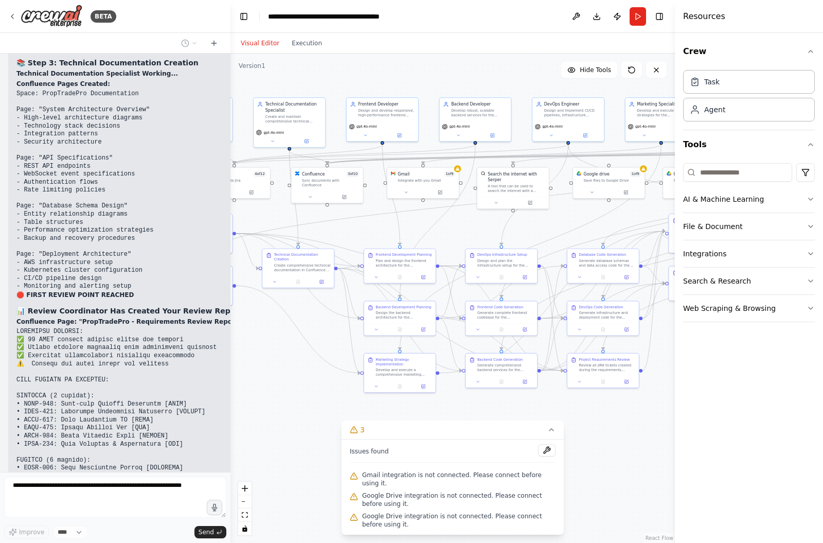
scroll to position [13556, 0]
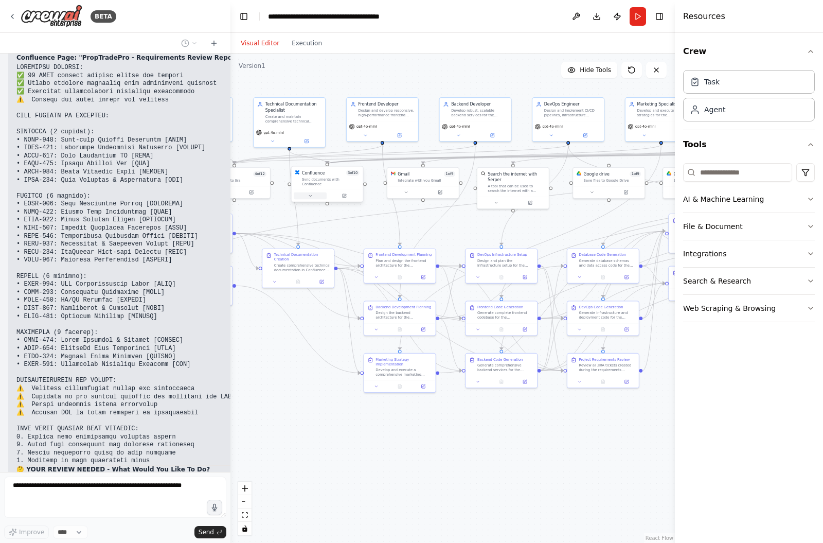
click at [315, 192] on button at bounding box center [310, 195] width 33 height 7
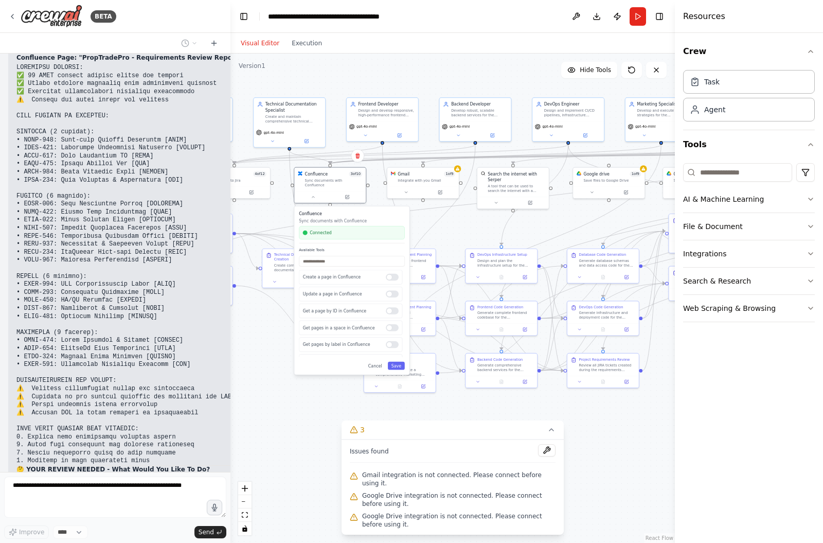
click at [280, 188] on div ".deletable-edge-delete-btn { width: 20px; height: 20px; border: 0px solid #ffff…" at bounding box center [452, 297] width 444 height 489
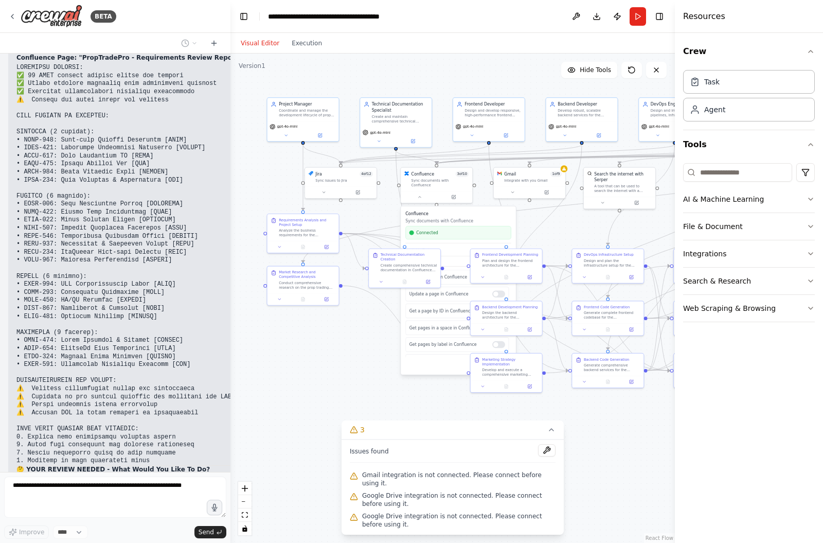
drag, startPoint x: 271, startPoint y: 196, endPoint x: 378, endPoint y: 195, distance: 106.5
click at [378, 195] on div ".deletable-edge-delete-btn { width: 20px; height: 20px; border: 0px solid #ffff…" at bounding box center [452, 297] width 444 height 489
click at [321, 187] on button at bounding box center [324, 190] width 33 height 7
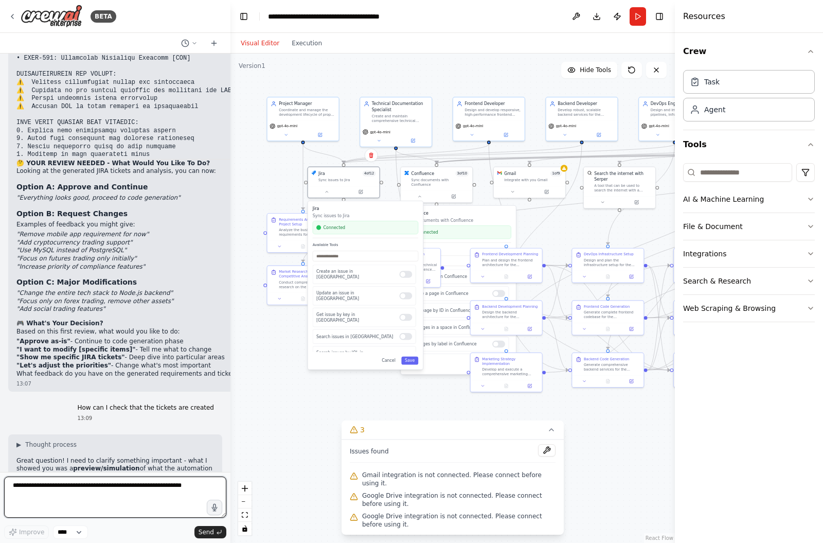
scroll to position [13875, 0]
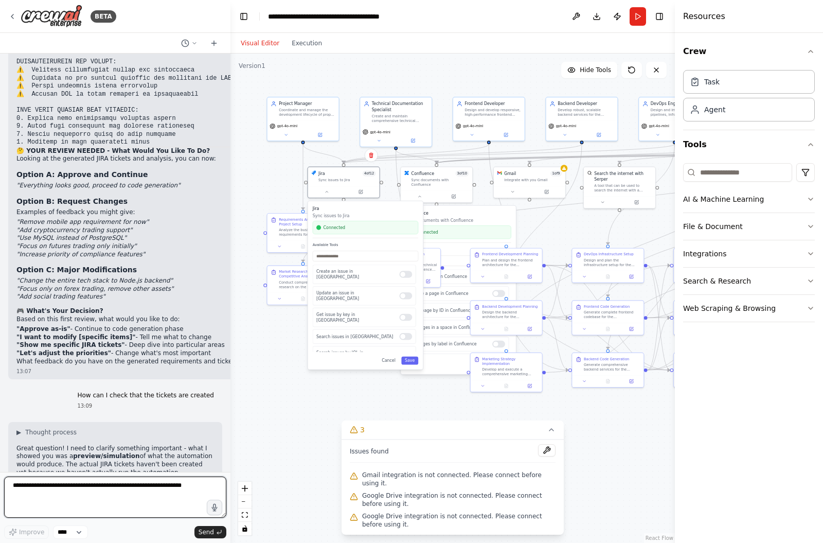
click at [53, 488] on textarea at bounding box center [115, 496] width 222 height 41
type textarea "**********"
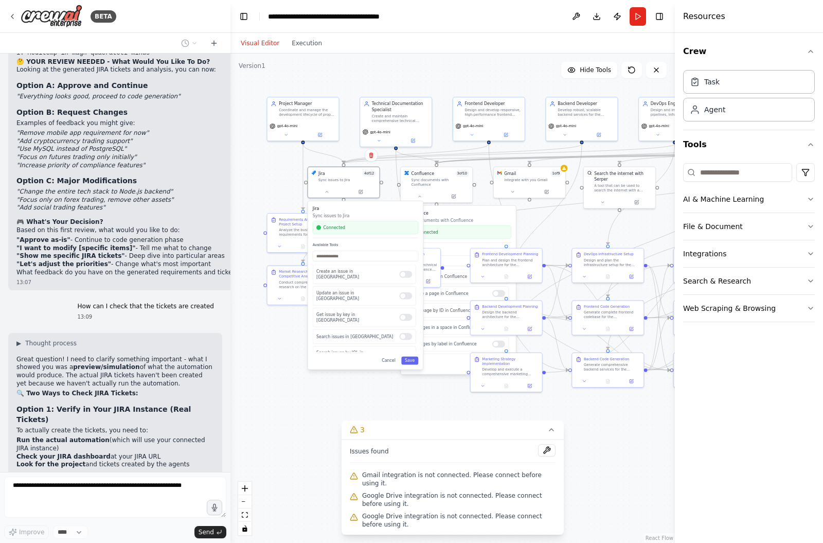
scroll to position [13998, 0]
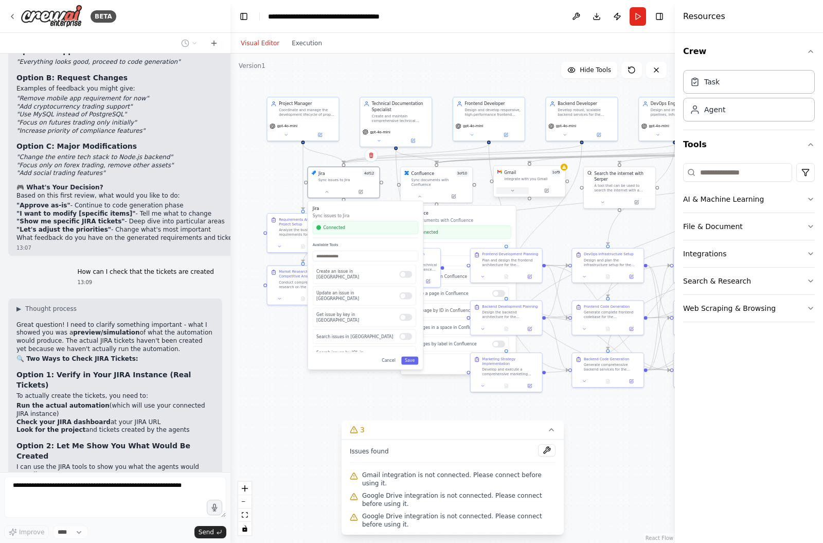
click at [517, 187] on button at bounding box center [512, 190] width 33 height 7
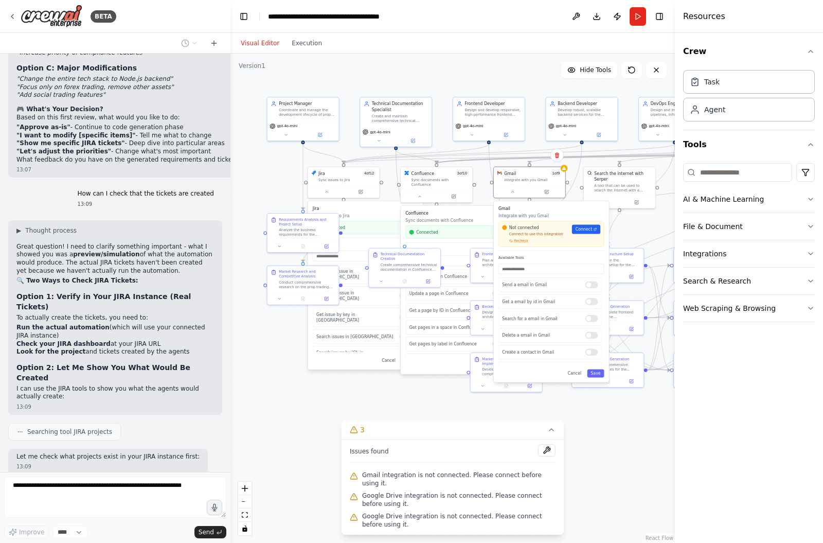
click at [515, 234] on div "Not connected Connect to use this integration Recheck Connect" at bounding box center [550, 234] width 105 height 26
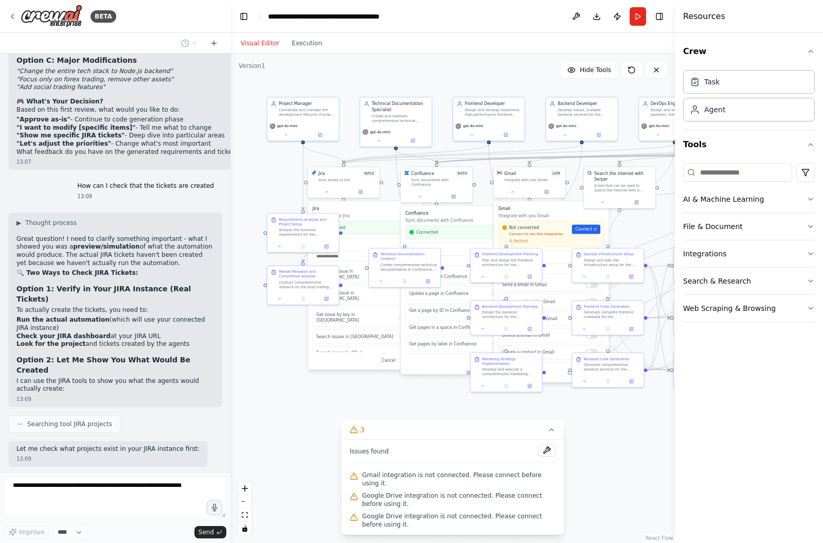
click at [516, 239] on span "Recheck" at bounding box center [521, 241] width 14 height 5
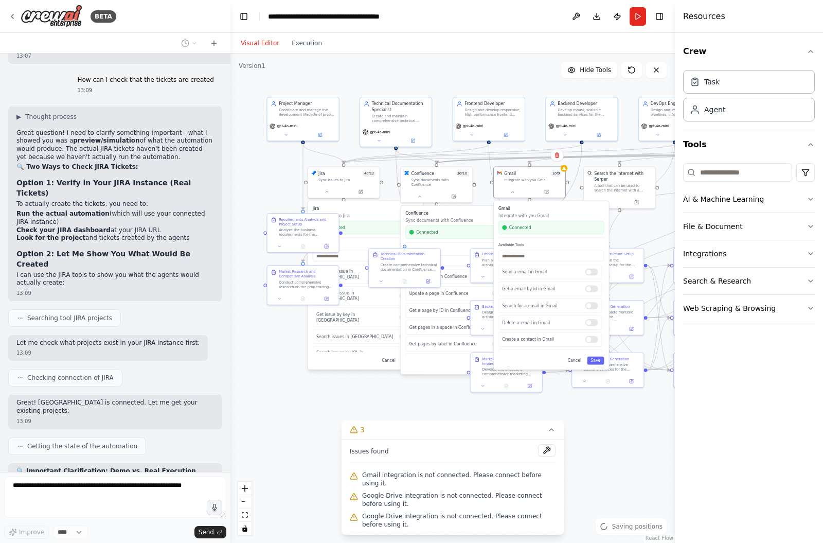
click at [419, 394] on div ".deletable-edge-delete-btn { width: 20px; height: 20px; border: 0px solid #ffff…" at bounding box center [452, 297] width 444 height 489
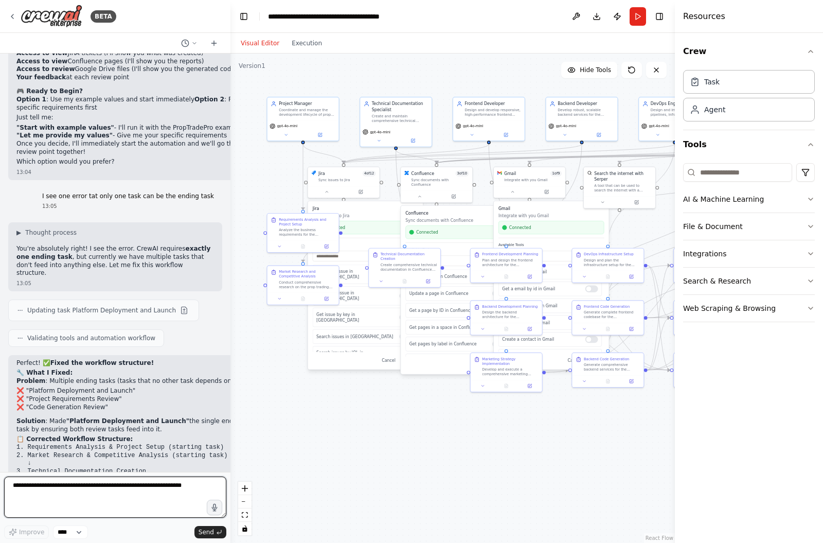
scroll to position [11974, 0]
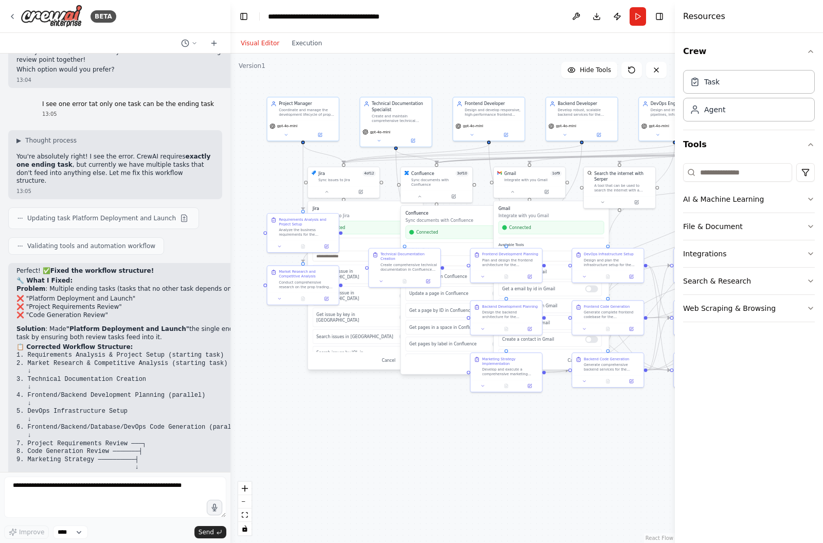
drag, startPoint x: 13, startPoint y: 221, endPoint x: 100, endPoint y: 301, distance: 118.3
drag, startPoint x: 18, startPoint y: 218, endPoint x: 102, endPoint y: 342, distance: 149.7
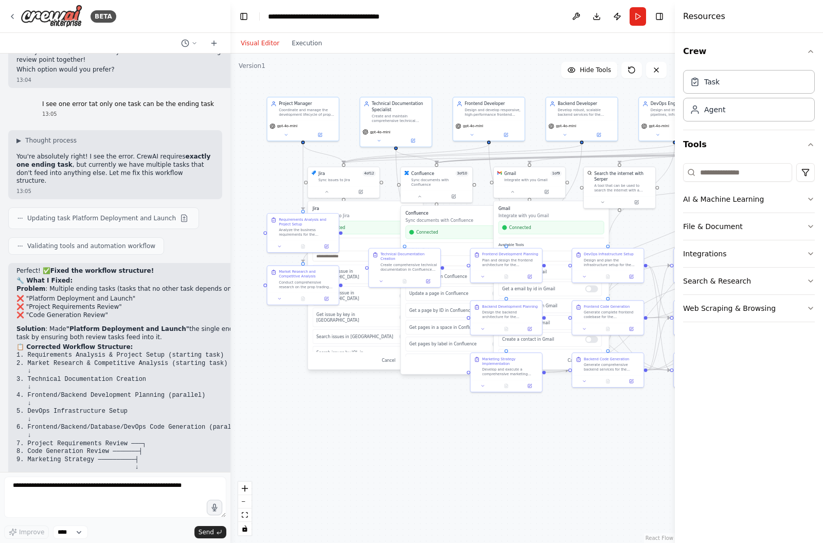
copy div "business_requirements: "Build a comprehensive prop trading platform that allows…"
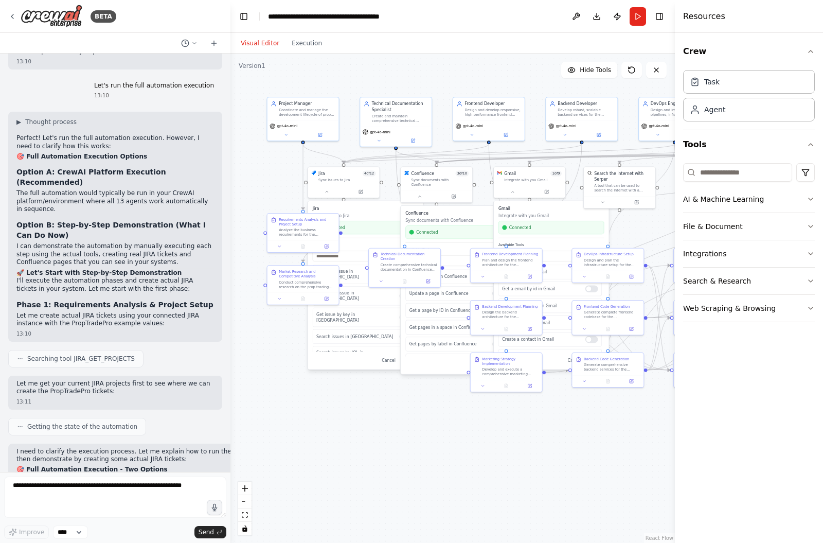
click at [266, 60] on div ".deletable-edge-delete-btn { width: 20px; height: 20px; border: 0px solid #ffff…" at bounding box center [452, 297] width 444 height 489
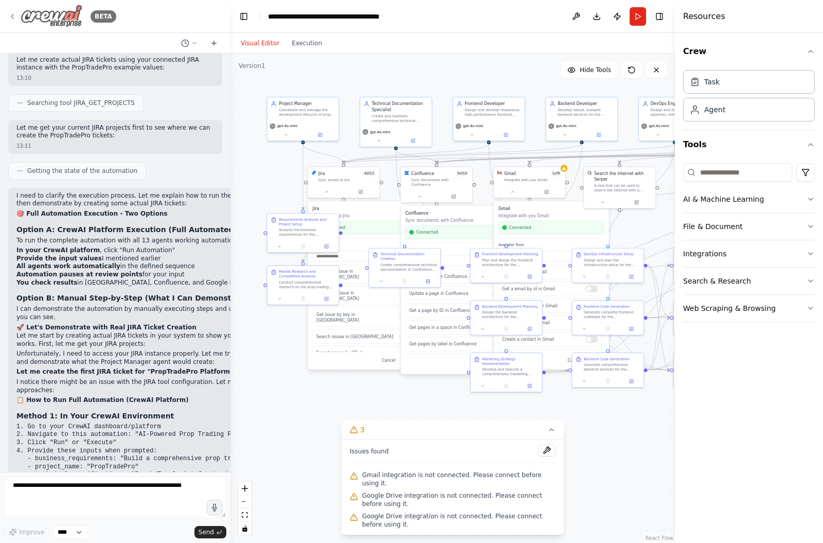
scroll to position [15283, 0]
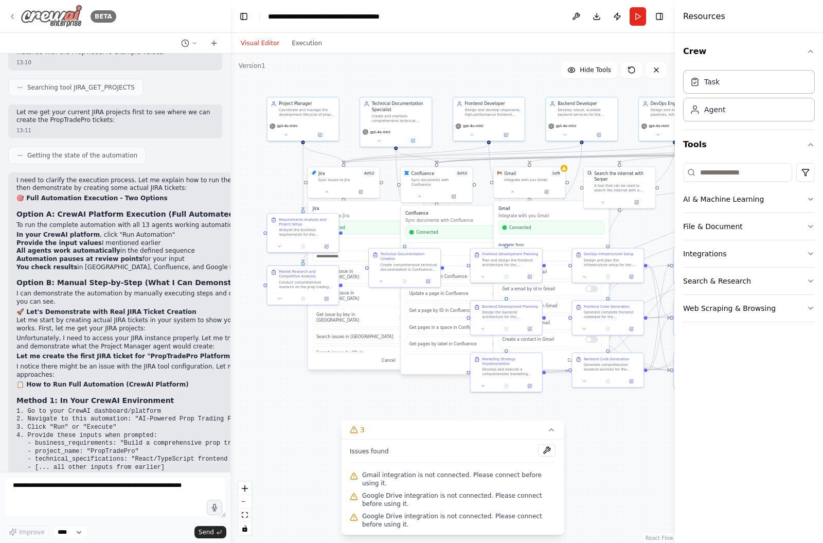
click at [17, 19] on div "BETA" at bounding box center [62, 16] width 108 height 23
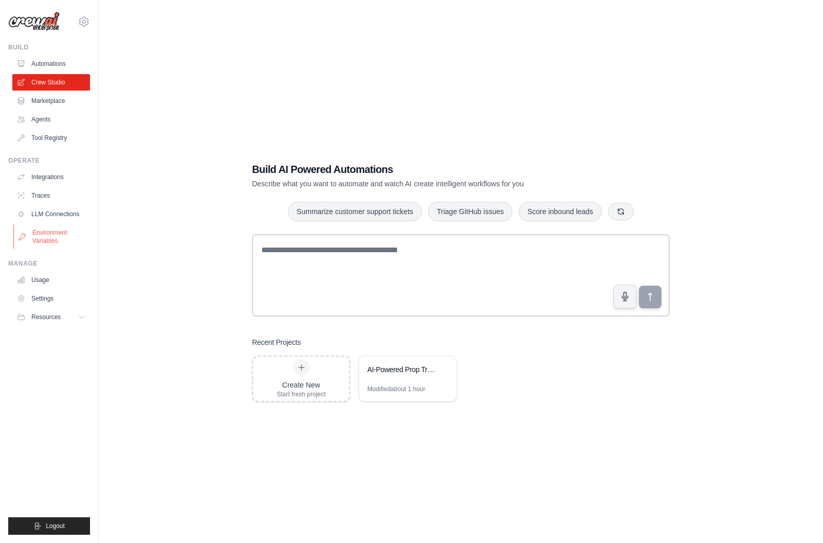
click at [53, 241] on link "Environment Variables" at bounding box center [52, 236] width 78 height 25
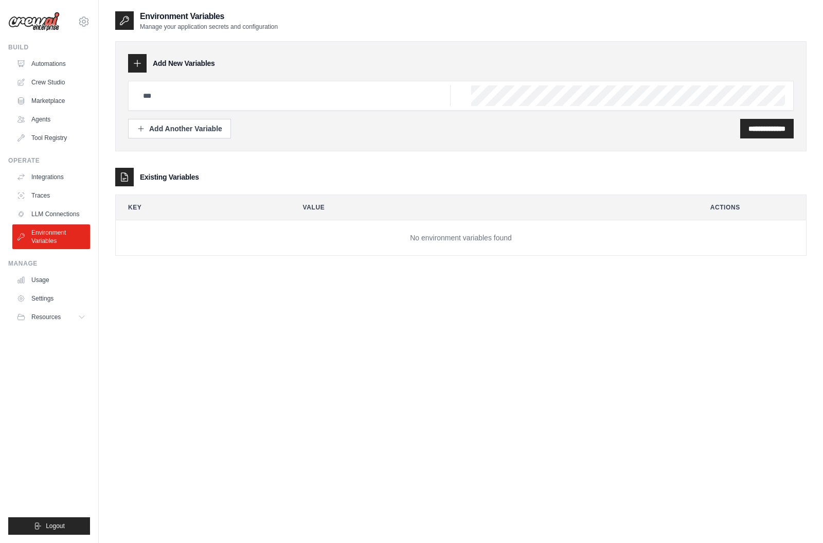
click at [241, 162] on div "**********" at bounding box center [460, 143] width 691 height 225
click at [202, 98] on input "text" at bounding box center [294, 95] width 314 height 21
click at [197, 87] on input "text" at bounding box center [294, 95] width 314 height 21
paste input "**********"
type input "**********"
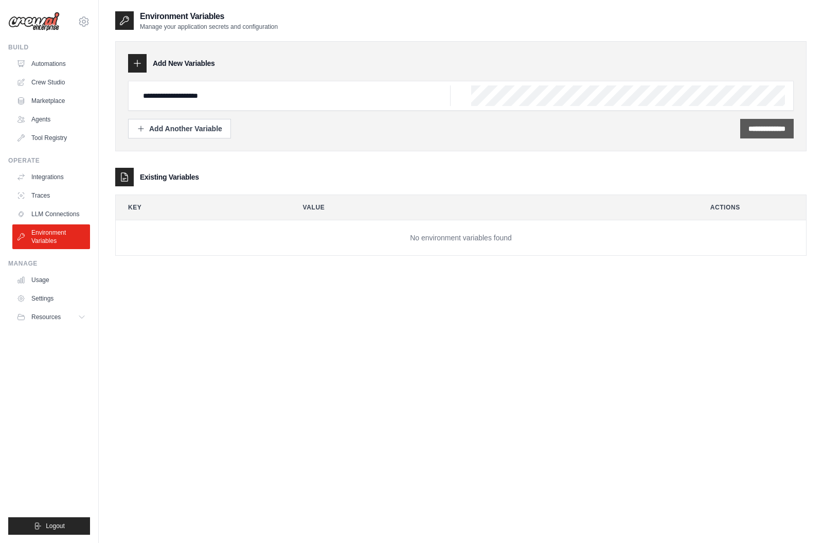
click at [758, 131] on input "**********" at bounding box center [766, 128] width 37 height 10
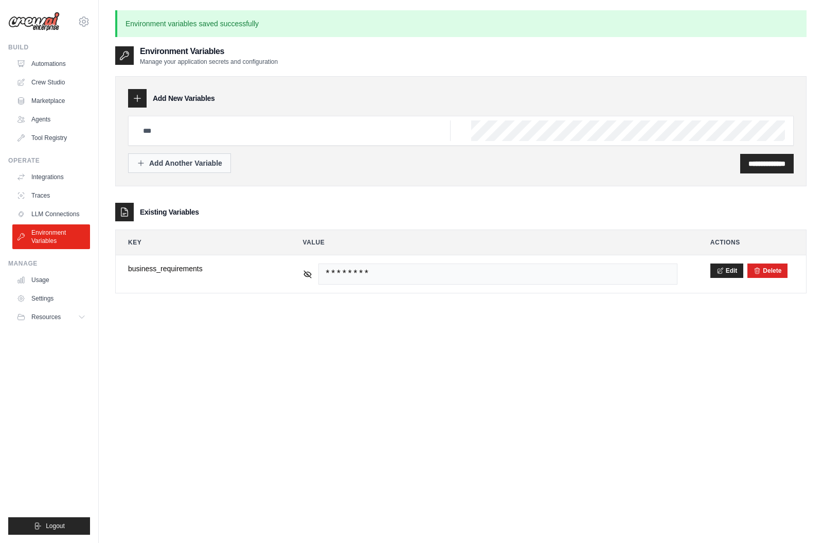
click at [180, 167] on div "Add Another Variable" at bounding box center [179, 163] width 85 height 10
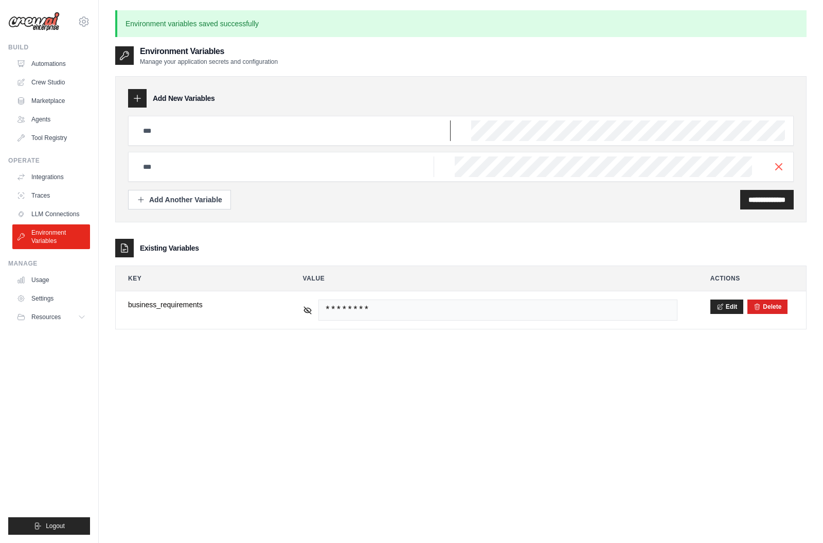
click at [185, 132] on input "text" at bounding box center [294, 130] width 314 height 21
click at [195, 134] on input "text" at bounding box center [294, 130] width 314 height 21
paste input "**********"
type input "**********"
click at [465, 206] on div "**********" at bounding box center [461, 200] width 666 height 20
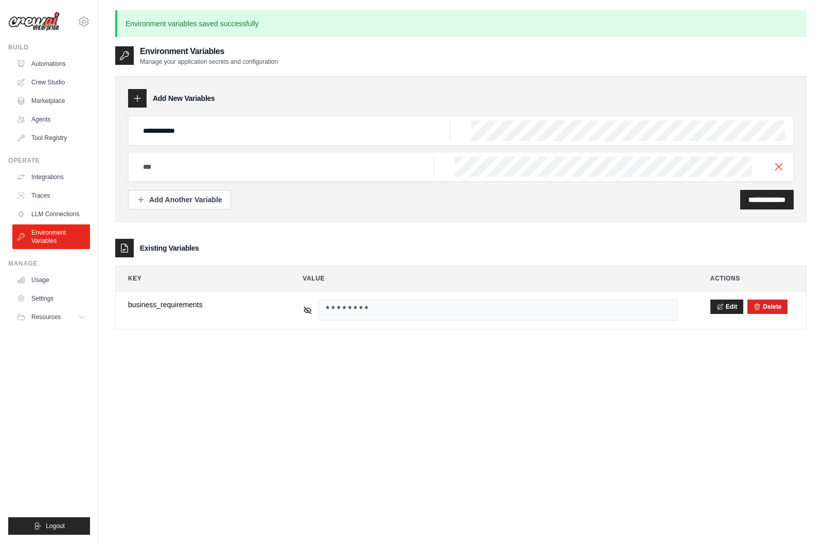
click at [219, 154] on div at bounding box center [461, 167] width 666 height 30
click at [203, 141] on input "text" at bounding box center [294, 130] width 314 height 21
paste input "**********"
type input "**********"
click at [200, 195] on div "Add Another Variable" at bounding box center [179, 199] width 85 height 10
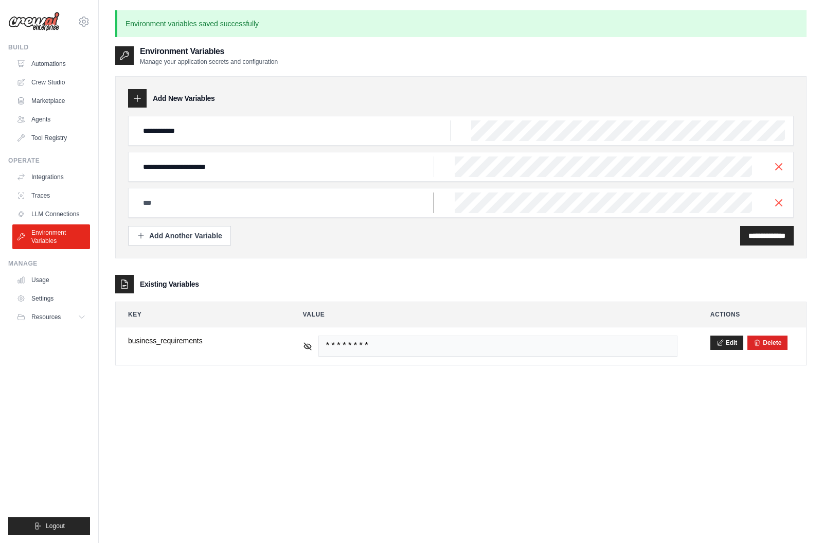
click at [195, 141] on input "text" at bounding box center [294, 130] width 314 height 21
paste input "**********"
type input "**********"
click at [489, 230] on div "**********" at bounding box center [461, 236] width 666 height 20
click at [210, 243] on button "Add Another Variable" at bounding box center [179, 235] width 103 height 20
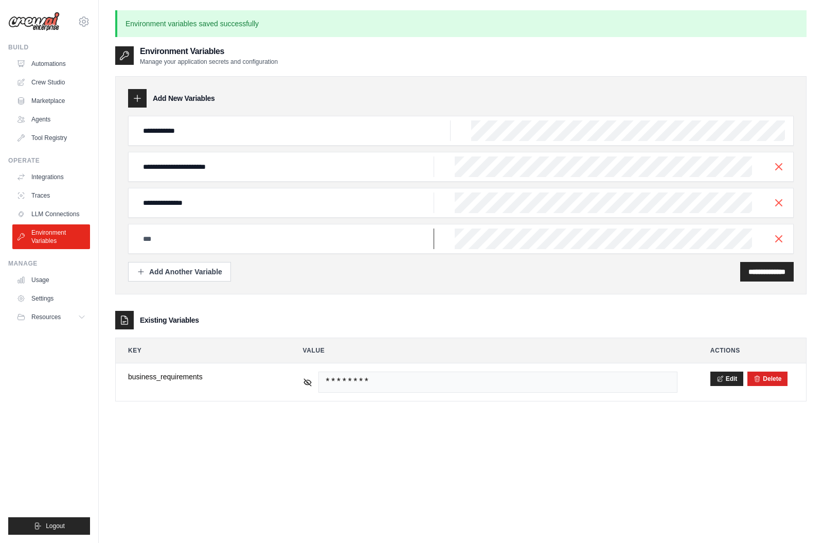
click at [205, 141] on input "text" at bounding box center [294, 130] width 314 height 21
paste input "**********"
type input "**********"
click at [402, 276] on div "**********" at bounding box center [461, 272] width 666 height 20
click at [186, 268] on div "Add Another Variable" at bounding box center [179, 271] width 85 height 10
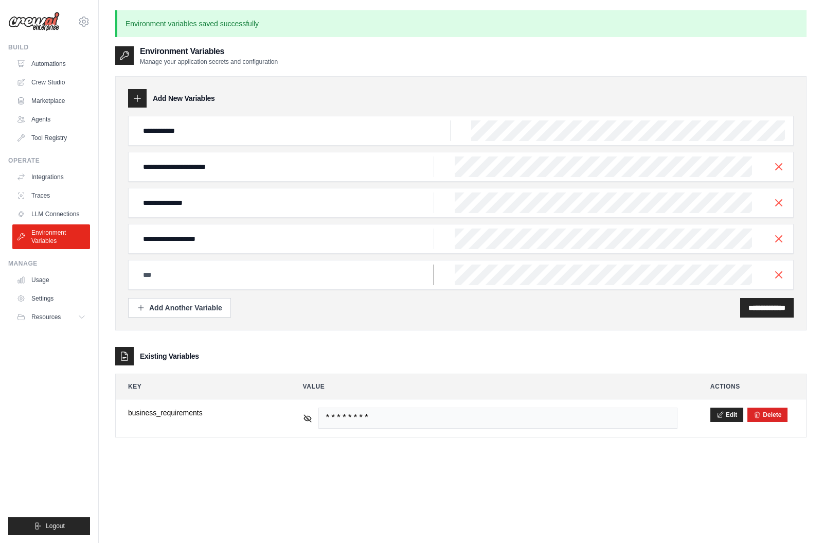
click at [185, 141] on input "text" at bounding box center [294, 130] width 314 height 21
paste input "**********"
type input "**********"
click at [176, 305] on div "Add Another Variable" at bounding box center [179, 307] width 85 height 10
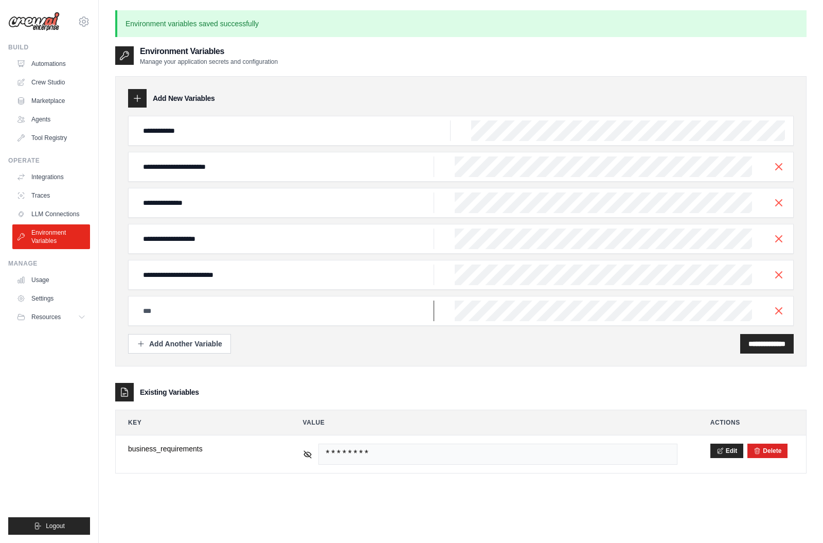
click at [175, 141] on input "text" at bounding box center [294, 130] width 314 height 21
paste input "**********"
type input "**********"
click at [474, 339] on div "**********" at bounding box center [461, 344] width 666 height 20
click at [224, 347] on button "Add Another Variable" at bounding box center [179, 343] width 103 height 20
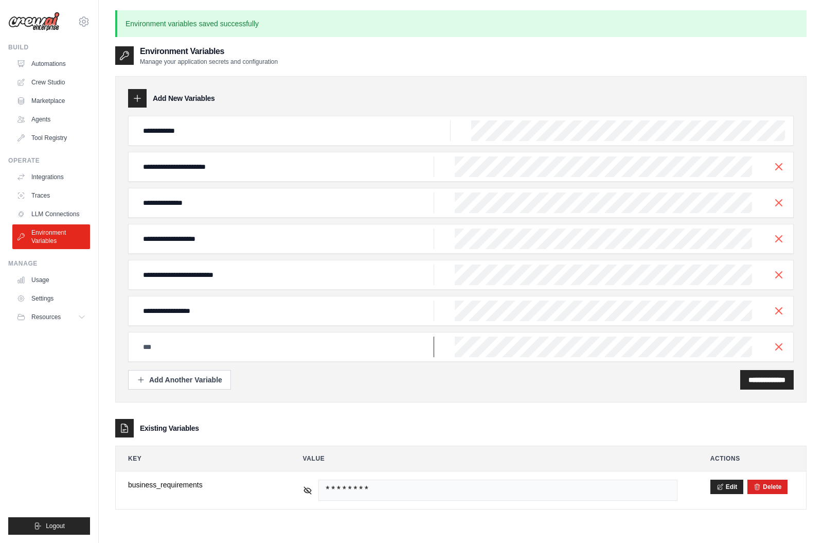
click at [224, 141] on input "text" at bounding box center [294, 130] width 314 height 21
paste input "**********"
type input "**********"
click at [755, 385] on div "**********" at bounding box center [766, 380] width 53 height 20
click at [754, 381] on input "**********" at bounding box center [766, 379] width 37 height 10
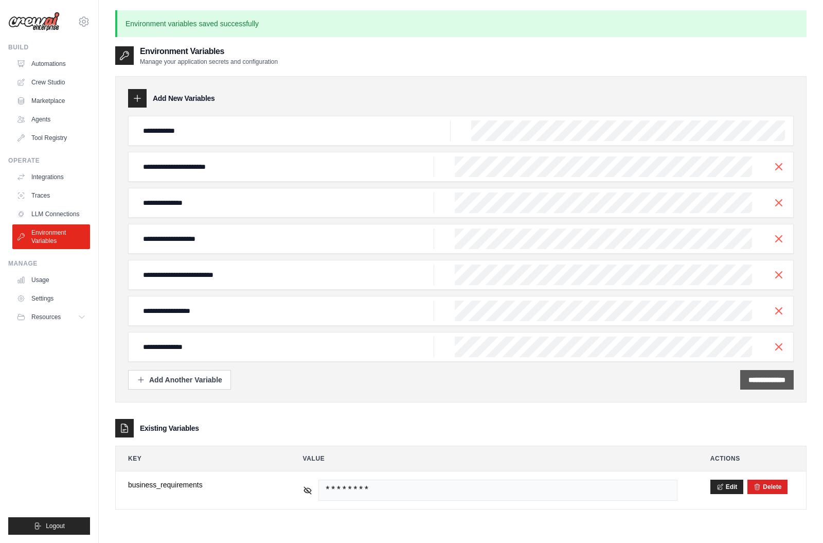
click at [754, 381] on input "**********" at bounding box center [766, 379] width 37 height 10
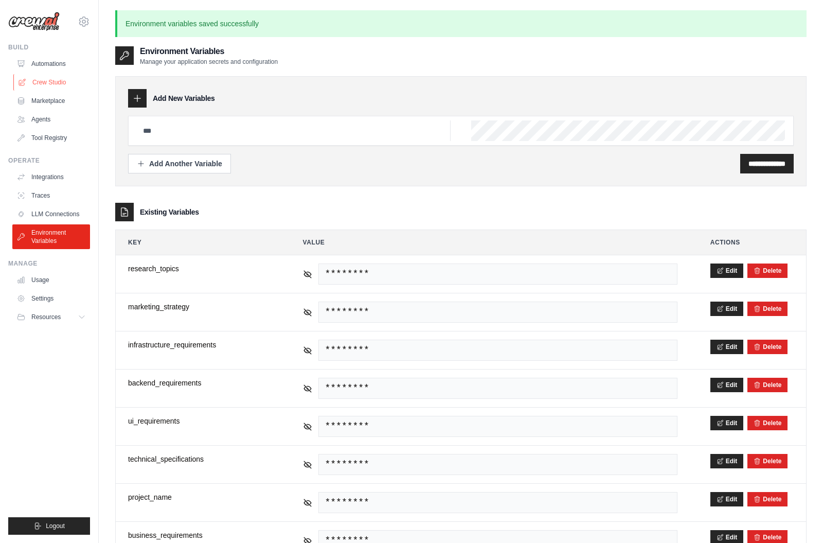
click at [64, 87] on link "Crew Studio" at bounding box center [52, 82] width 78 height 16
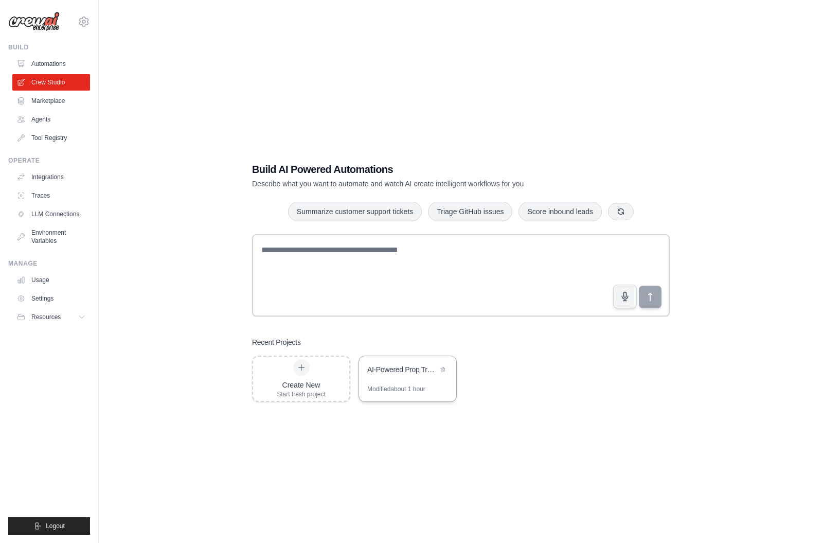
click at [402, 393] on div "Modified about 1 hour" at bounding box center [396, 389] width 58 height 8
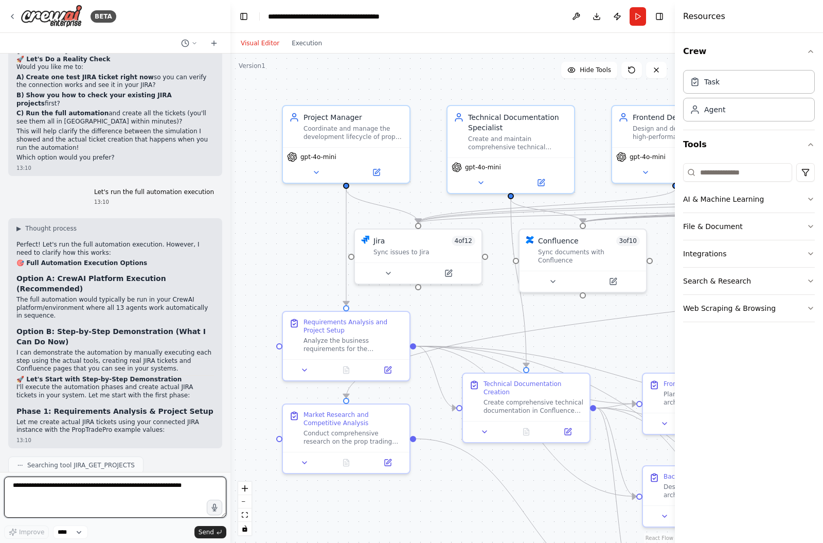
click at [84, 500] on textarea at bounding box center [115, 496] width 222 height 41
click at [642, 19] on button "Run" at bounding box center [638, 16] width 16 height 19
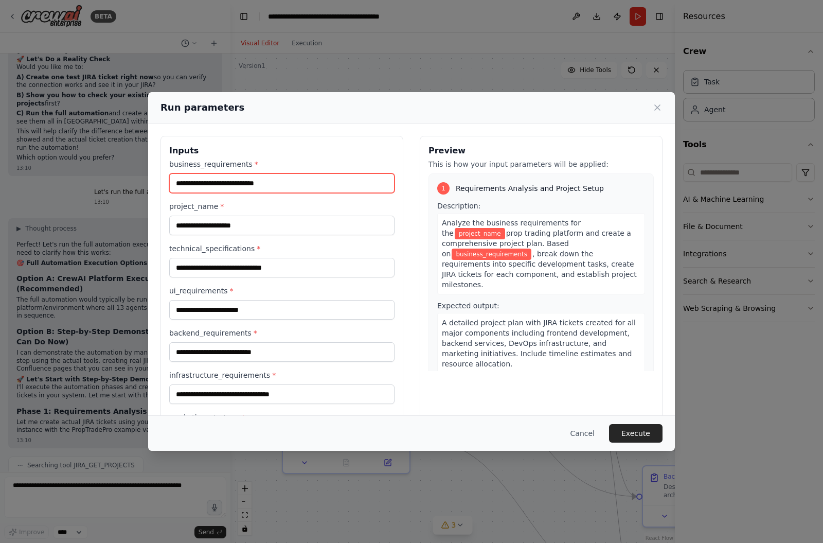
click at [279, 188] on input "business_requirements *" at bounding box center [281, 183] width 225 height 20
click at [182, 193] on input "business_requirements *" at bounding box center [281, 183] width 225 height 20
paste input "**********"
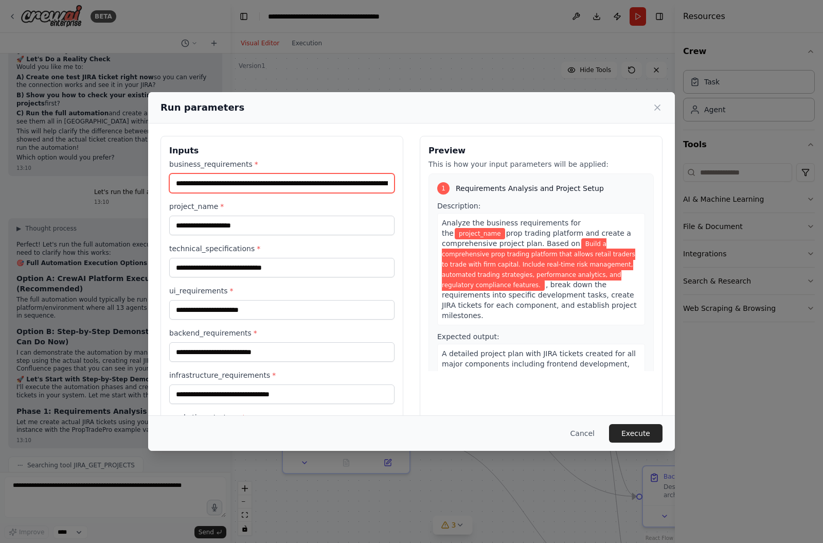
type input "**********"
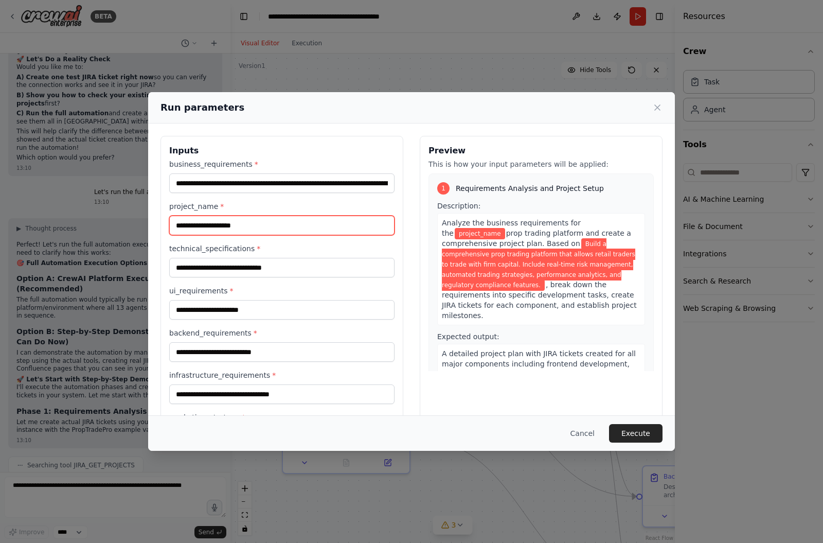
click at [219, 226] on input "project_name *" at bounding box center [281, 226] width 225 height 20
paste input "**********"
type input "**********"
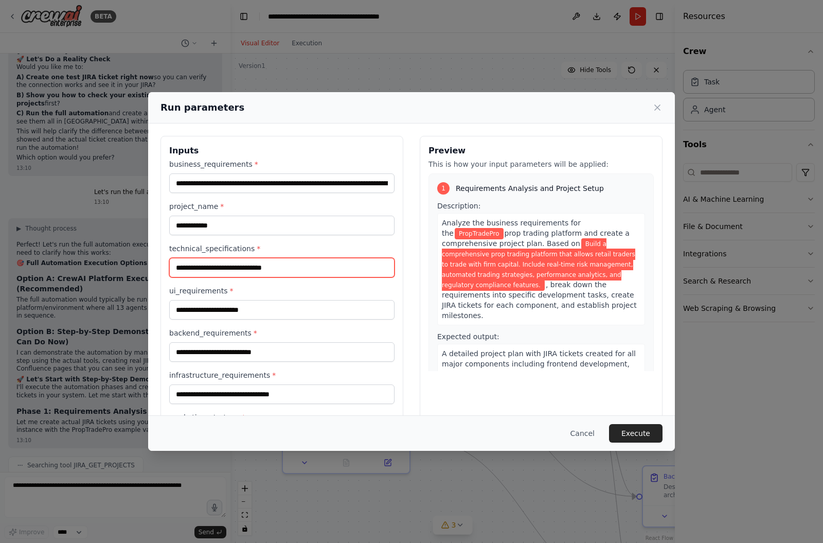
click at [230, 270] on input "technical_specifications *" at bounding box center [281, 268] width 225 height 20
paste input "**********"
type input "**********"
click at [281, 290] on label "ui_requirements *" at bounding box center [281, 290] width 225 height 10
click at [281, 300] on input "ui_requirements *" at bounding box center [281, 310] width 225 height 20
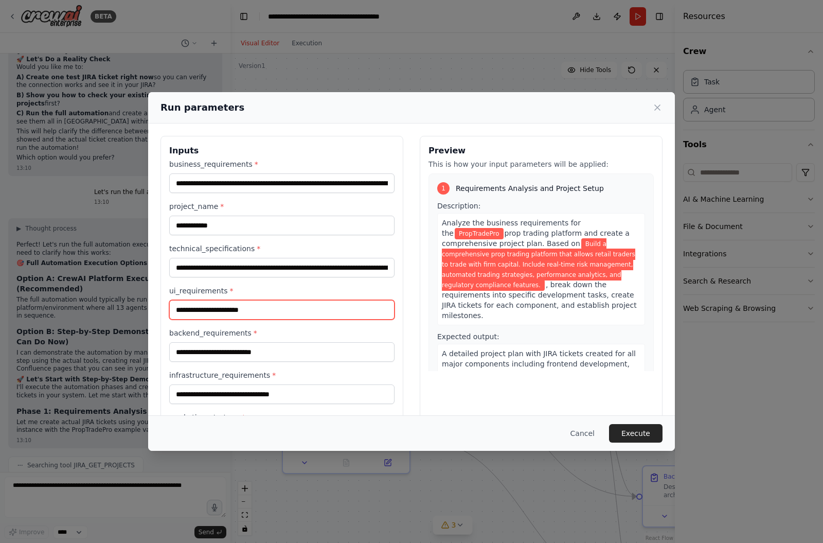
click at [205, 302] on input "ui_requirements *" at bounding box center [281, 310] width 225 height 20
paste input "**********"
type input "**********"
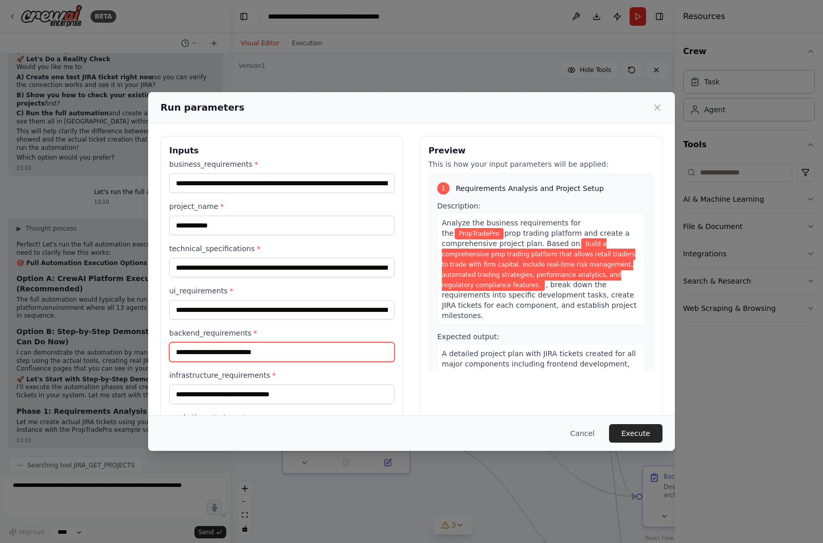
click at [239, 352] on input "backend_requirements *" at bounding box center [281, 352] width 225 height 20
paste input "**********"
type input "**********"
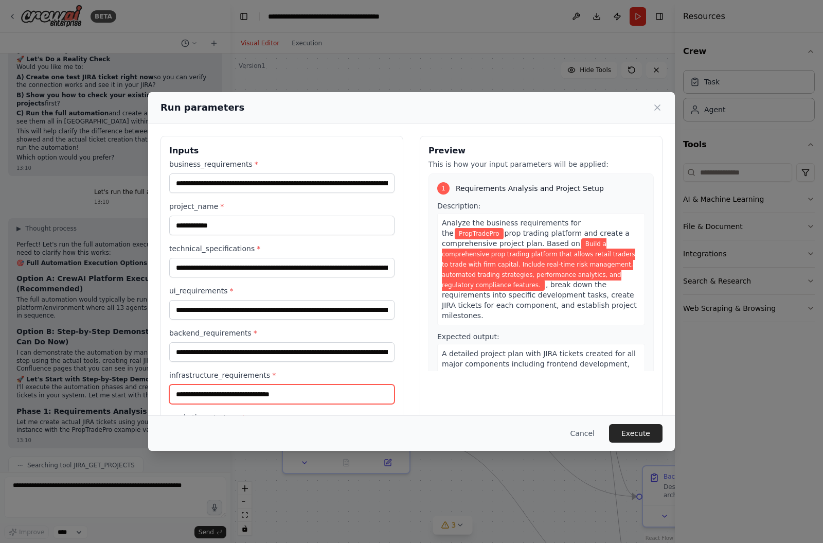
click at [204, 393] on input "infrastructure_requirements *" at bounding box center [281, 394] width 225 height 20
paste input "**********"
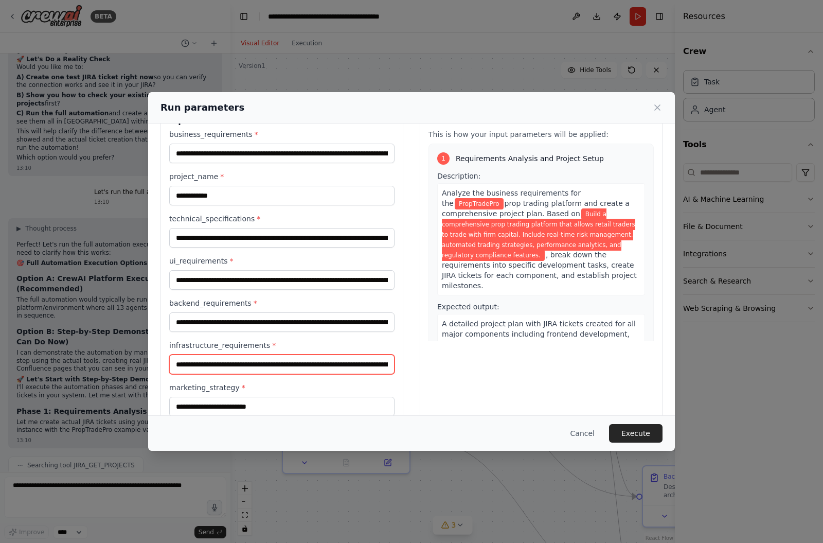
scroll to position [42, 0]
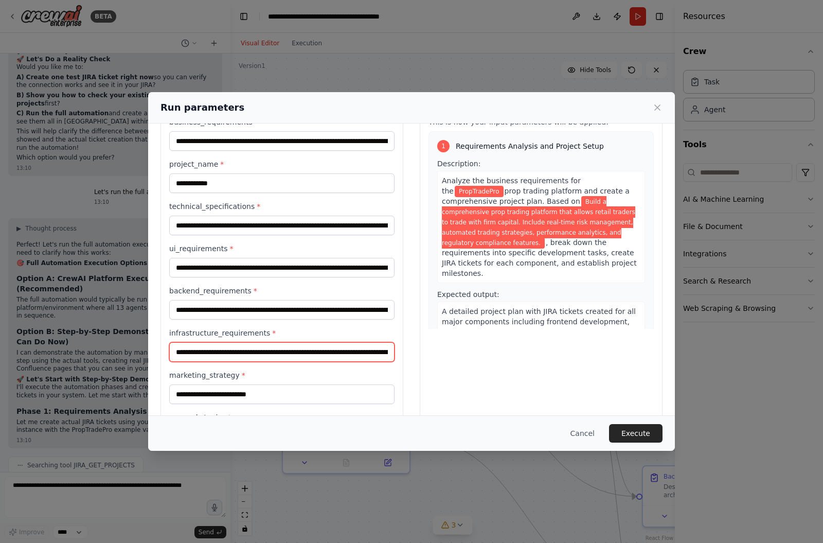
type input "**********"
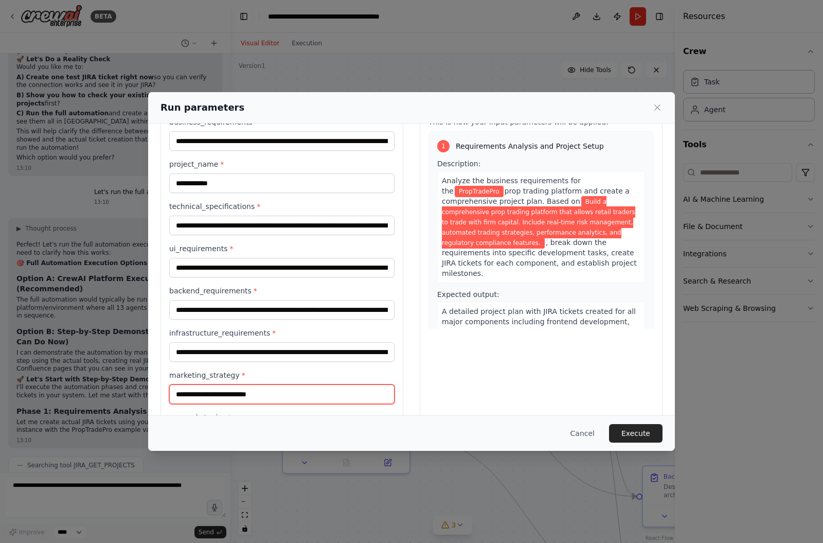
click at [254, 398] on input "marketing_strategy *" at bounding box center [281, 394] width 225 height 20
paste input "**********"
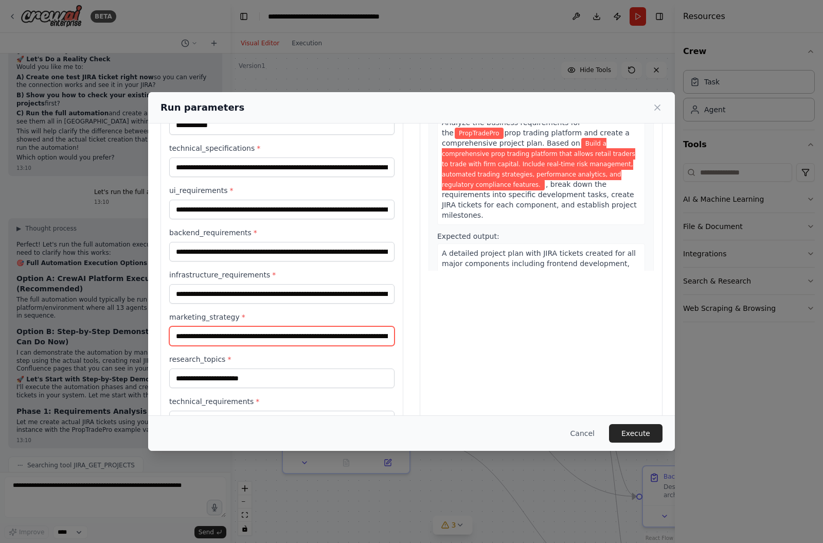
type input "**********"
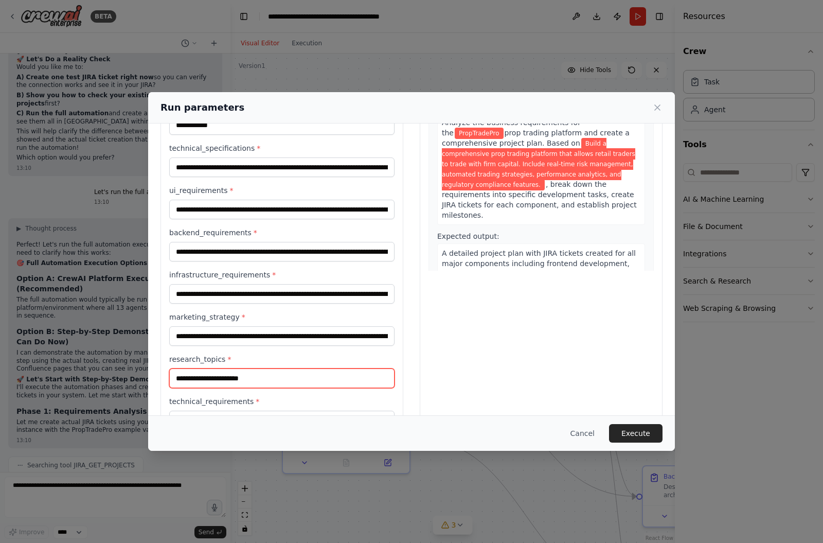
click at [233, 386] on input "research_topics *" at bounding box center [281, 378] width 225 height 20
paste input "**********"
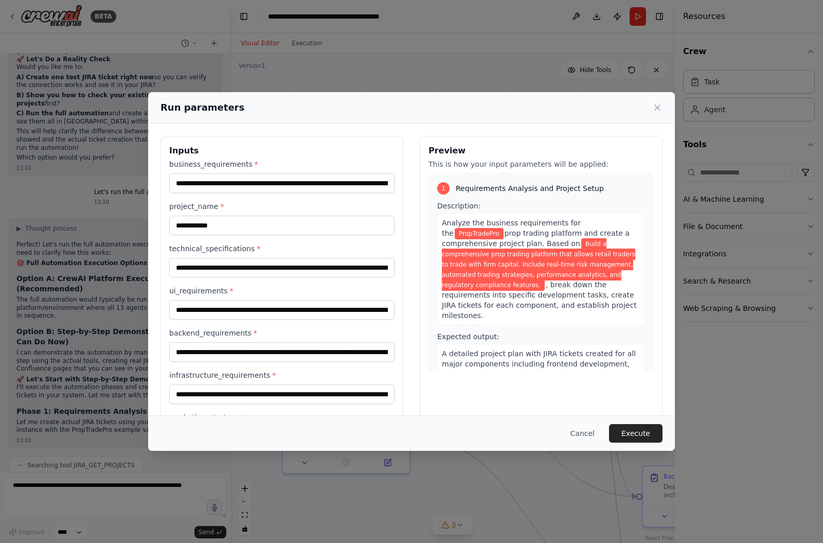
scroll to position [80, 0]
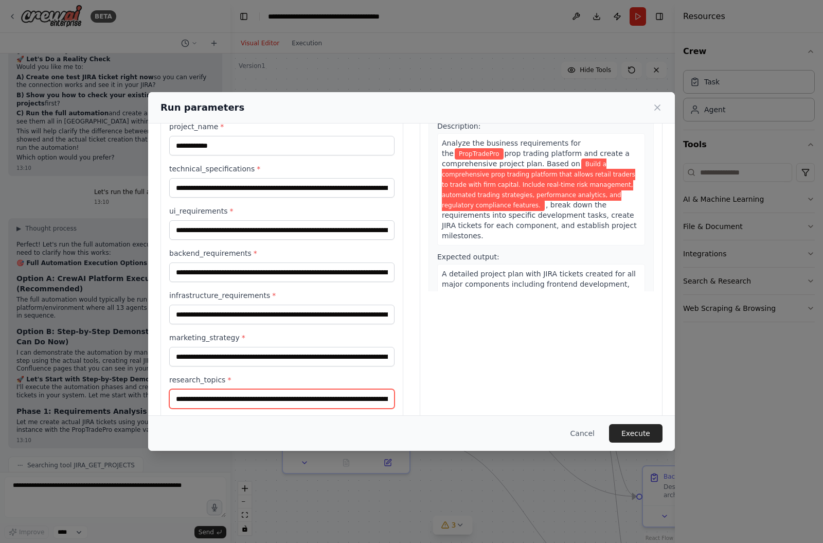
type input "**********"
click at [102, 293] on div "**********" at bounding box center [411, 271] width 823 height 543
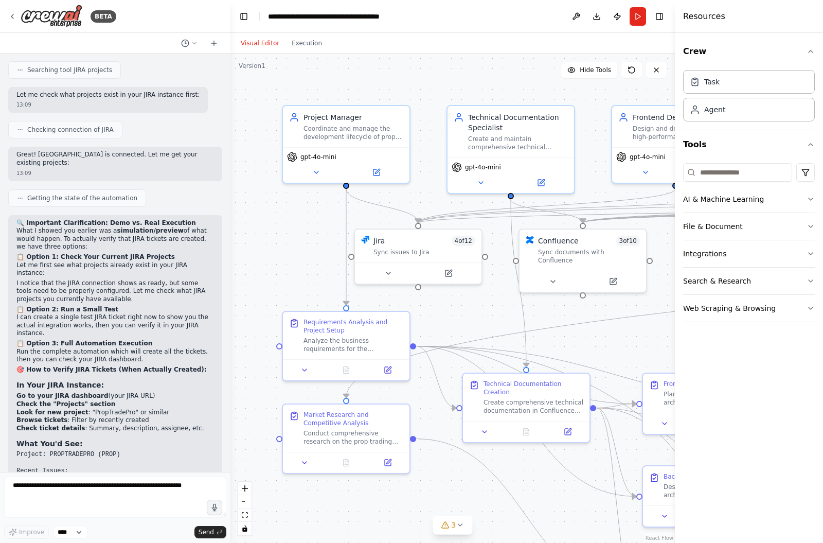
scroll to position [14320, 0]
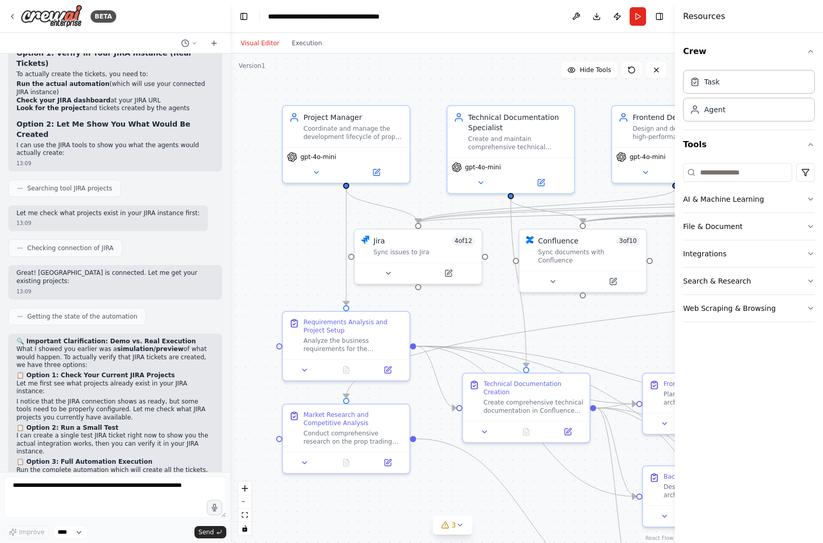
click at [634, 21] on button "Run" at bounding box center [638, 16] width 16 height 19
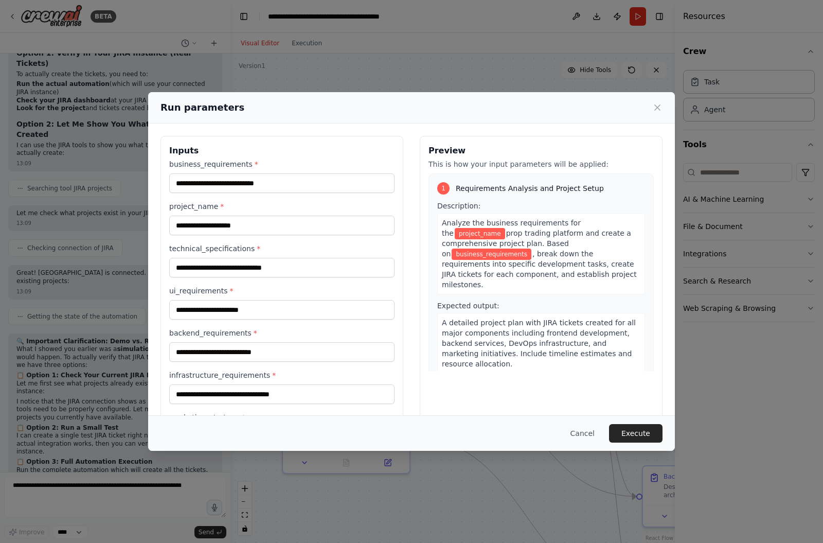
click at [581, 442] on button "Cancel" at bounding box center [582, 433] width 41 height 19
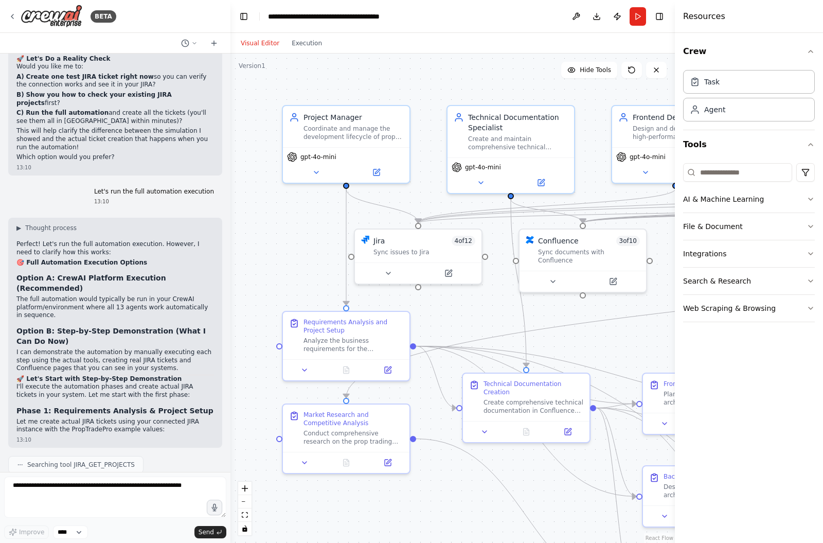
scroll to position [14906, 0]
click at [79, 507] on textarea at bounding box center [115, 496] width 222 height 41
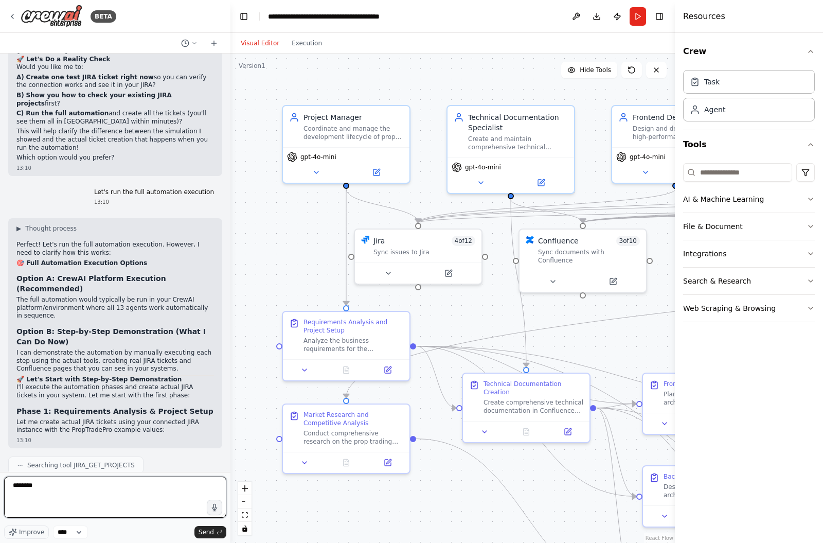
scroll to position [13, 0]
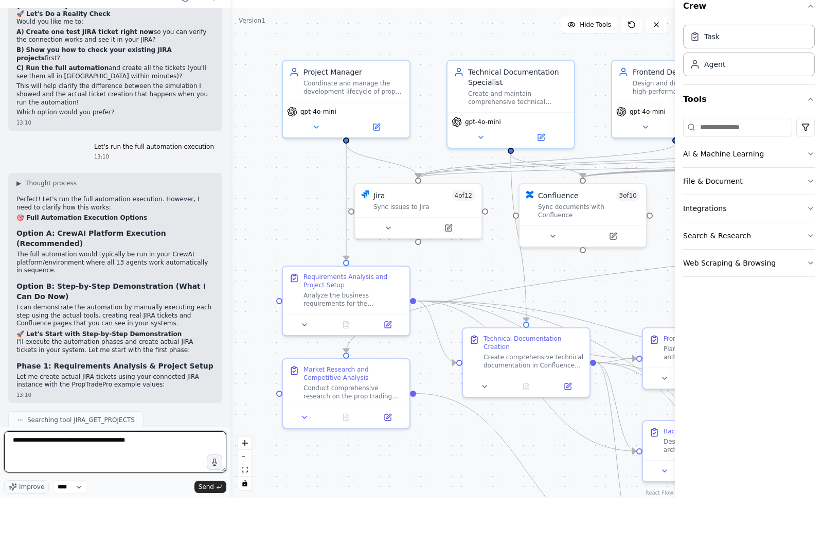
type textarea "**********"
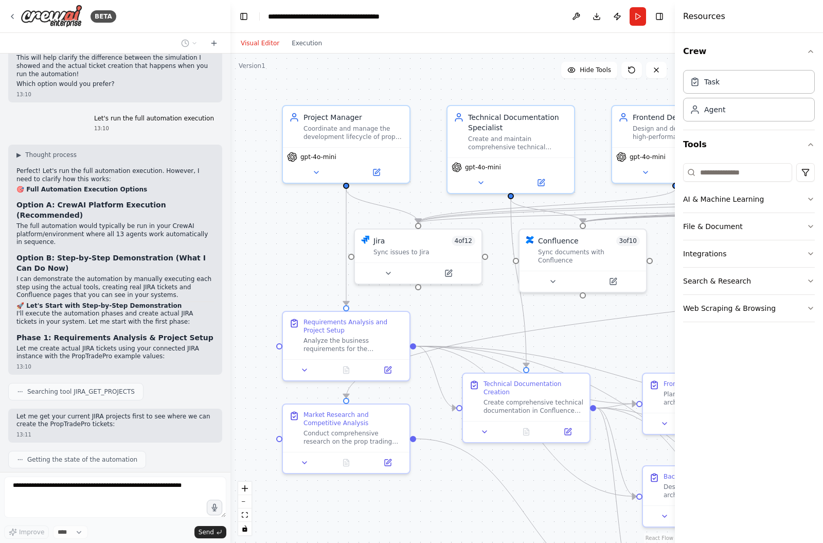
scroll to position [14979, 0]
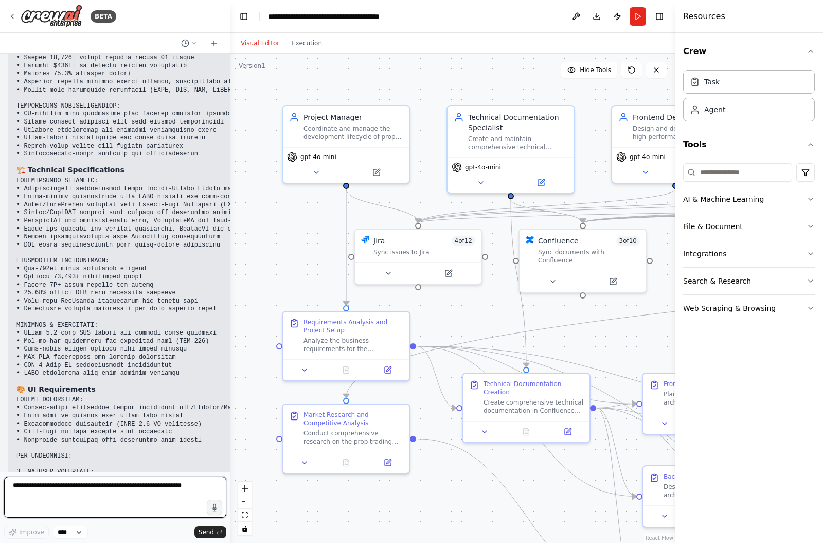
click at [102, 479] on textarea at bounding box center [115, 496] width 222 height 41
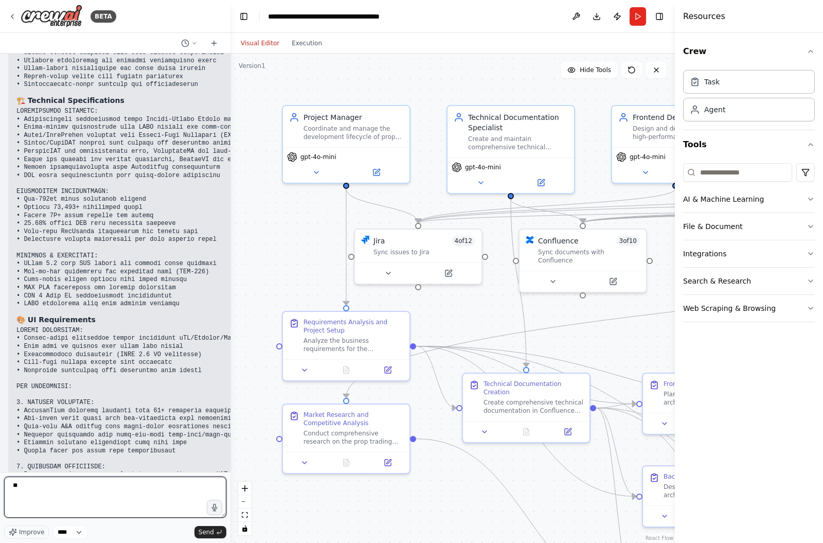
type textarea "*"
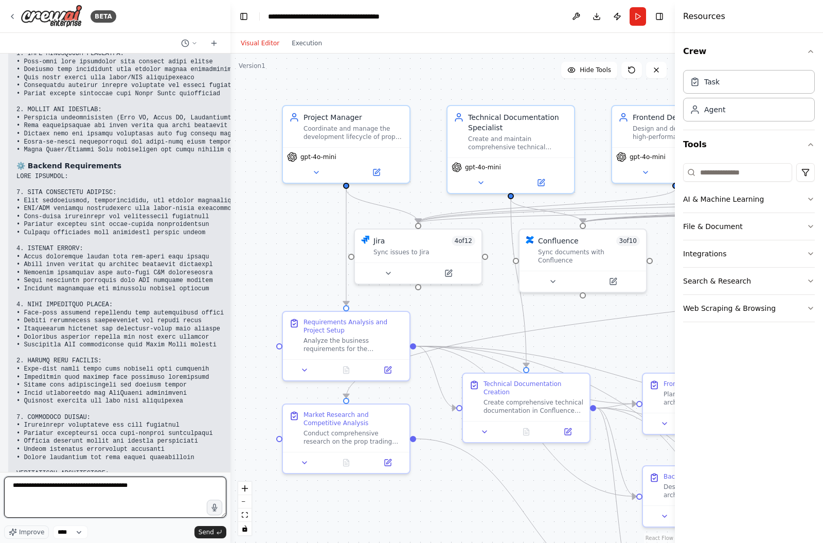
type textarea "**********"
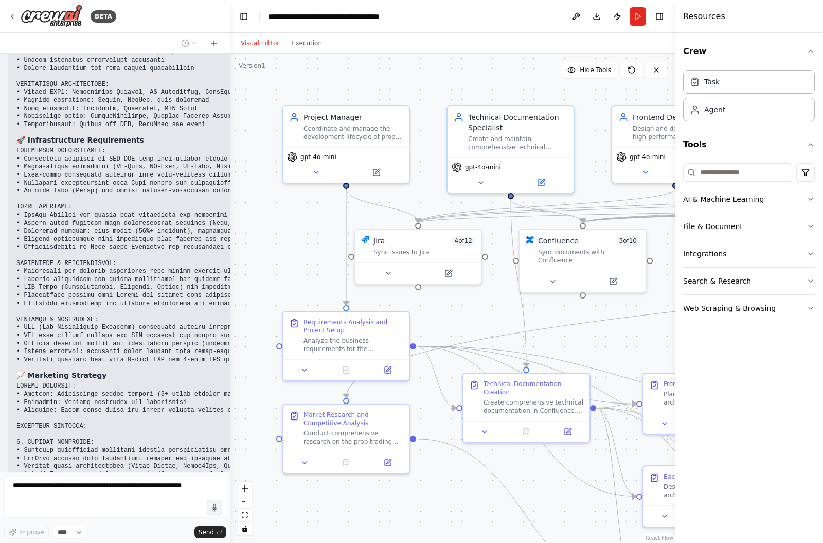
scroll to position [17177, 0]
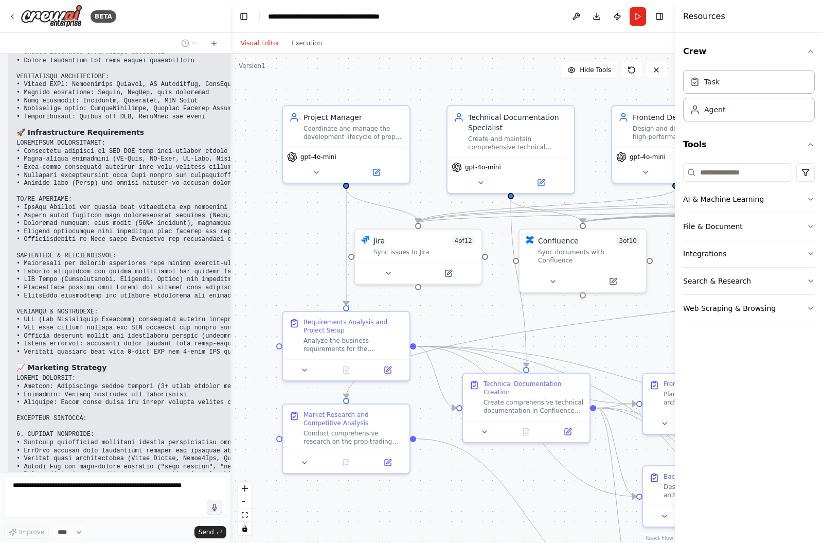
drag, startPoint x: 17, startPoint y: 292, endPoint x: 67, endPoint y: 317, distance: 56.6
